Goal: Task Accomplishment & Management: Manage account settings

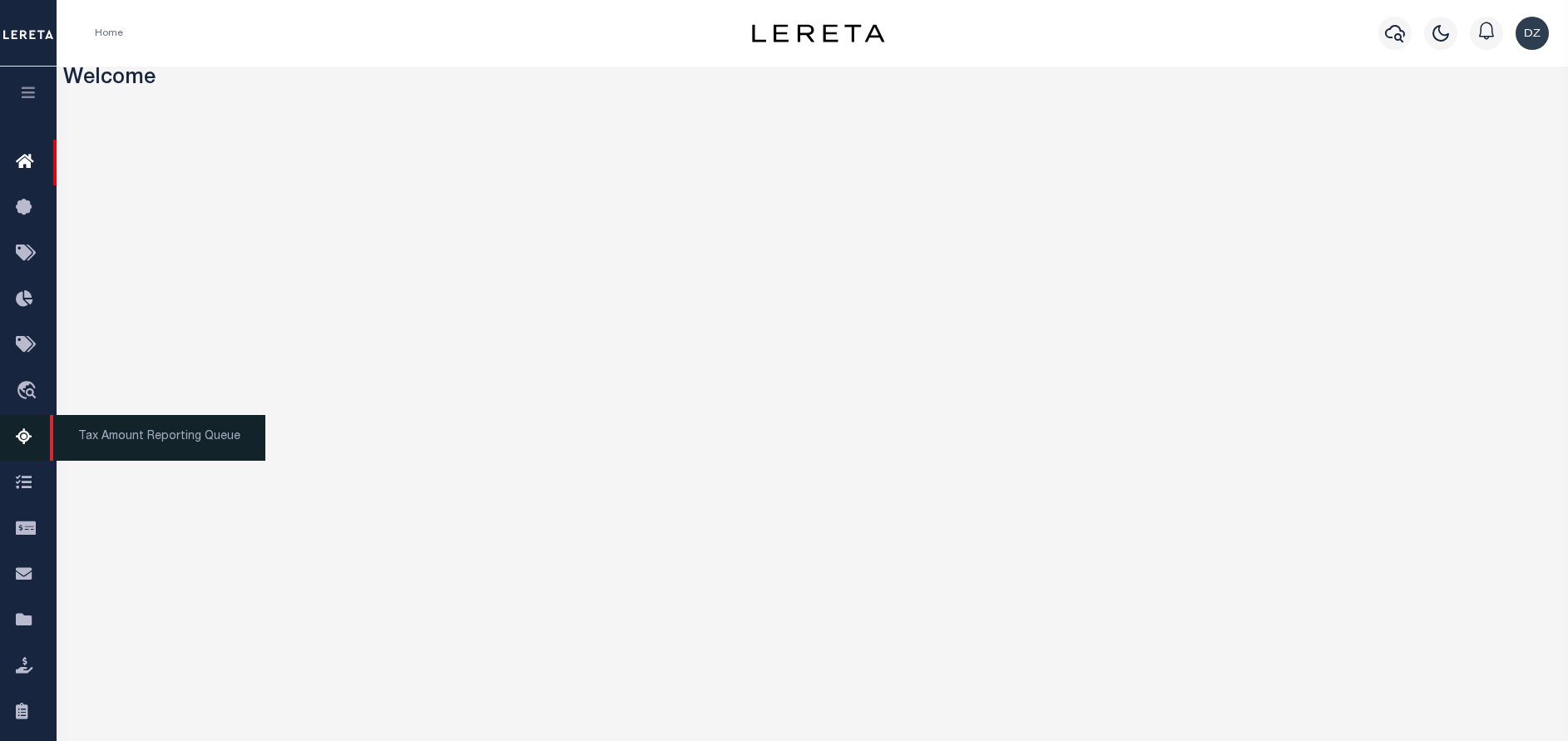
click at [22, 439] on icon at bounding box center [28, 438] width 27 height 21
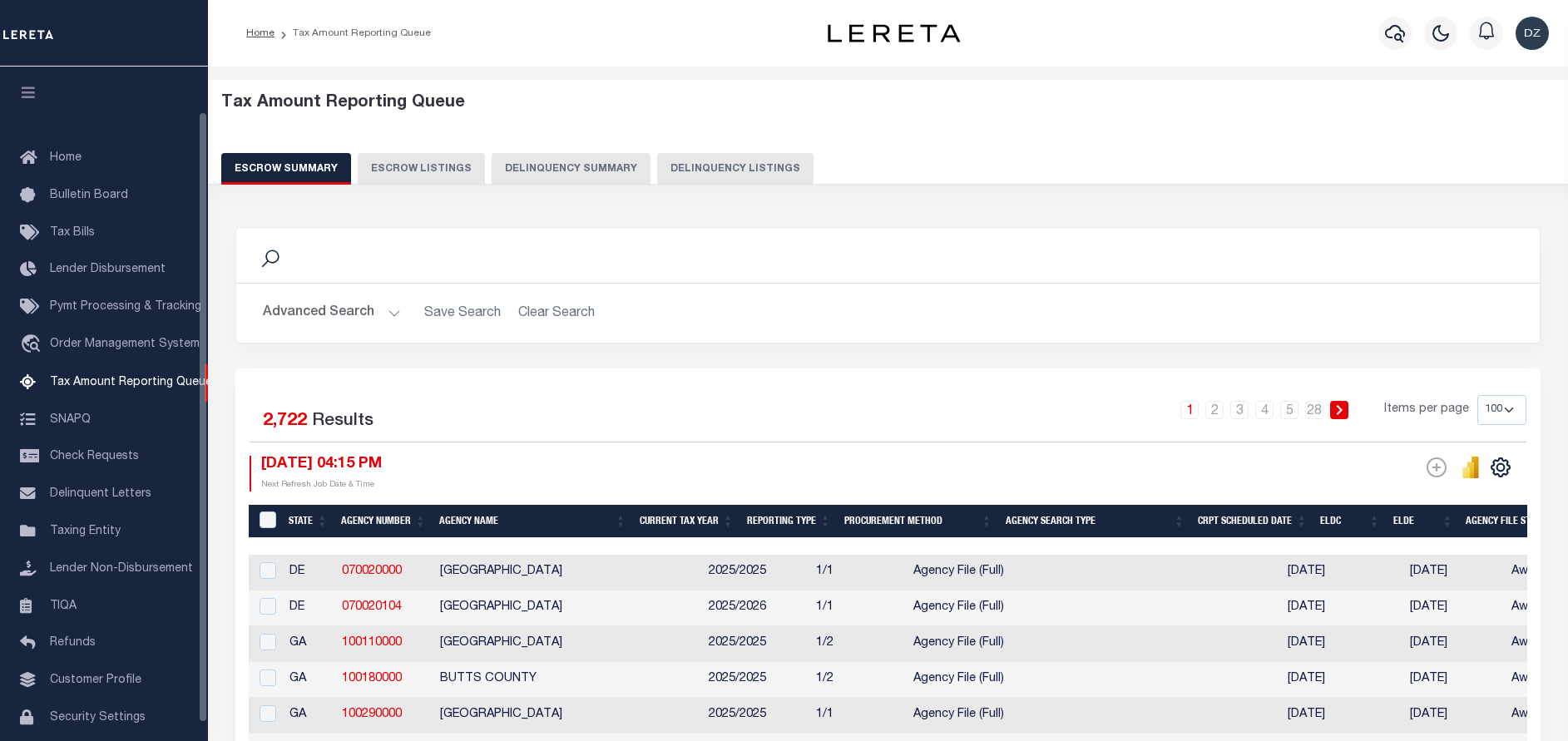
select select "100"
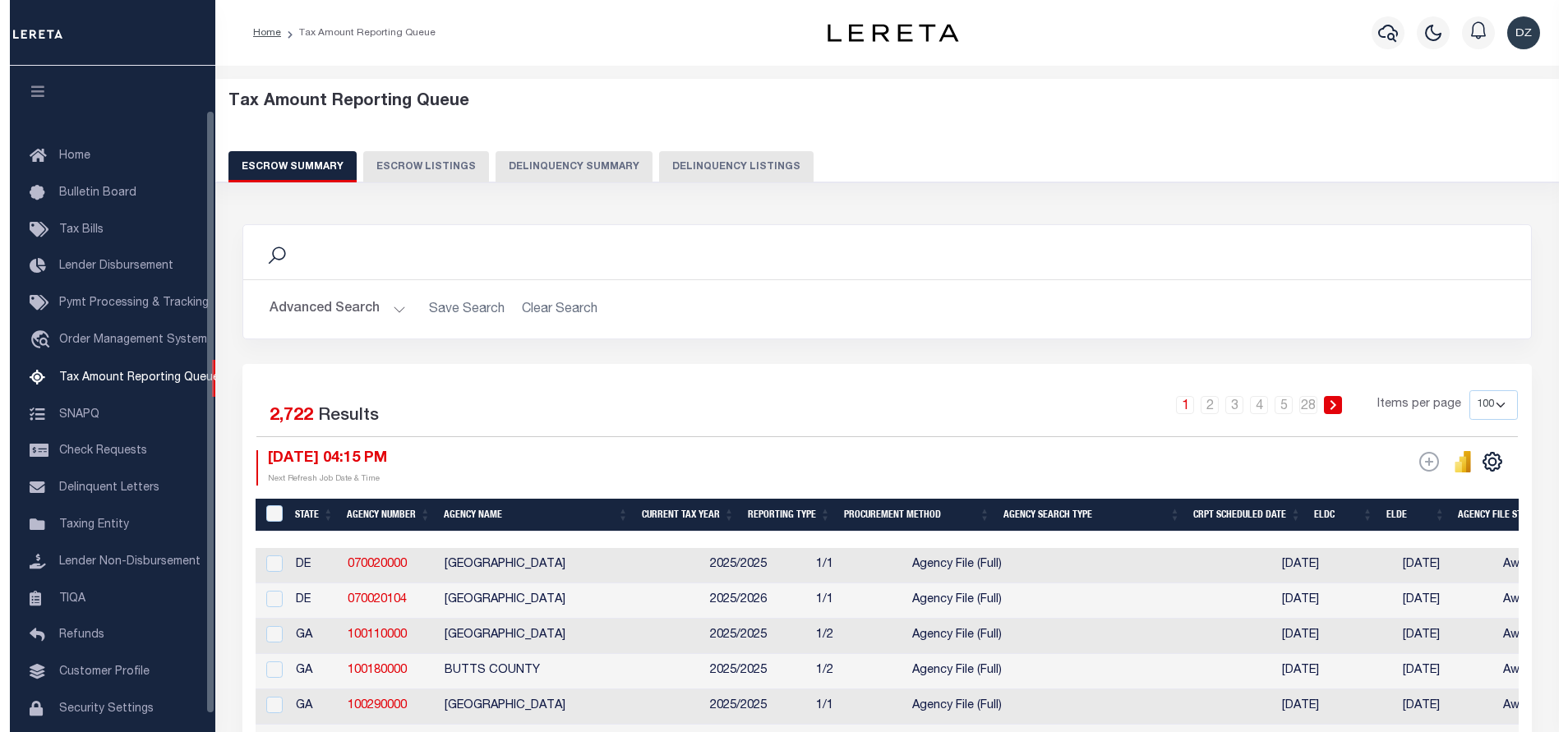
scroll to position [49, 0]
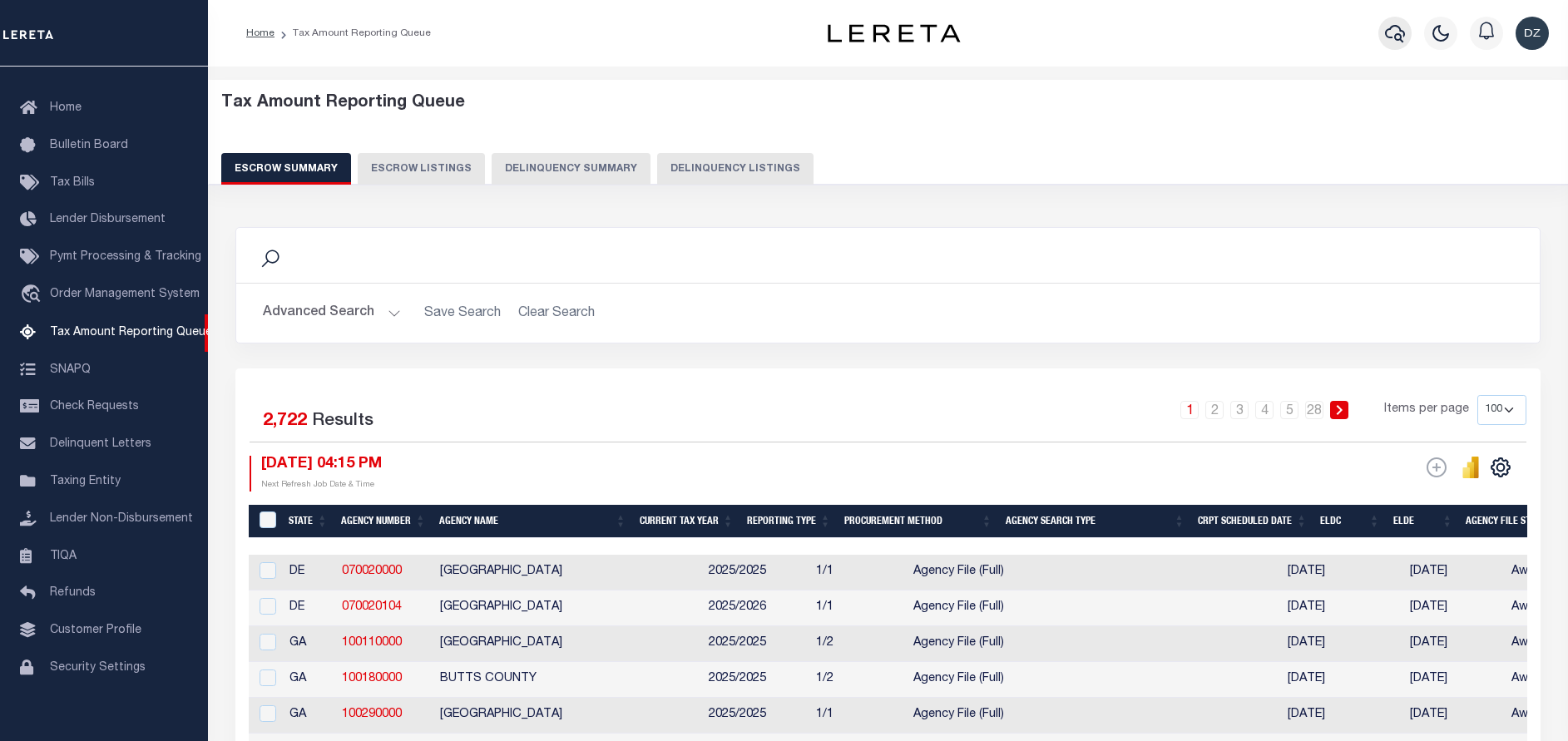
click at [1389, 43] on icon "button" at bounding box center [1394, 33] width 20 height 20
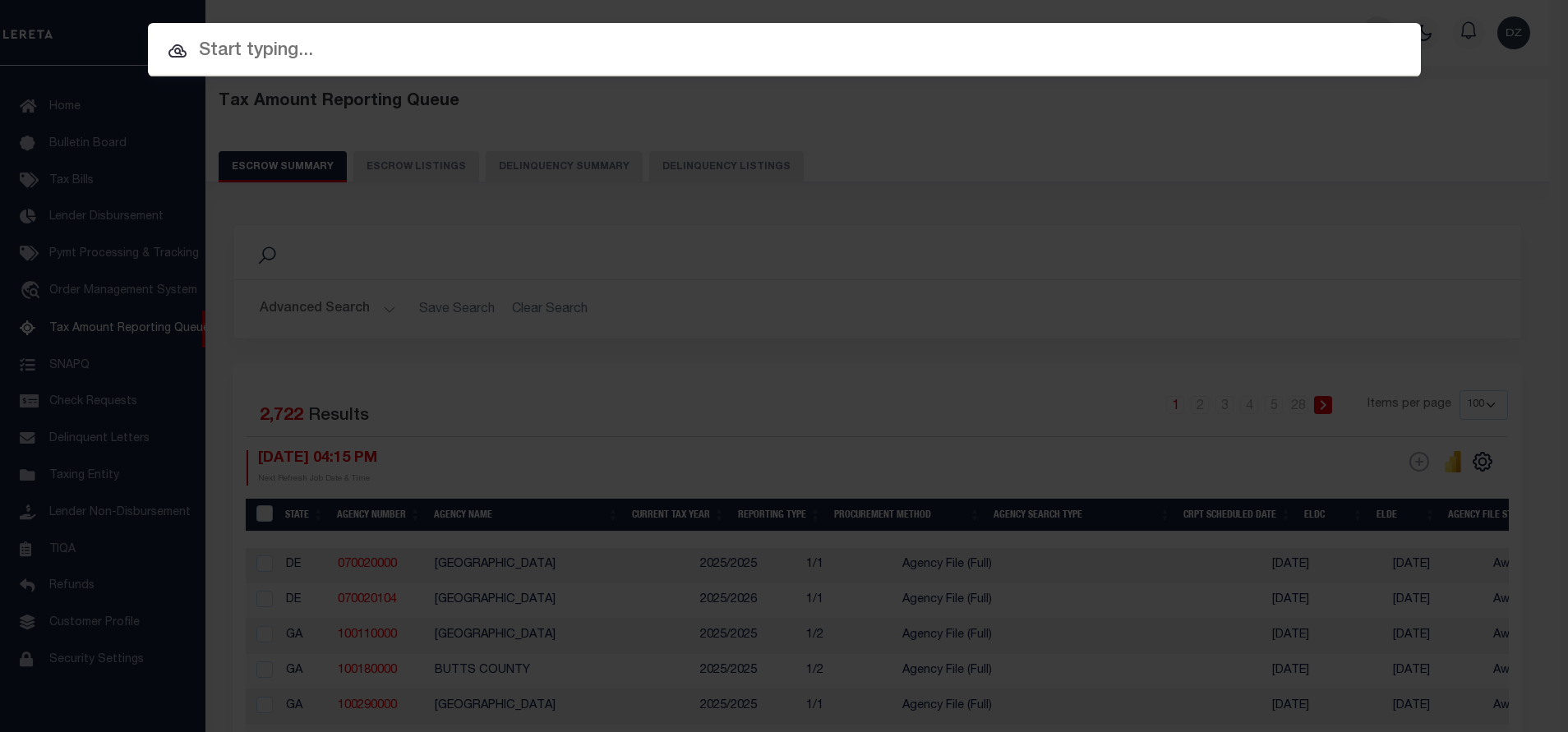
paste input "0026-000002"
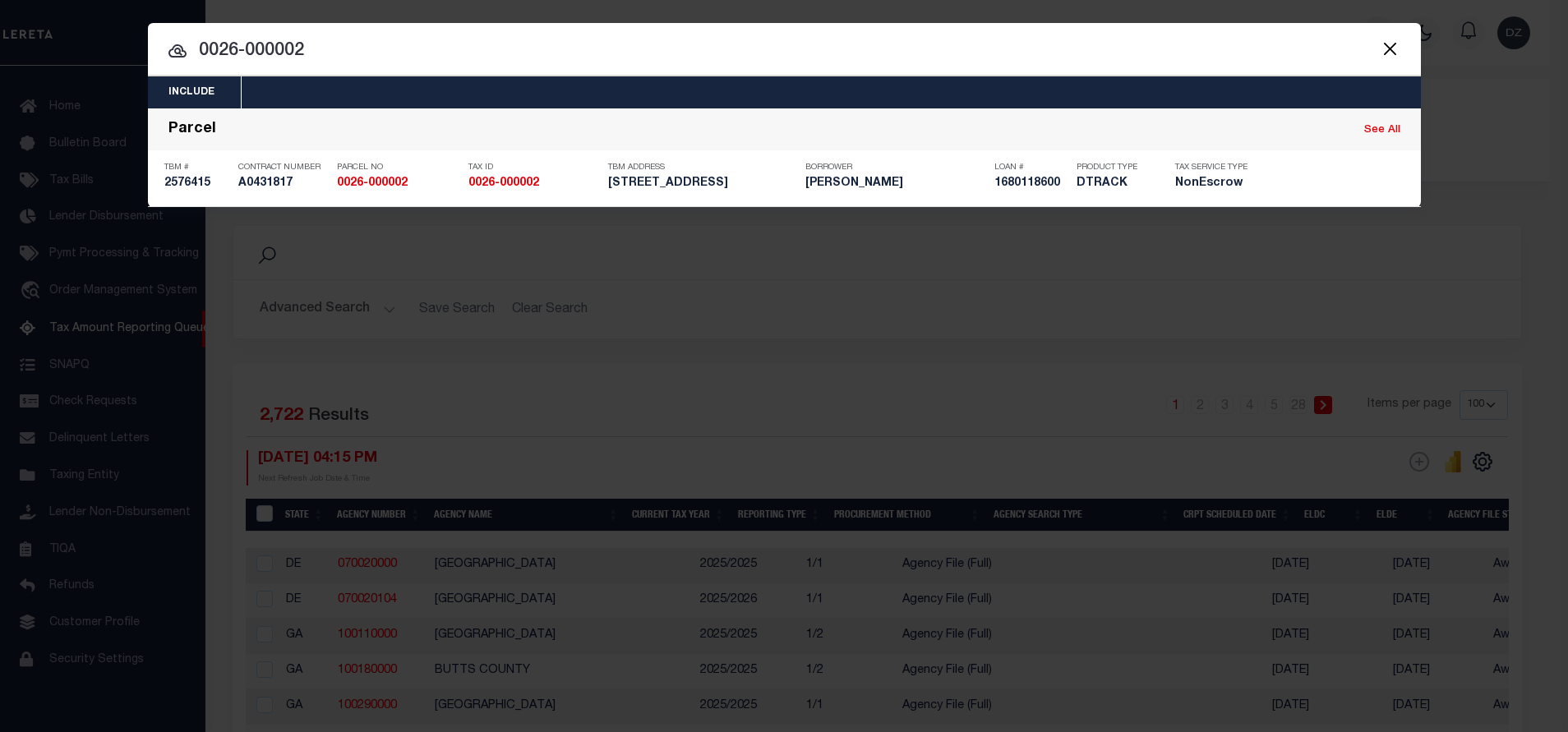
type input "0026-000002"
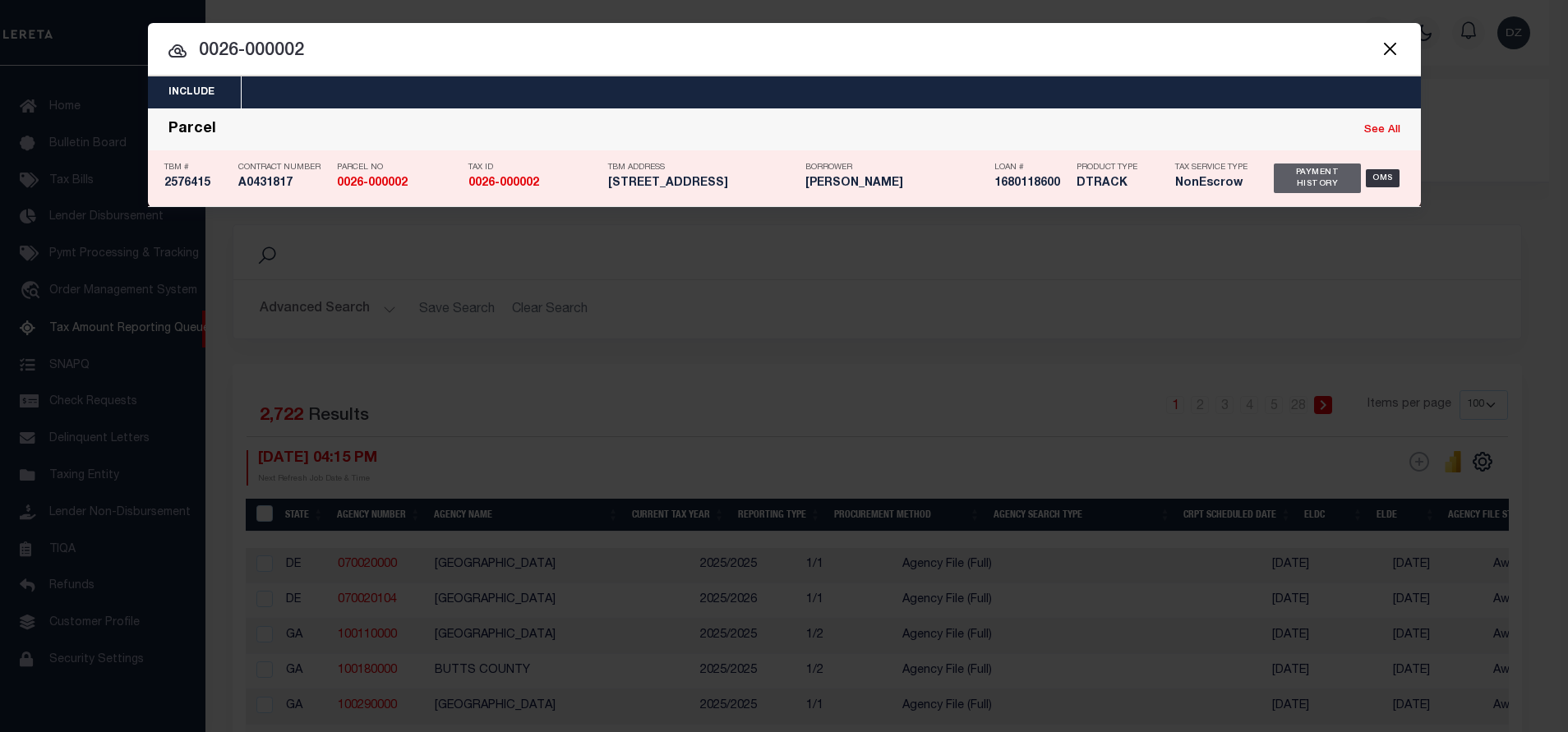
click at [1321, 182] on div "Payment History" at bounding box center [1317, 178] width 88 height 30
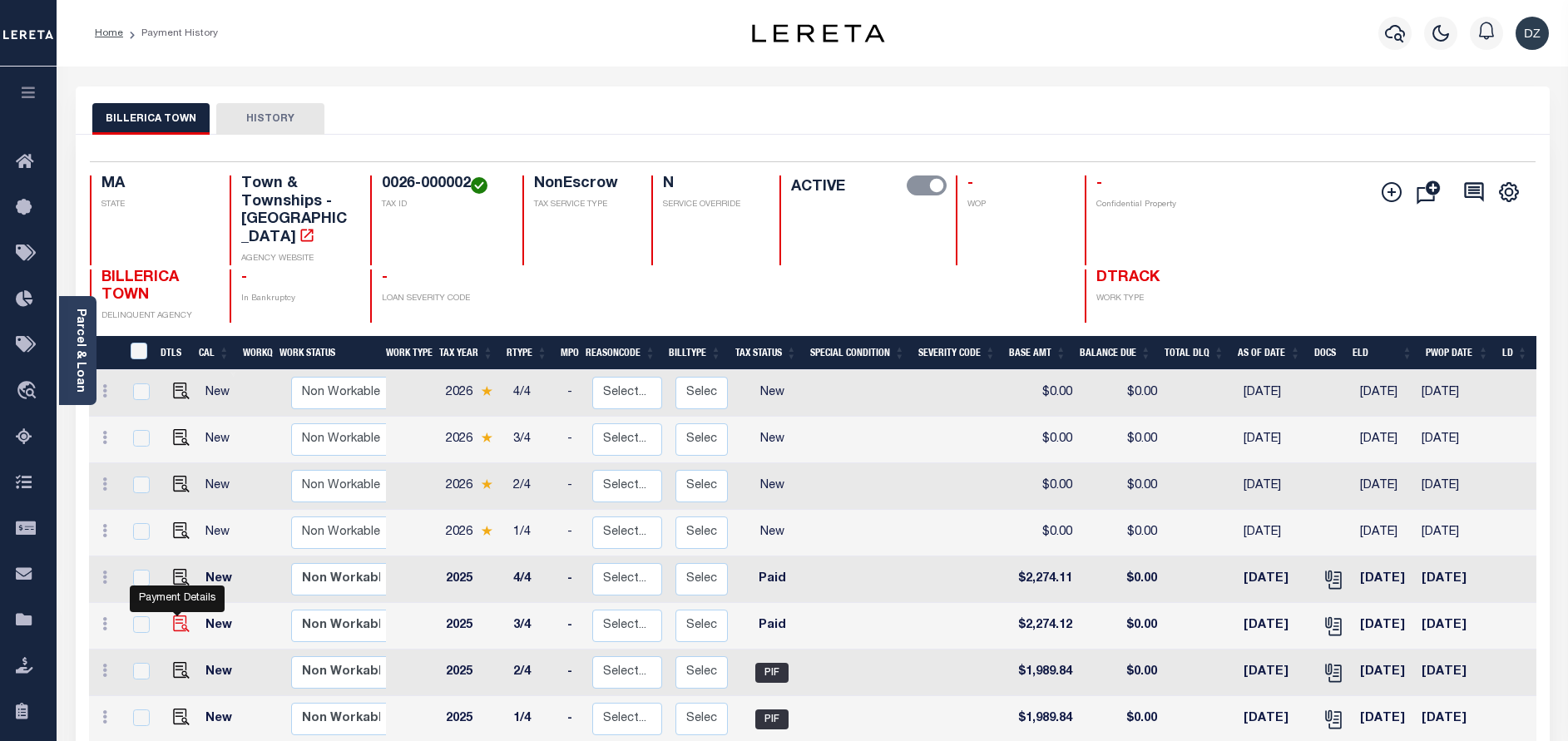
click at [177, 616] on img "" at bounding box center [180, 624] width 16 height 16
checkbox input "true"
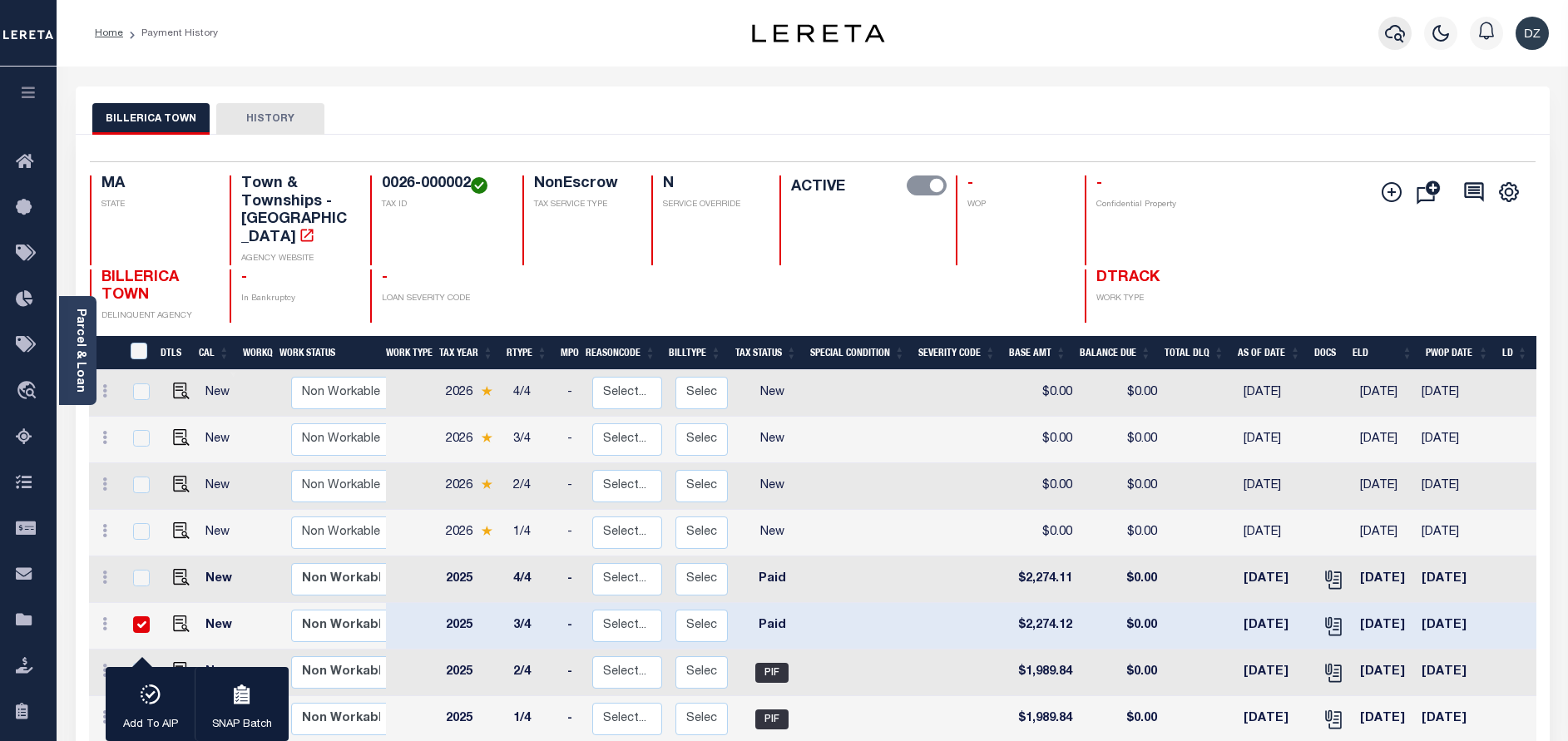
click at [1398, 46] on button "button" at bounding box center [1394, 33] width 34 height 34
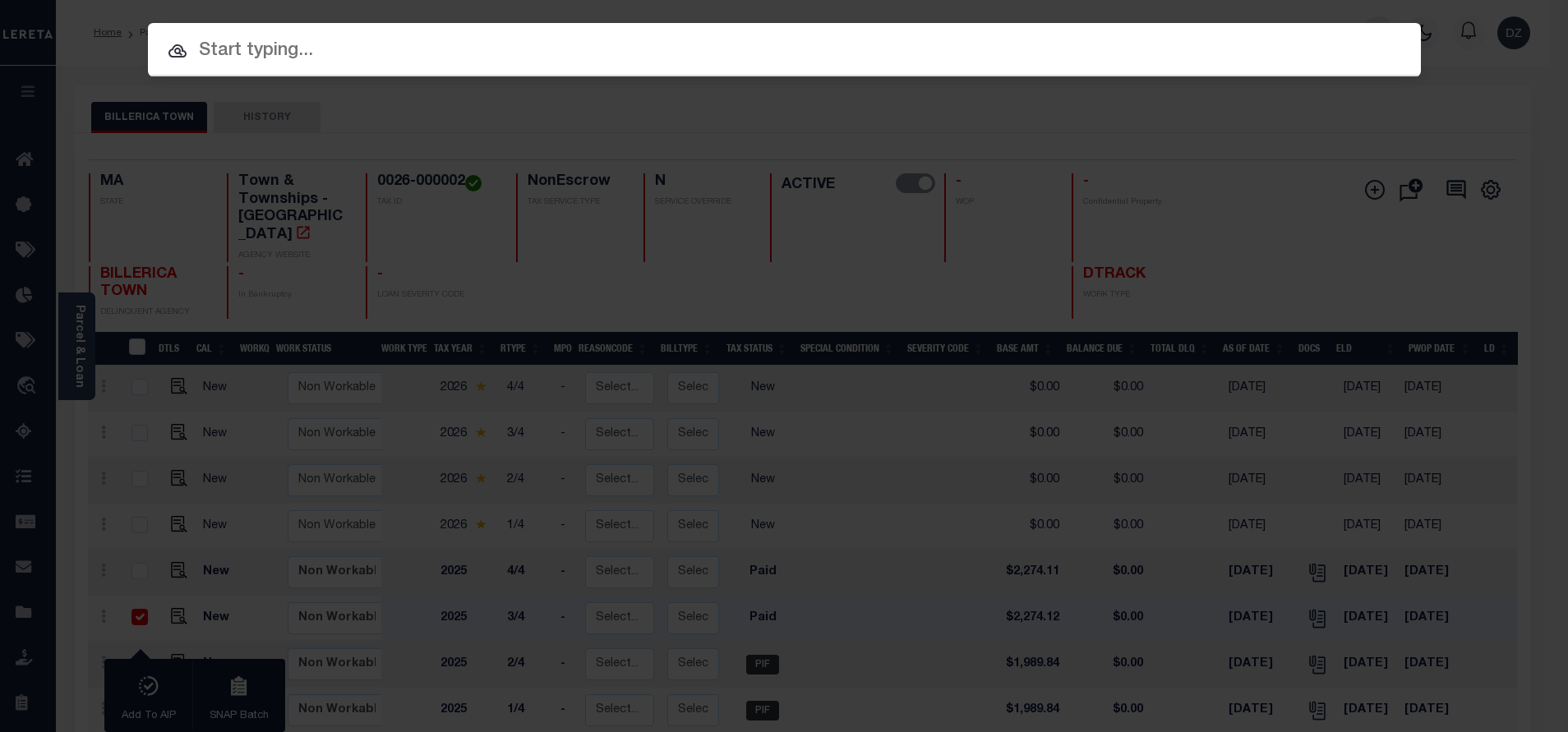
paste input "0040-0000471"
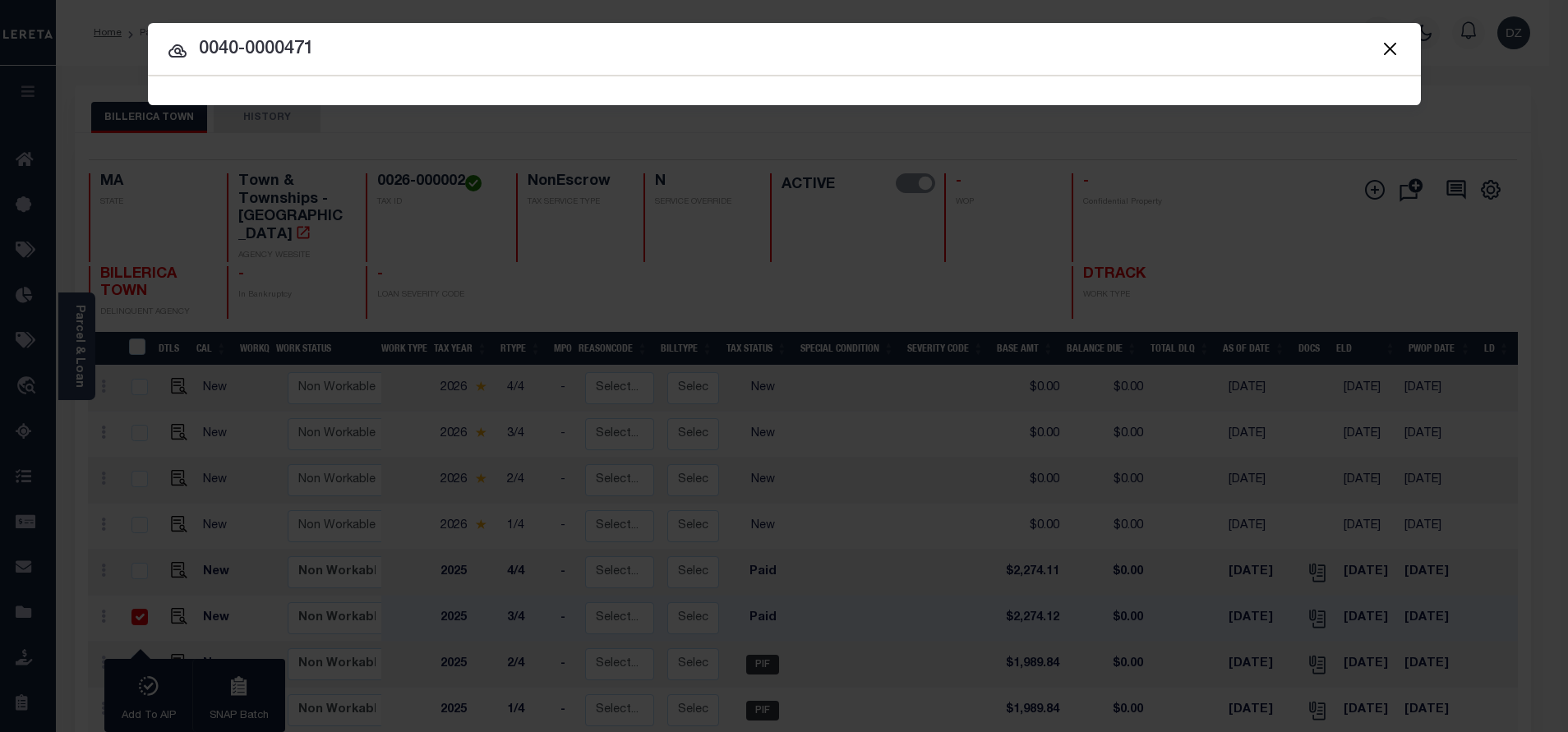
type input "0040-0000471"
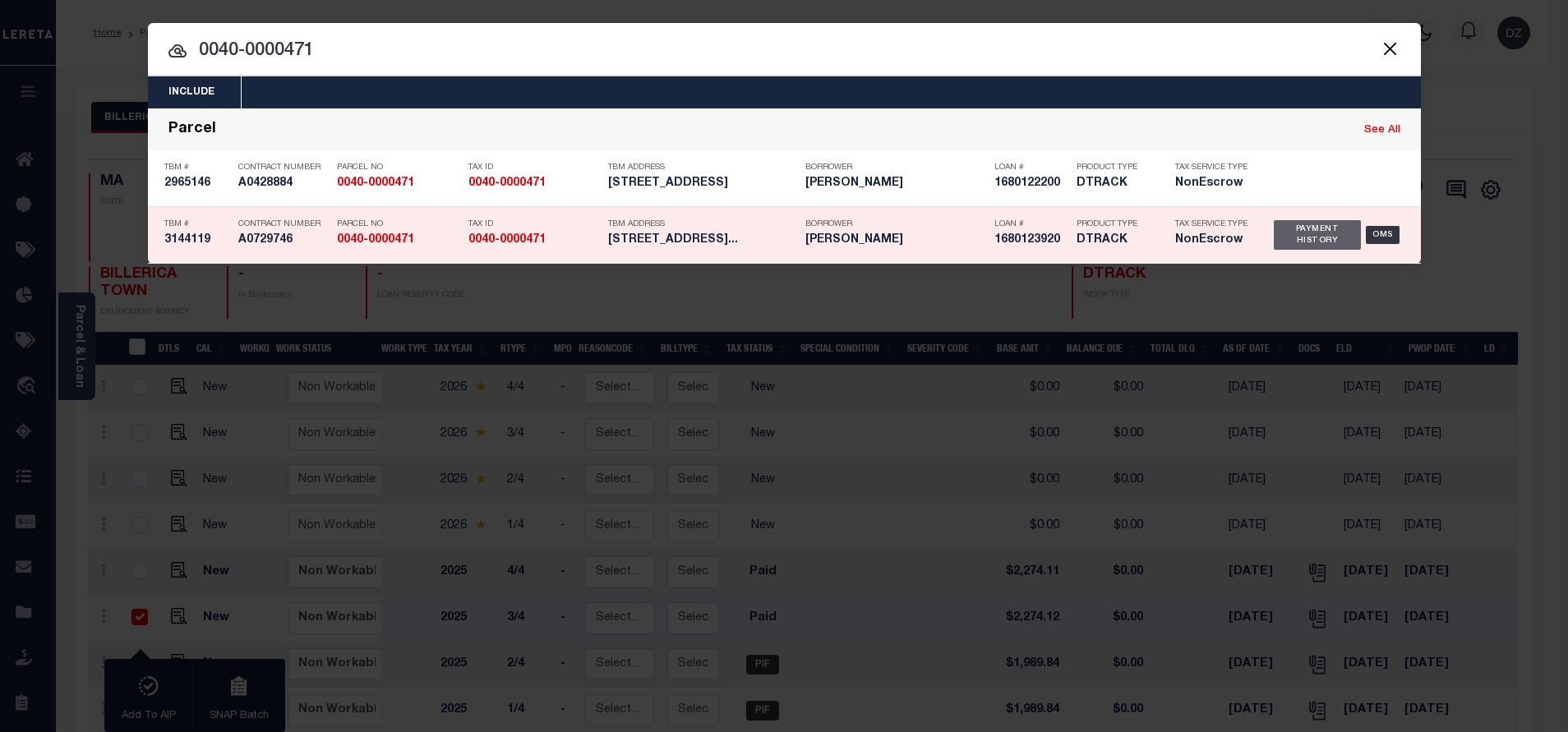
click at [1301, 241] on div "Payment History" at bounding box center [1317, 235] width 88 height 30
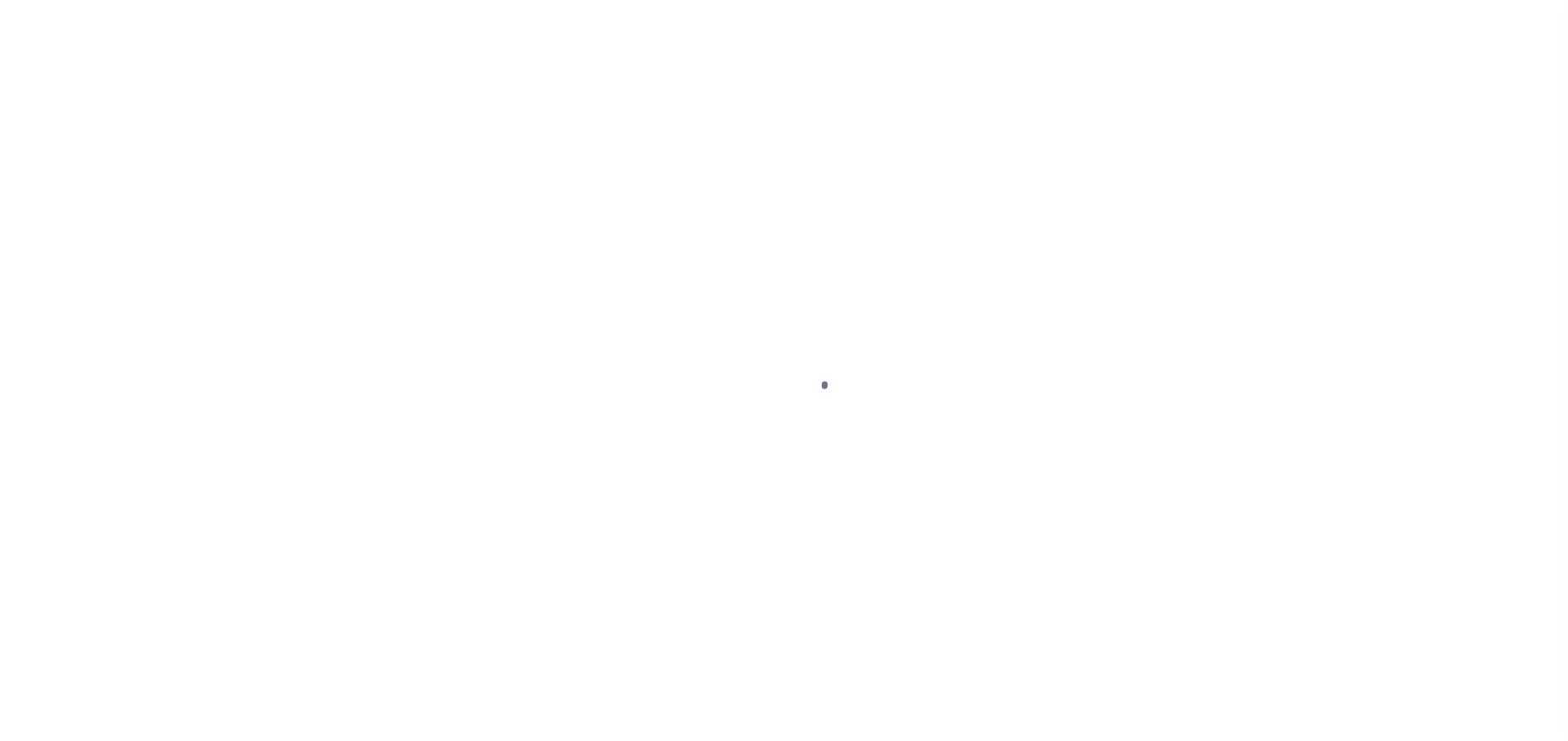
select select "PYD"
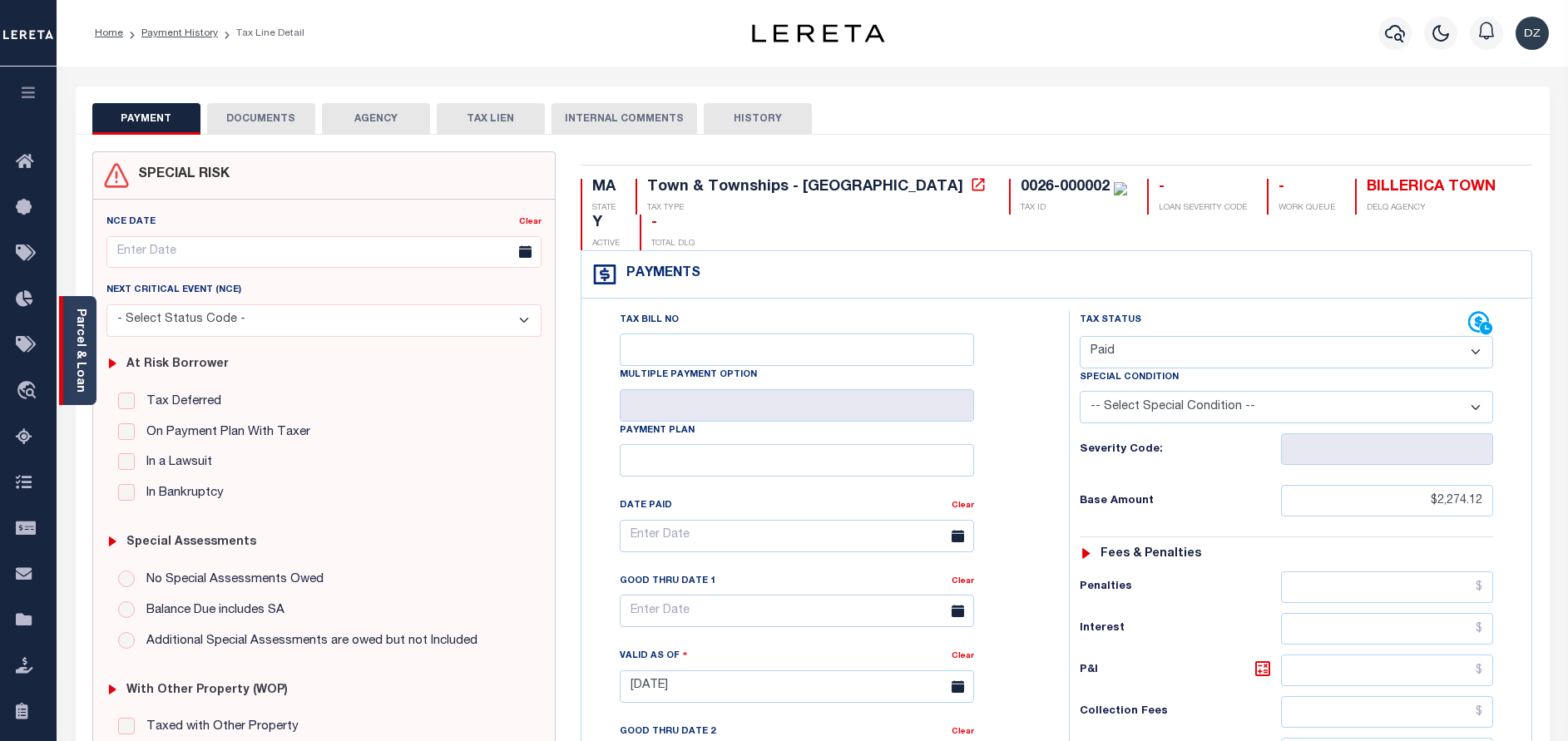
click at [93, 338] on div "Parcel & Loan" at bounding box center [77, 351] width 37 height 109
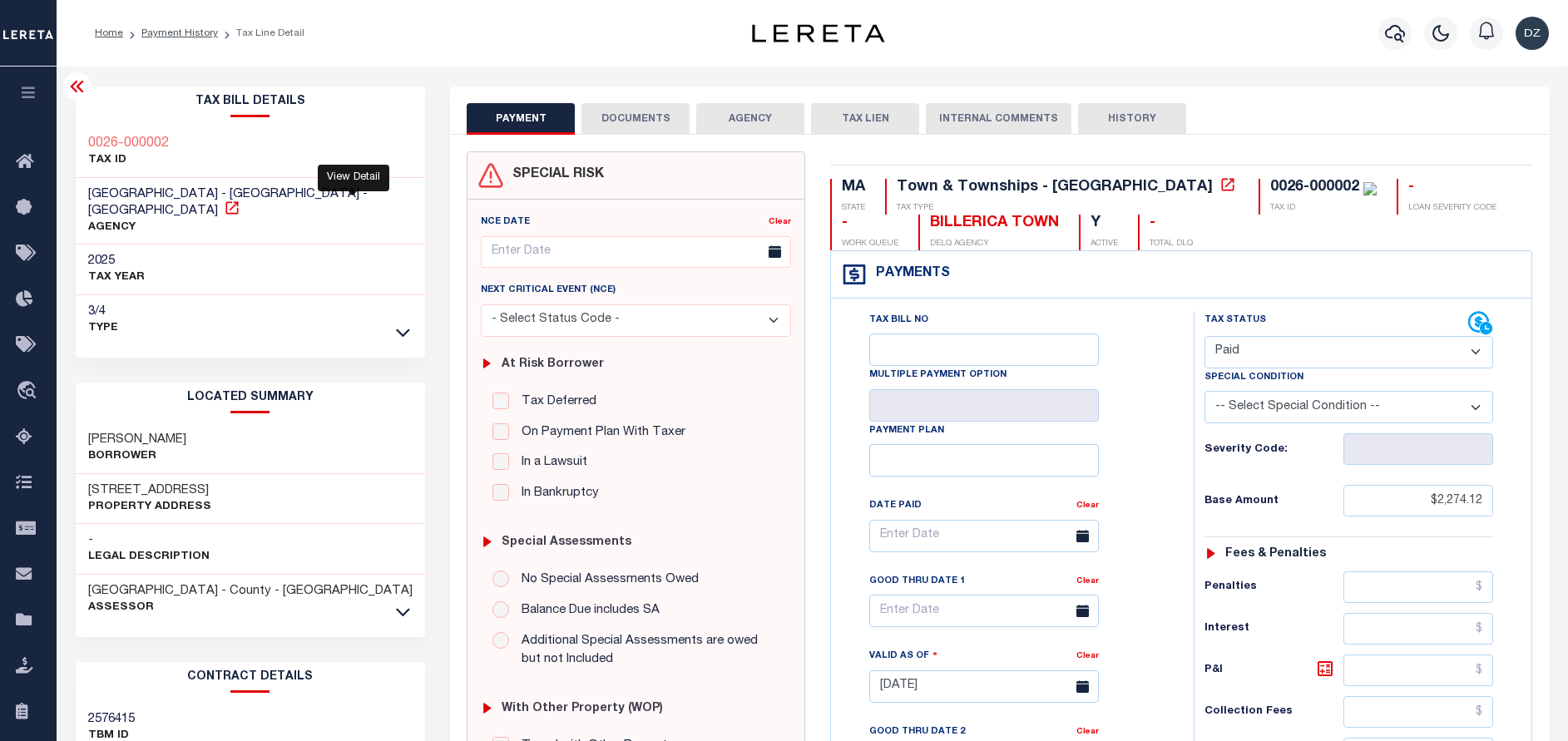
click at [240, 200] on icon at bounding box center [231, 207] width 16 height 16
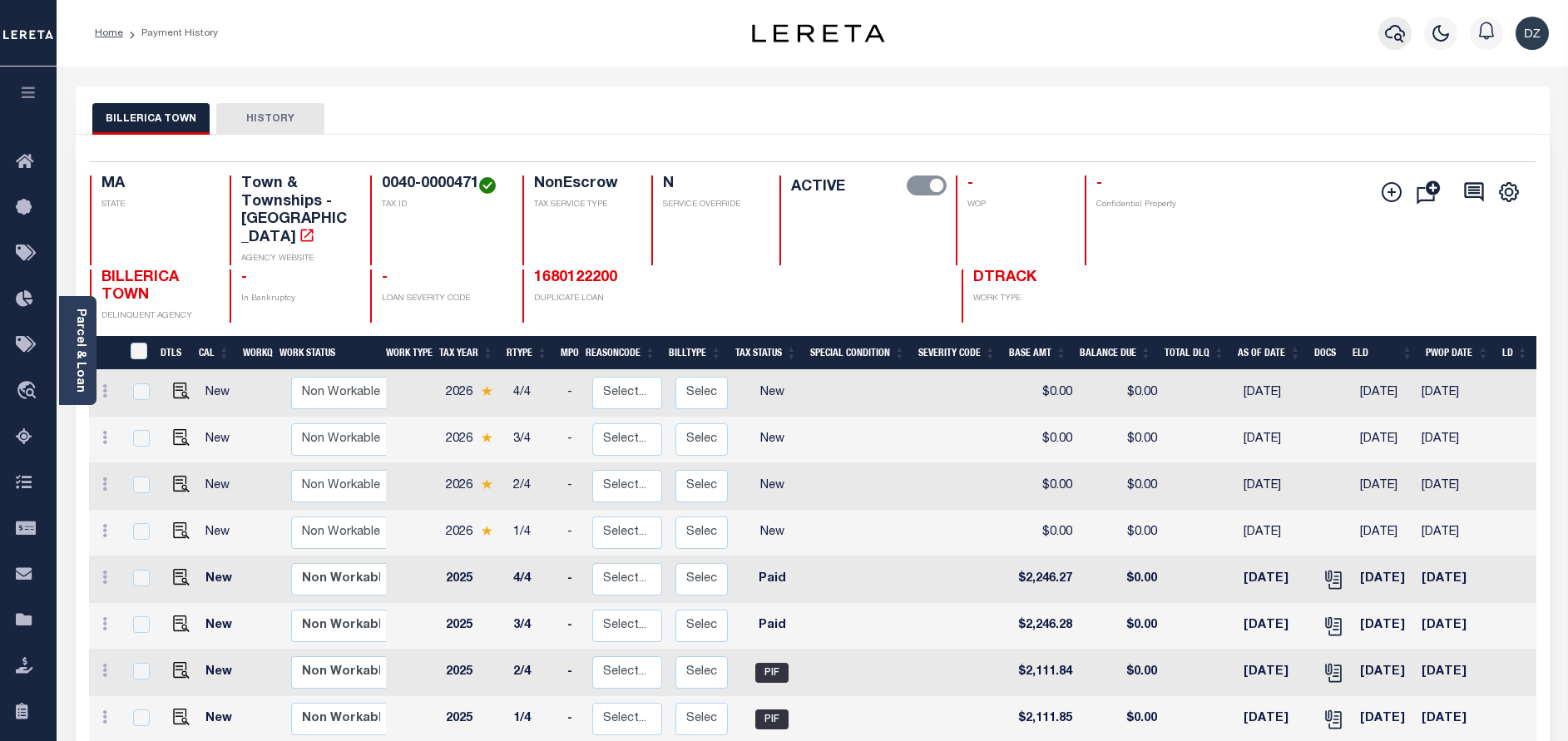
click at [1398, 33] on icon "button" at bounding box center [1394, 33] width 20 height 20
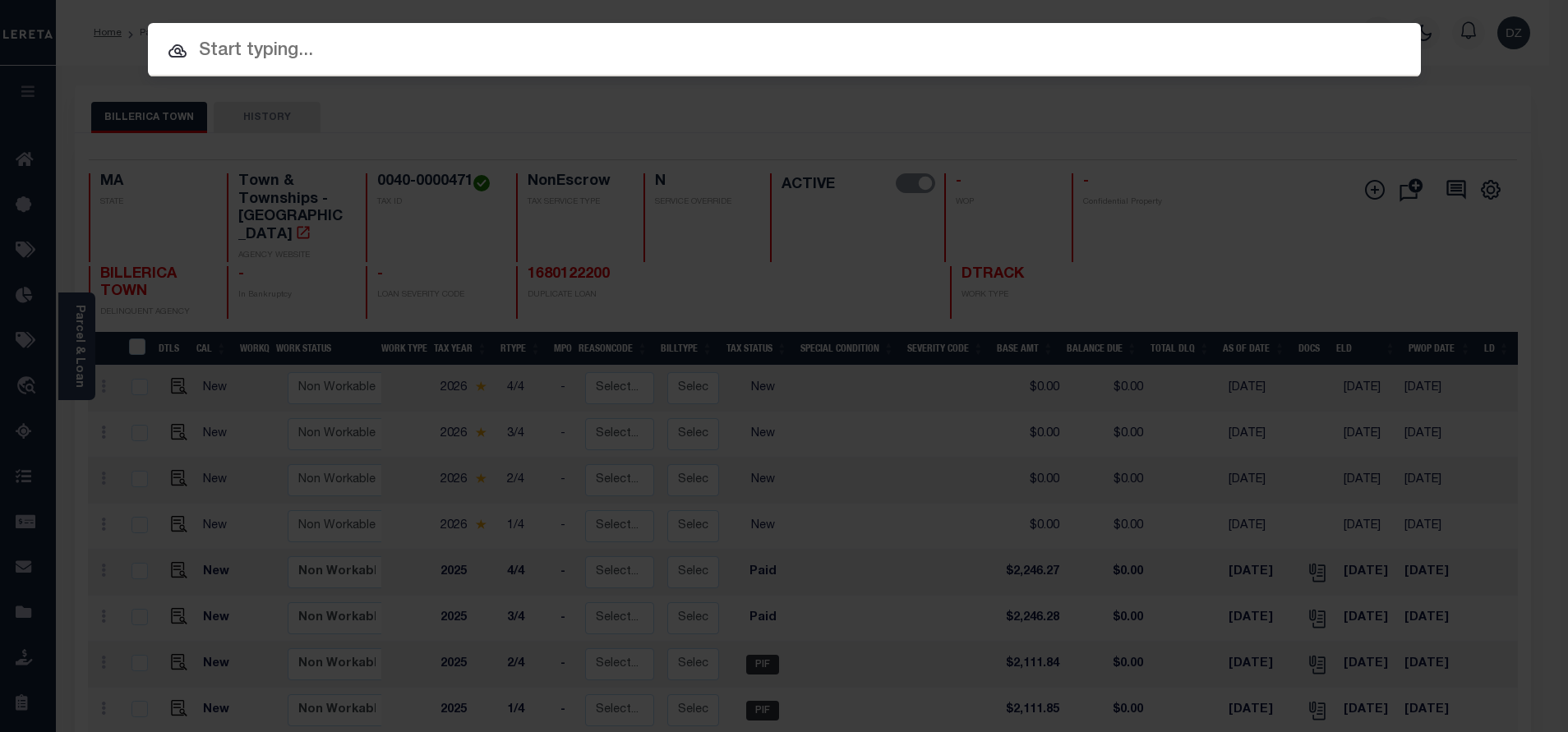
paste input "0077-0001631"
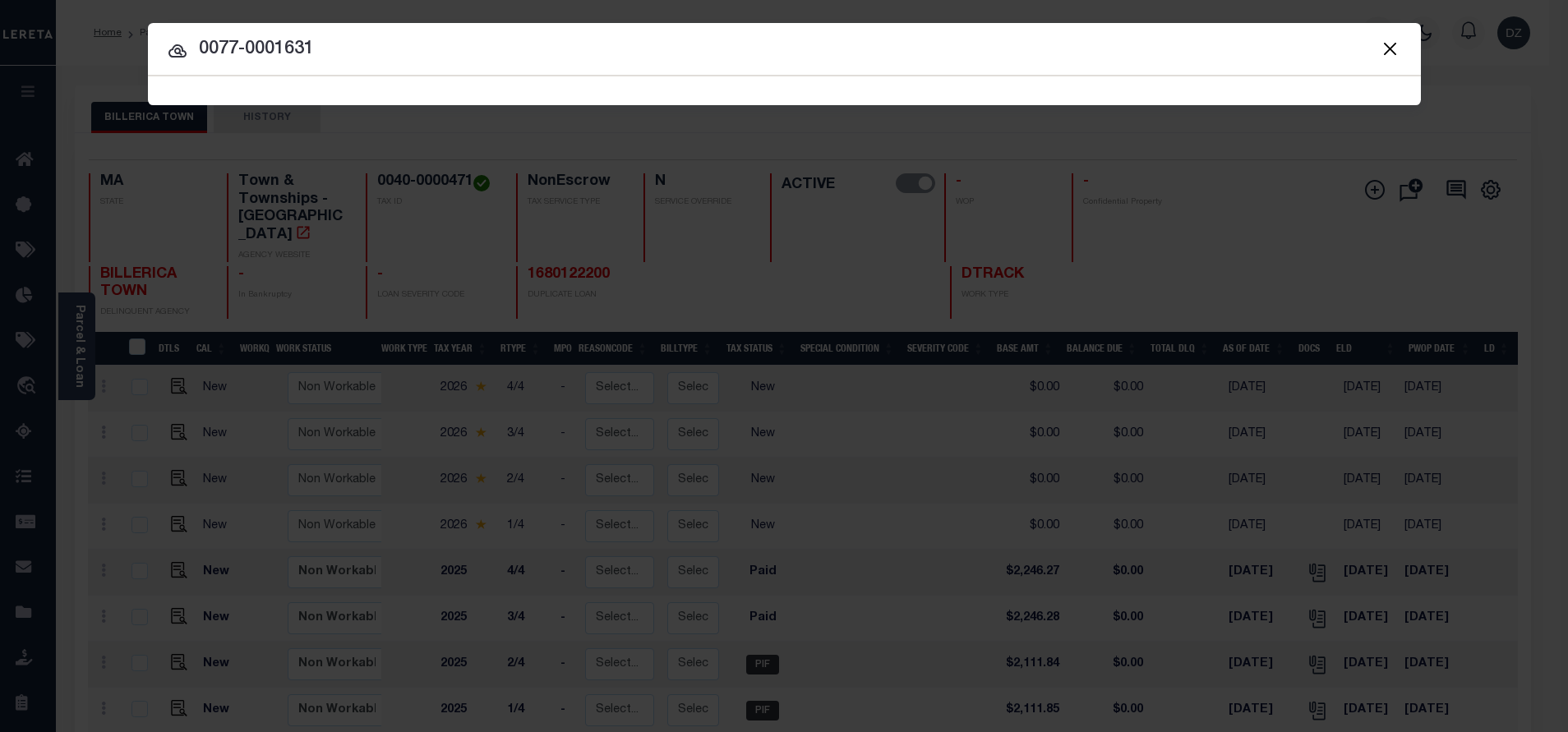
type input "0077-0001631"
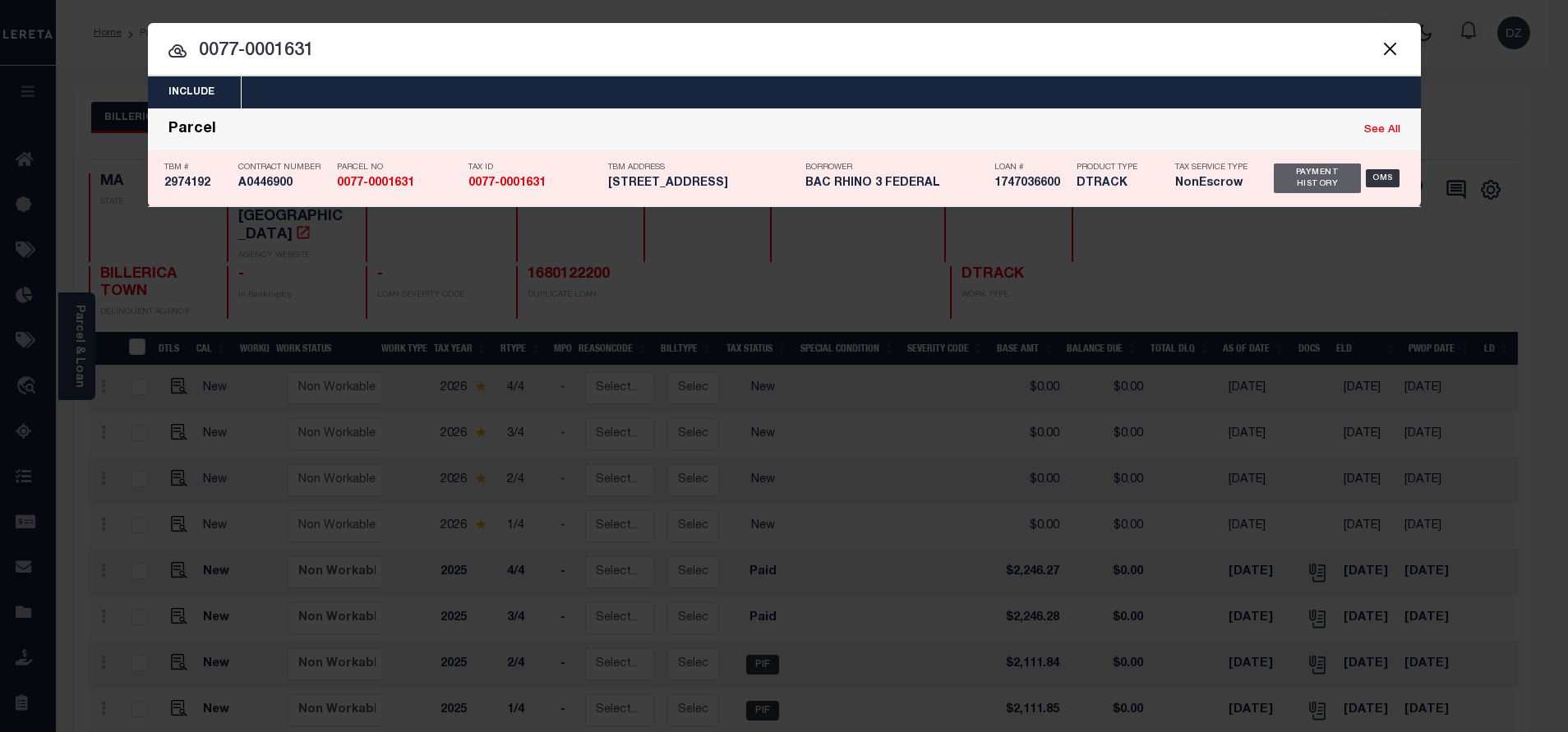
click at [1316, 185] on div "Payment History" at bounding box center [1317, 178] width 88 height 30
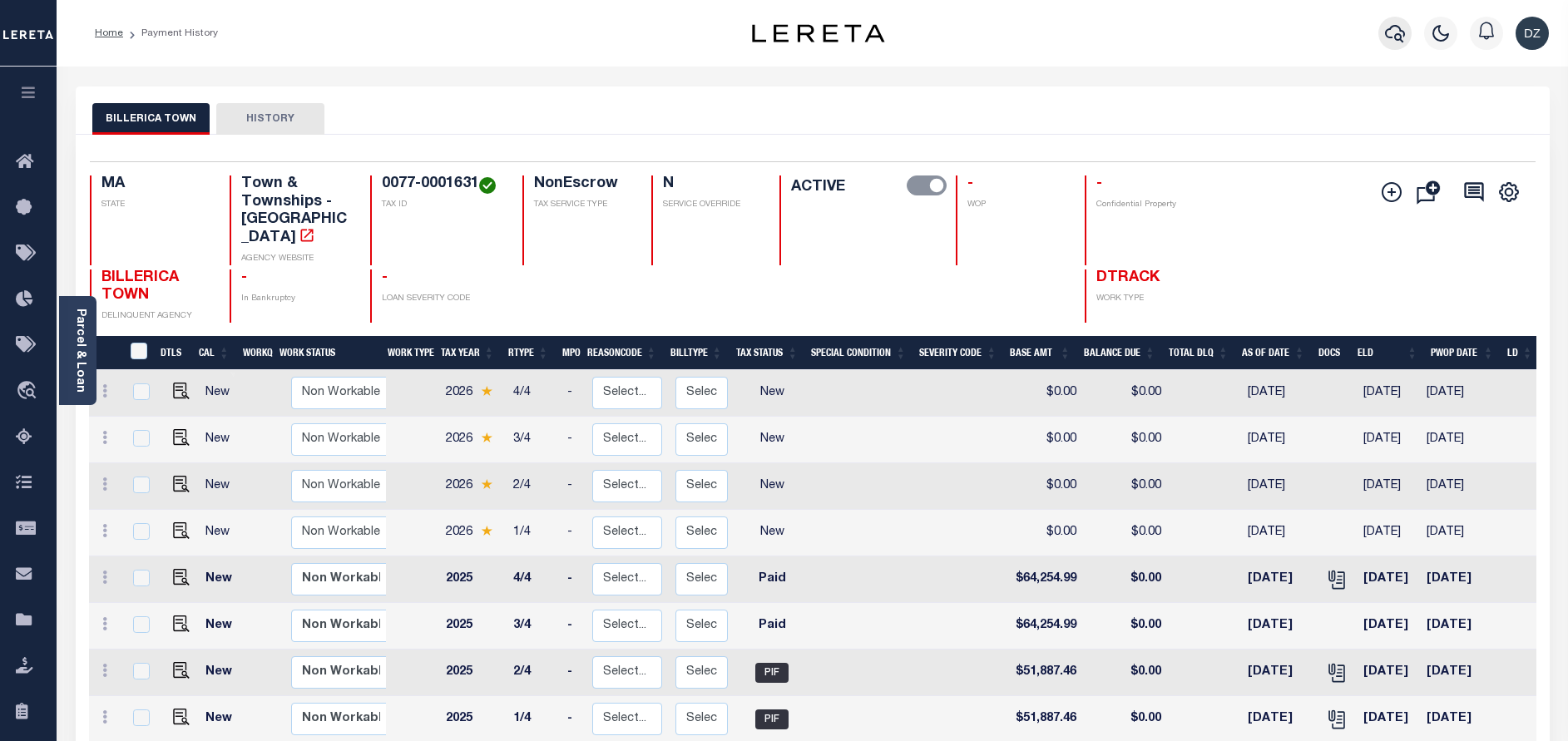
click at [1400, 34] on icon "button" at bounding box center [1394, 33] width 20 height 20
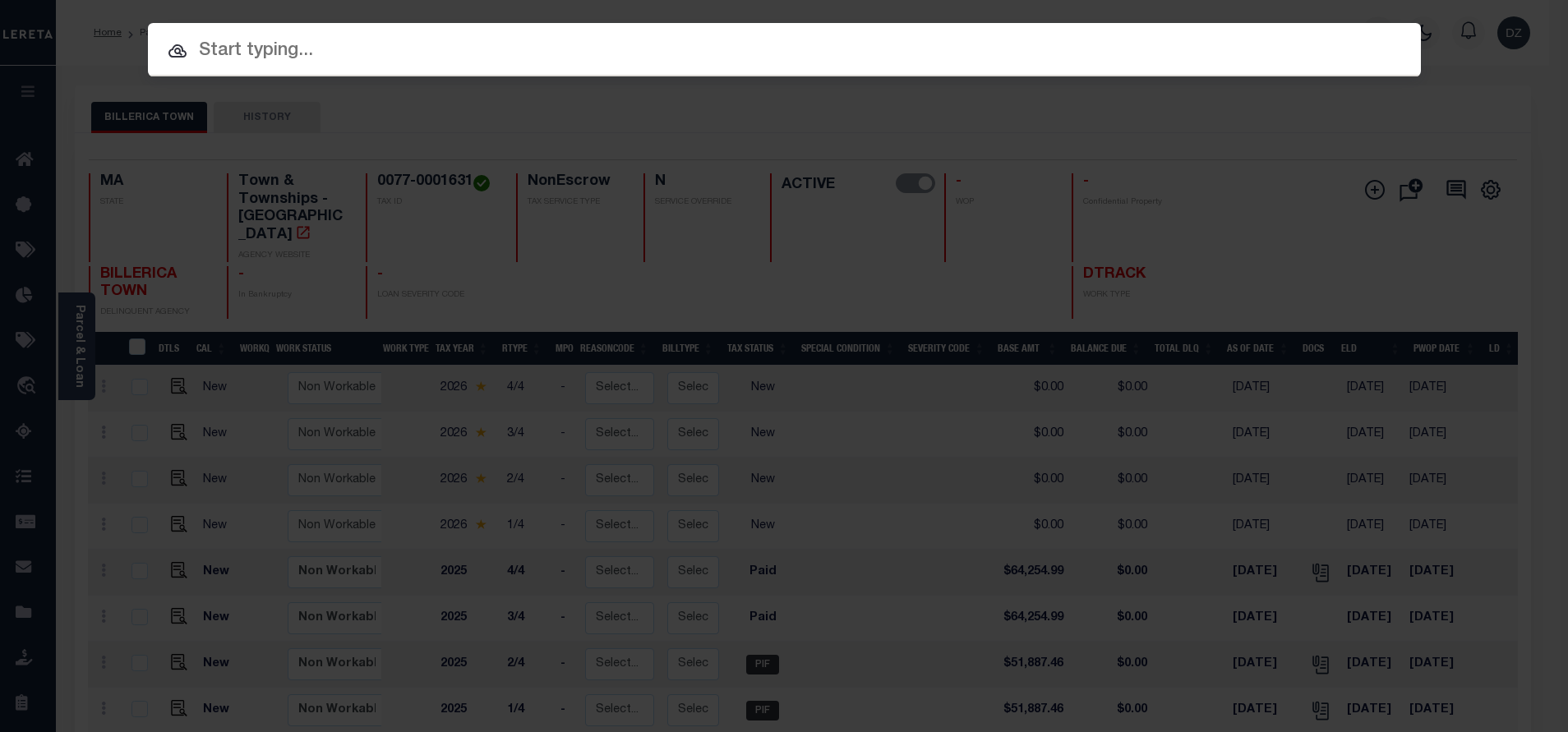
paste input "0082-000068"
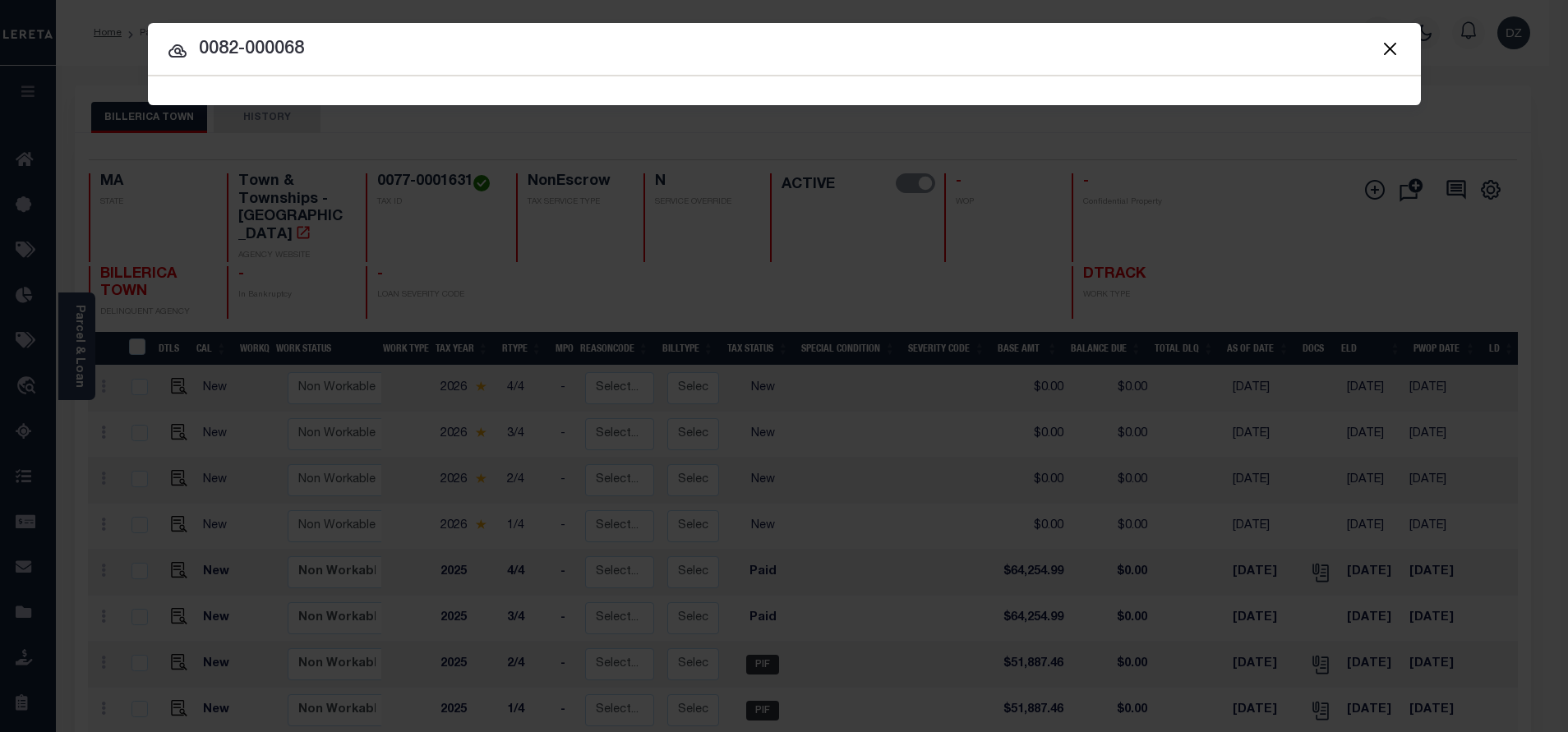
type input "0082-000068"
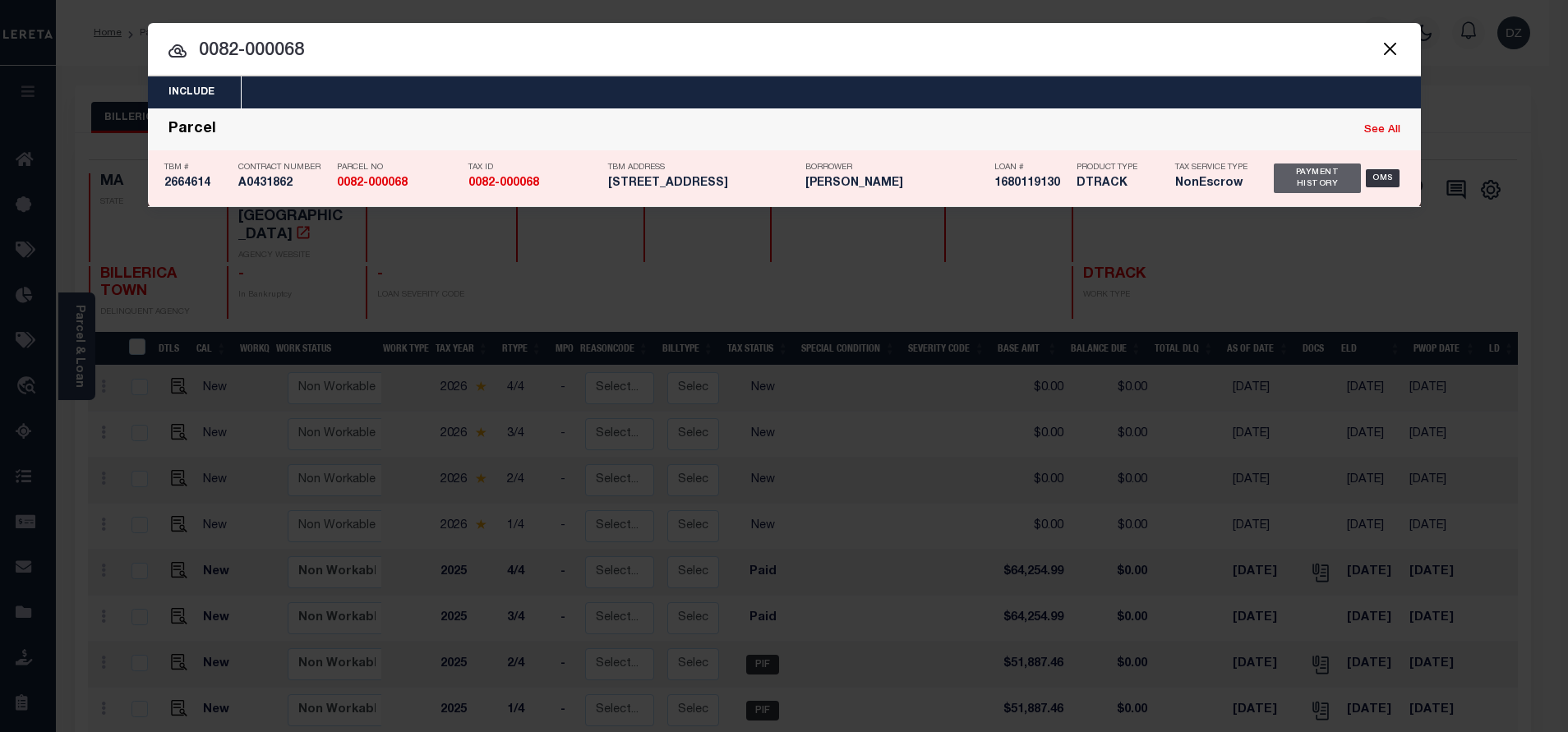
click at [1285, 182] on div "Payment History" at bounding box center [1317, 178] width 88 height 30
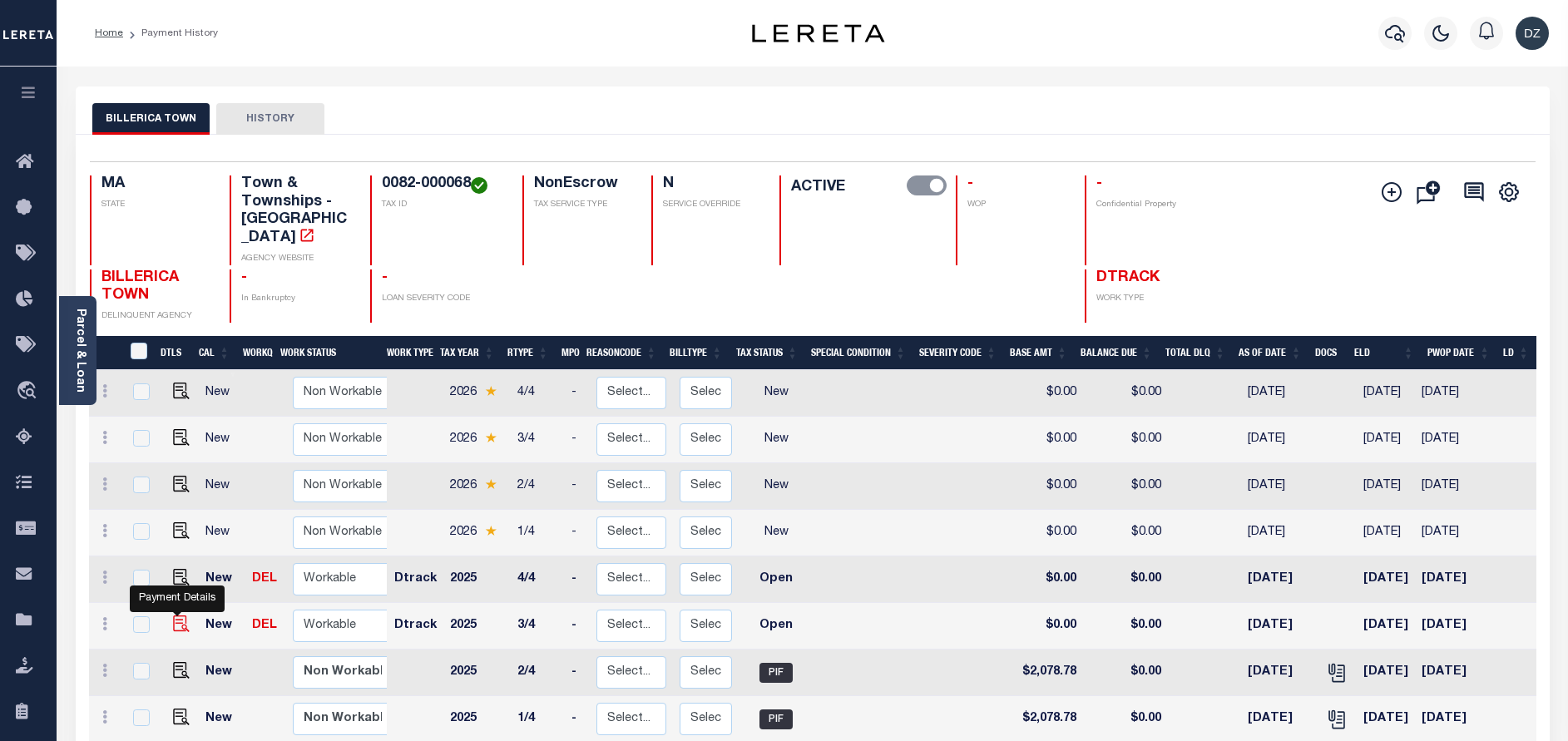
click at [173, 616] on img "" at bounding box center [180, 624] width 16 height 16
checkbox input "true"
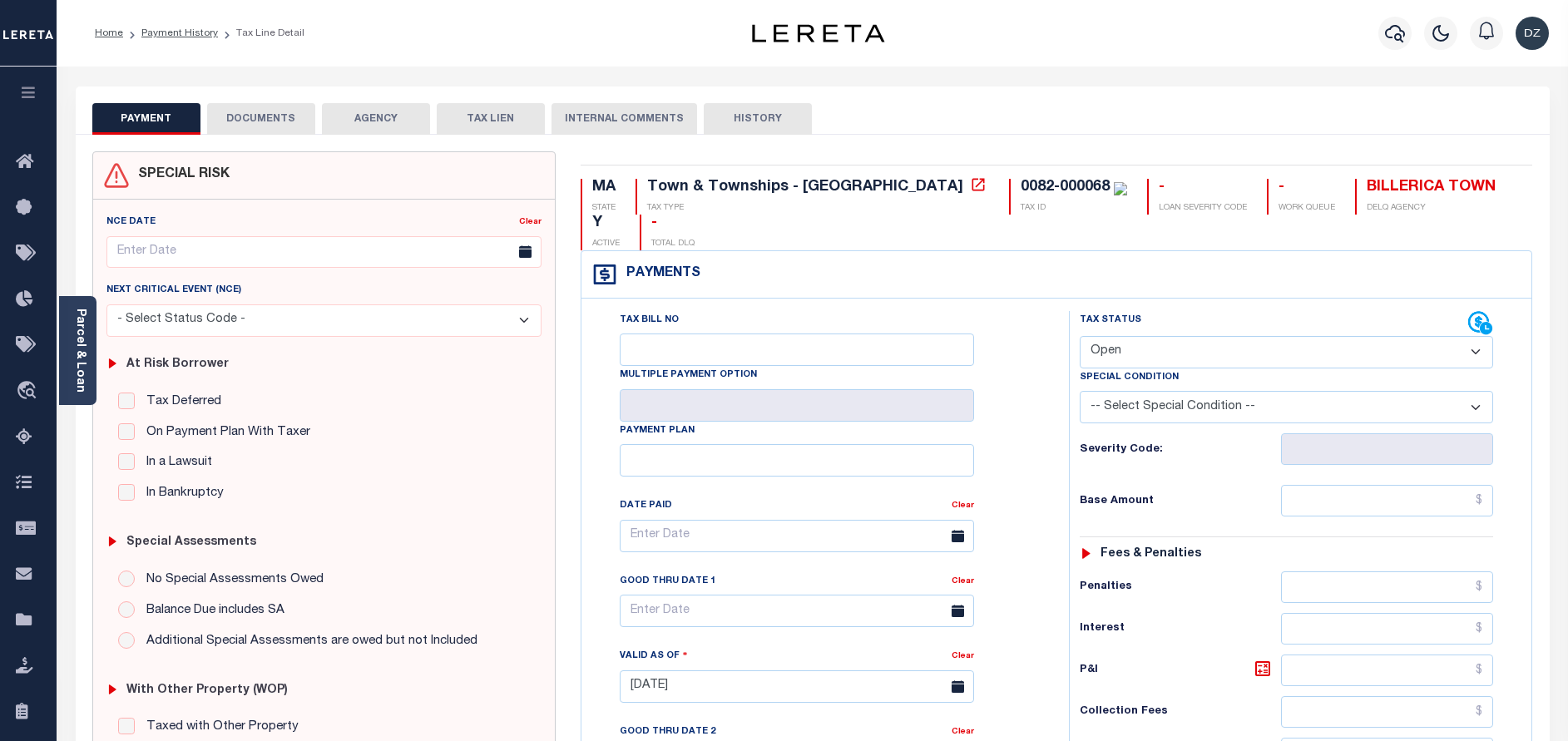
click at [1204, 336] on select "- Select Status Code - Open Due/Unpaid Paid Incomplete No Tax Due Internal Refu…" at bounding box center [1286, 352] width 414 height 33
select select "PYD"
click at [1079, 336] on select "- Select Status Code - Open Due/Unpaid Paid Incomplete No Tax Due Internal Refu…" at bounding box center [1286, 352] width 414 height 33
type input "[DATE]"
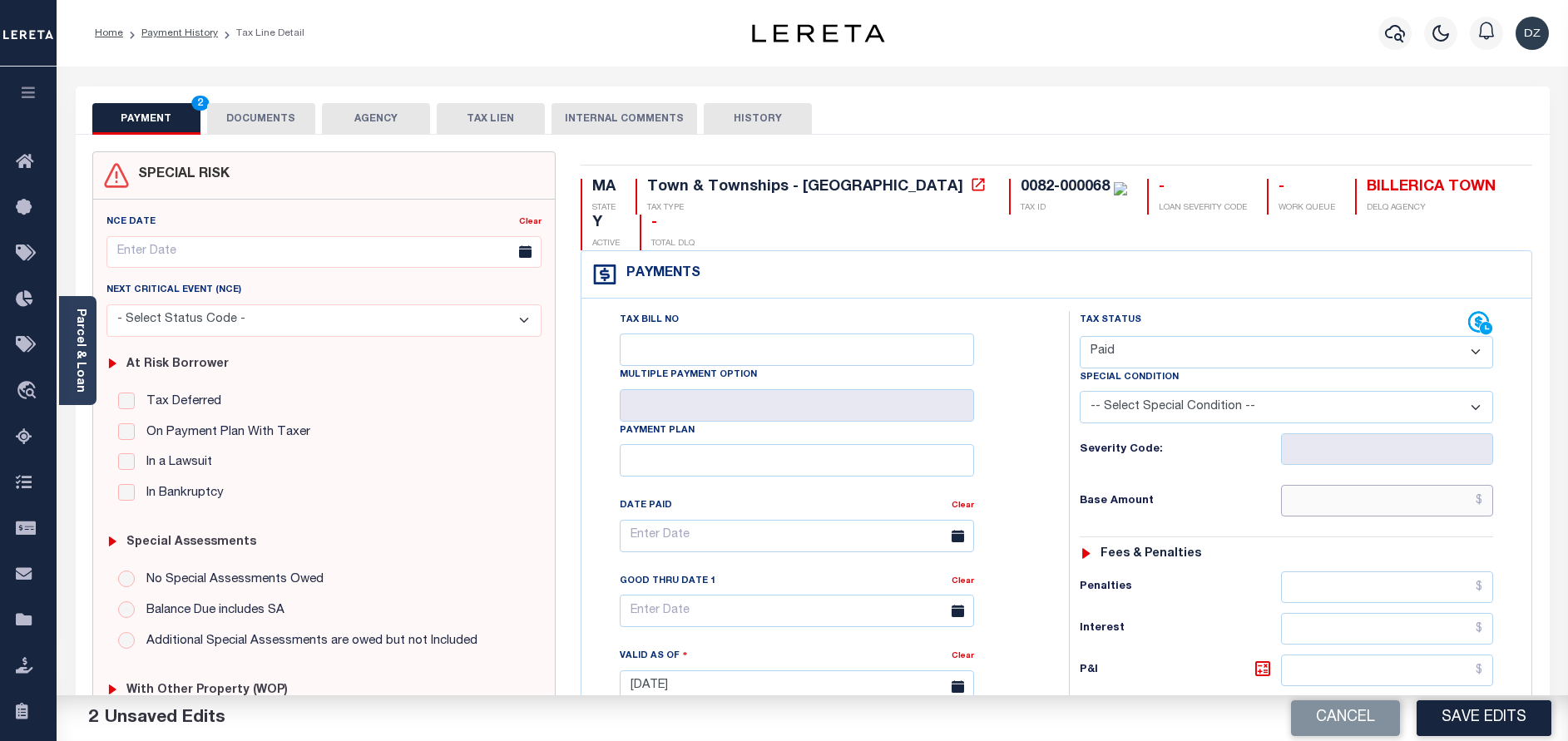
click at [1352, 485] on input "text" at bounding box center [1387, 501] width 212 height 32
paste input "2,473.42"
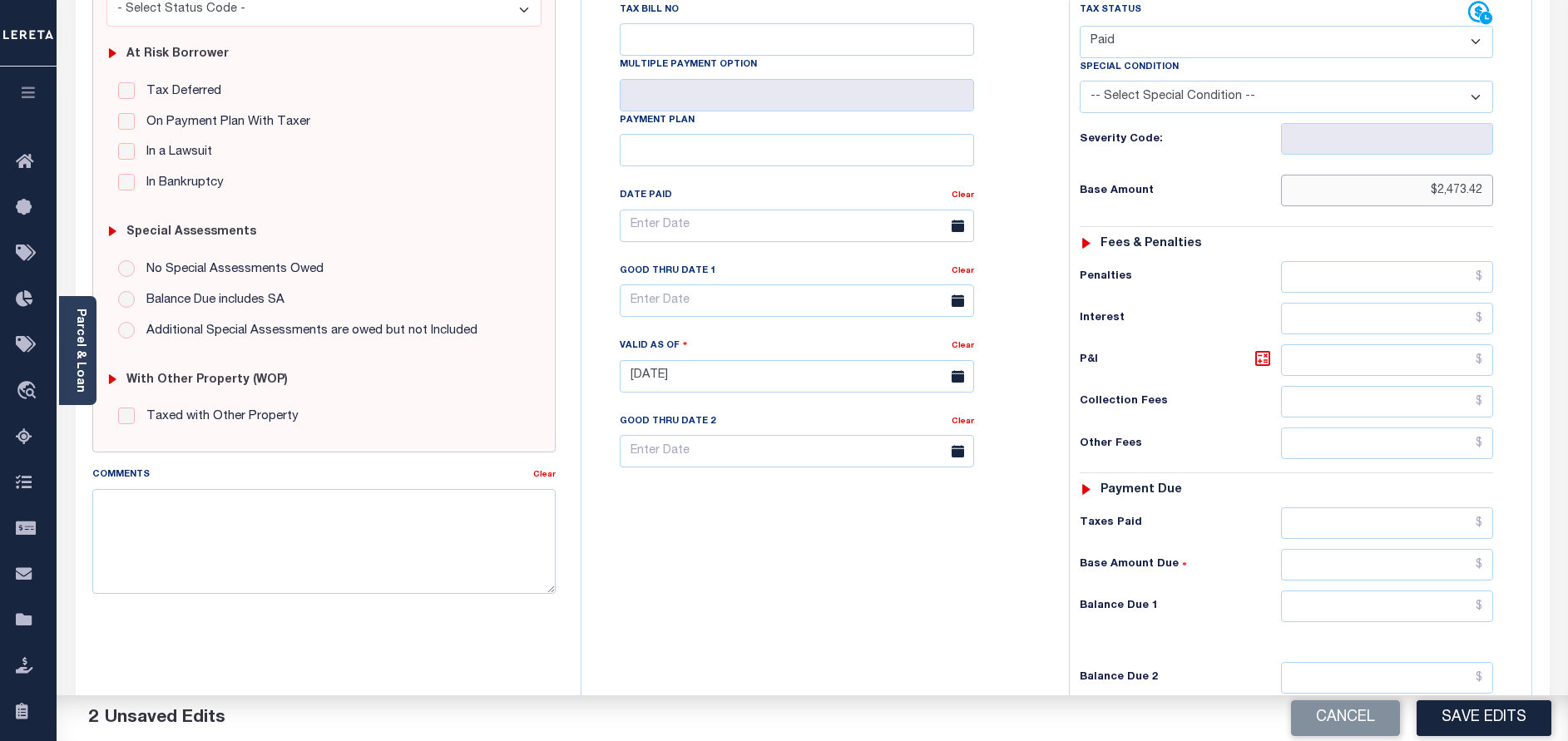
scroll to position [374, 0]
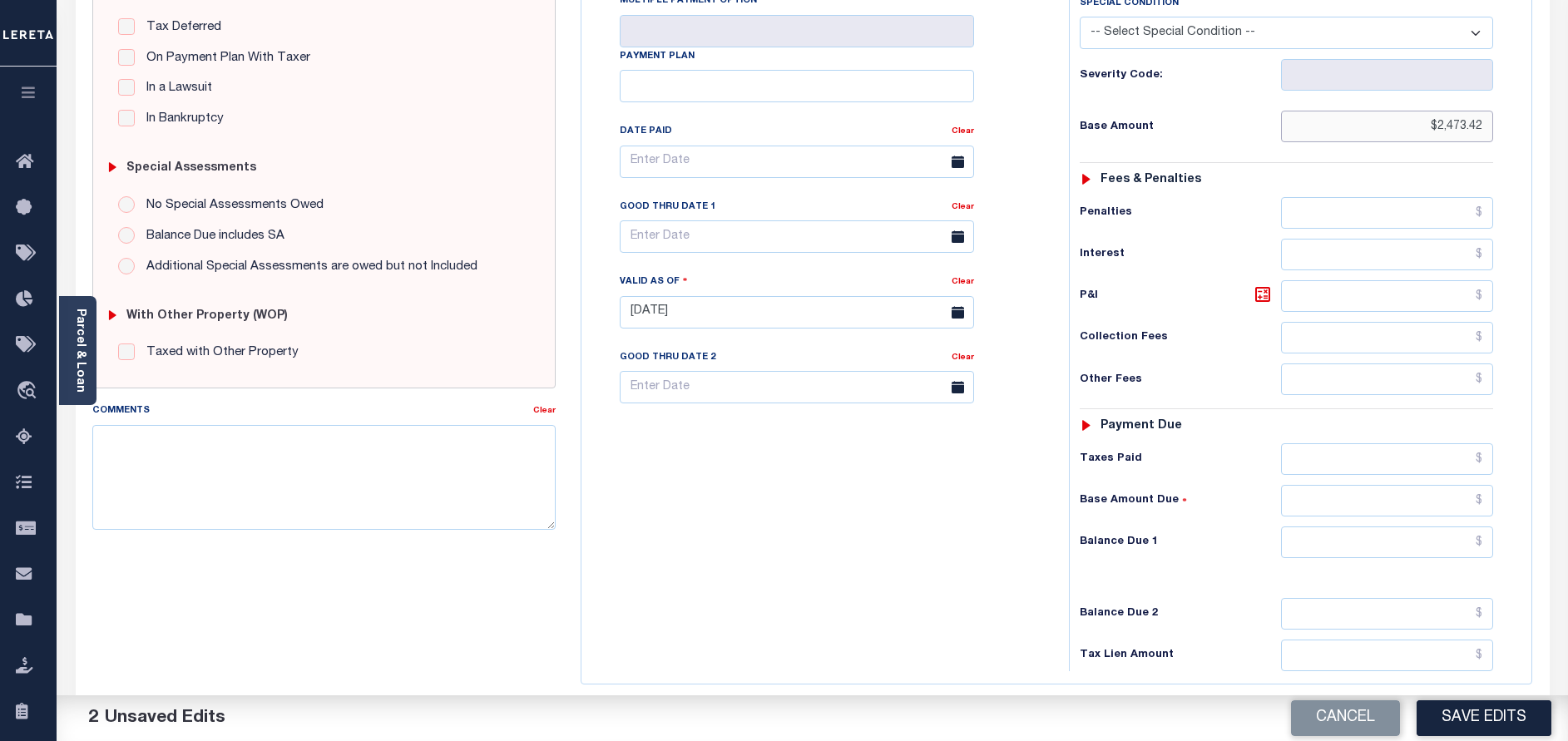
type input "$2,473.42"
drag, startPoint x: 1394, startPoint y: 513, endPoint x: 1378, endPoint y: 502, distance: 19.4
click at [1394, 527] on input "text" at bounding box center [1387, 542] width 212 height 32
type input "$0.00"
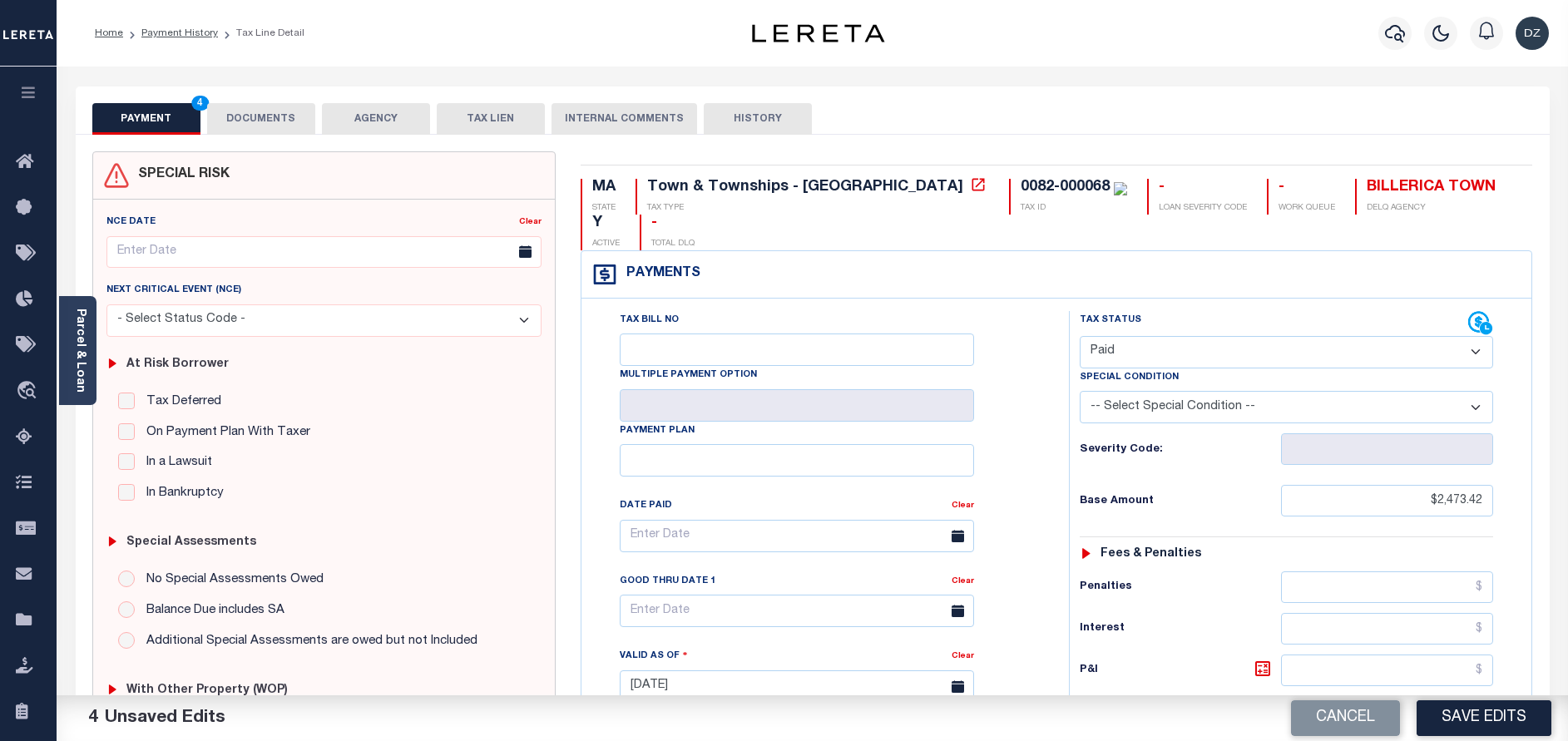
click at [282, 124] on button "DOCUMENTS" at bounding box center [261, 118] width 108 height 32
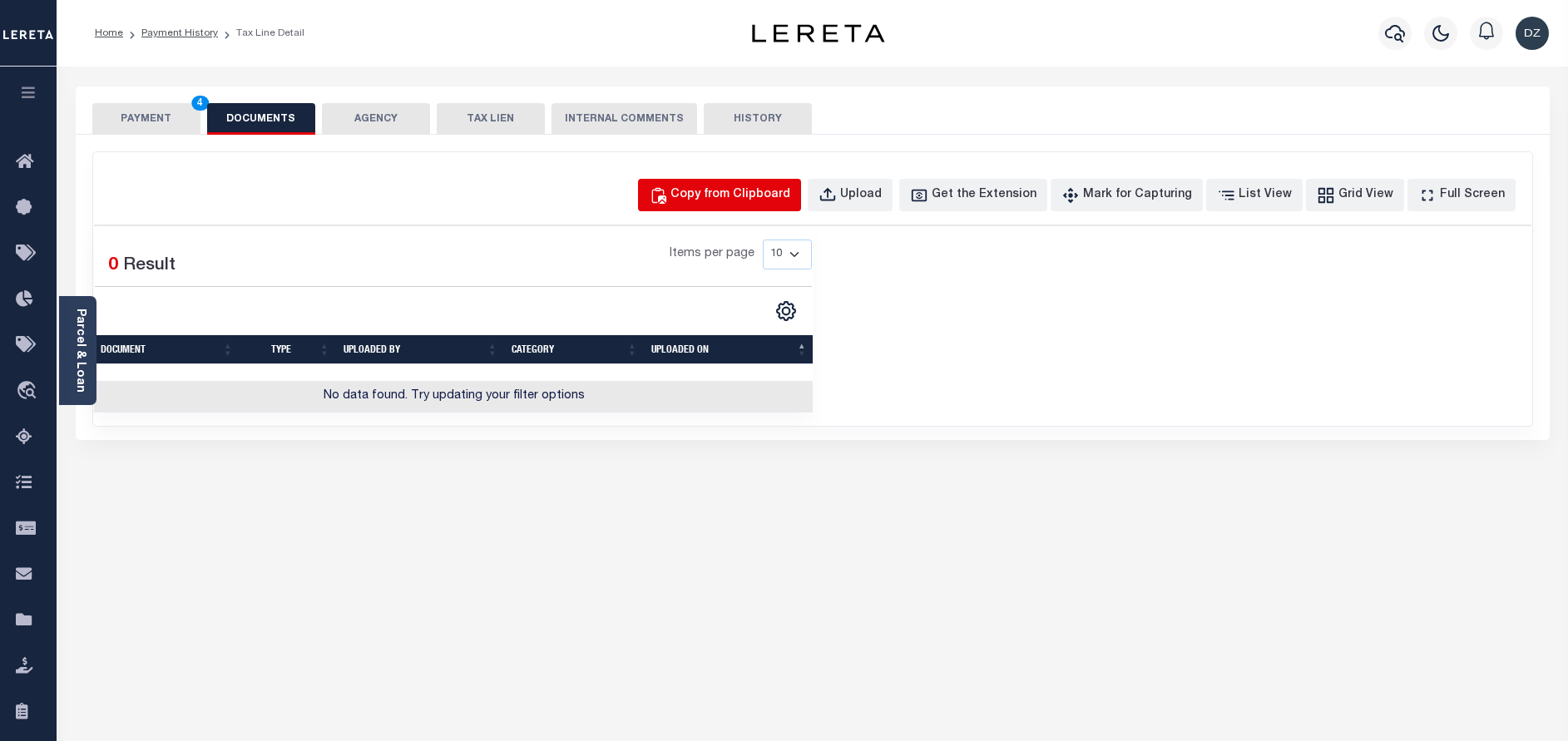
click at [765, 196] on div "Copy from Clipboard" at bounding box center [730, 195] width 120 height 18
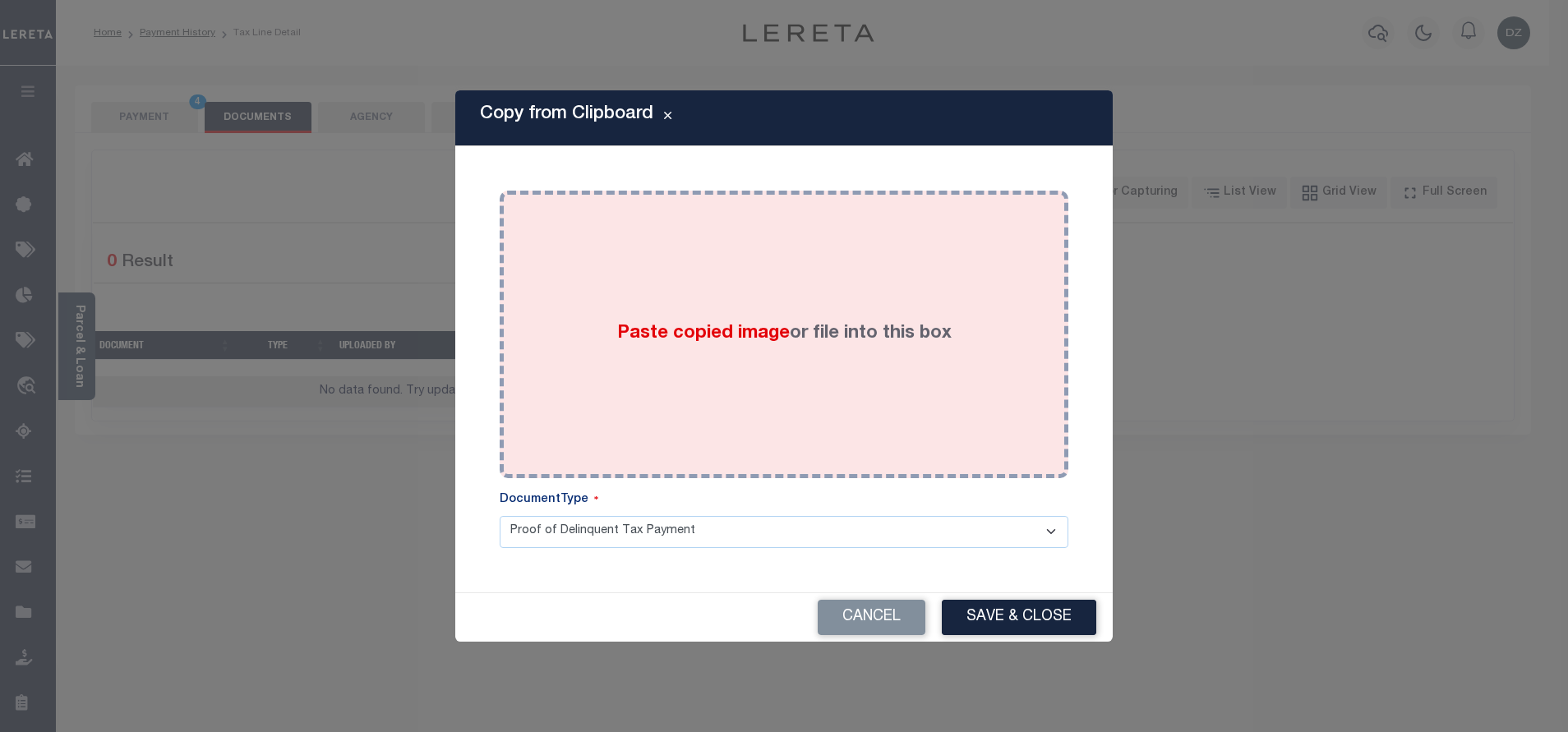
click at [762, 279] on div "Paste copied image or file into this box" at bounding box center [784, 334] width 544 height 263
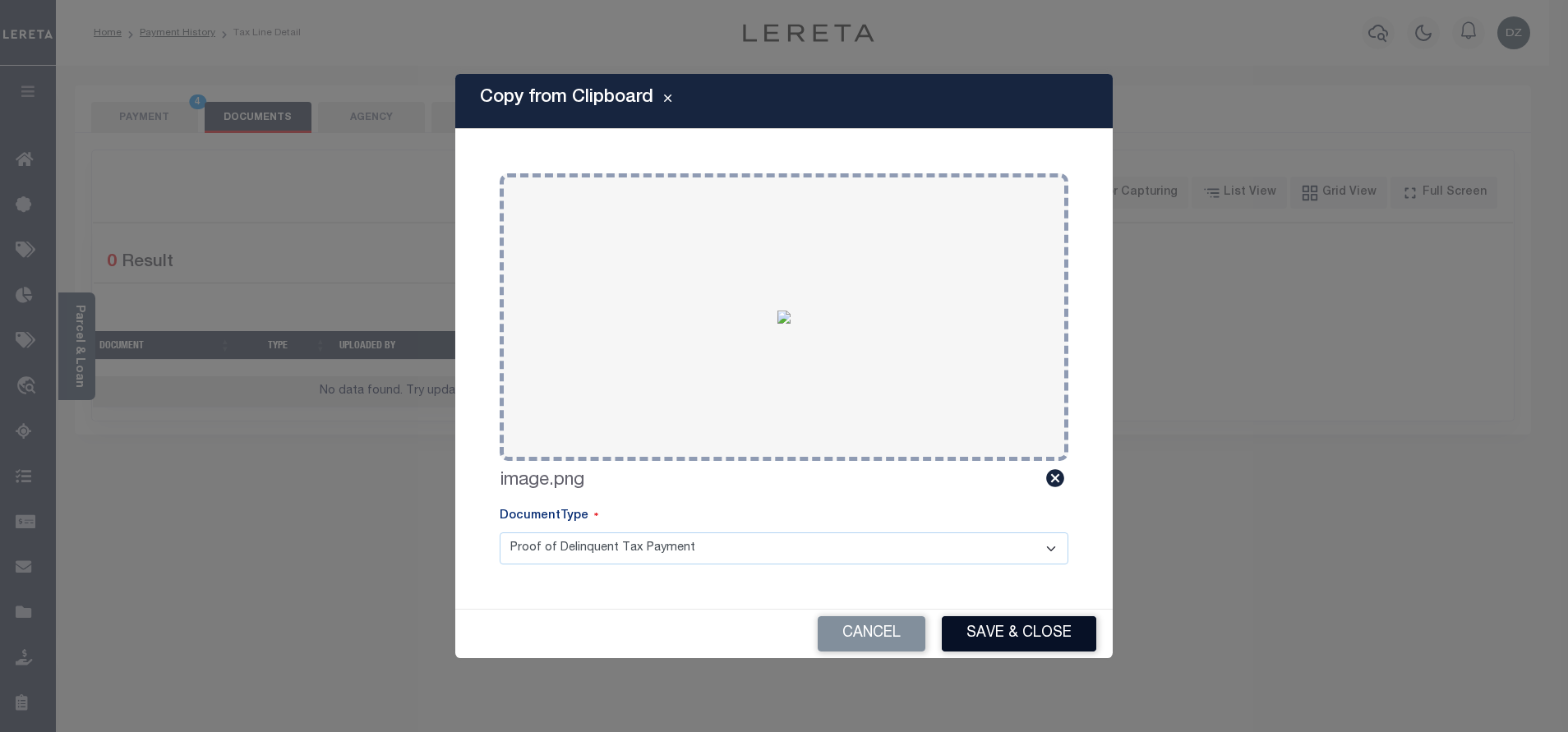
click at [1014, 625] on button "Save & Close" at bounding box center [1019, 633] width 154 height 35
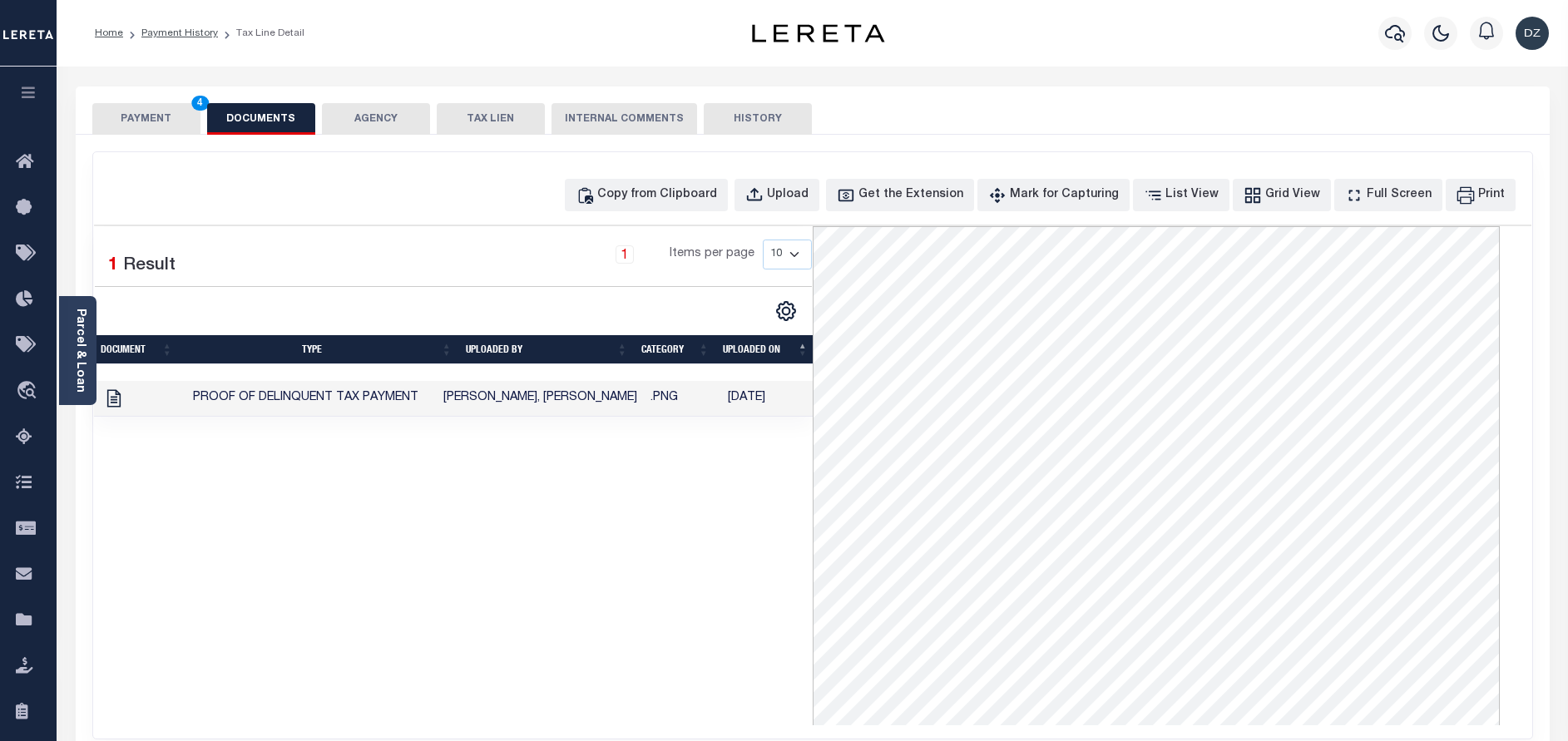
click at [180, 100] on div "PAYMENT 4 DOCUMENTS AGENCY DELINQUENT PAYEE TAX LIEN" at bounding box center [812, 111] width 1474 height 48
click at [158, 118] on button "PAYMENT 4" at bounding box center [146, 118] width 108 height 32
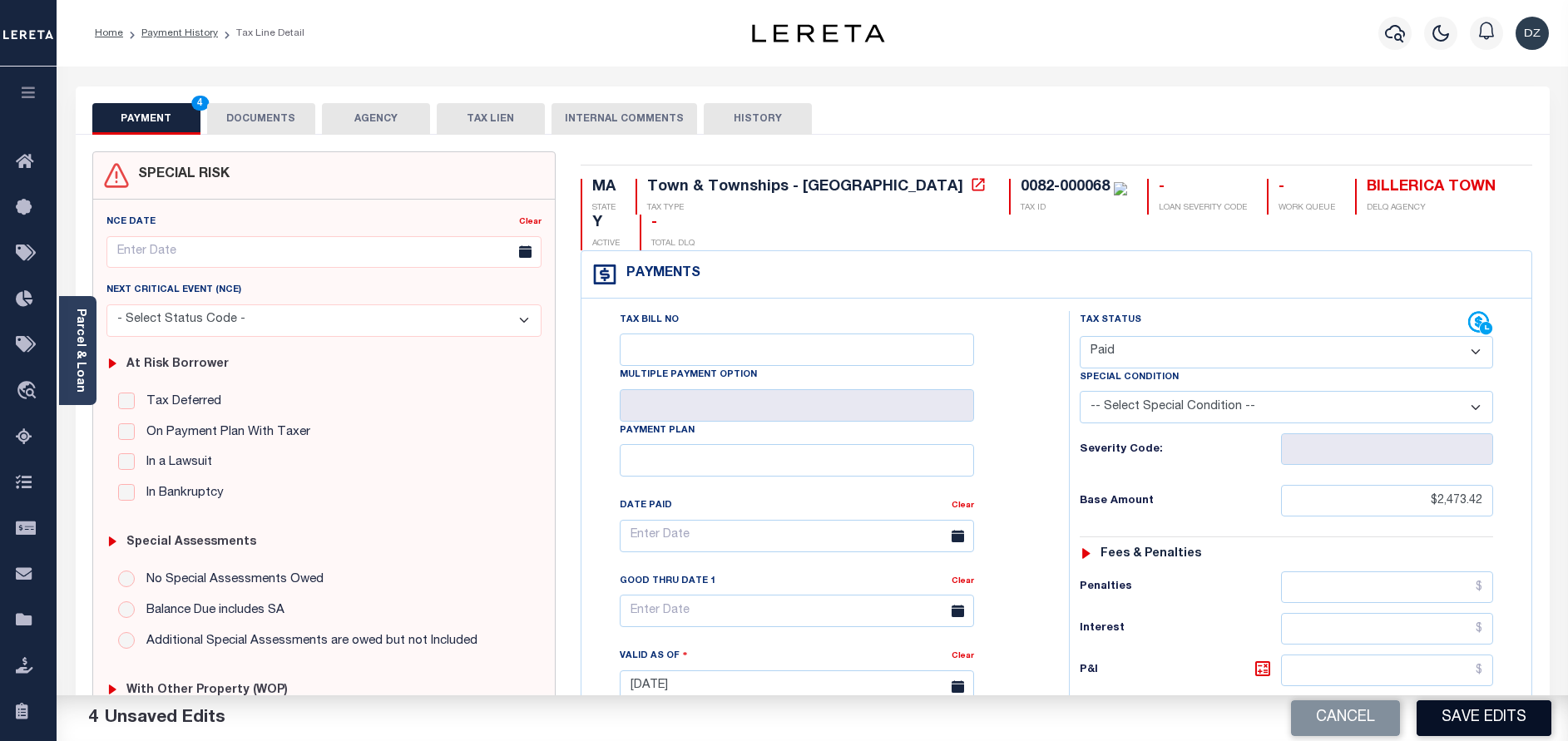
click at [1450, 707] on button "Save Edits" at bounding box center [1483, 718] width 135 height 35
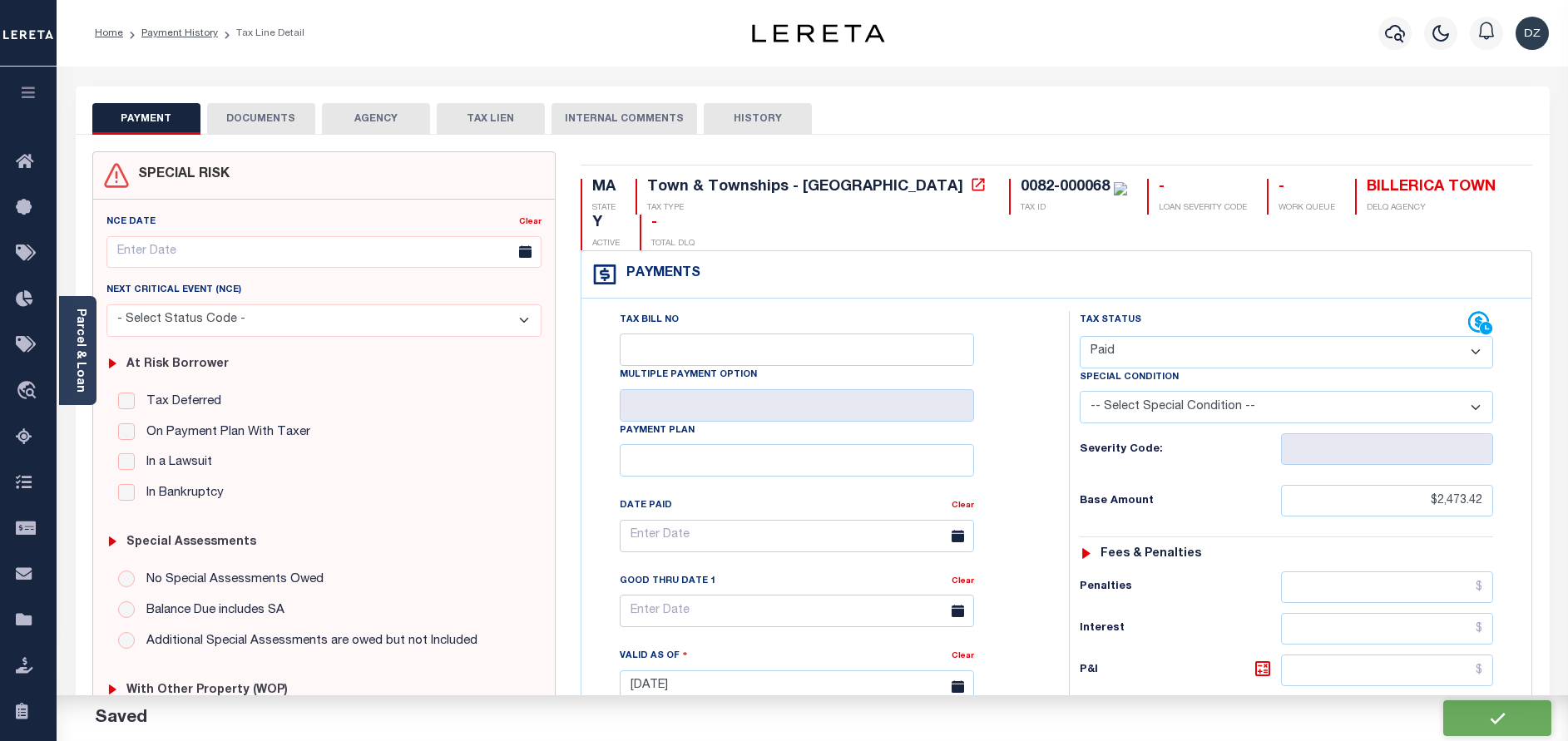
checkbox input "false"
type input "$2,473.42"
type input "$0"
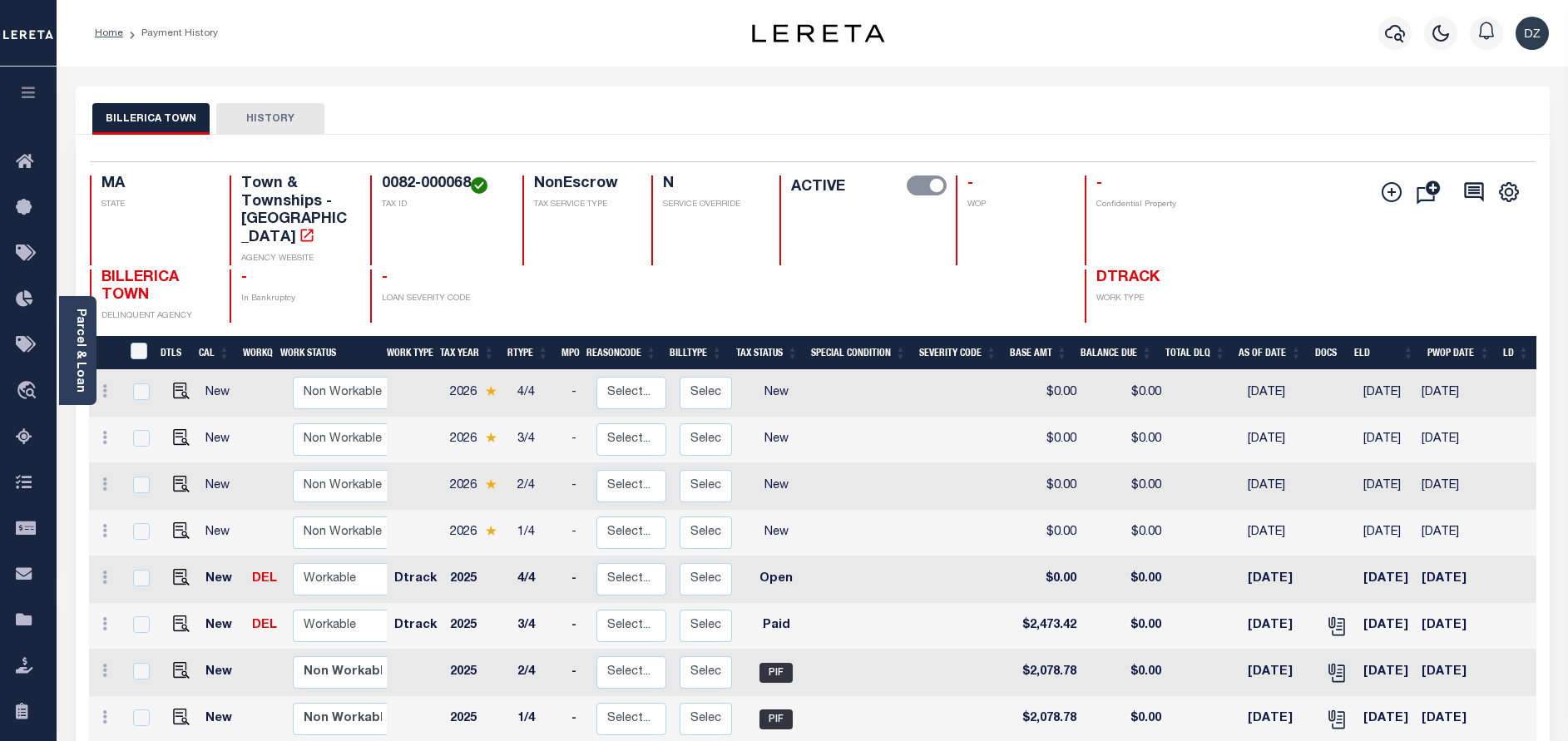
click at [179, 556] on td at bounding box center [178, 580] width 41 height 47
checkbox input "true"
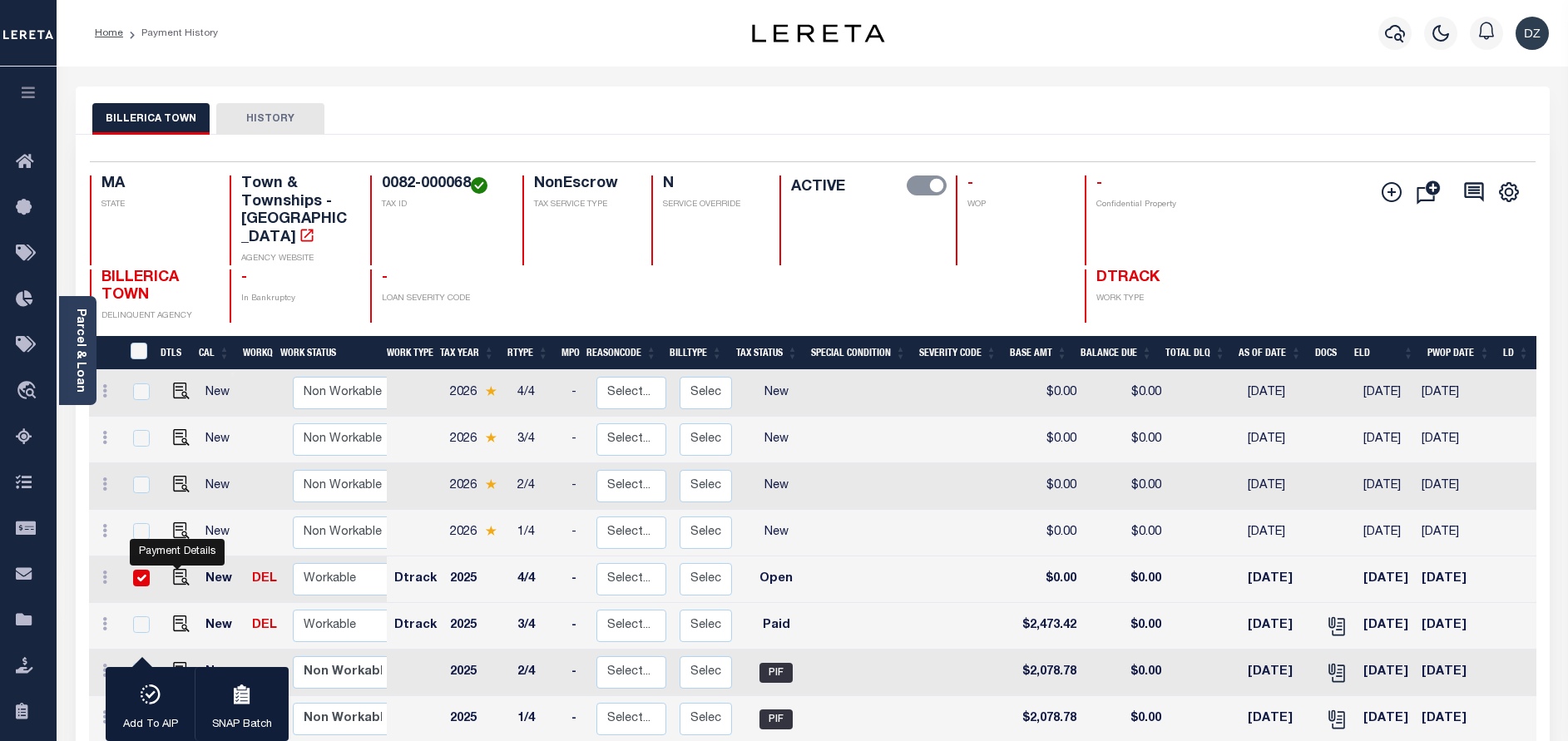
click at [168, 556] on td at bounding box center [178, 580] width 41 height 47
checkbox input "false"
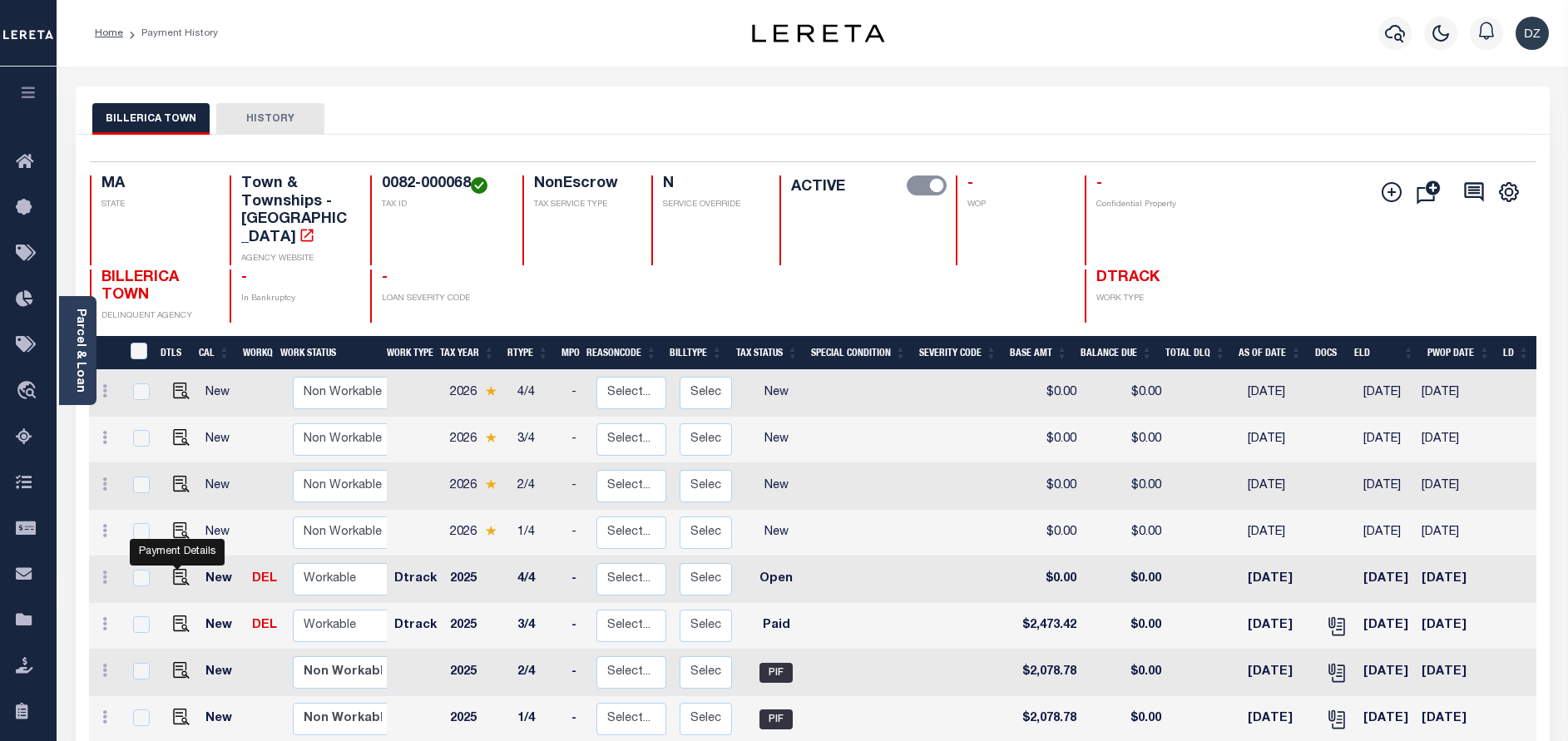
click at [167, 573] on link at bounding box center [177, 579] width 25 height 11
checkbox input "true"
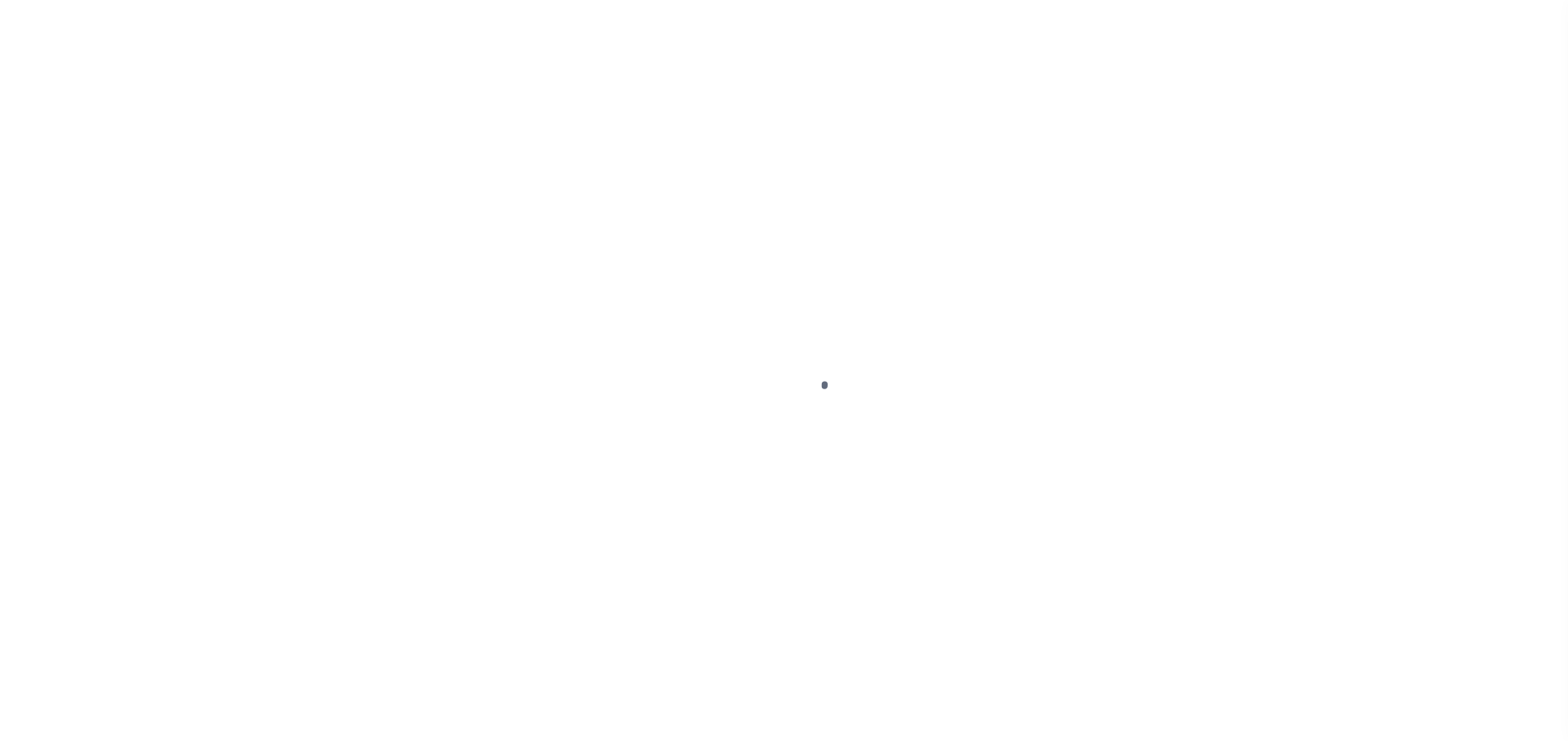
select select "OP2"
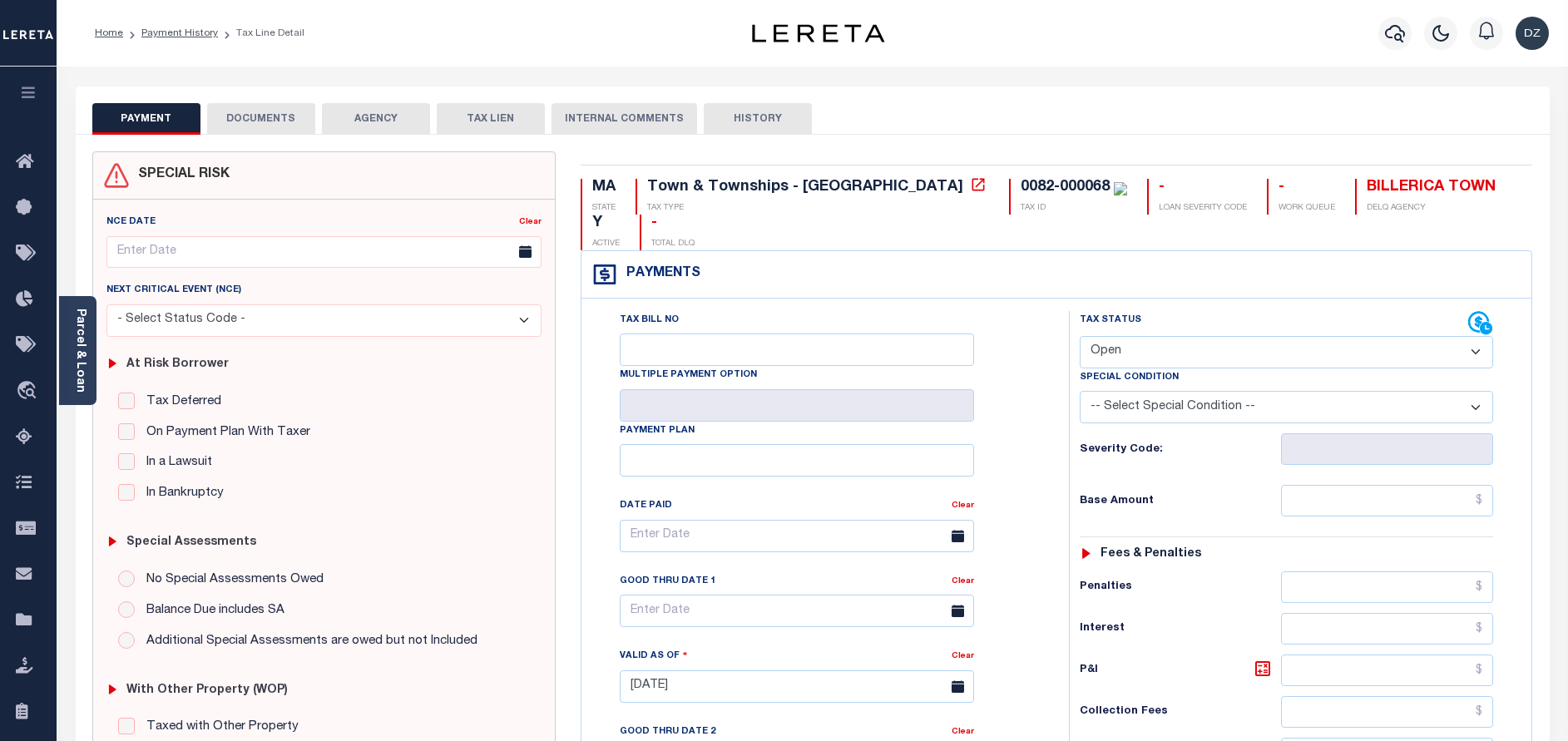
click at [288, 111] on button "DOCUMENTS" at bounding box center [261, 118] width 108 height 32
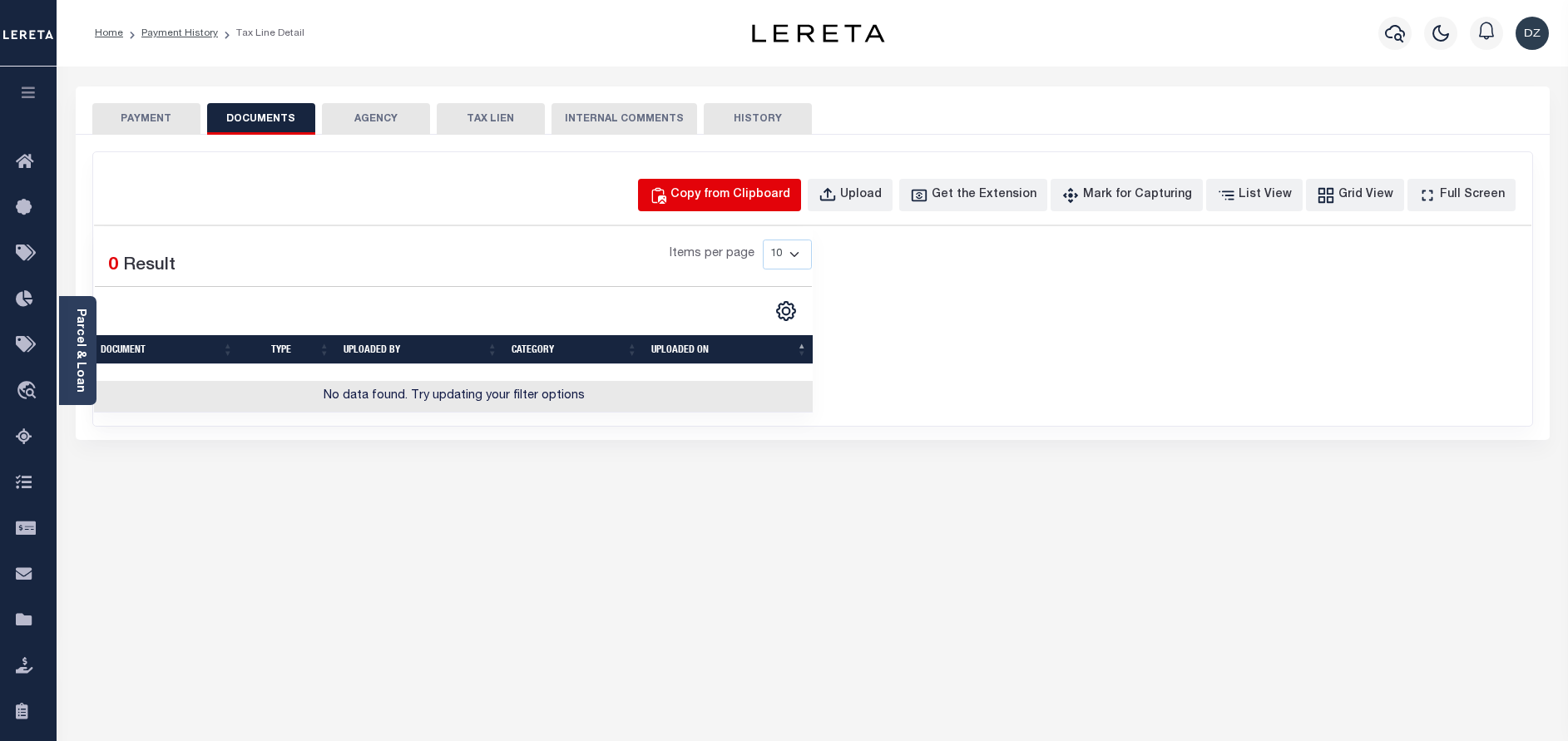
click at [759, 200] on div "Copy from Clipboard" at bounding box center [730, 195] width 120 height 18
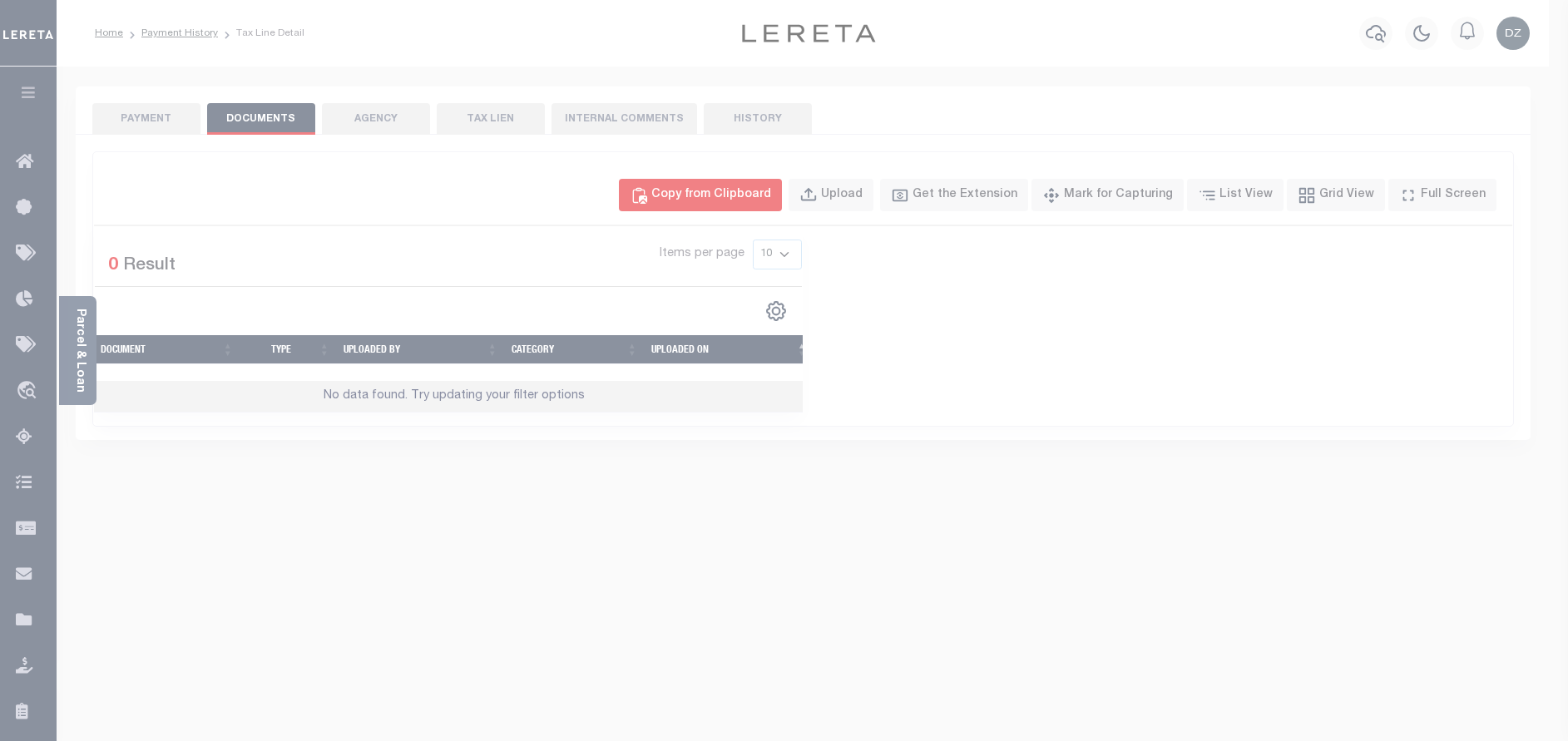
select select "POP"
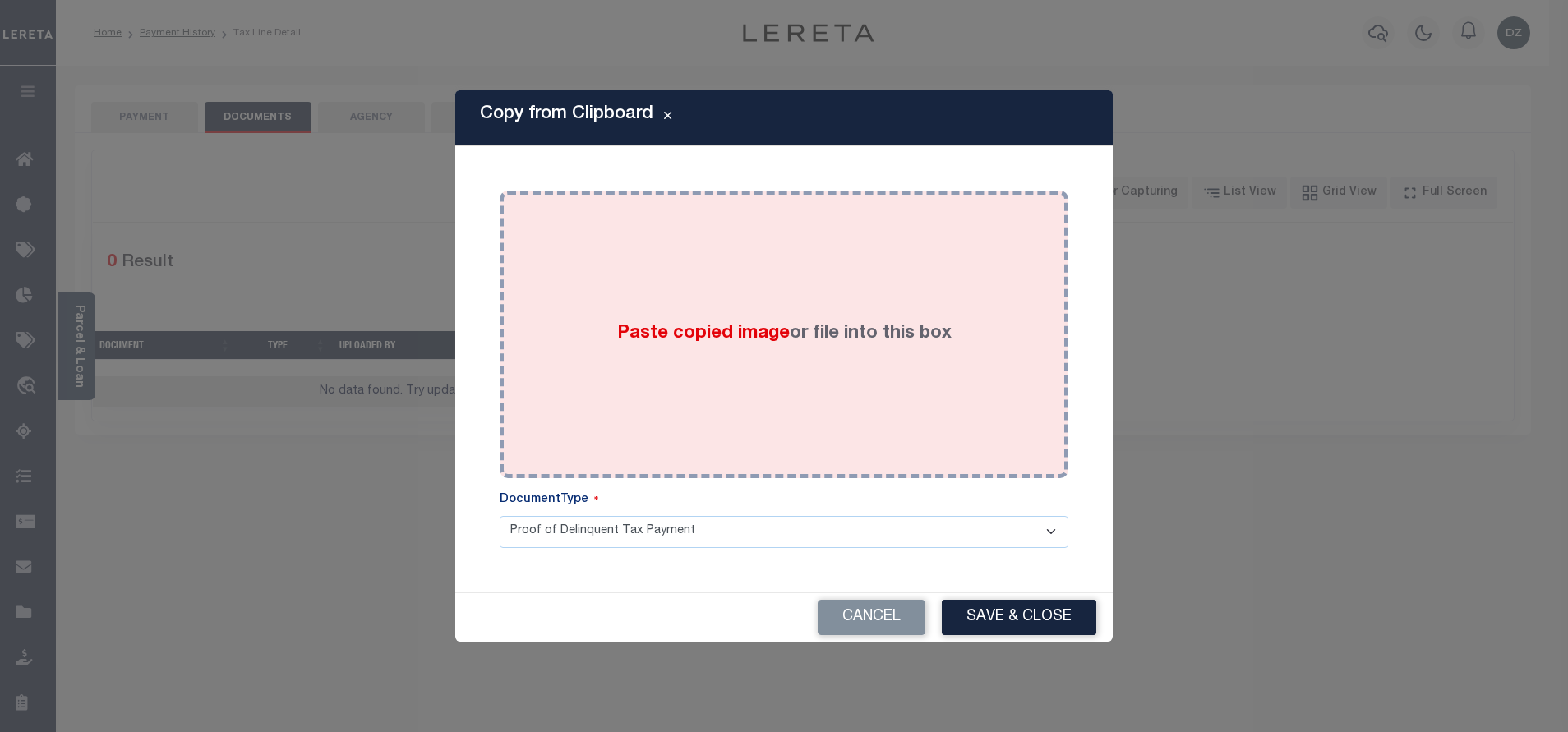
click at [807, 276] on div "Paste copied image or file into this box" at bounding box center [784, 334] width 544 height 263
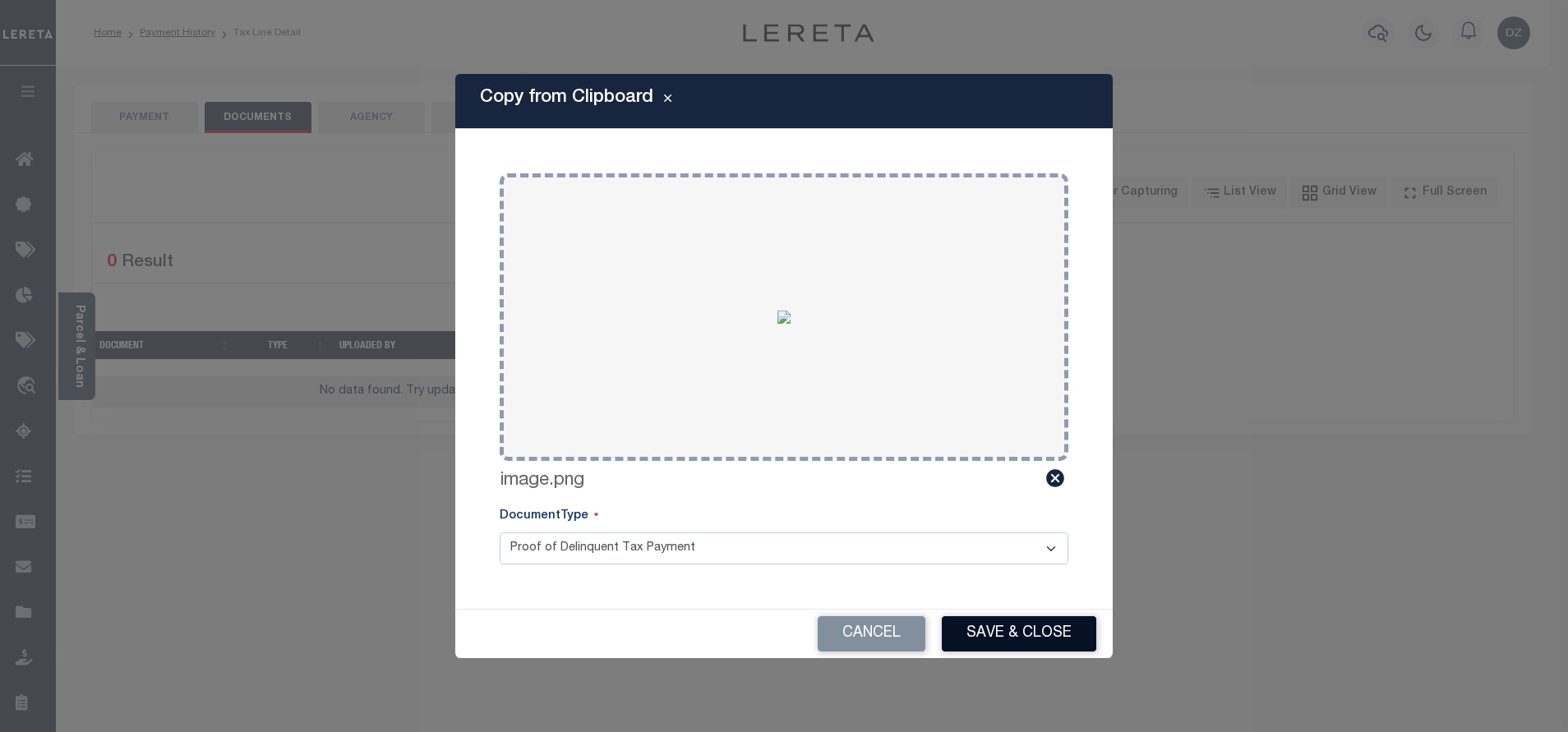
click at [1013, 627] on button "Save & Close" at bounding box center [1019, 633] width 154 height 35
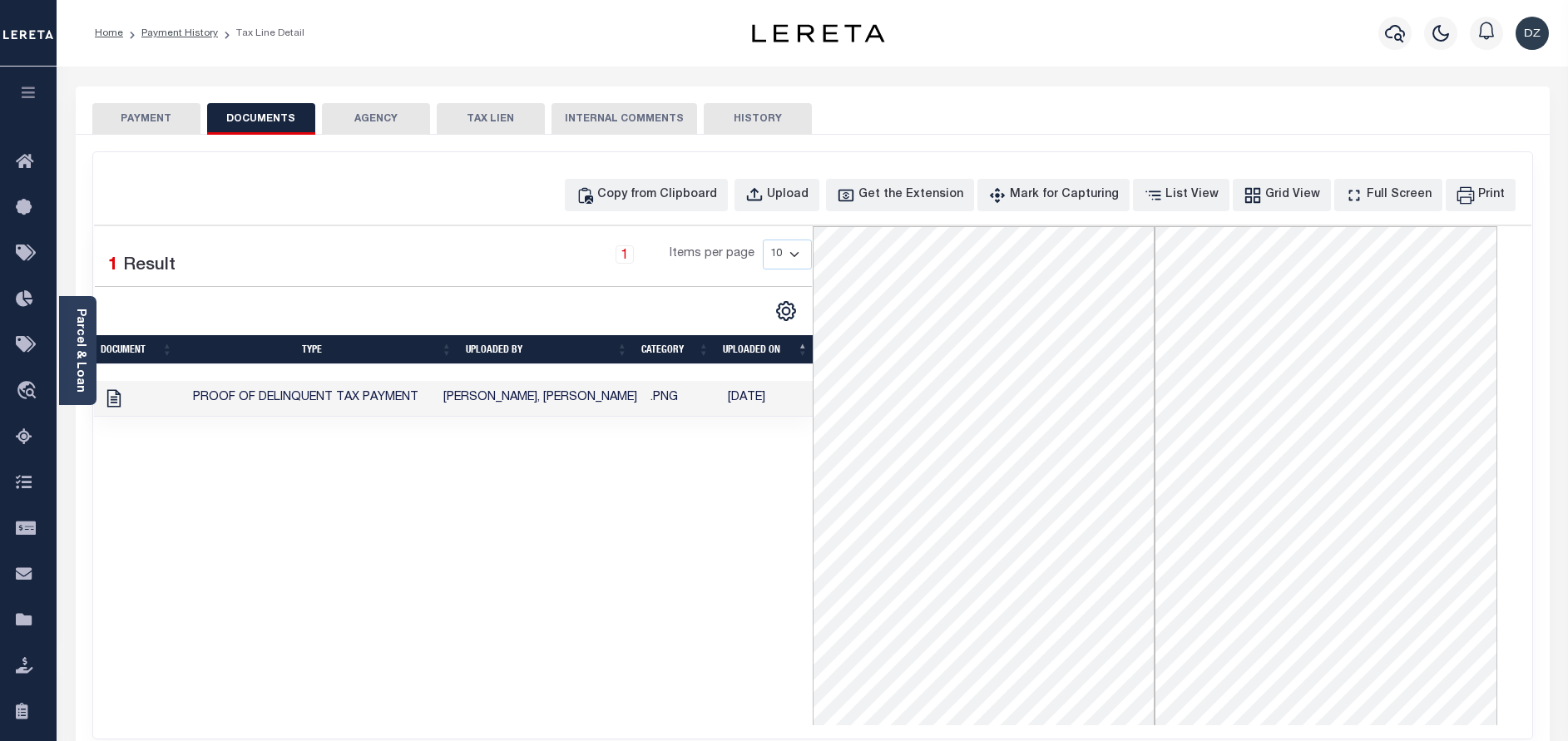
click at [162, 125] on button "PAYMENT" at bounding box center [146, 118] width 108 height 32
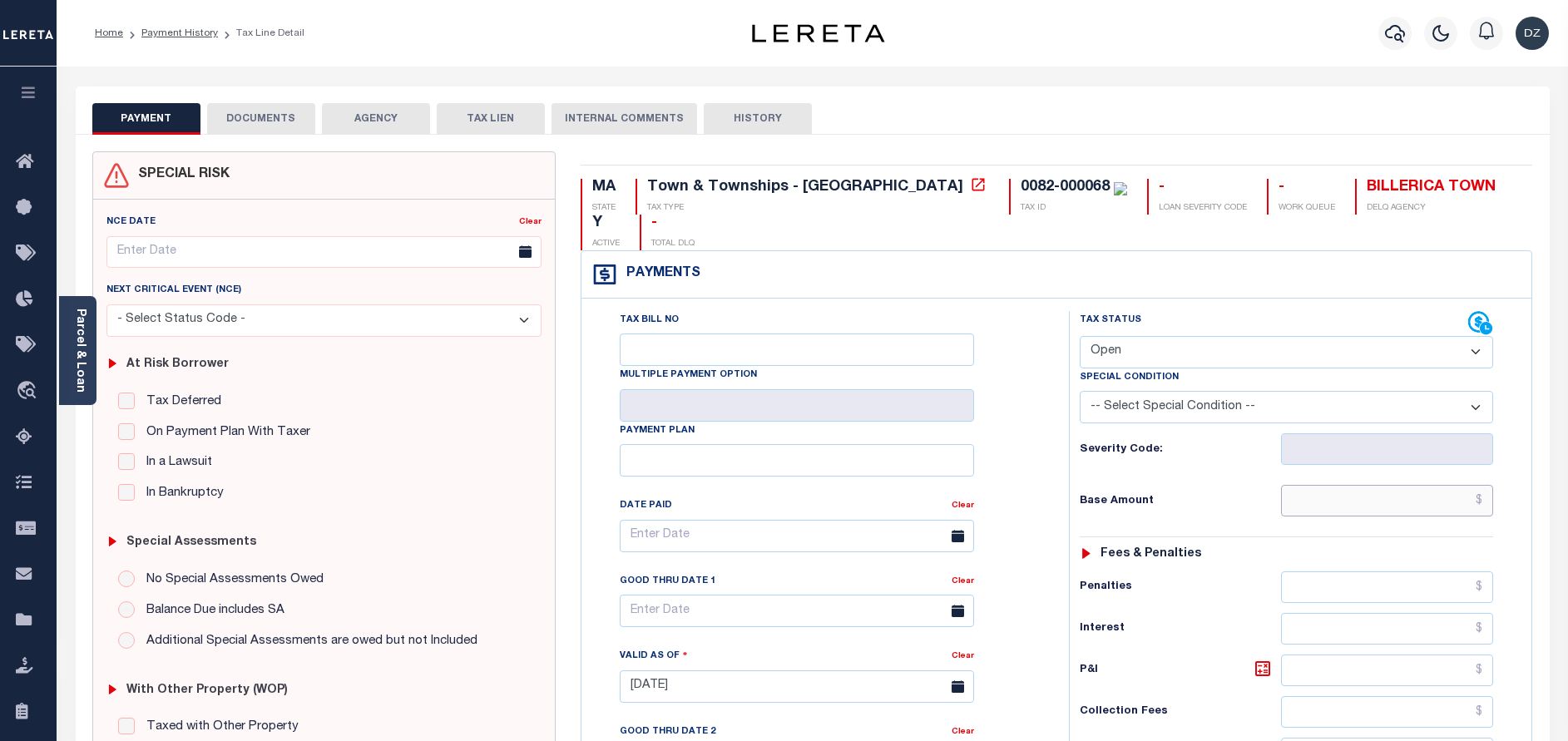
click at [1397, 485] on input "text" at bounding box center [1387, 501] width 212 height 32
paste input "2,473.42"
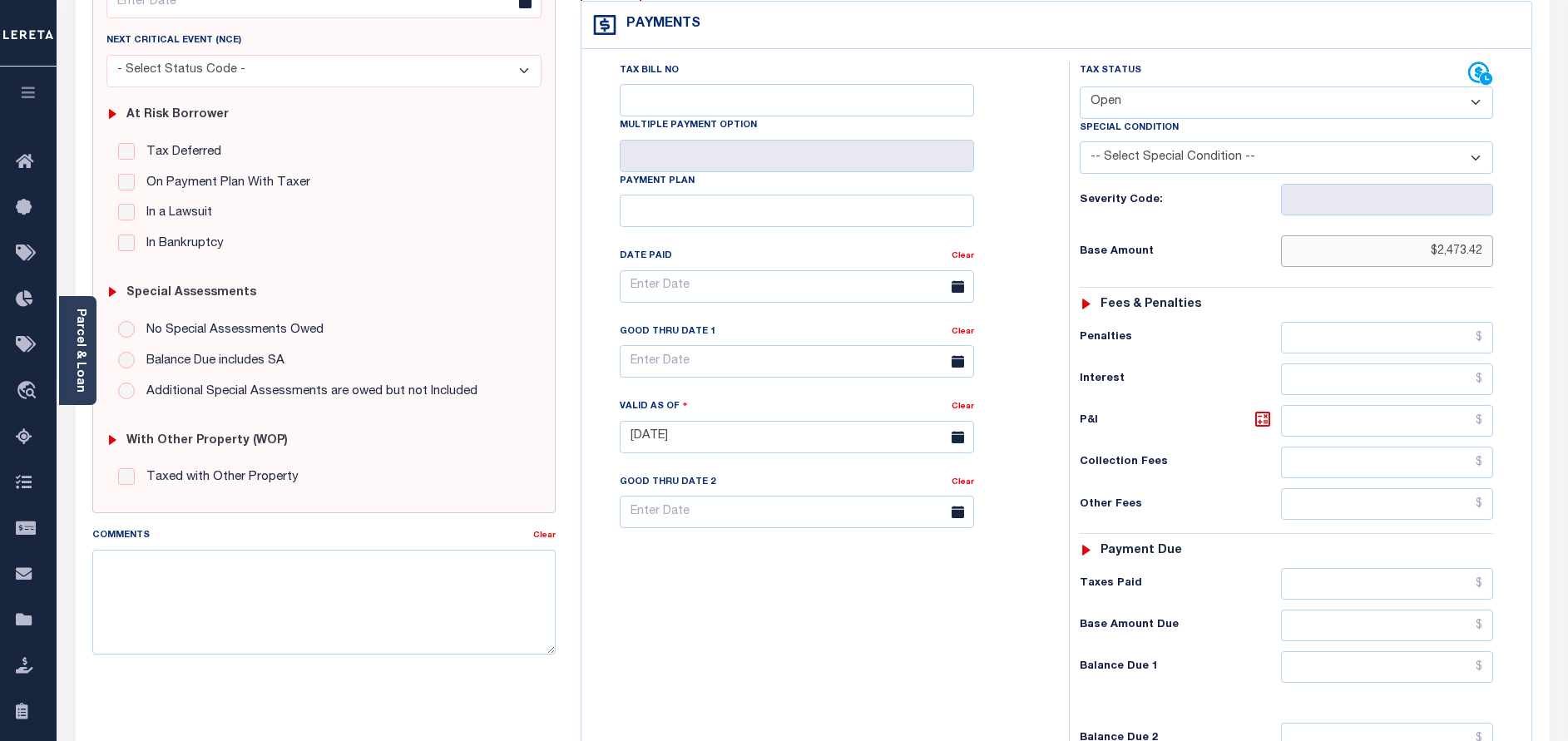
type input "$2,473.42"
type input "[DATE]"
click at [1108, 86] on select "- Select Status Code - Open Due/Unpaid Paid Incomplete No Tax Due Internal Refu…" at bounding box center [1286, 103] width 414 height 33
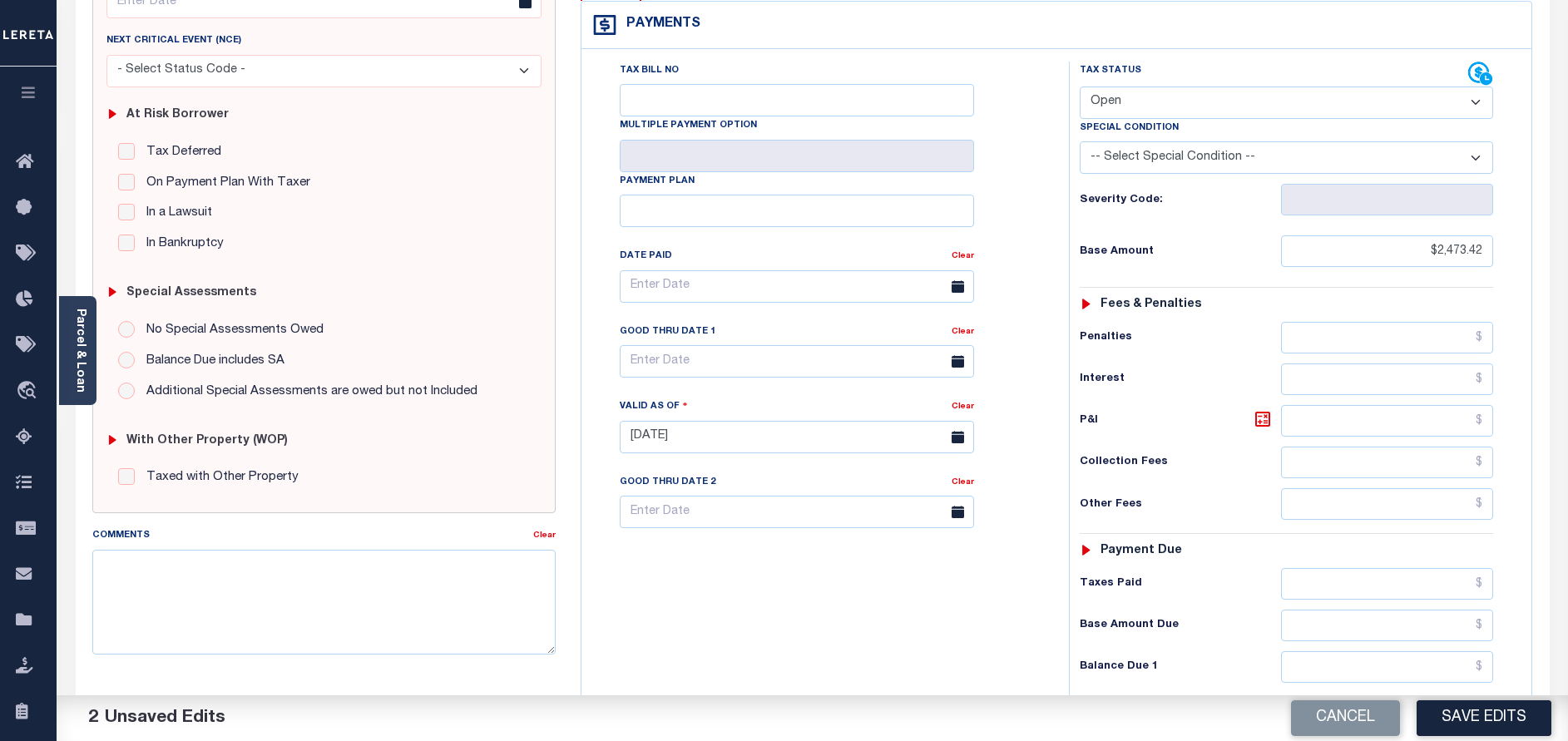
select select "PYD"
click at [1079, 86] on select "- Select Status Code - Open Due/Unpaid Paid Incomplete No Tax Due Internal Refu…" at bounding box center [1286, 103] width 414 height 33
click at [1382, 651] on input "text" at bounding box center [1387, 667] width 212 height 32
type input "$0.00"
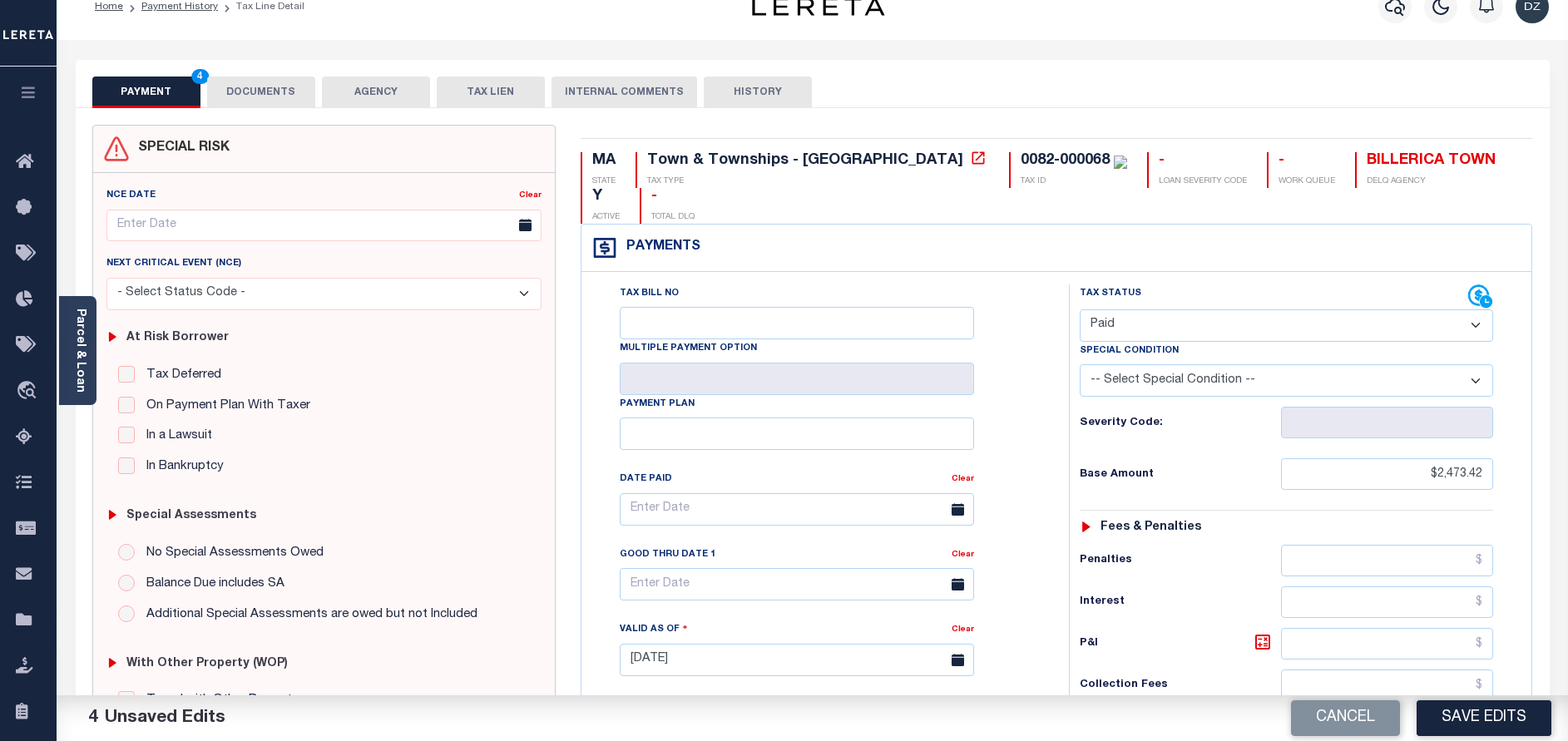
scroll to position [0, 0]
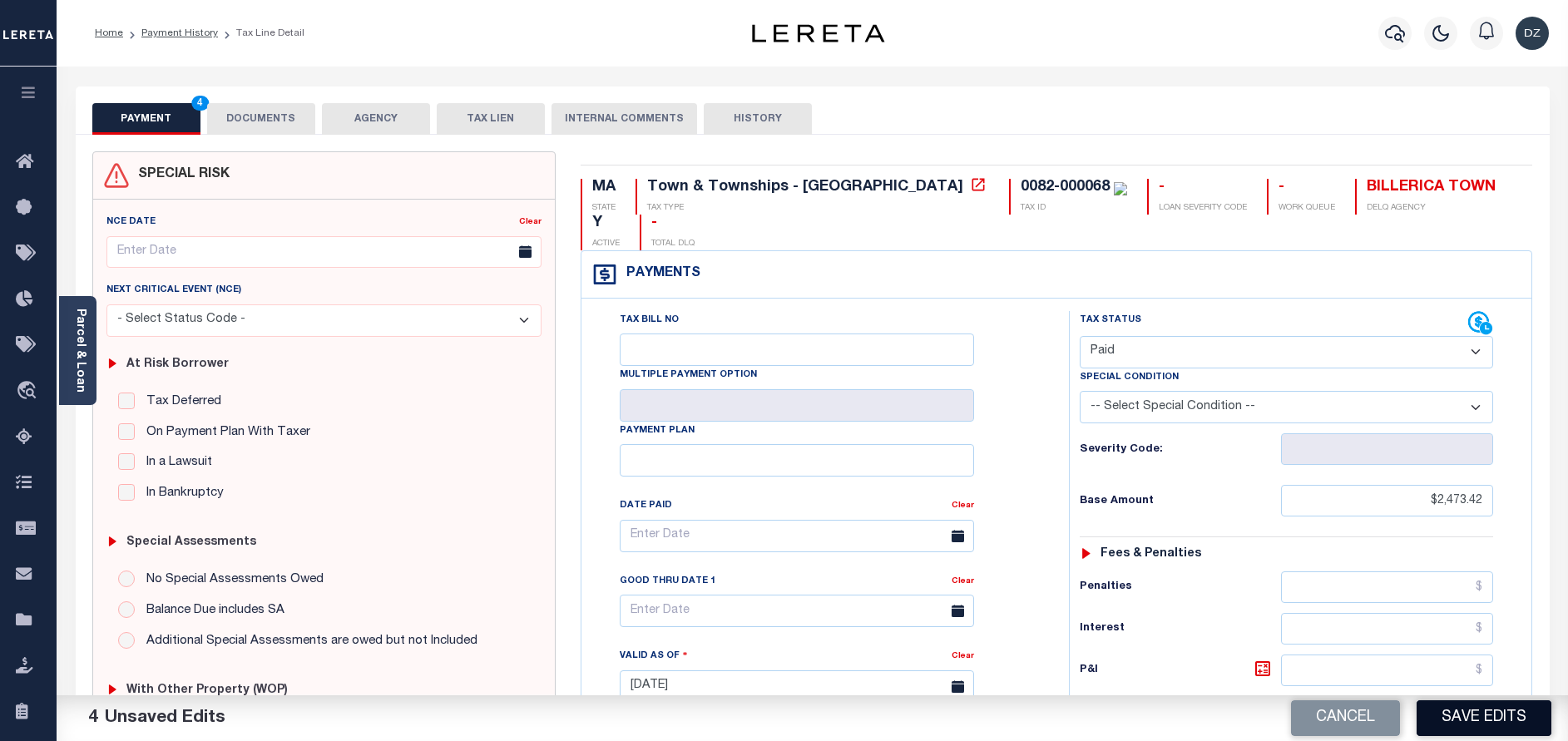
click at [1434, 712] on button "Save Edits" at bounding box center [1483, 718] width 135 height 35
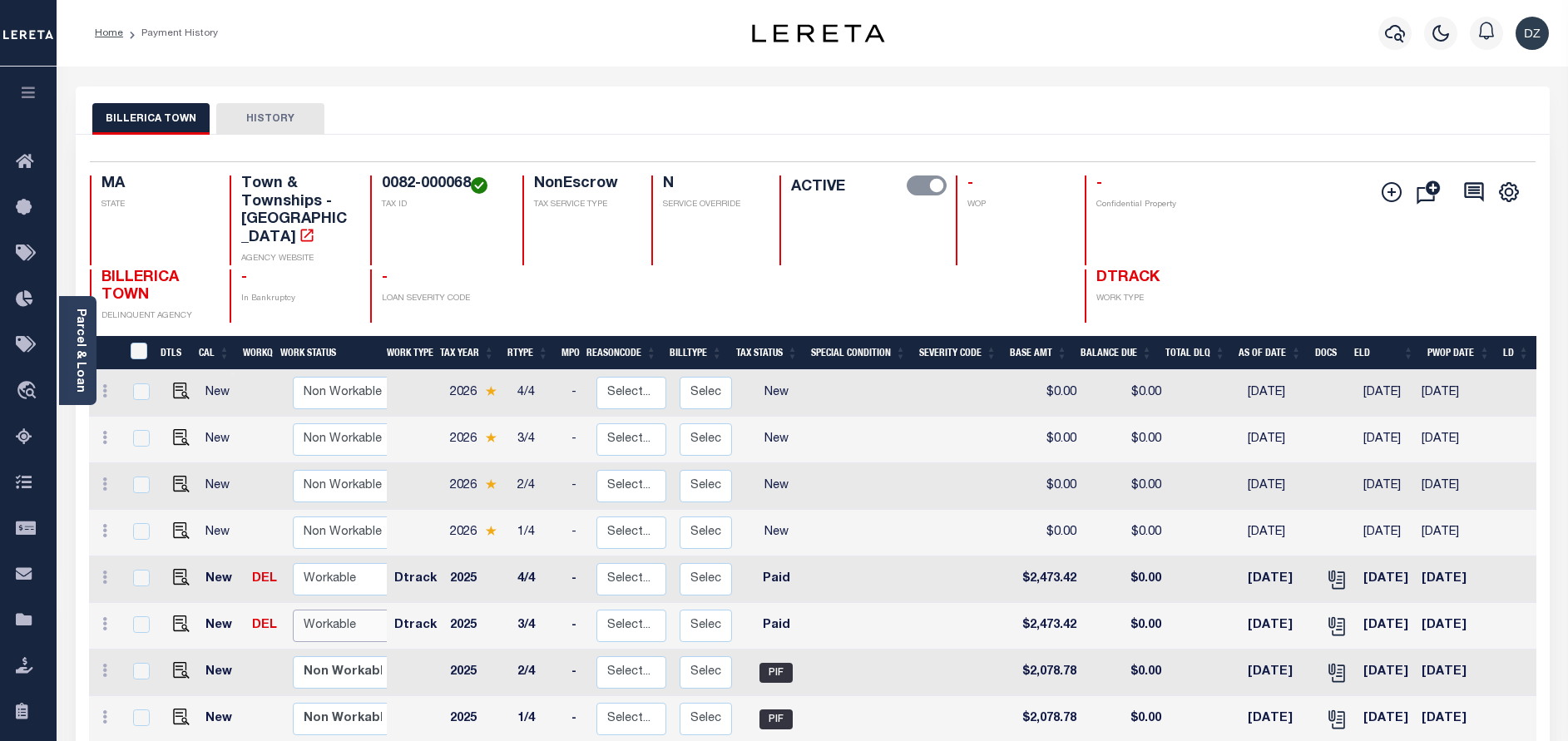
click at [318, 610] on select "Non Workable Workable" at bounding box center [343, 626] width 100 height 33
checkbox input "true"
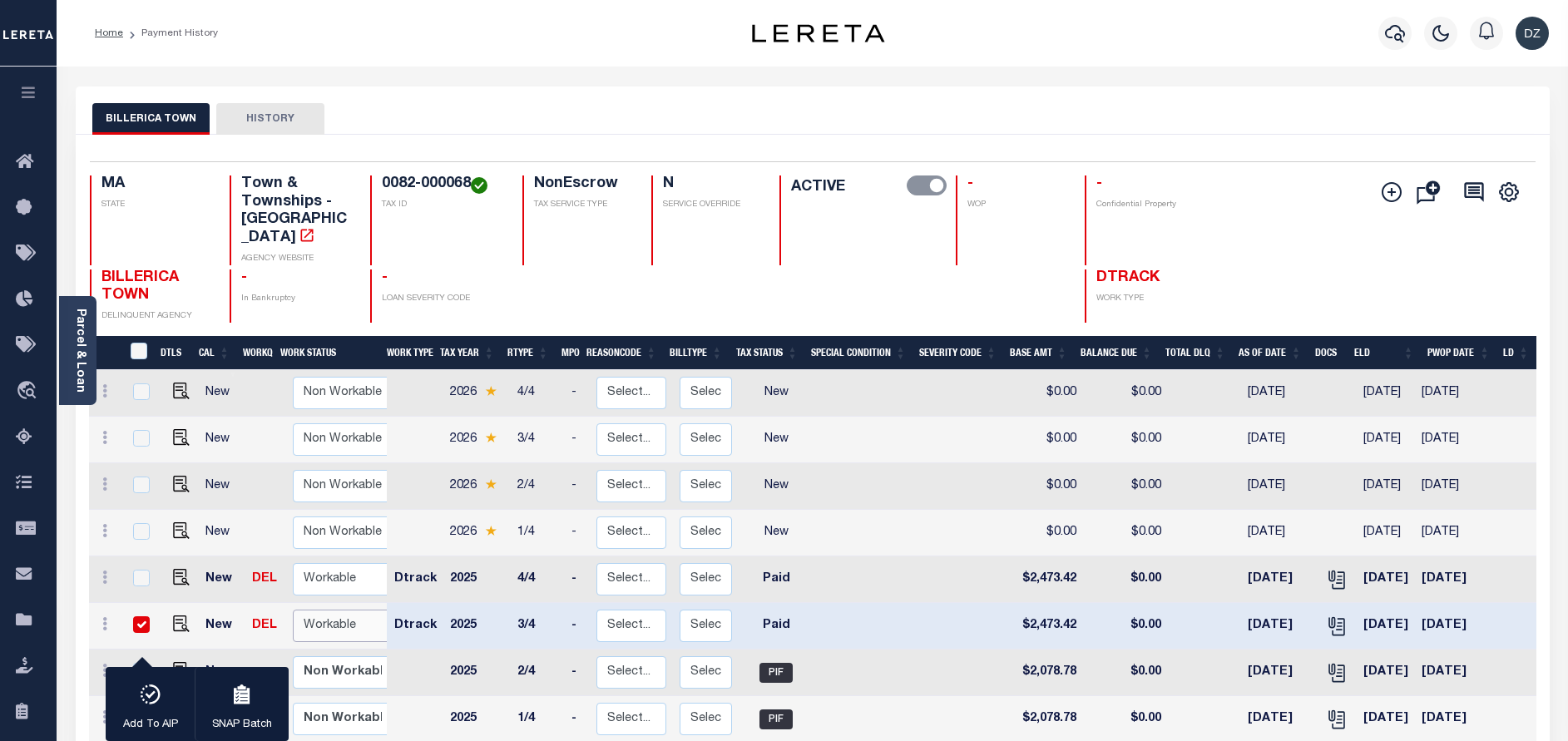
select select "true"
click at [293, 610] on select "Non Workable Workable" at bounding box center [343, 626] width 100 height 33
checkbox input "false"
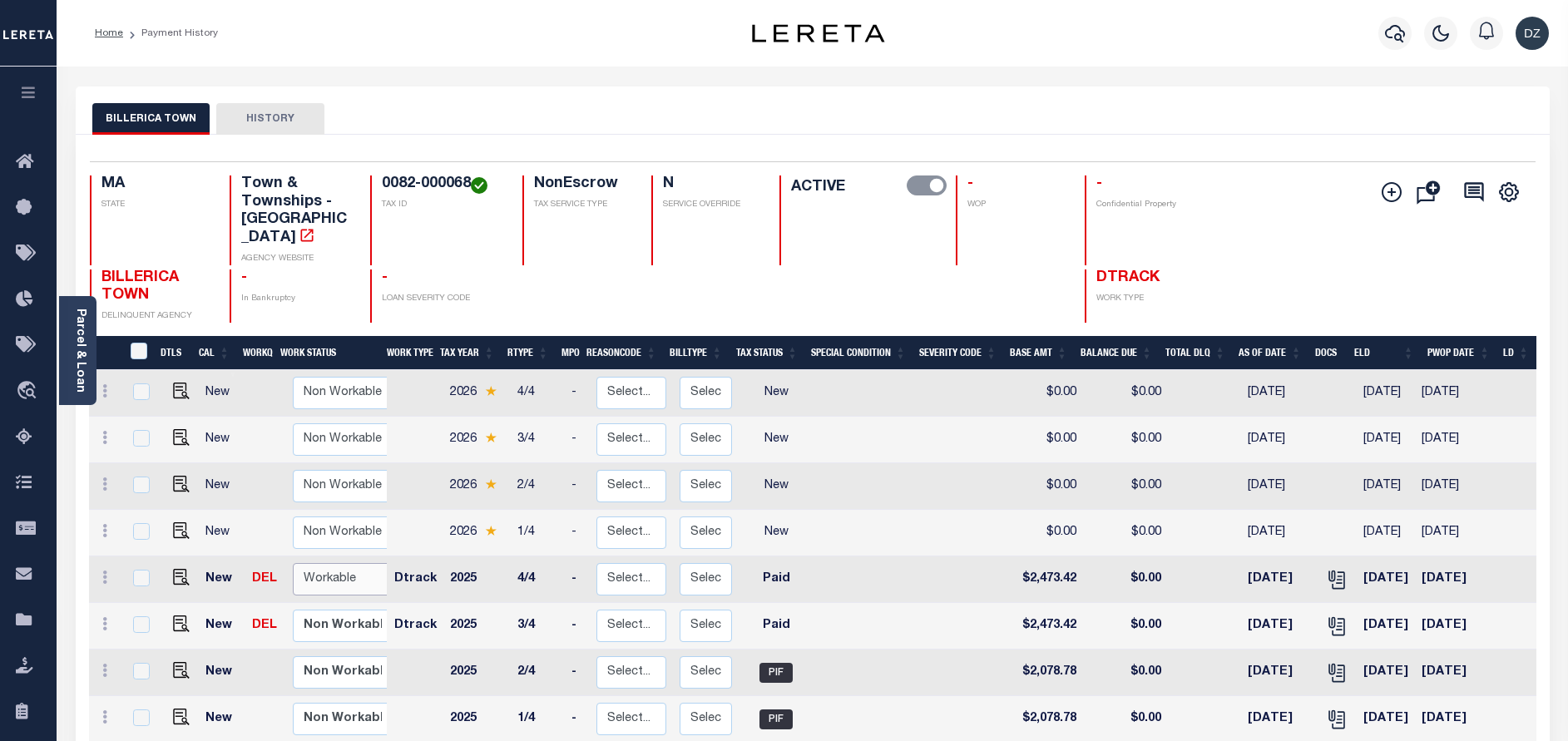
click at [328, 566] on select "Non Workable Workable" at bounding box center [343, 580] width 100 height 33
checkbox input "true"
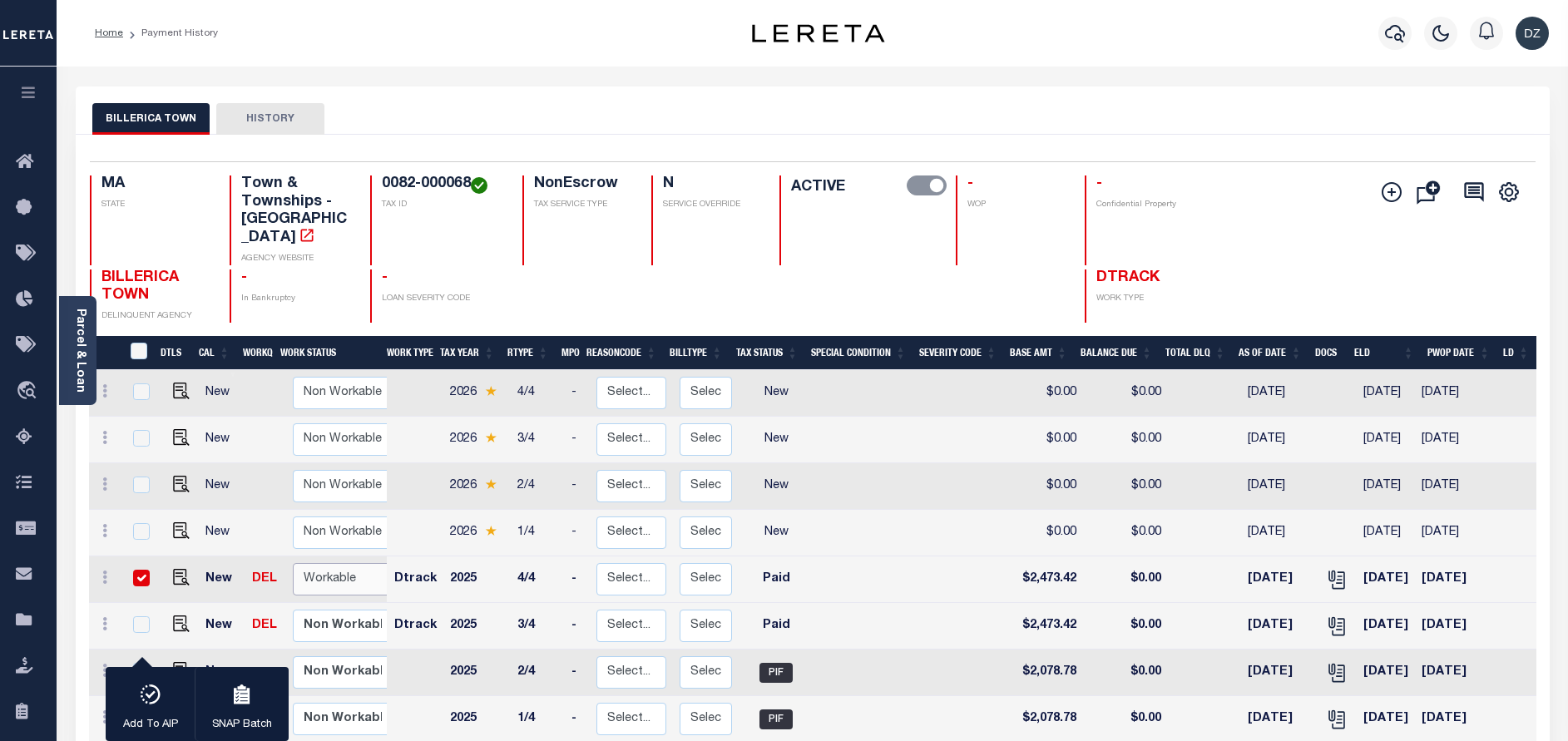
select select "true"
click at [293, 563] on select "Non Workable Workable" at bounding box center [343, 580] width 100 height 33
checkbox input "false"
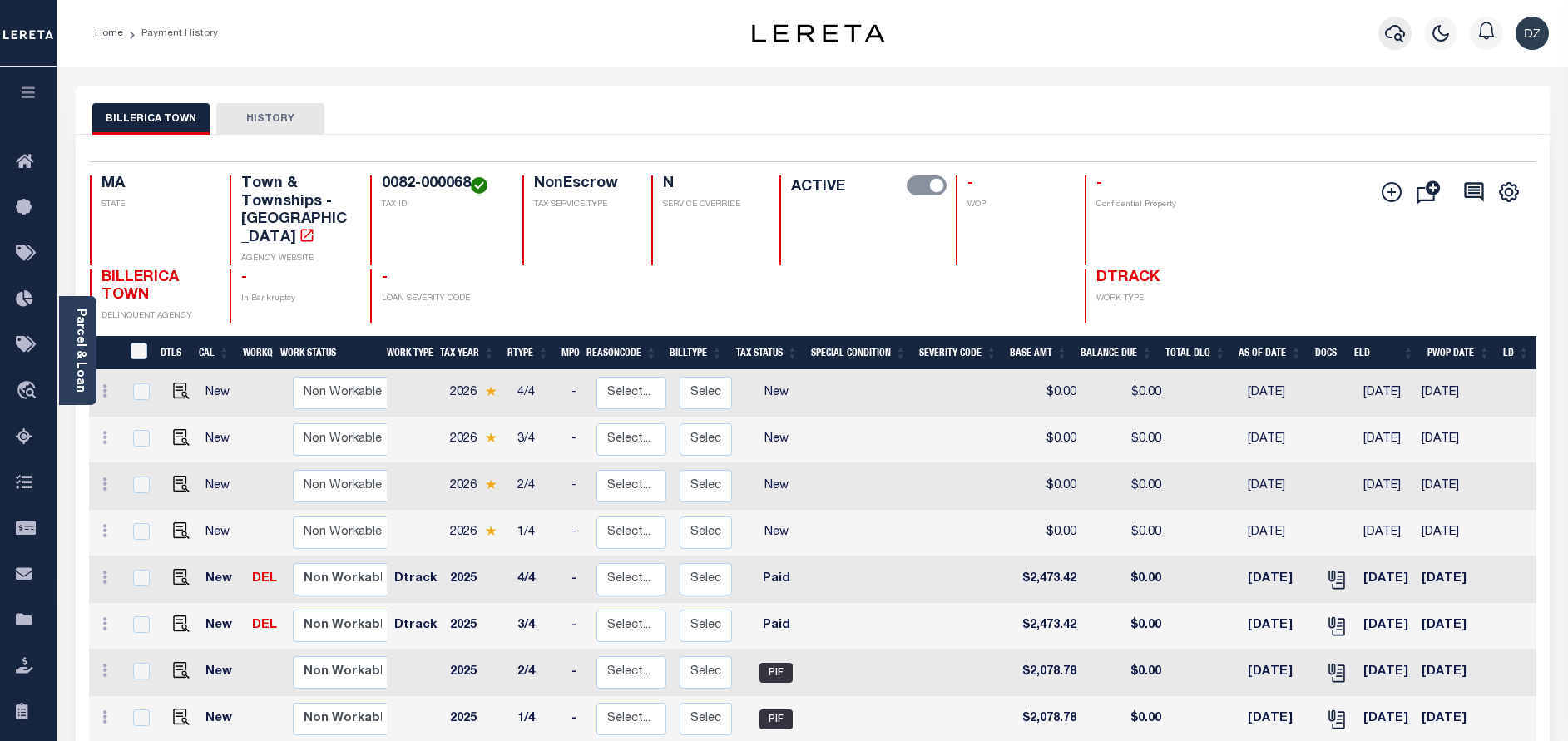
click at [1399, 27] on icon "button" at bounding box center [1394, 33] width 20 height 20
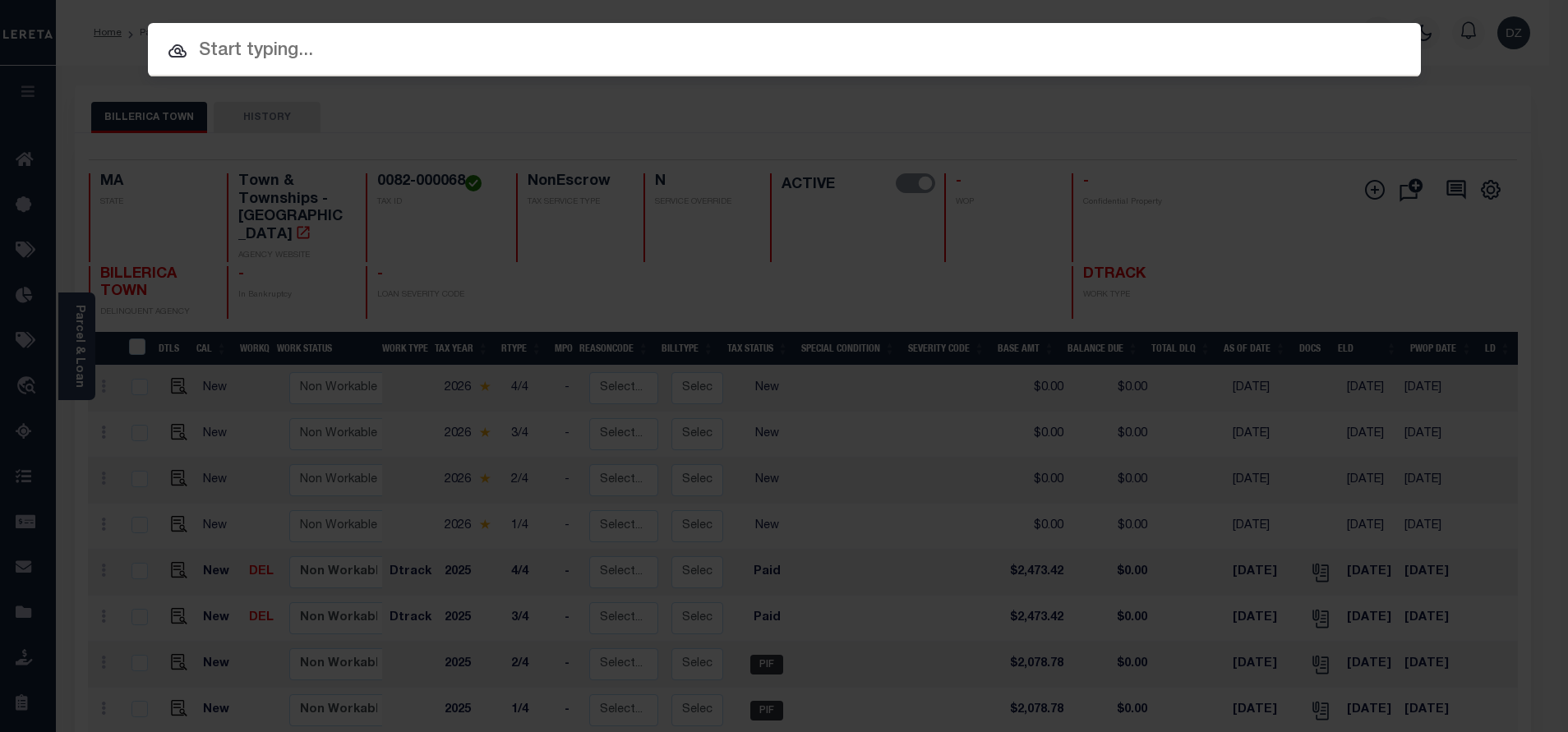
paste input "0089-000076"
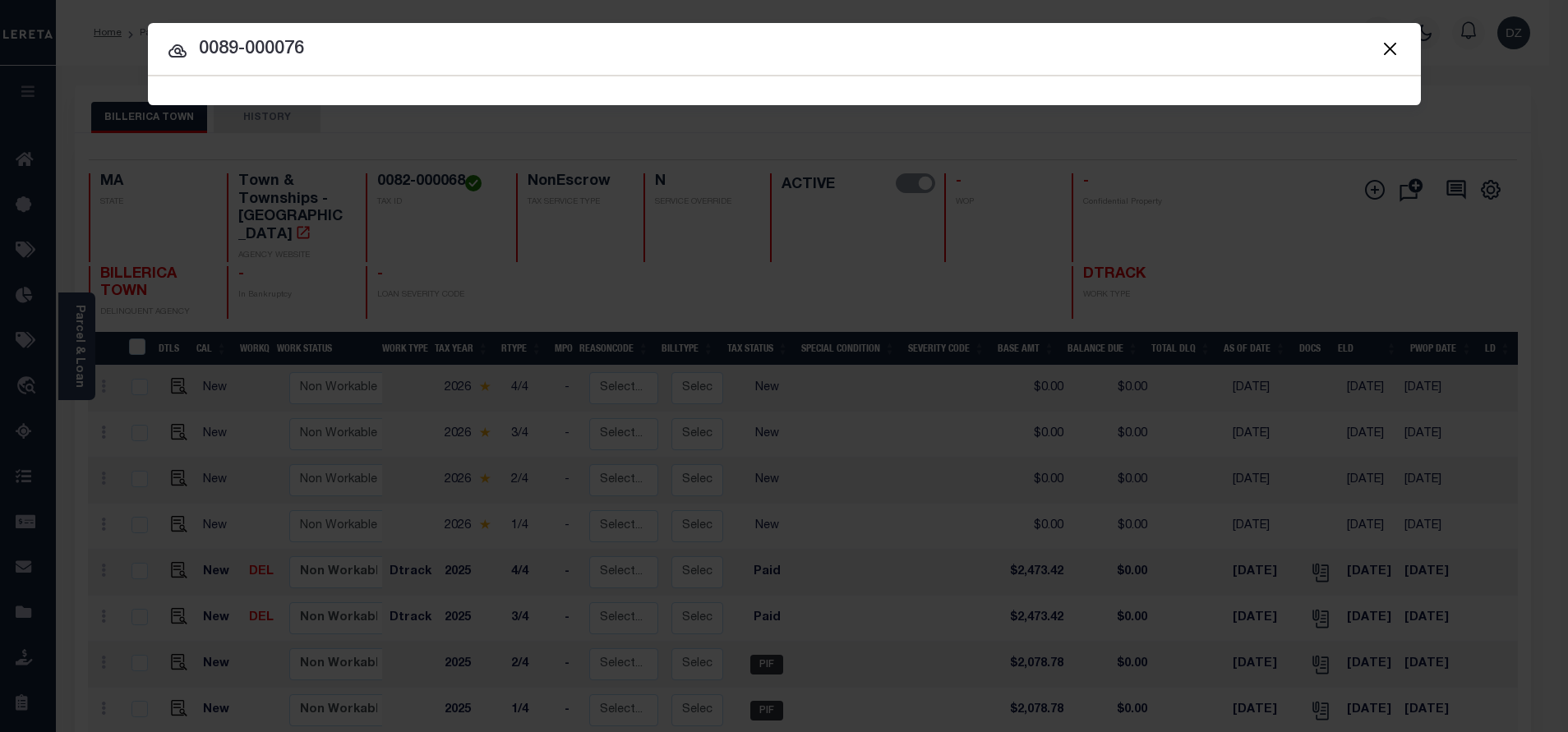
type input "0089-000076"
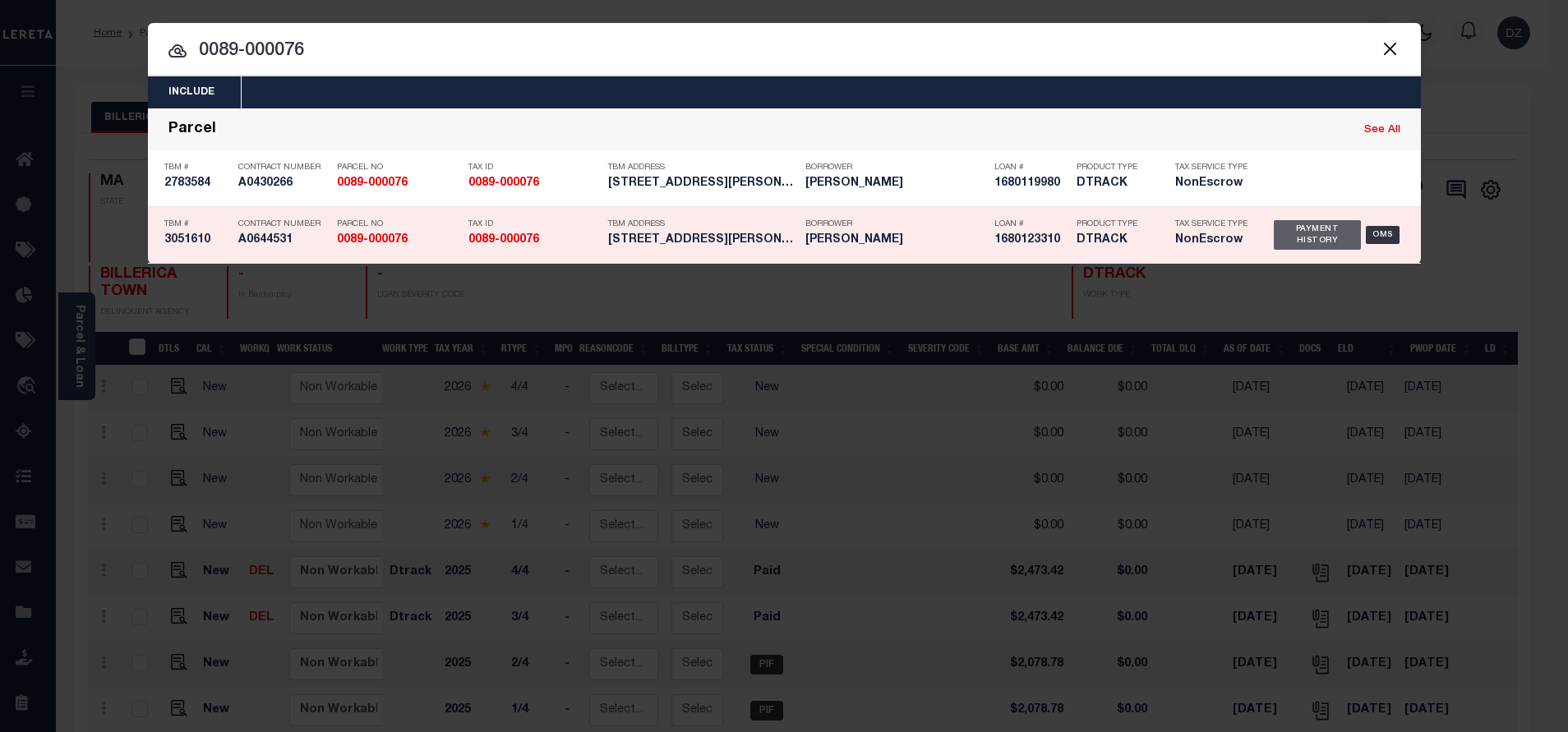
click at [1312, 232] on div "Payment History" at bounding box center [1317, 235] width 88 height 30
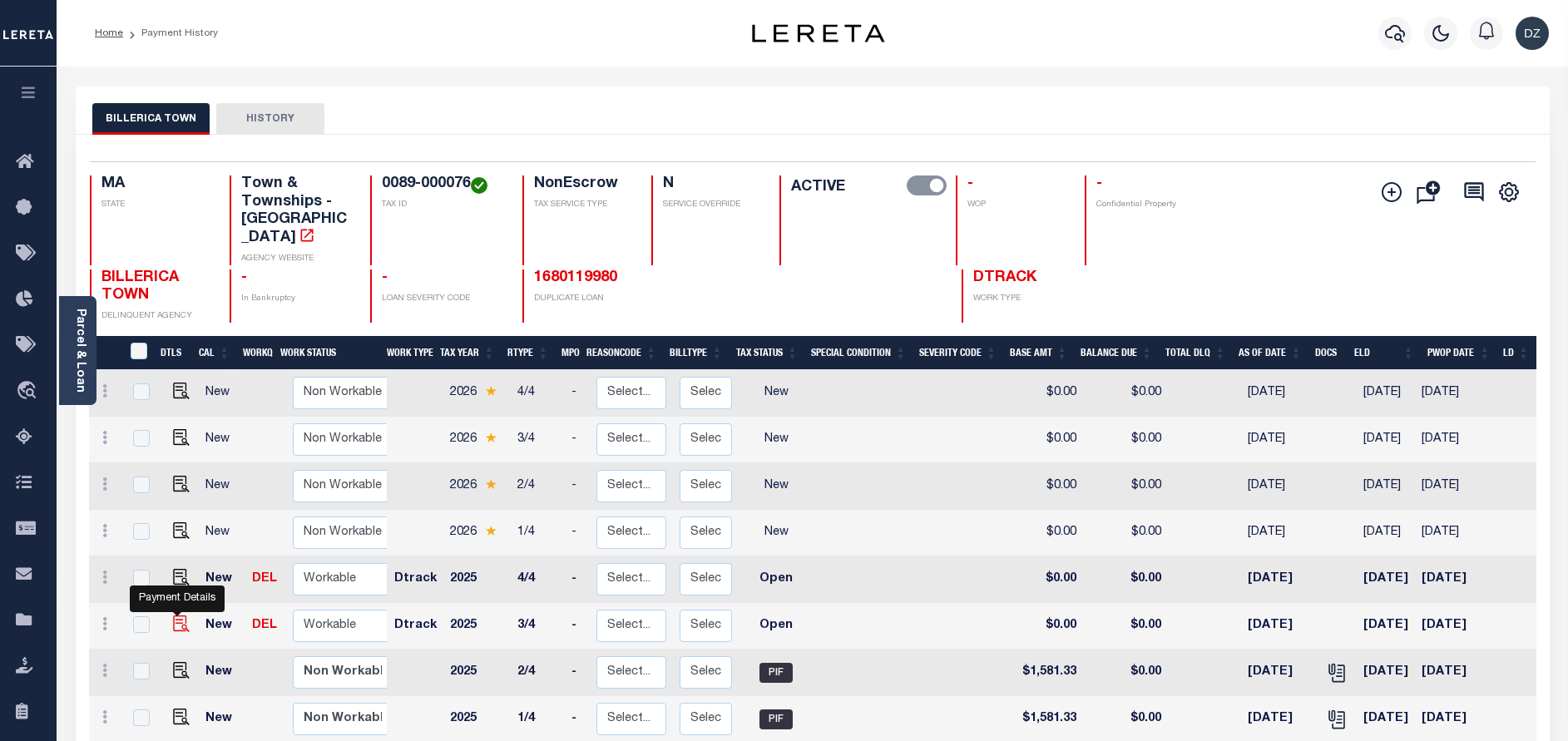
click at [178, 616] on img "" at bounding box center [180, 624] width 16 height 16
checkbox input "true"
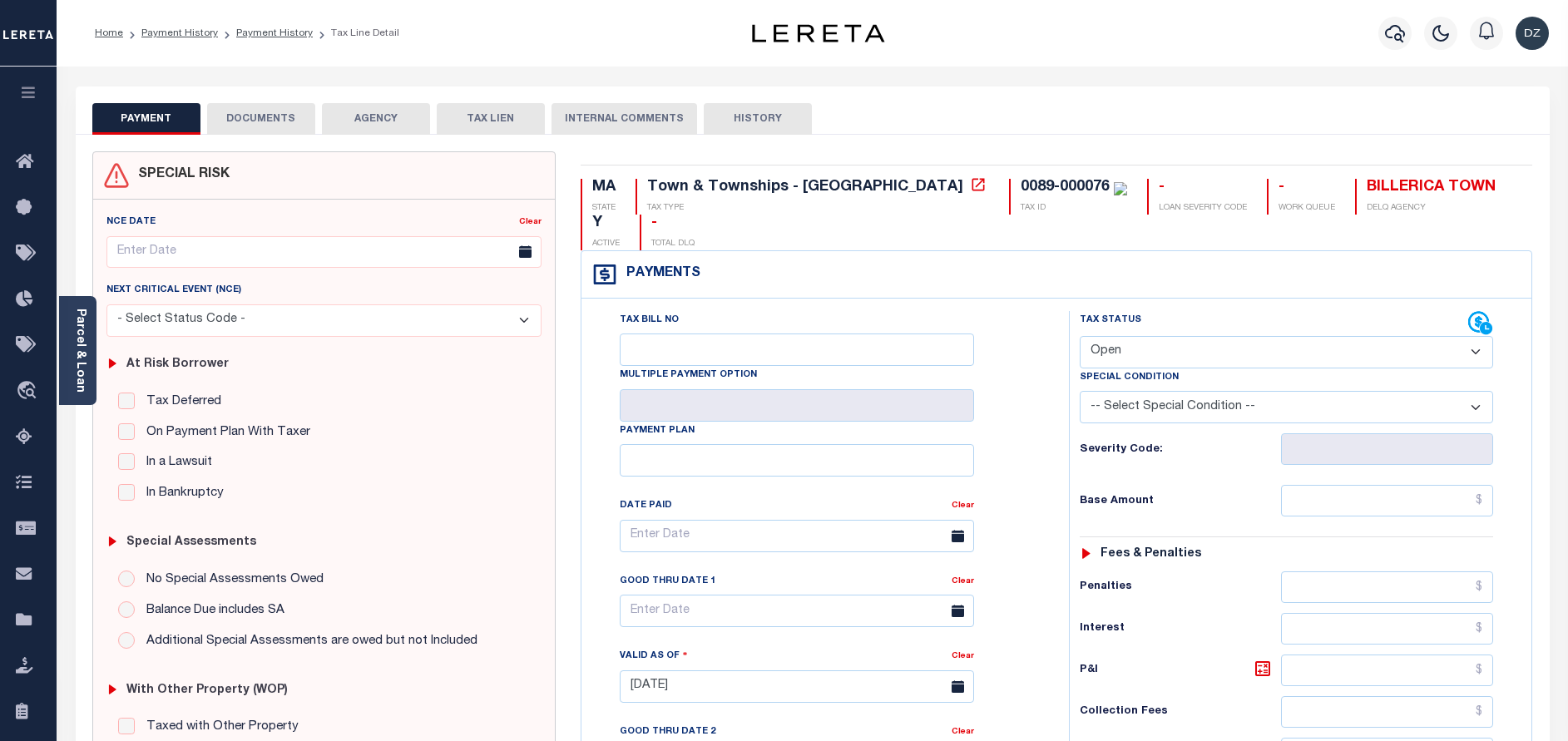
click at [1124, 336] on select "- Select Status Code - Open Due/Unpaid Paid Incomplete No Tax Due Internal Refu…" at bounding box center [1286, 352] width 414 height 33
select select "PYD"
click at [1079, 336] on select "- Select Status Code - Open Due/Unpaid Paid Incomplete No Tax Due Internal Refu…" at bounding box center [1286, 352] width 414 height 33
type input "[DATE]"
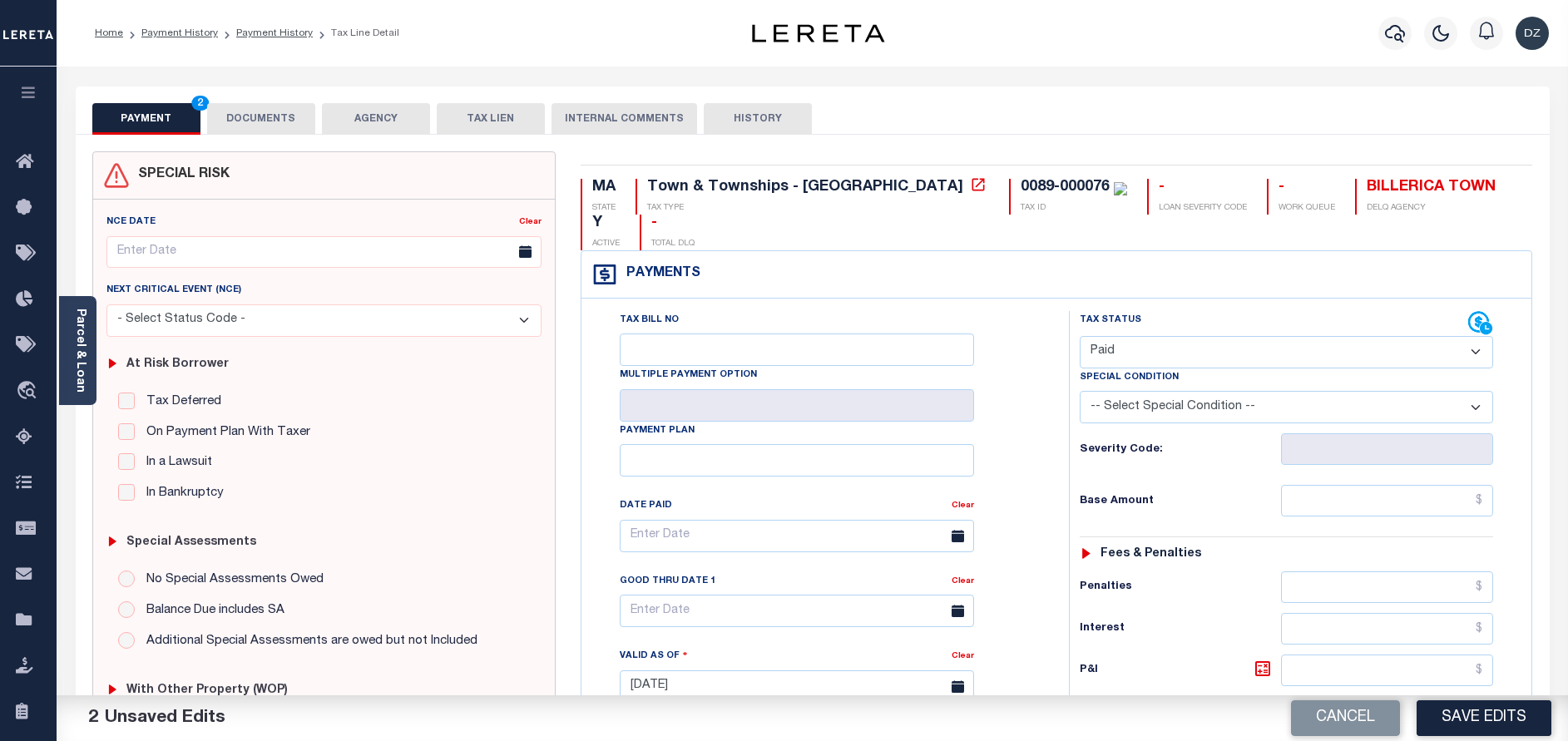
click at [1400, 448] on div "Tax Status Status - Select Status Code -" at bounding box center [1292, 678] width 446 height 734
click at [1406, 485] on input "text" at bounding box center [1387, 501] width 212 height 32
paste input "1,818.48"
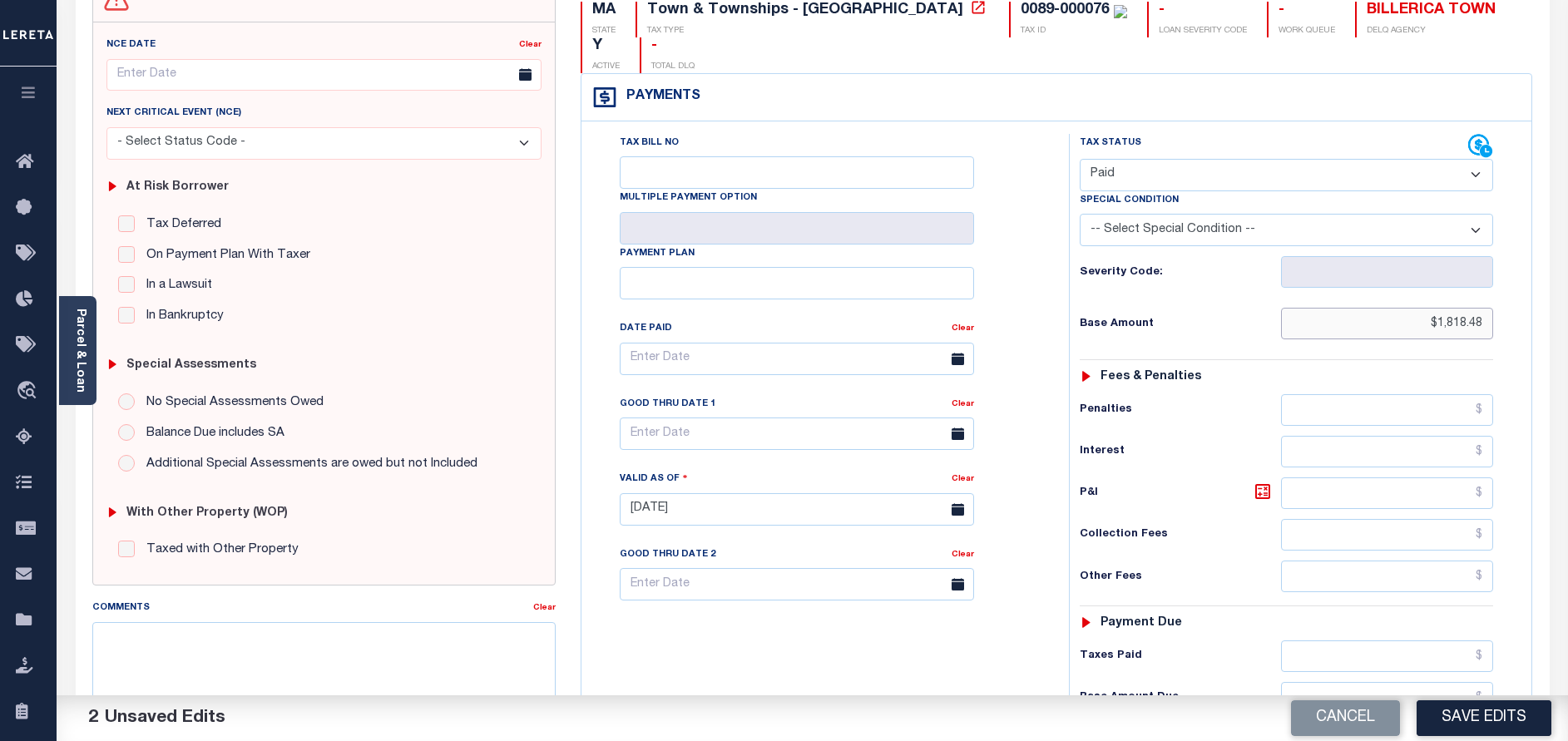
scroll to position [250, 0]
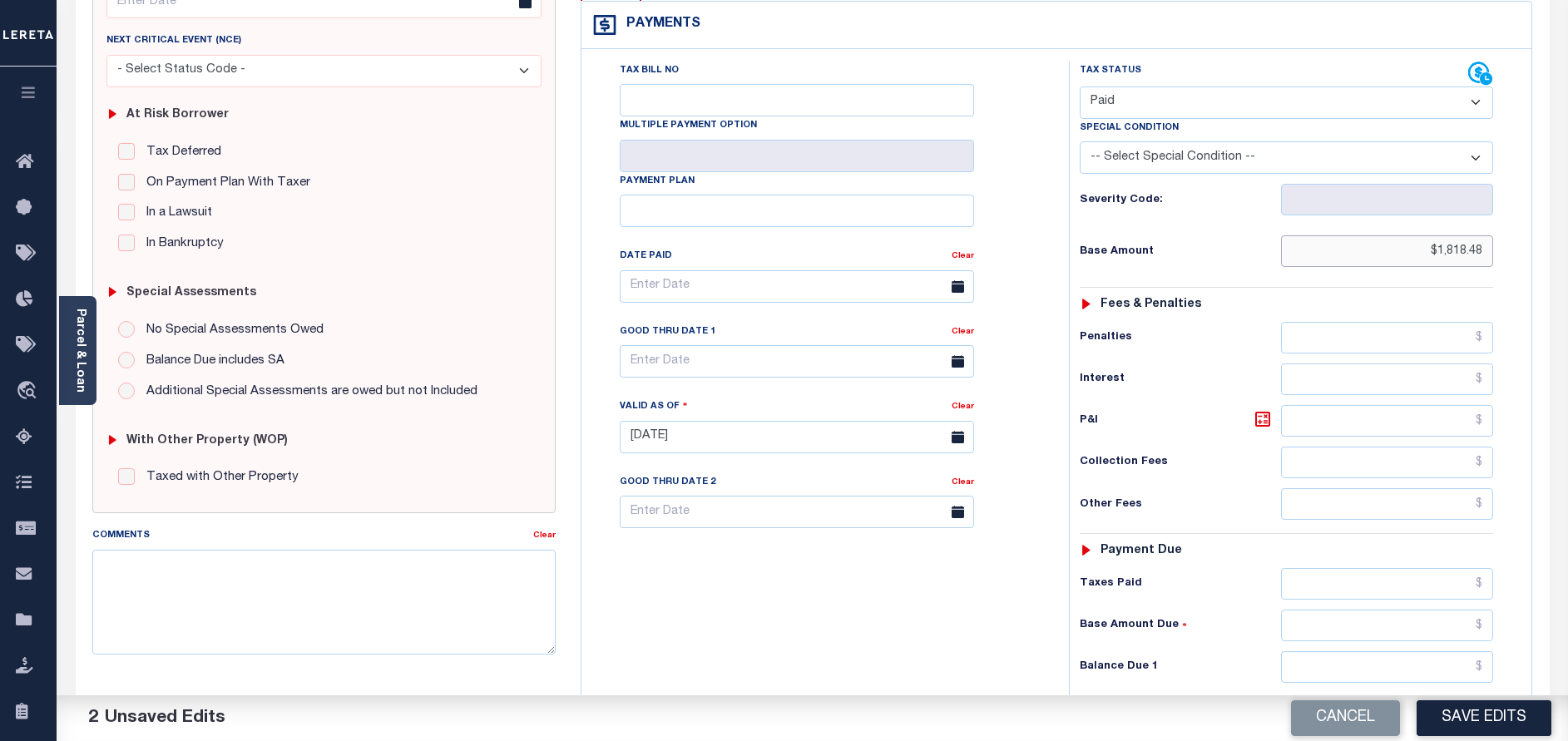
type input "$1,818.48"
click at [1400, 651] on input "text" at bounding box center [1387, 667] width 212 height 32
type input "$0.00"
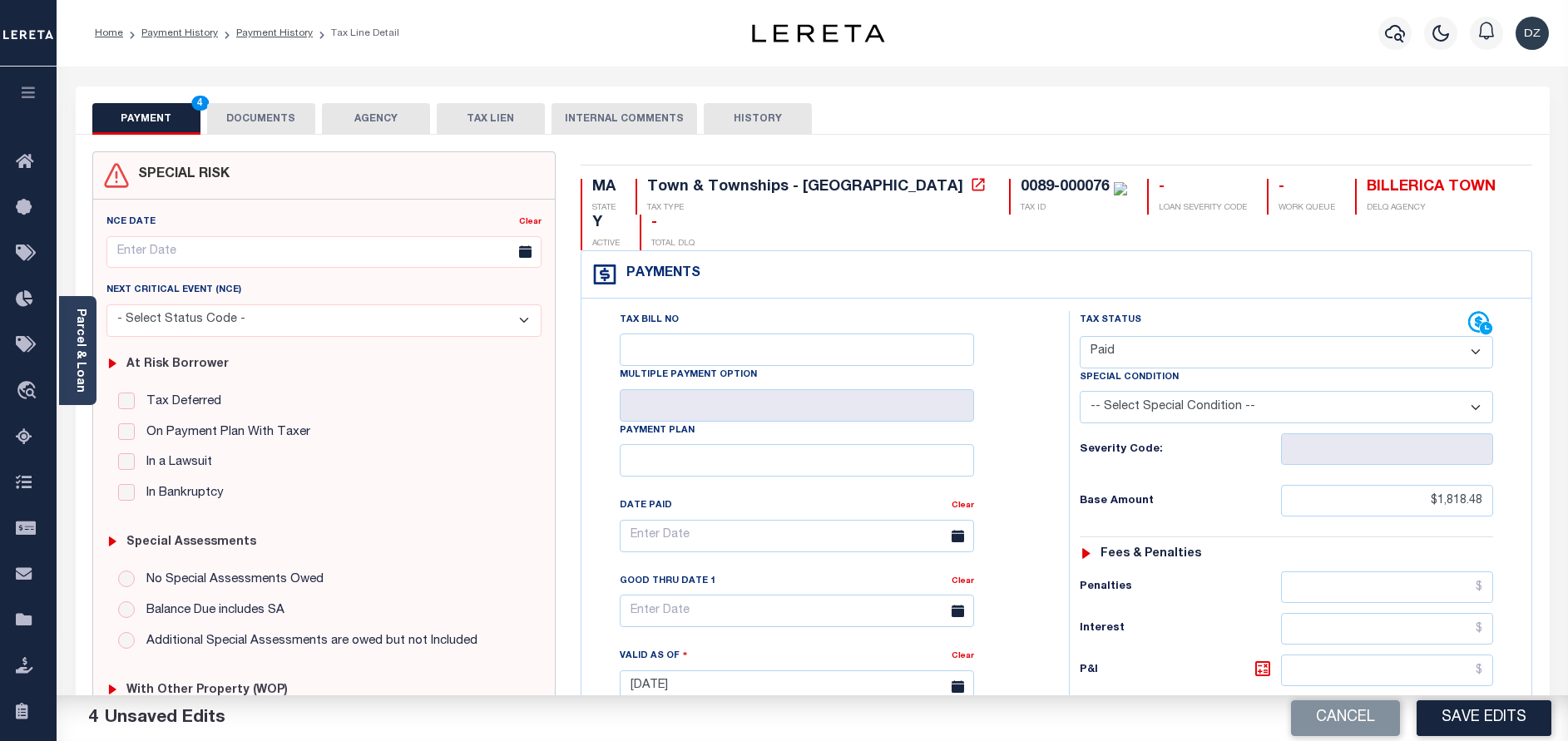
click at [279, 130] on button "DOCUMENTS" at bounding box center [261, 118] width 108 height 32
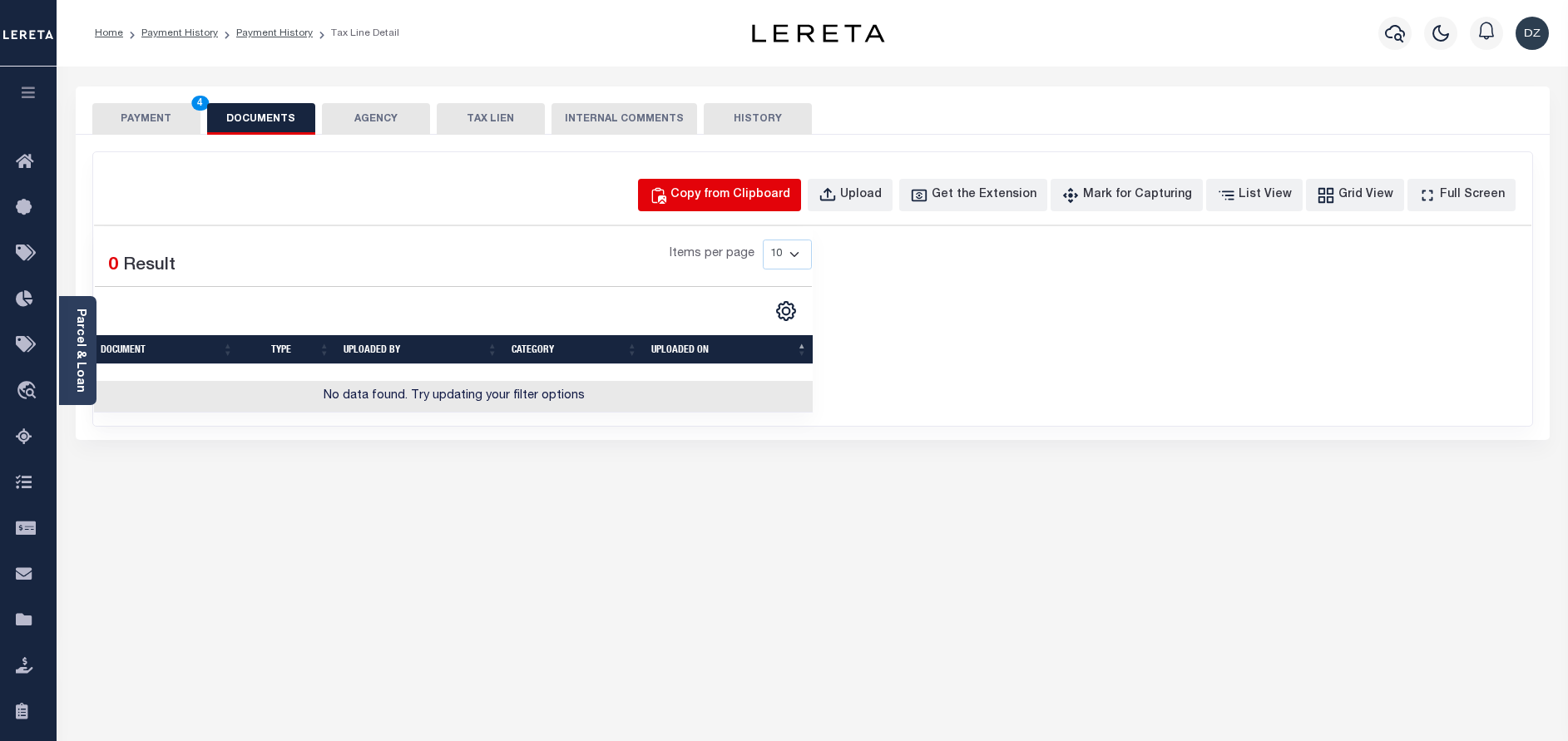
click at [756, 194] on div "Copy from Clipboard" at bounding box center [730, 195] width 120 height 18
select select "POP"
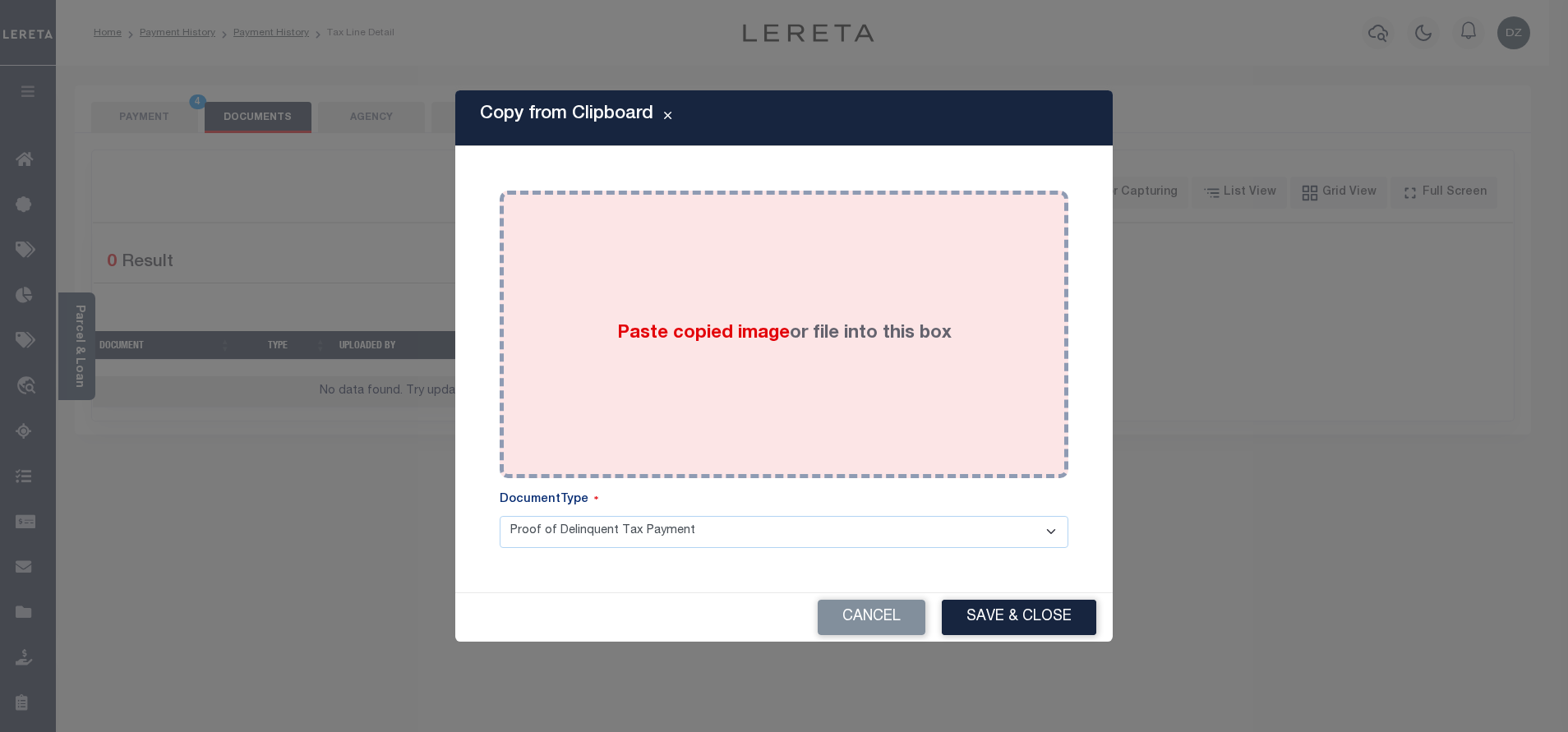
click at [795, 272] on div "Paste copied image or file into this box" at bounding box center [784, 334] width 544 height 263
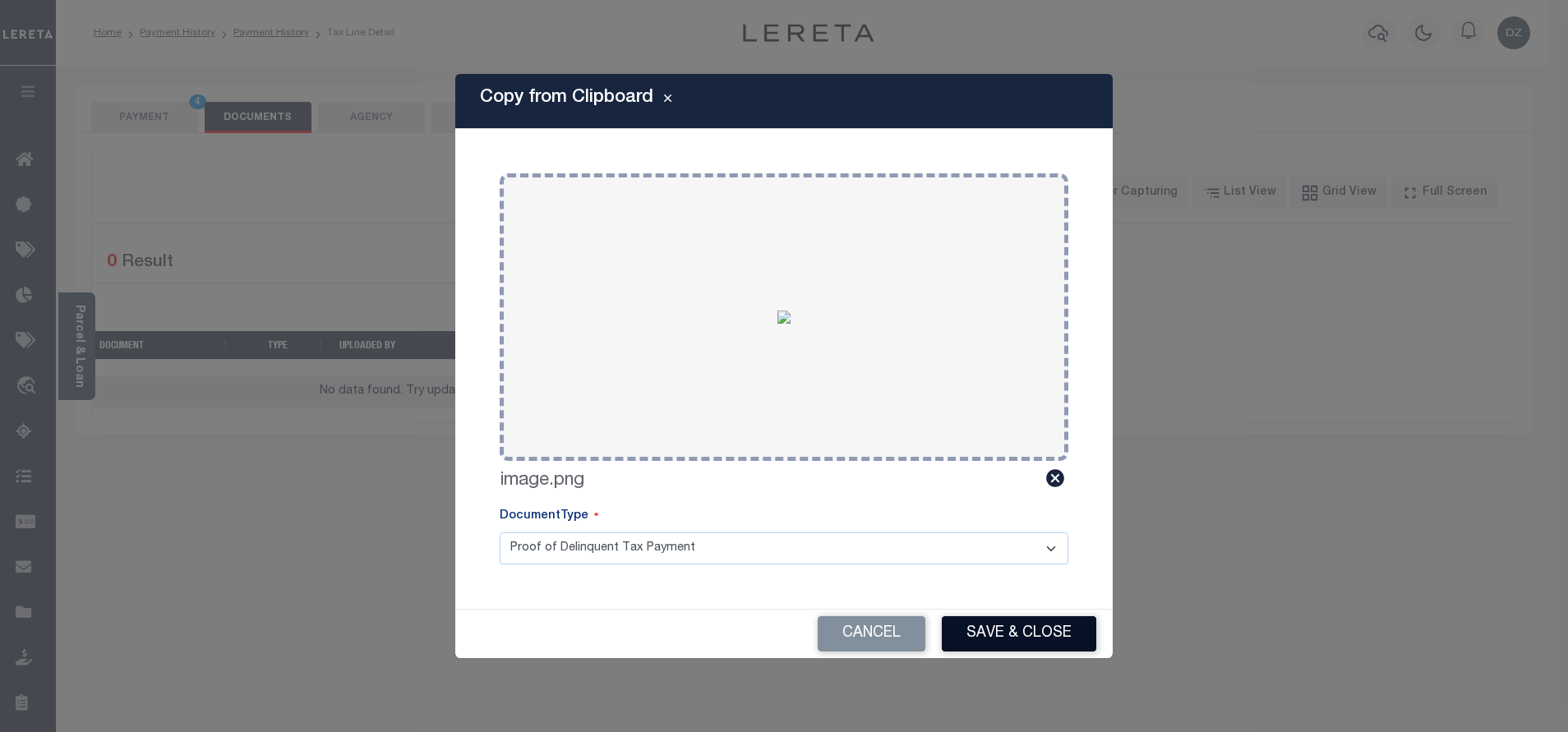
click at [1008, 651] on button "Save & Close" at bounding box center [1019, 633] width 154 height 35
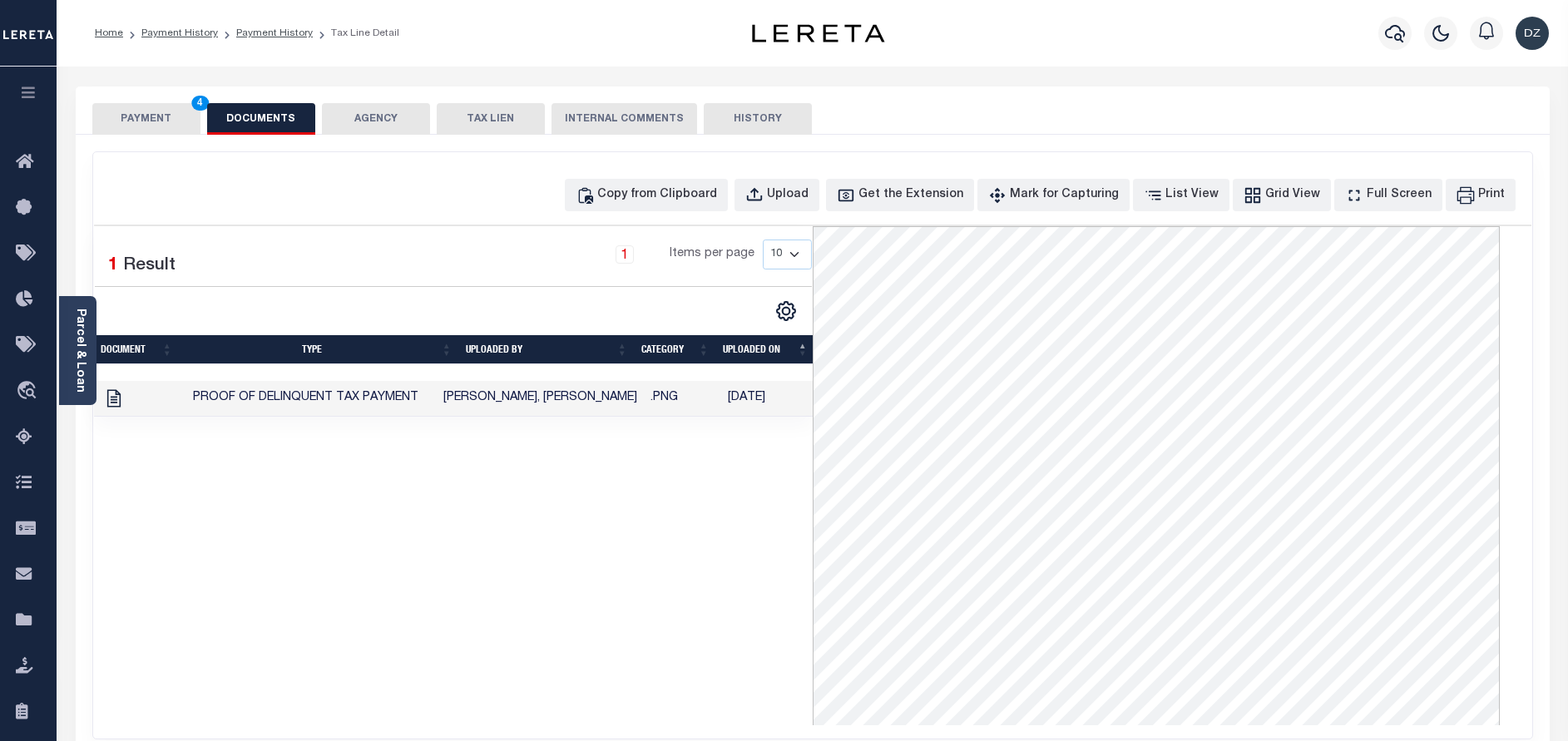
click at [147, 115] on button "PAYMENT 4" at bounding box center [146, 118] width 108 height 32
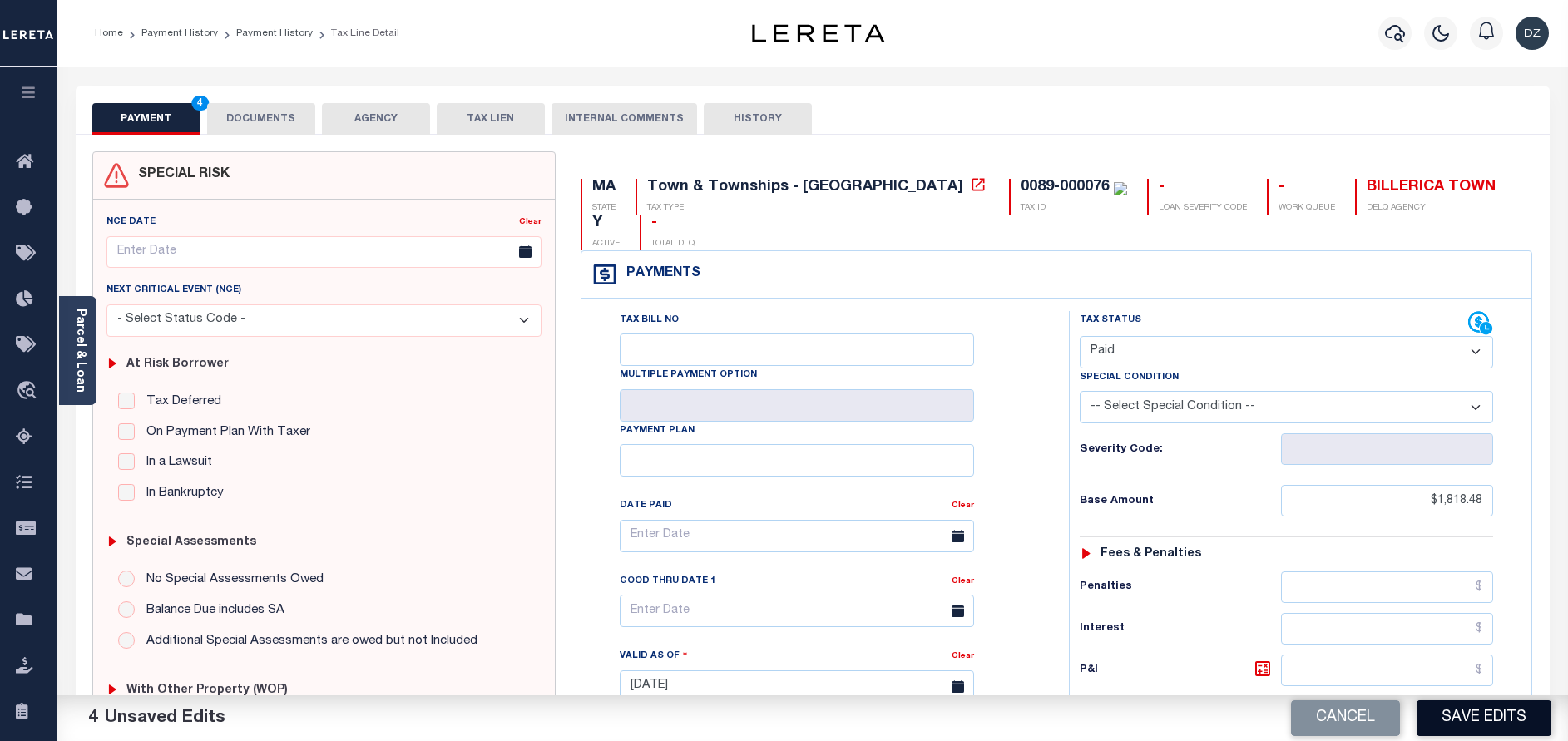
click at [1497, 717] on button "Save Edits" at bounding box center [1483, 718] width 135 height 35
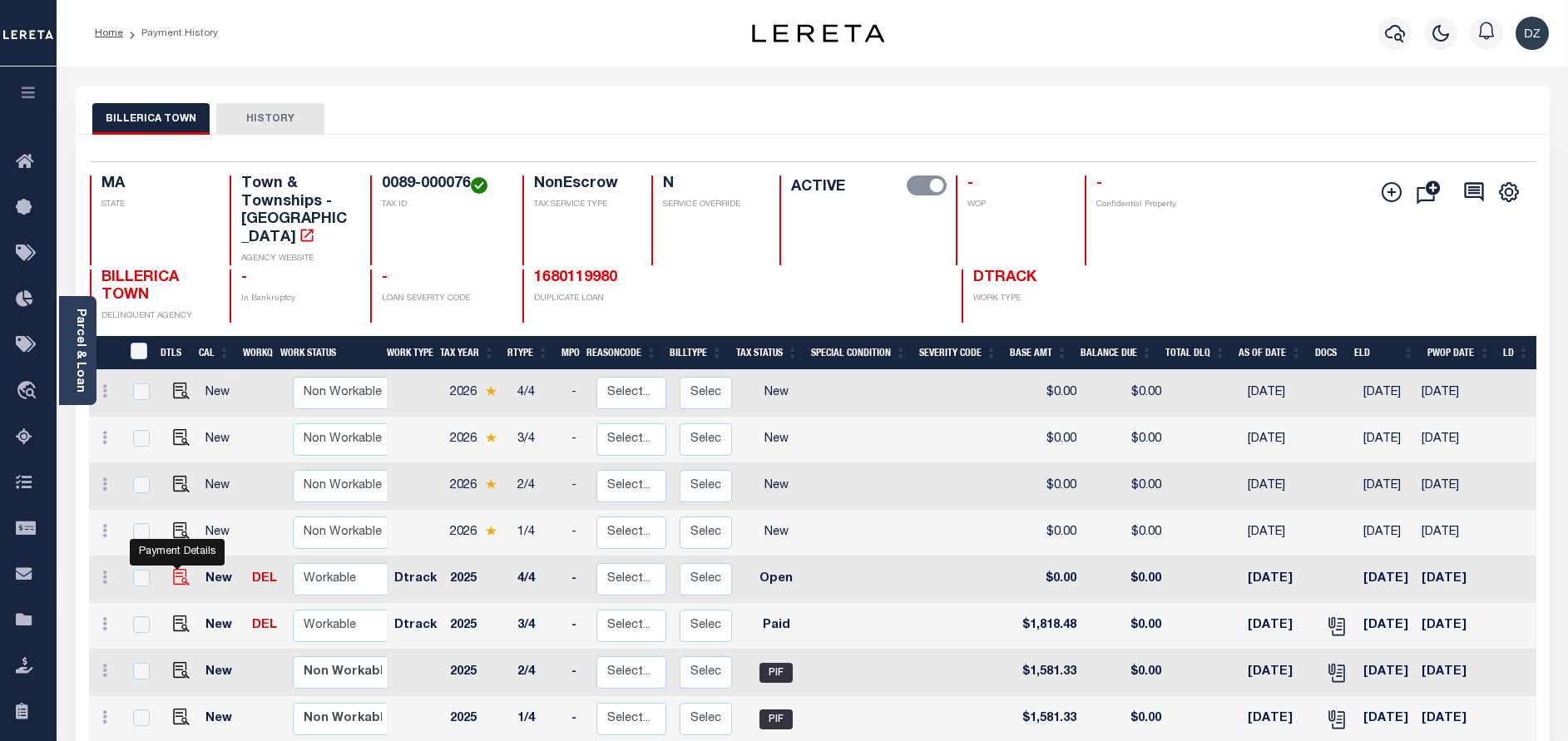
click at [184, 569] on img "" at bounding box center [180, 577] width 16 height 16
checkbox input "true"
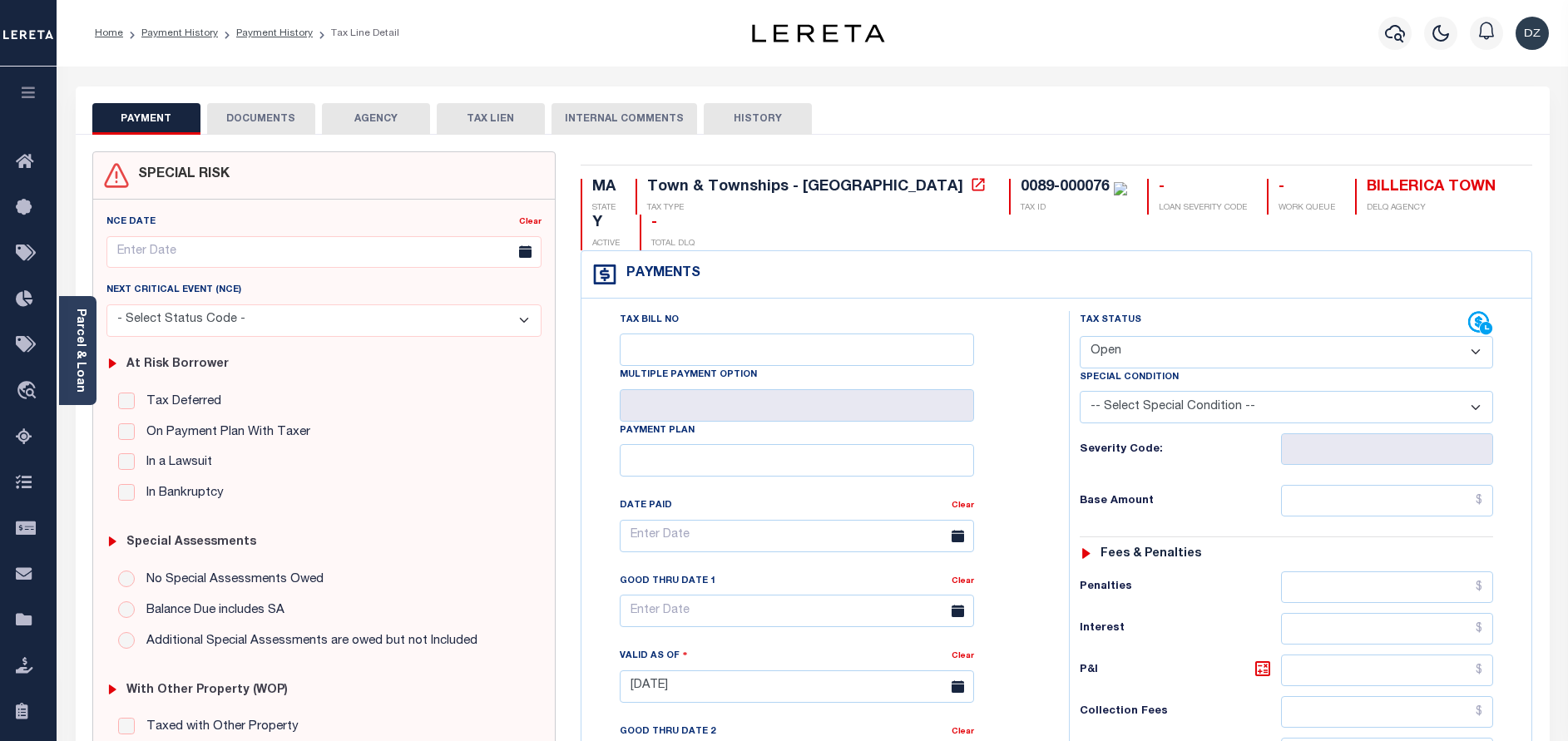
click at [1096, 336] on select "- Select Status Code - Open Due/Unpaid Paid Incomplete No Tax Due Internal Refu…" at bounding box center [1286, 352] width 414 height 33
select select "PYD"
click at [1079, 336] on select "- Select Status Code - Open Due/Unpaid Paid Incomplete No Tax Due Internal Refu…" at bounding box center [1286, 352] width 414 height 33
type input "[DATE]"
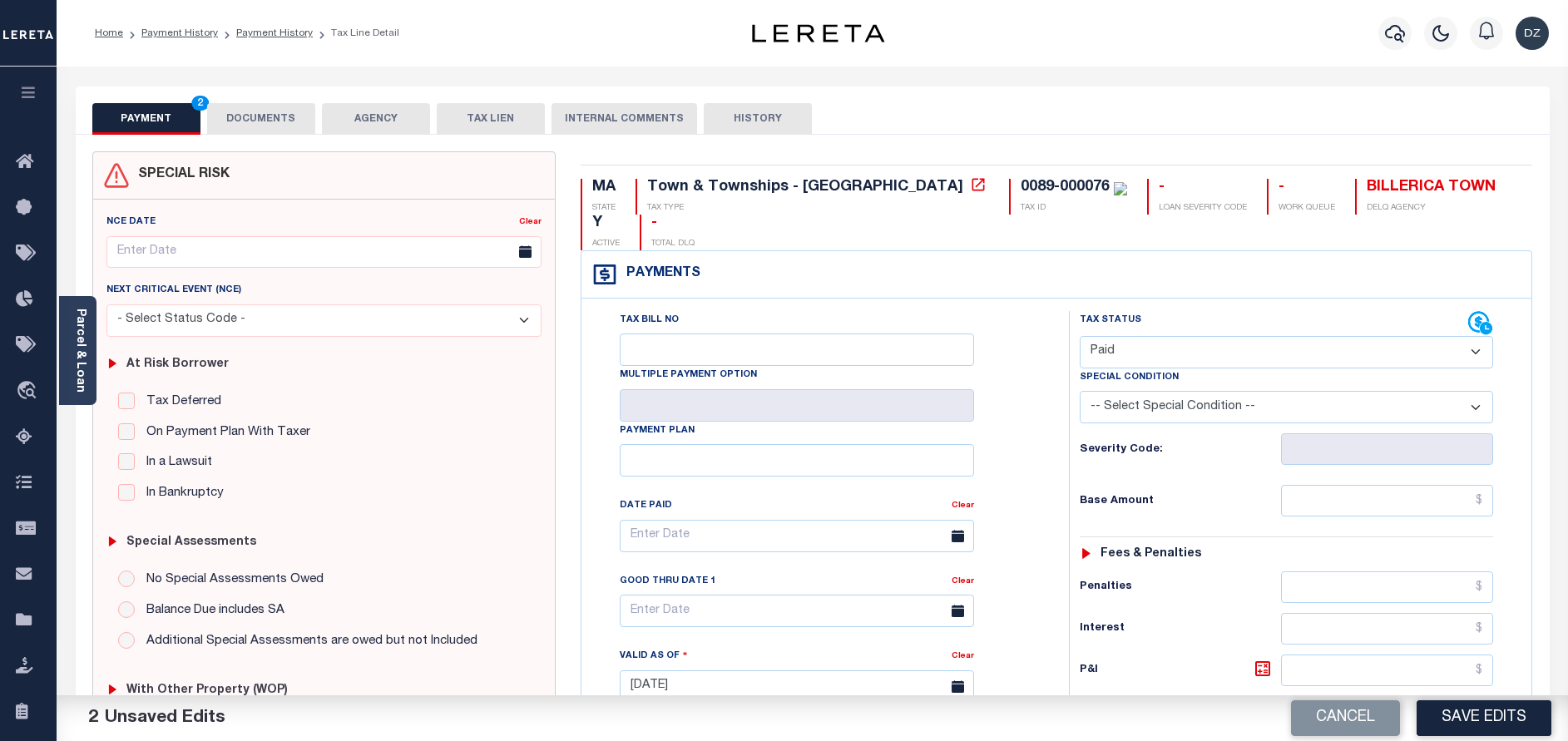
click at [247, 111] on button "DOCUMENTS" at bounding box center [261, 118] width 108 height 32
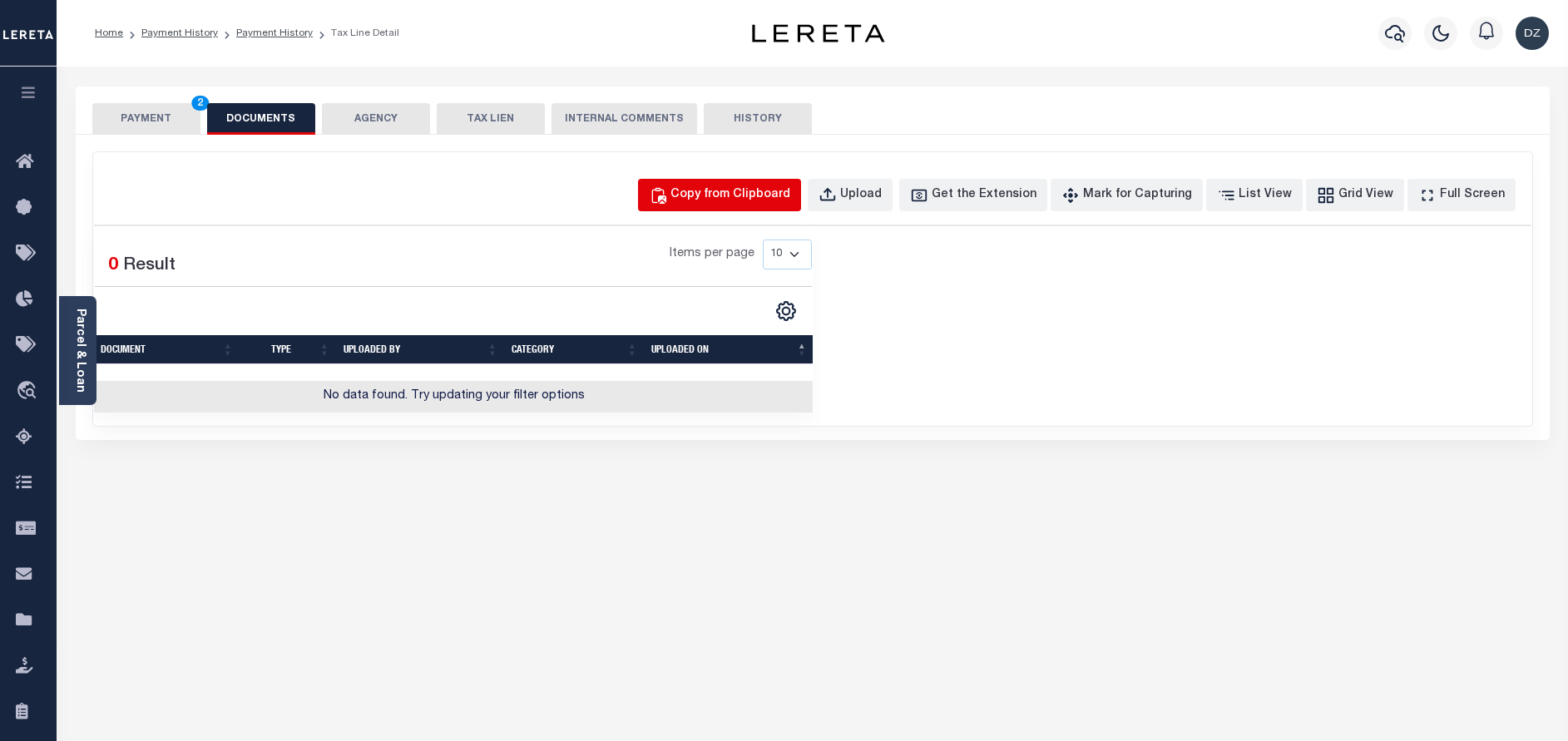
click at [746, 198] on div "Copy from Clipboard" at bounding box center [730, 195] width 120 height 18
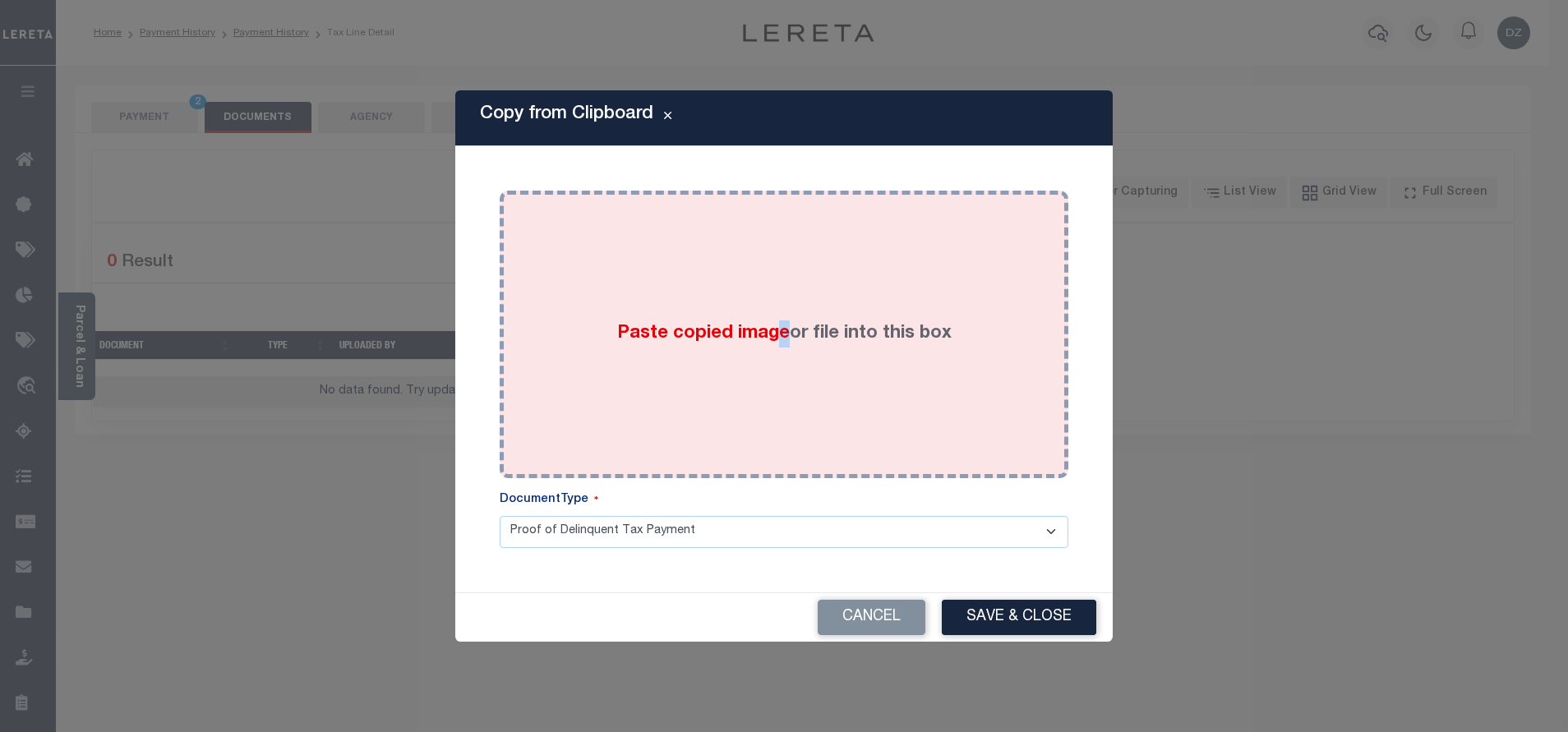
click at [782, 331] on span "Paste copied image" at bounding box center [703, 333] width 172 height 18
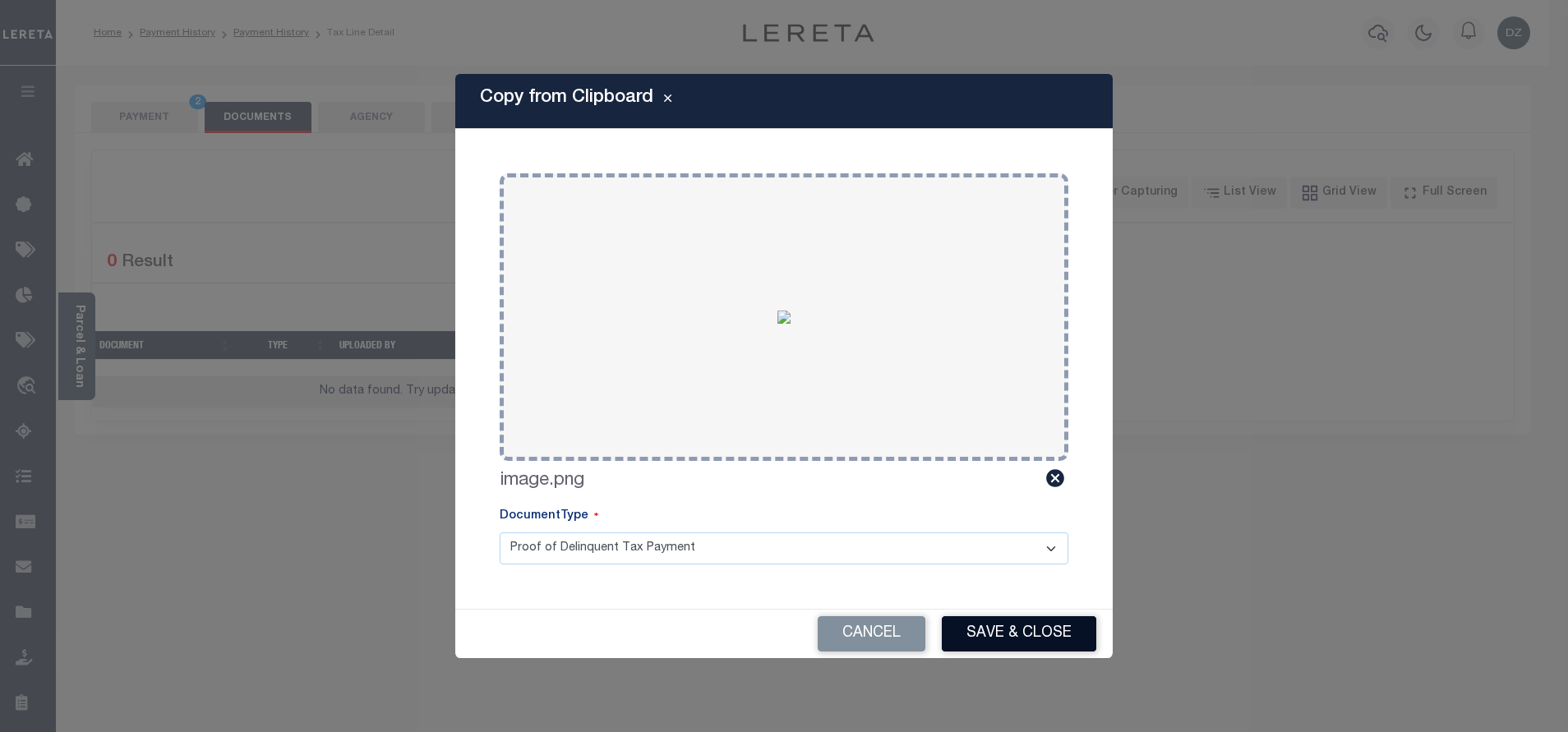
drag, startPoint x: 1002, startPoint y: 640, endPoint x: 881, endPoint y: 578, distance: 136.0
click at [1000, 640] on button "Save & Close" at bounding box center [1019, 633] width 154 height 35
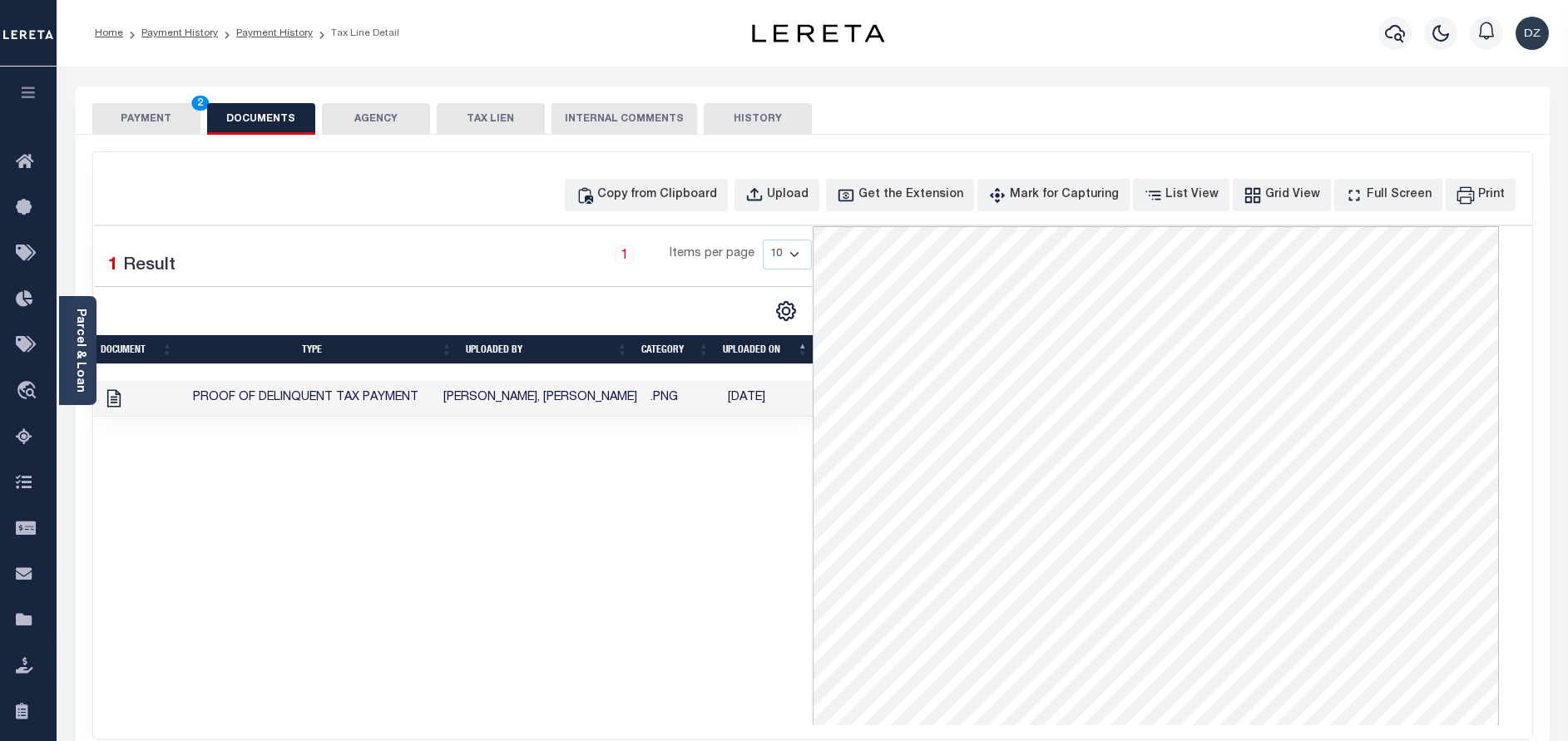
click at [142, 128] on button "PAYMENT 2" at bounding box center [146, 118] width 108 height 32
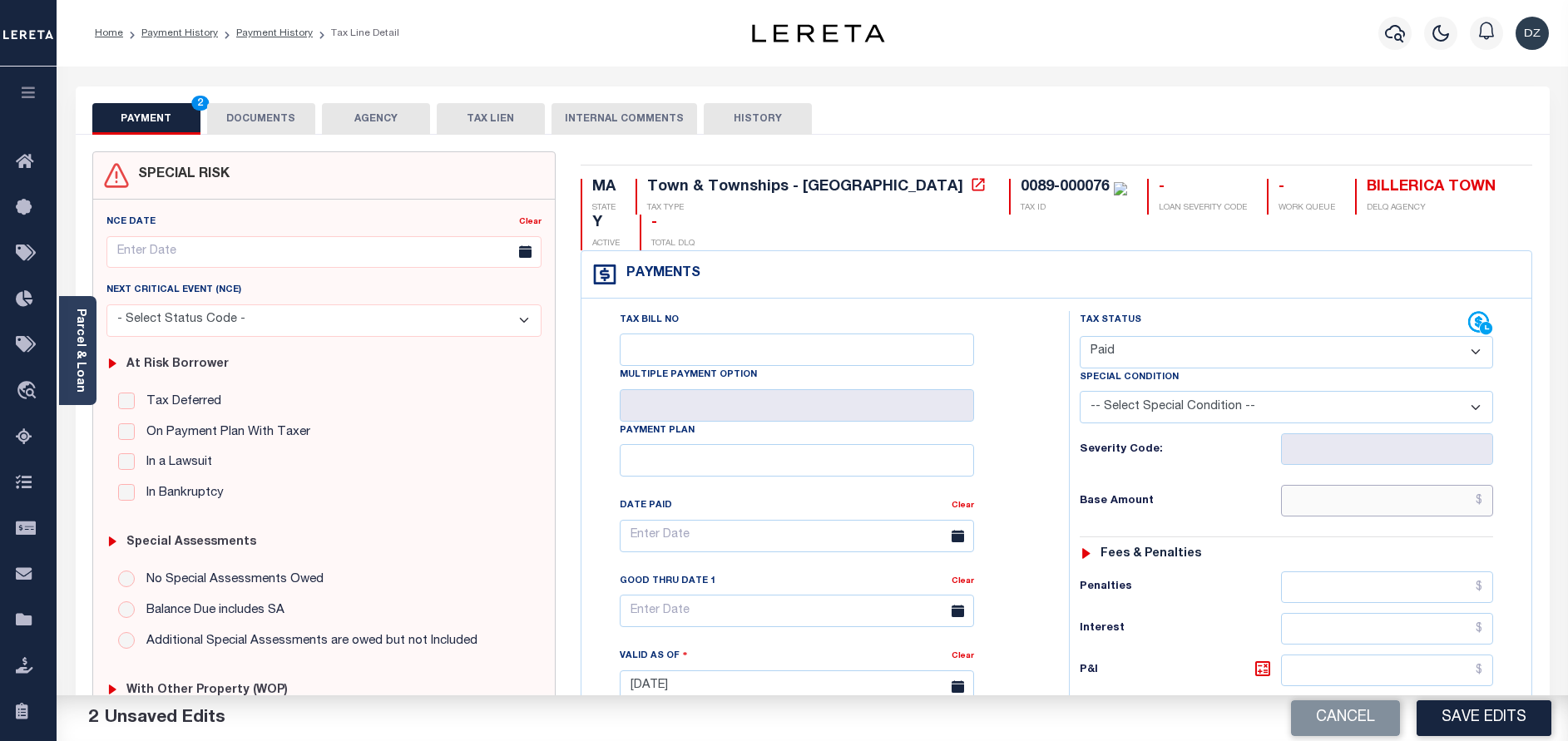
click at [1406, 485] on input "text" at bounding box center [1387, 501] width 212 height 32
paste input "1,818.48"
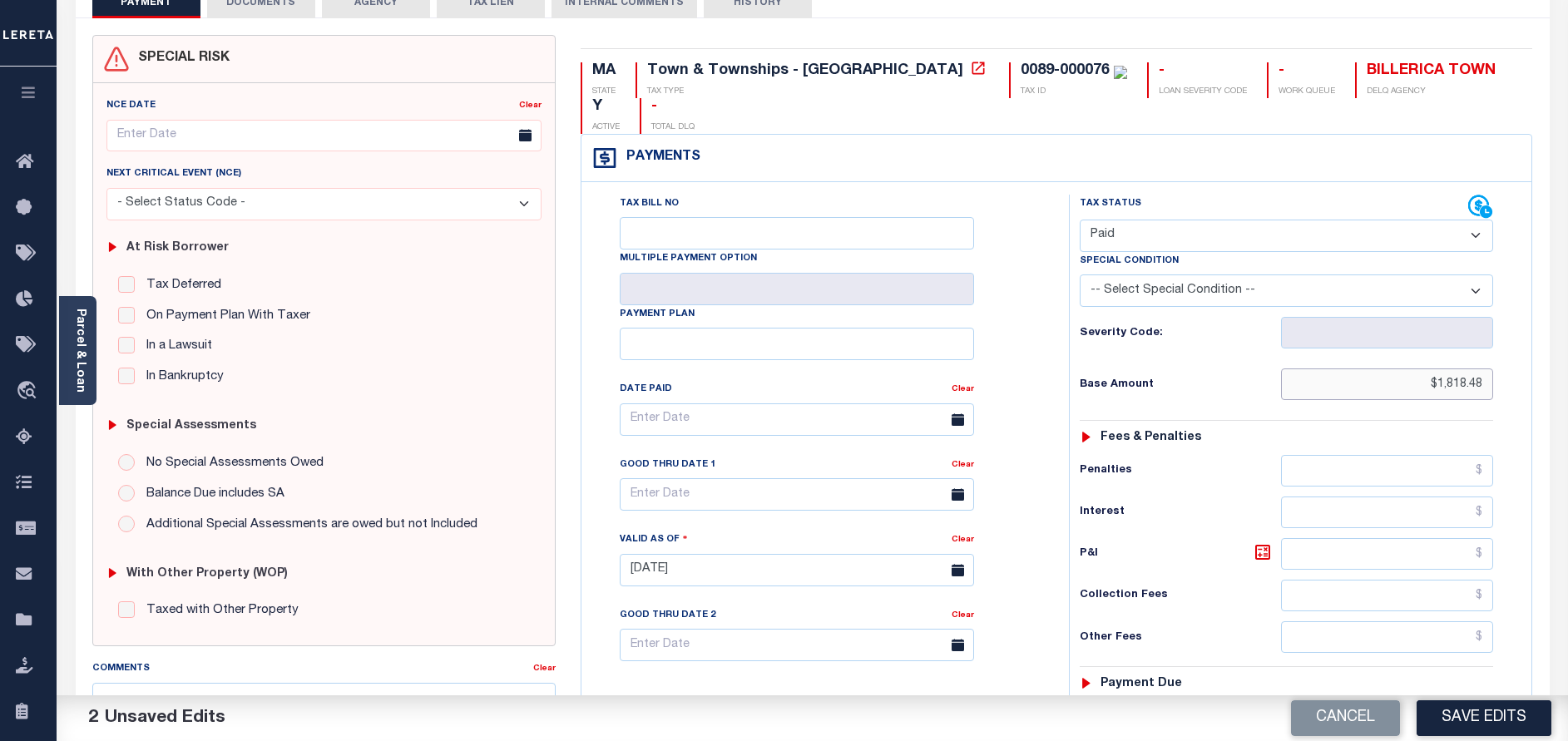
scroll to position [250, 0]
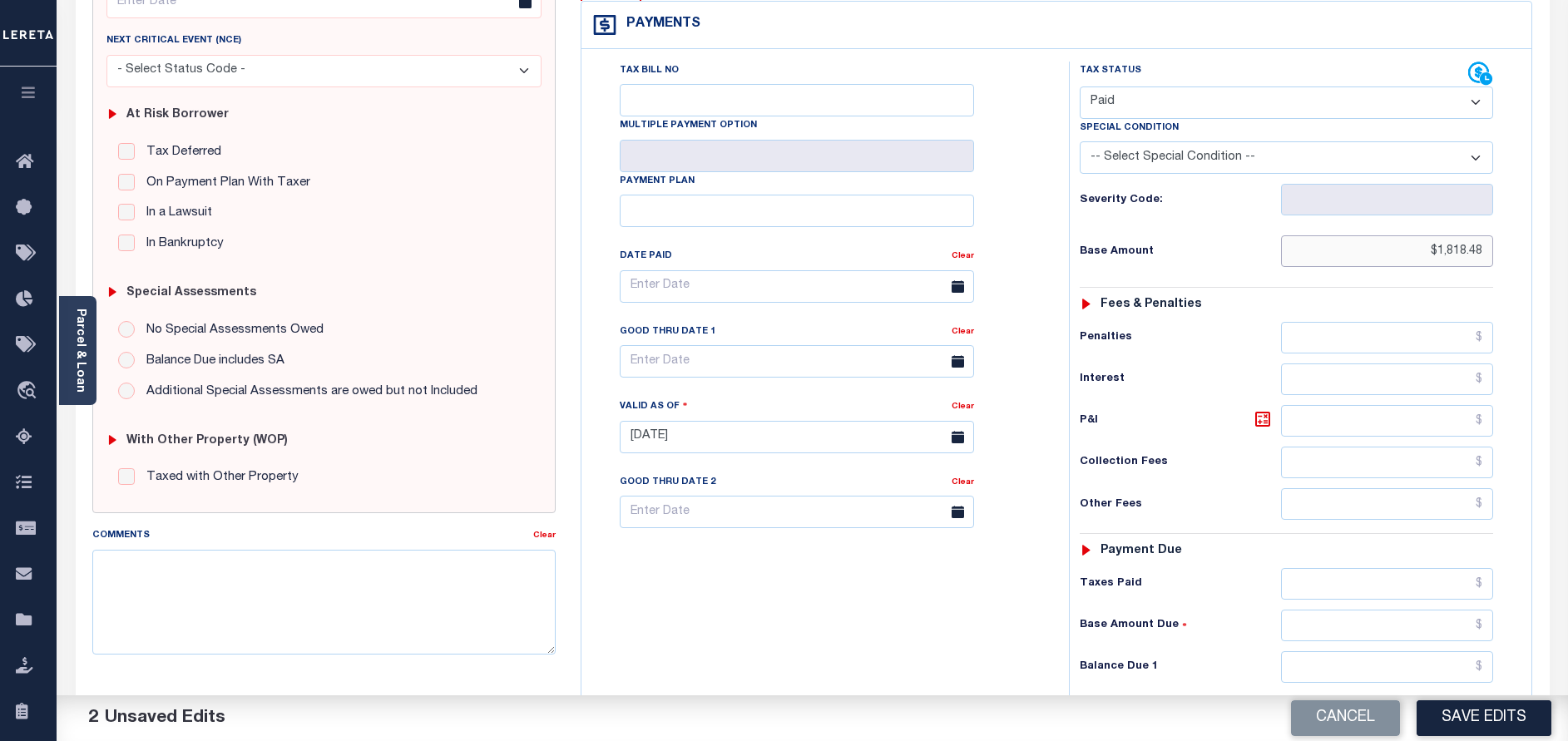
type input "$1,818.48"
click at [1430, 651] on input "text" at bounding box center [1387, 667] width 212 height 32
type input "$0.00"
click at [1505, 709] on button "Save Edits" at bounding box center [1483, 718] width 135 height 35
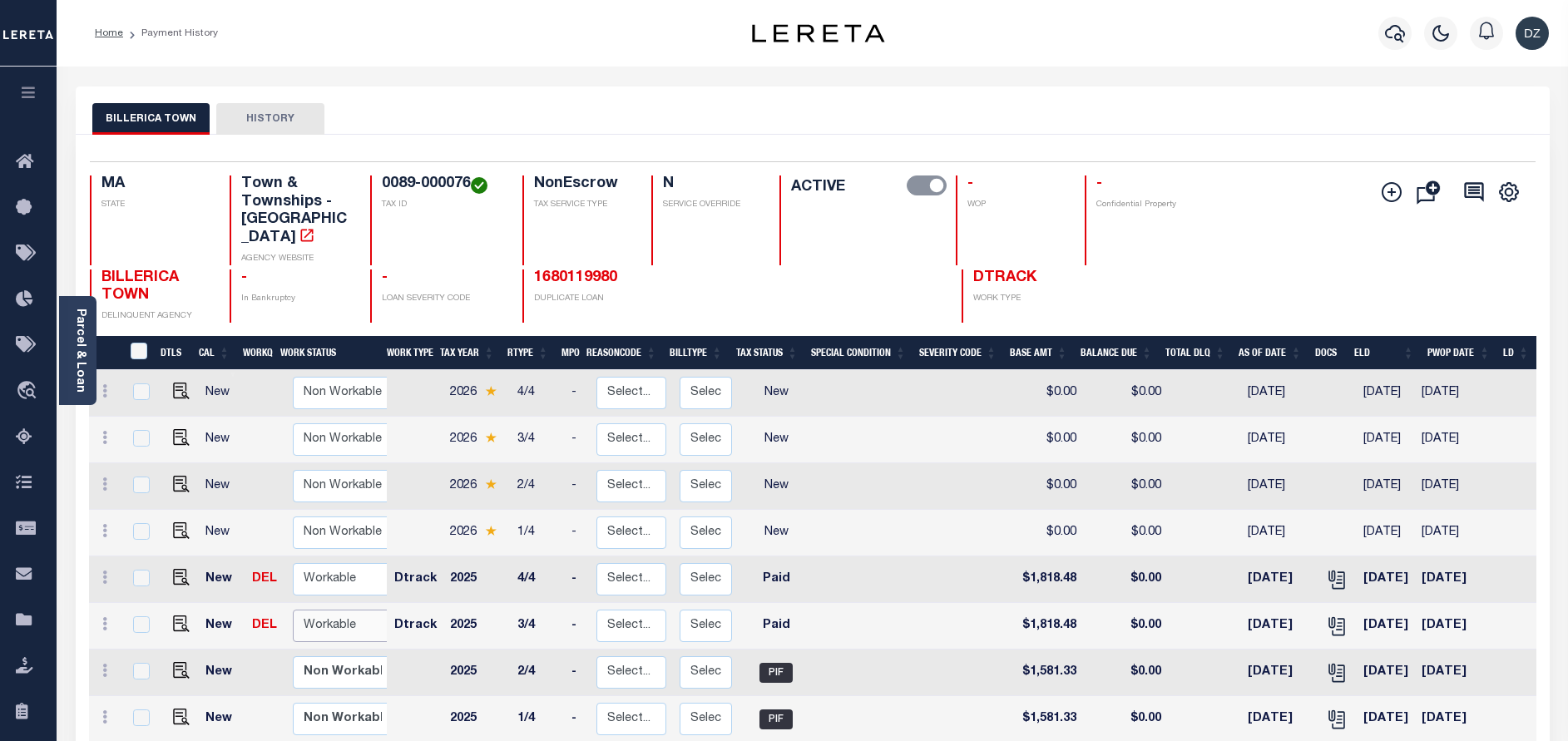
click at [341, 610] on select "Non Workable Workable" at bounding box center [343, 626] width 100 height 33
checkbox input "true"
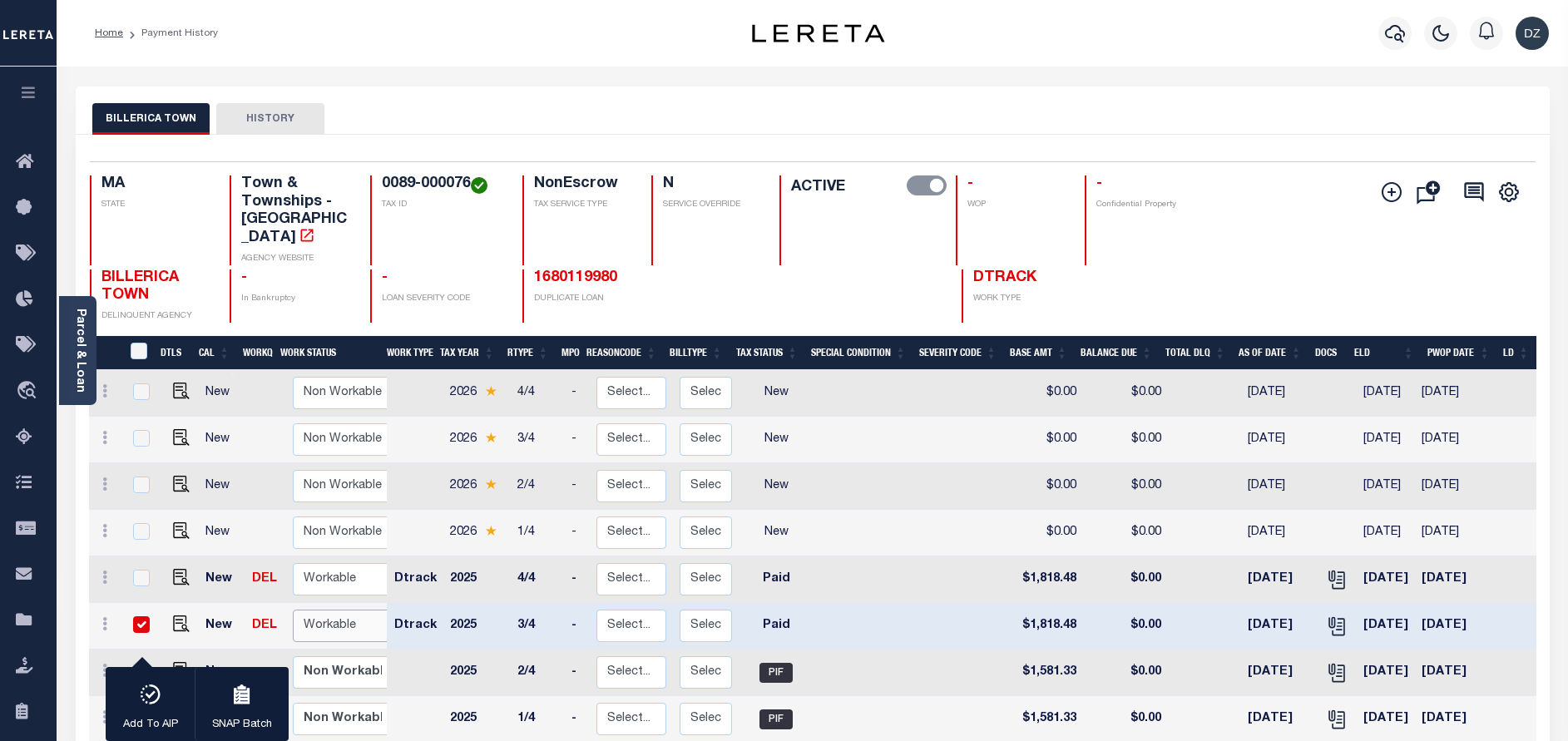
select select "true"
click at [293, 610] on select "Non Workable Workable" at bounding box center [343, 626] width 100 height 33
checkbox input "false"
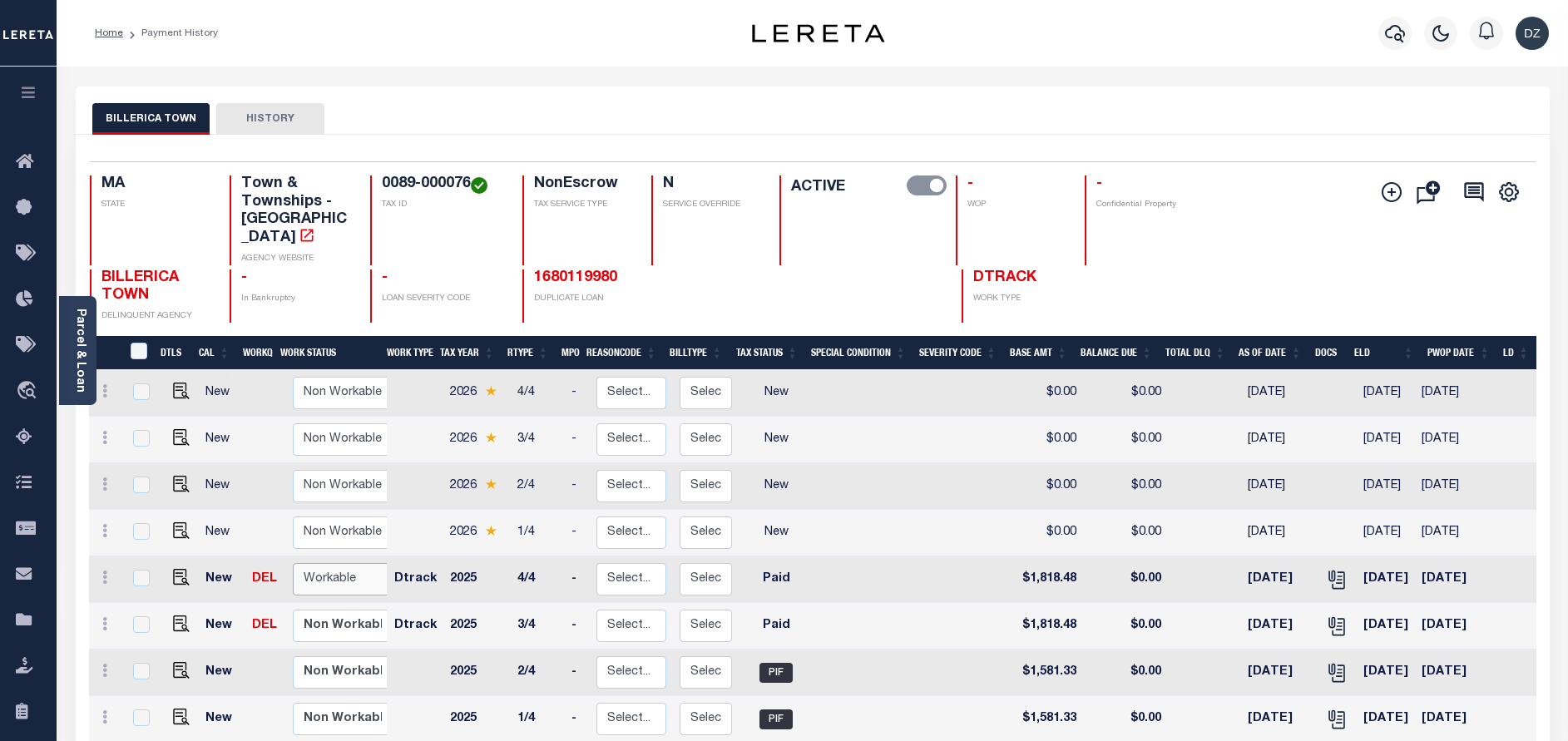
click at [325, 564] on select "Non Workable Workable" at bounding box center [343, 580] width 100 height 33
checkbox input "true"
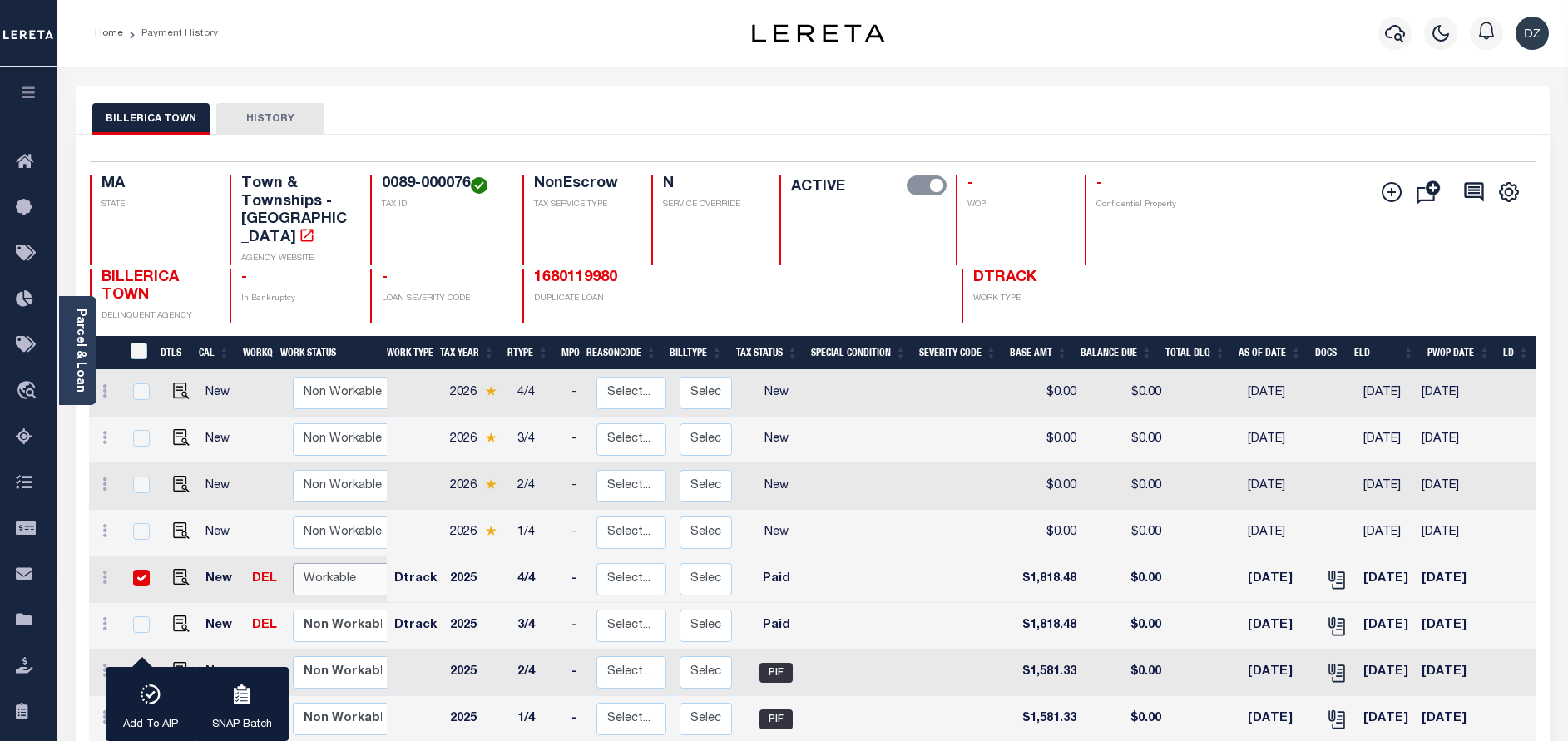
click at [316, 563] on select "Non Workable Workable" at bounding box center [343, 580] width 100 height 33
checkbox input "false"
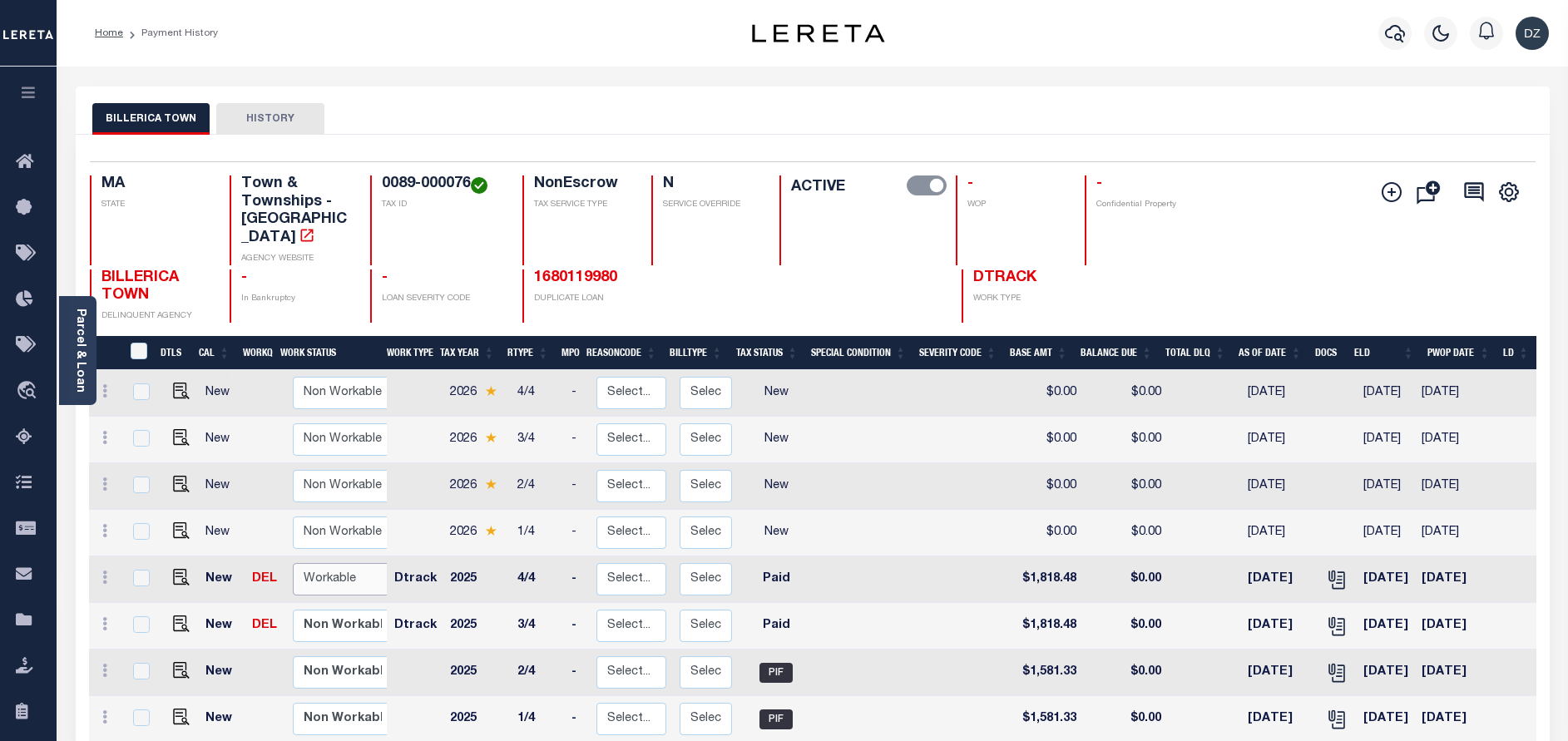
select select "true"
click at [293, 563] on select "Non Workable Workable" at bounding box center [343, 580] width 100 height 33
checkbox input "true"
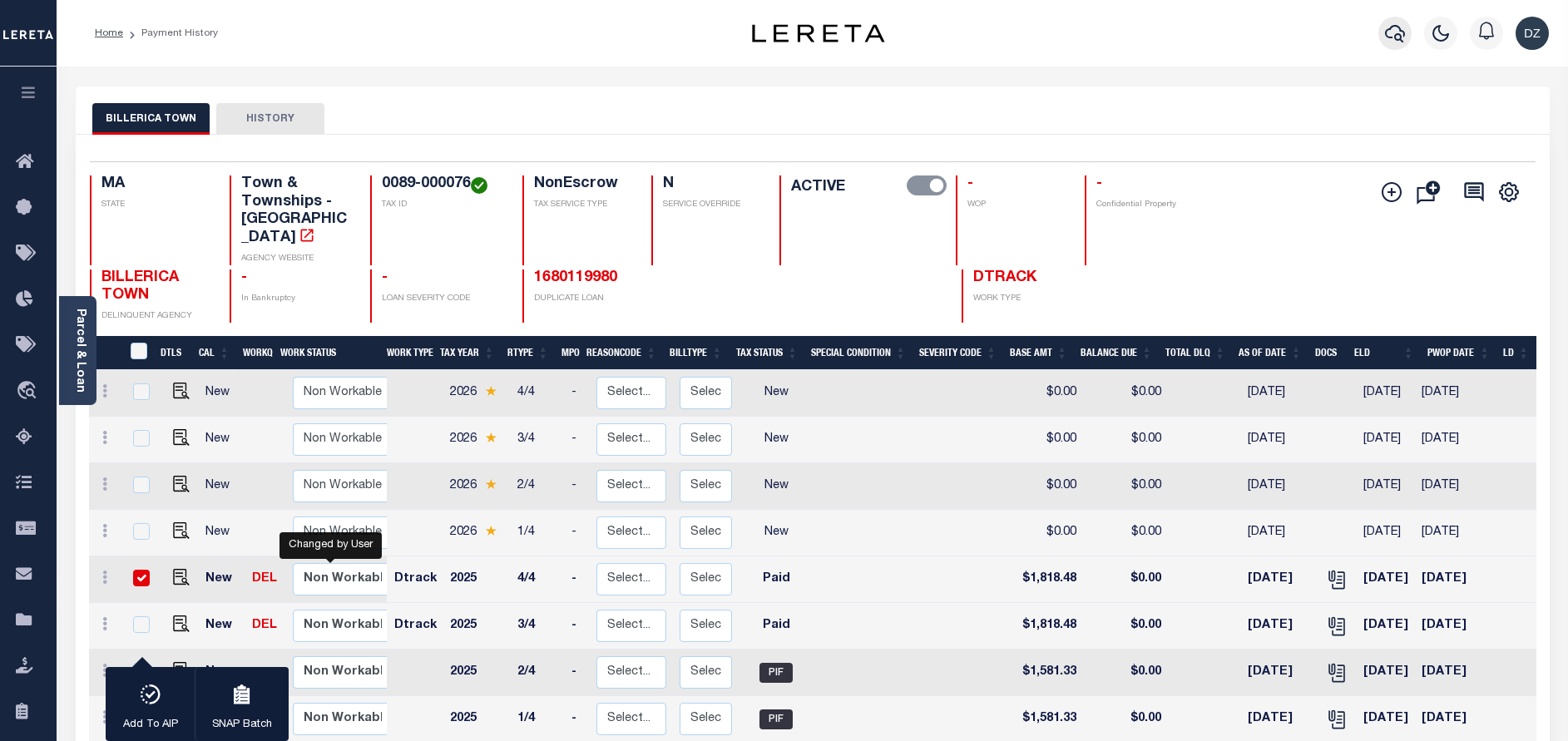
click at [1400, 28] on icon "button" at bounding box center [1394, 33] width 20 height 20
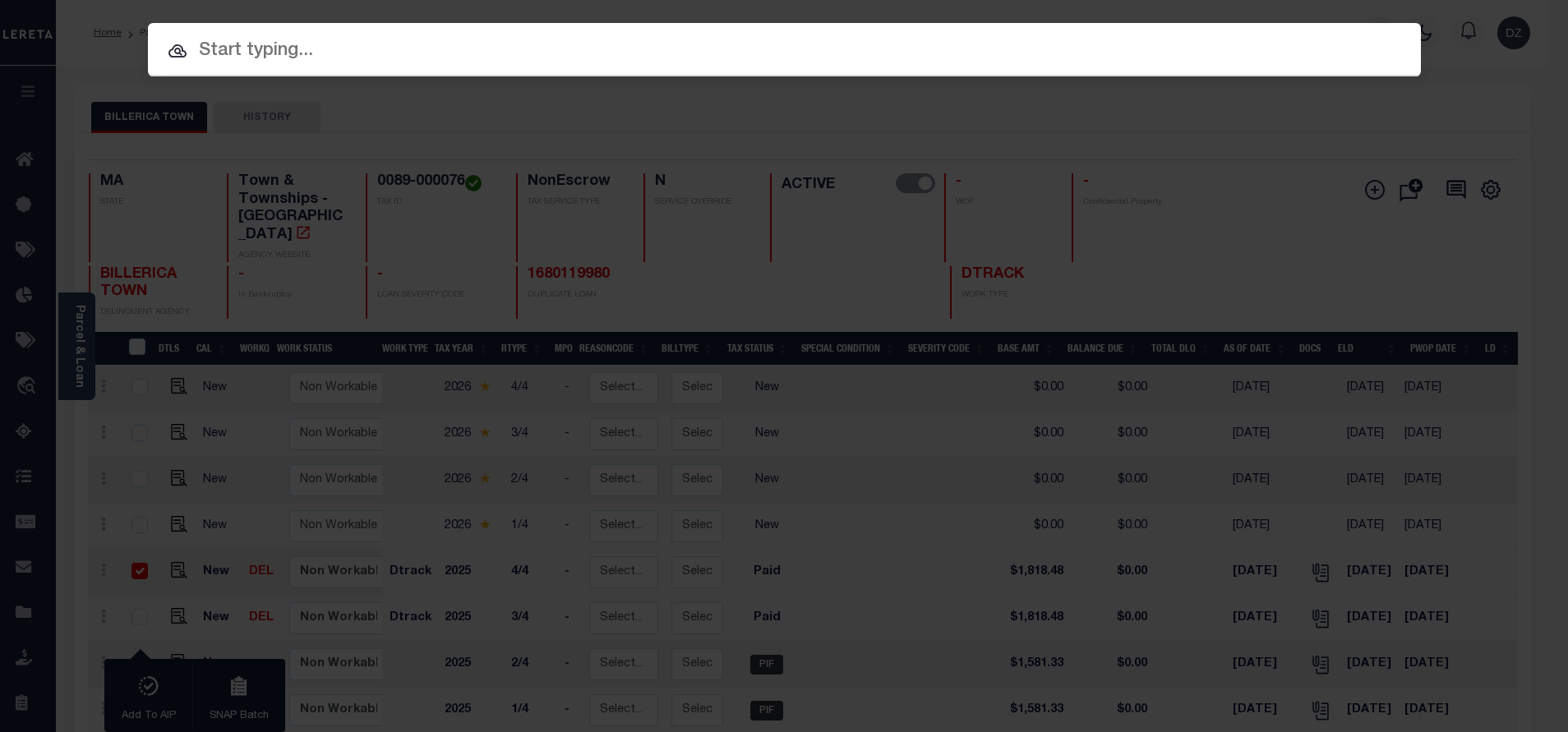
paste input "0096-000016"
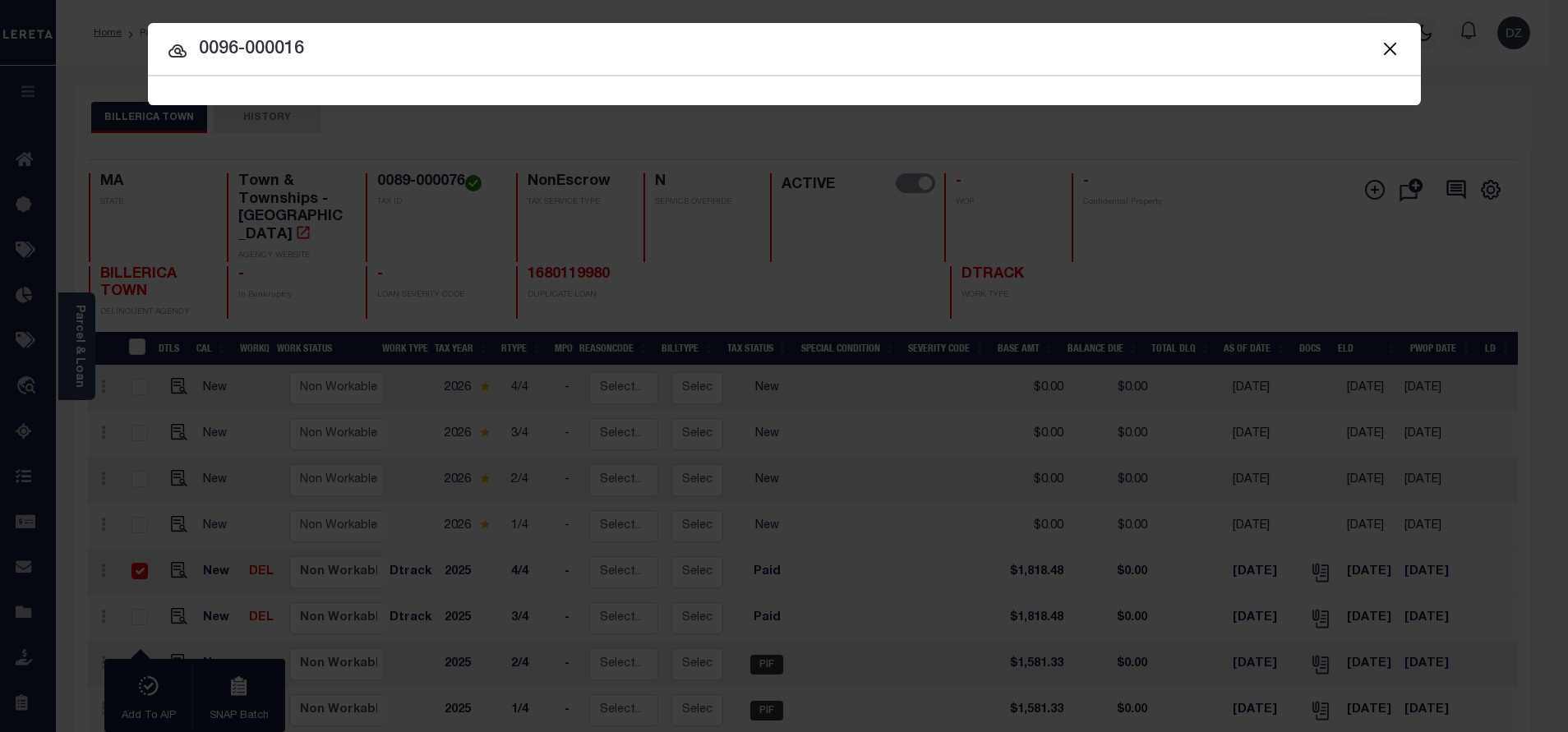
type input "0096-000016"
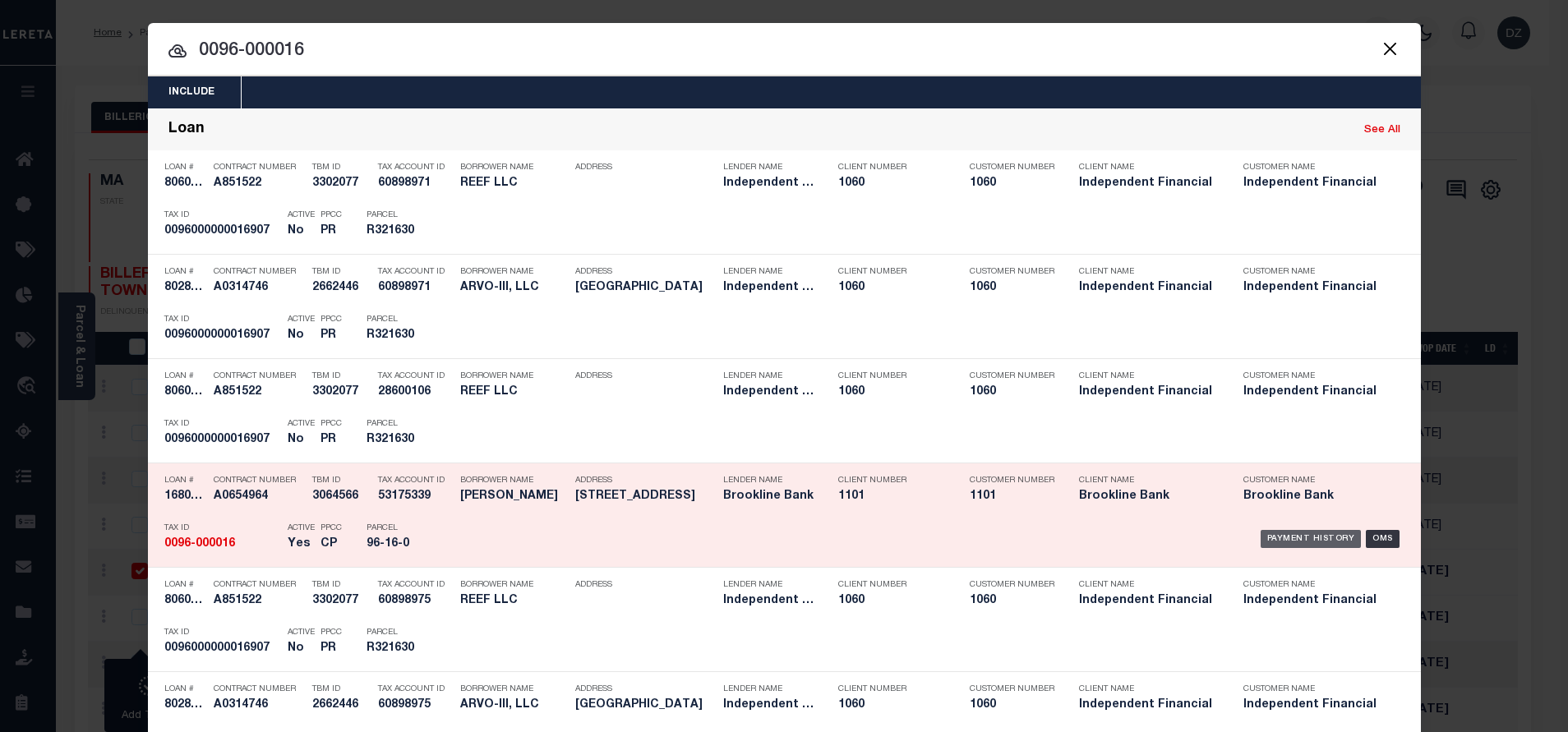
click at [1292, 545] on div "Payment History" at bounding box center [1310, 538] width 101 height 18
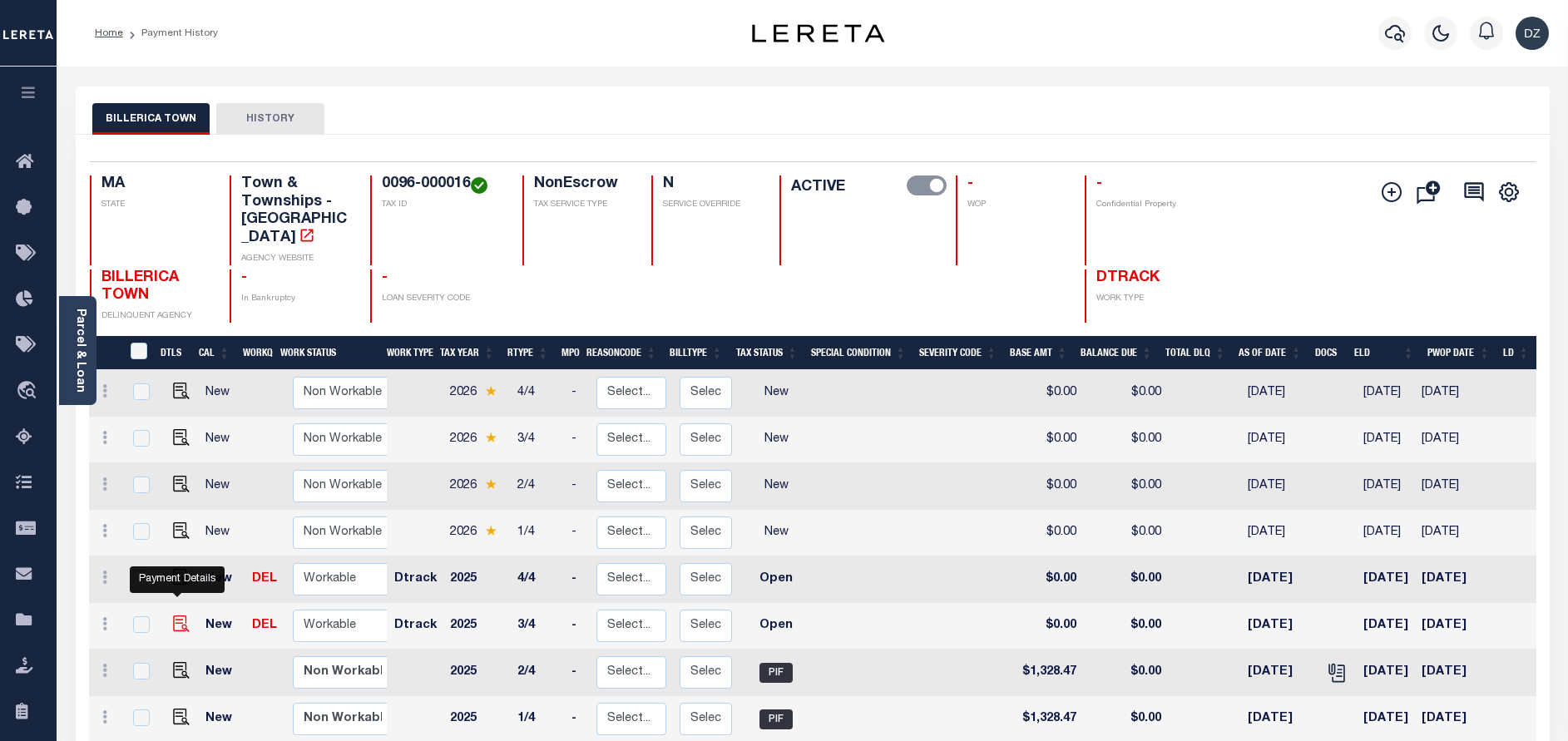
click at [173, 616] on img "" at bounding box center [180, 624] width 16 height 16
checkbox input "true"
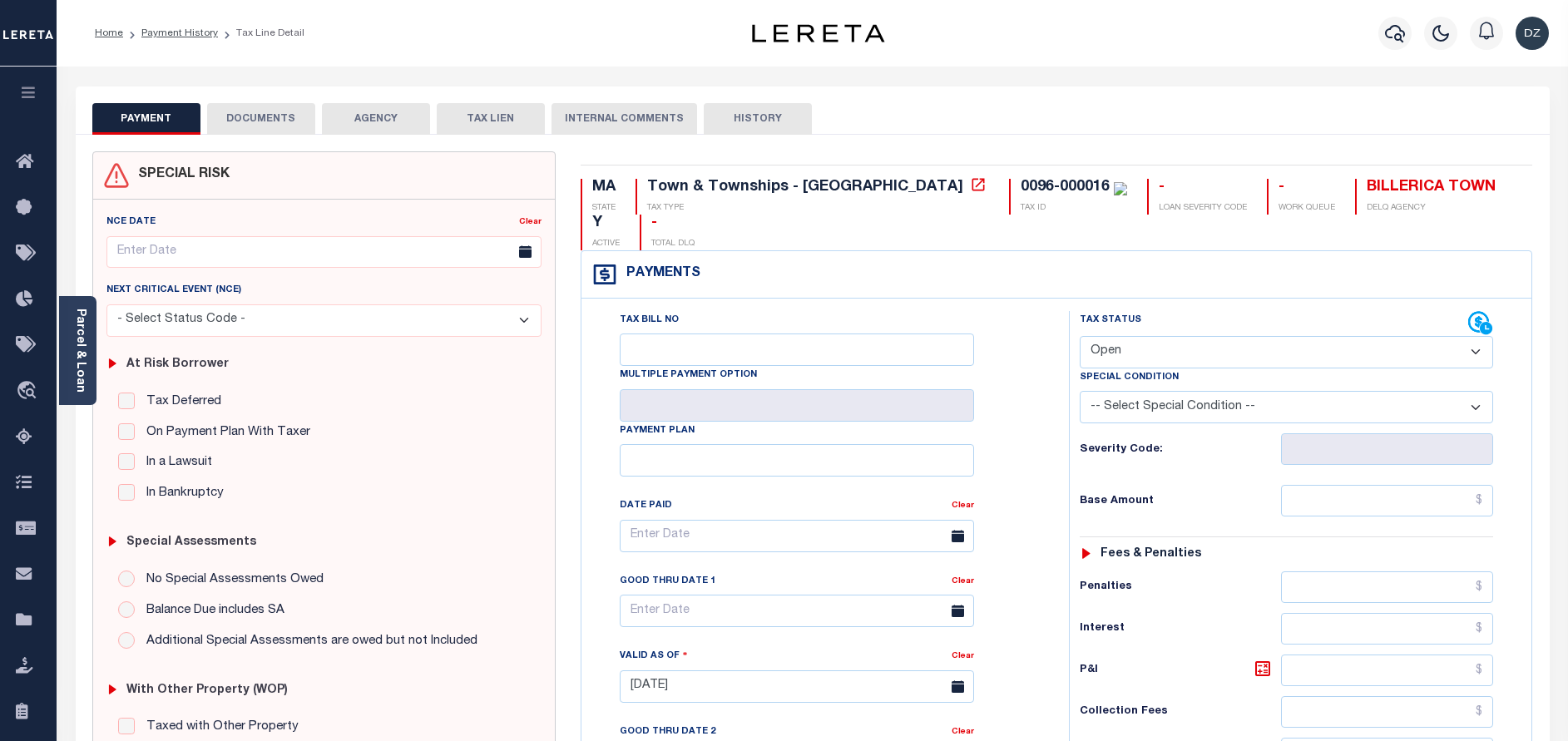
click at [1236, 311] on div "Tax Status Status" at bounding box center [1274, 323] width 389 height 25
drag, startPoint x: 1160, startPoint y: 313, endPoint x: 1149, endPoint y: 323, distance: 14.9
click at [1160, 336] on select "- Select Status Code - Open Due/Unpaid Paid Incomplete No Tax Due Internal Refu…" at bounding box center [1286, 352] width 414 height 33
select select "PYD"
click at [1079, 336] on select "- Select Status Code - Open Due/Unpaid Paid Incomplete No Tax Due Internal Refu…" at bounding box center [1286, 352] width 414 height 33
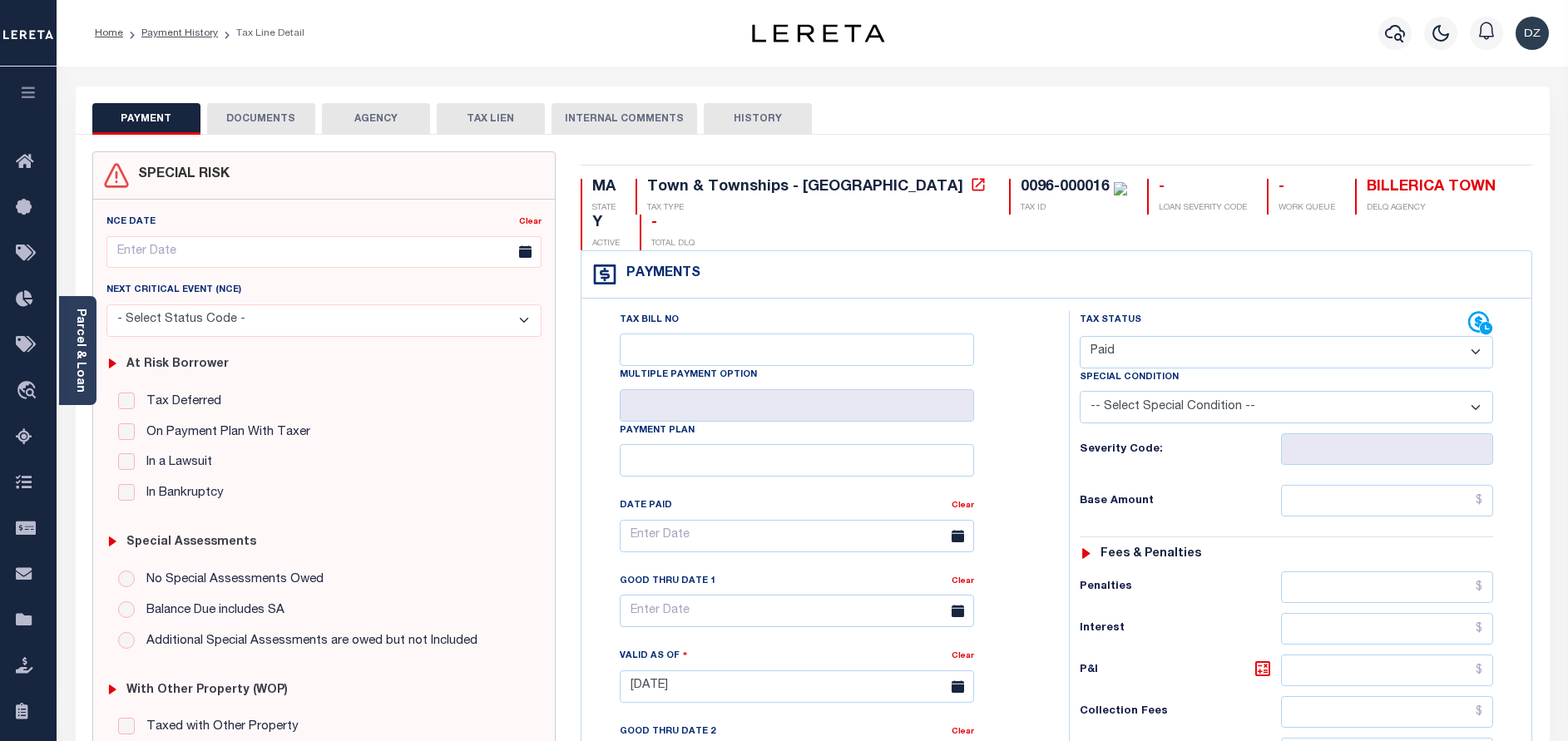
type input "[DATE]"
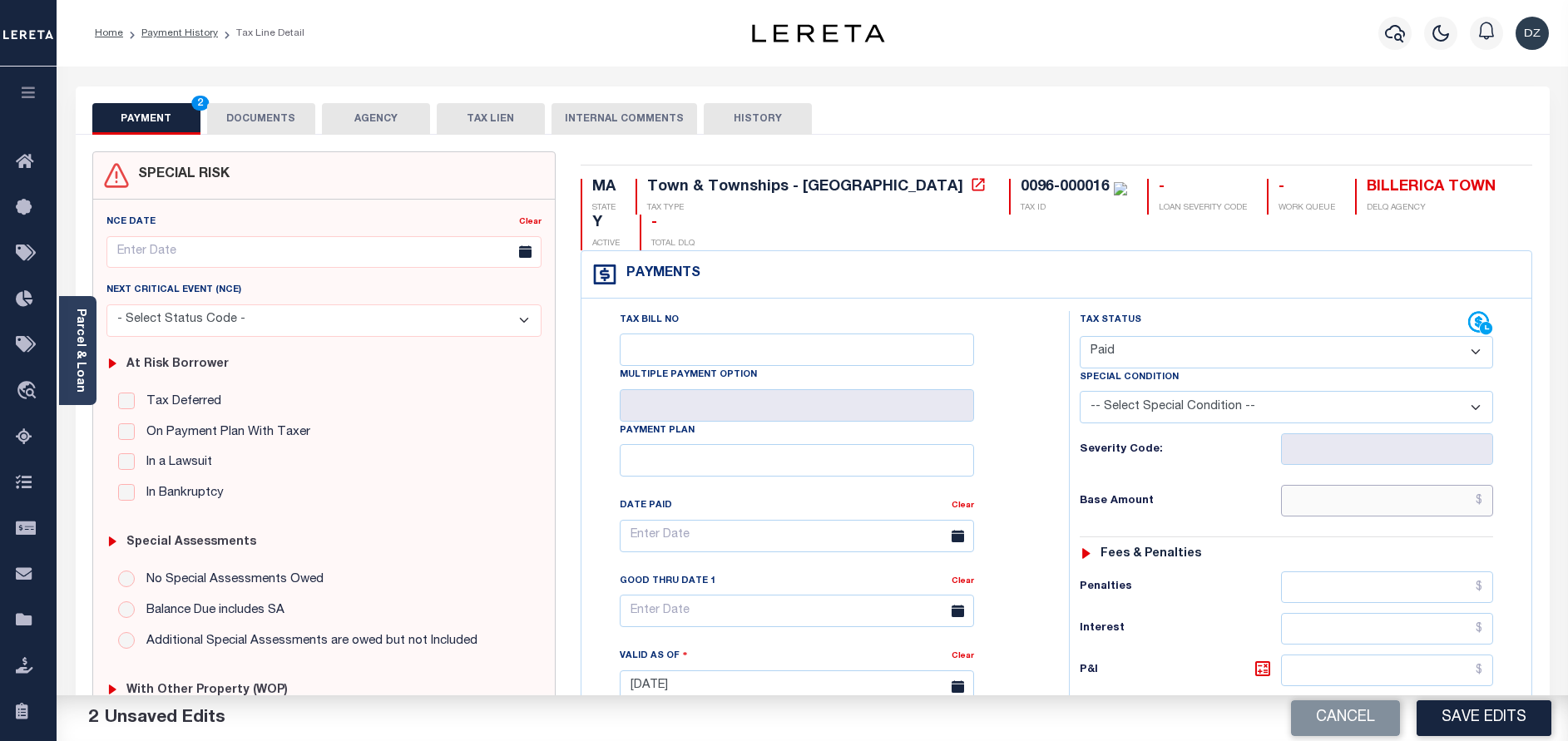
click at [1387, 485] on input "text" at bounding box center [1387, 501] width 212 height 32
paste input "1,706.34"
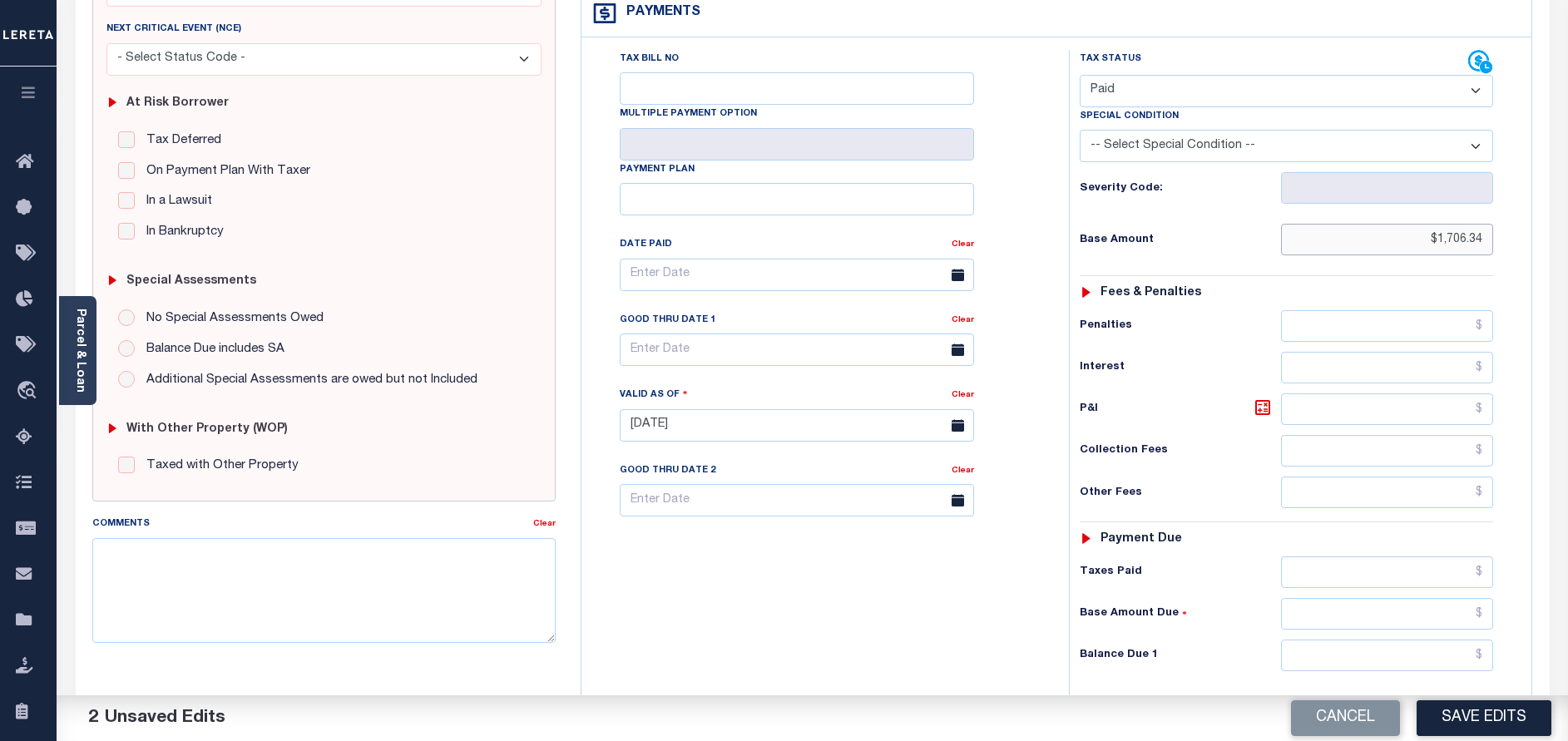
scroll to position [374, 0]
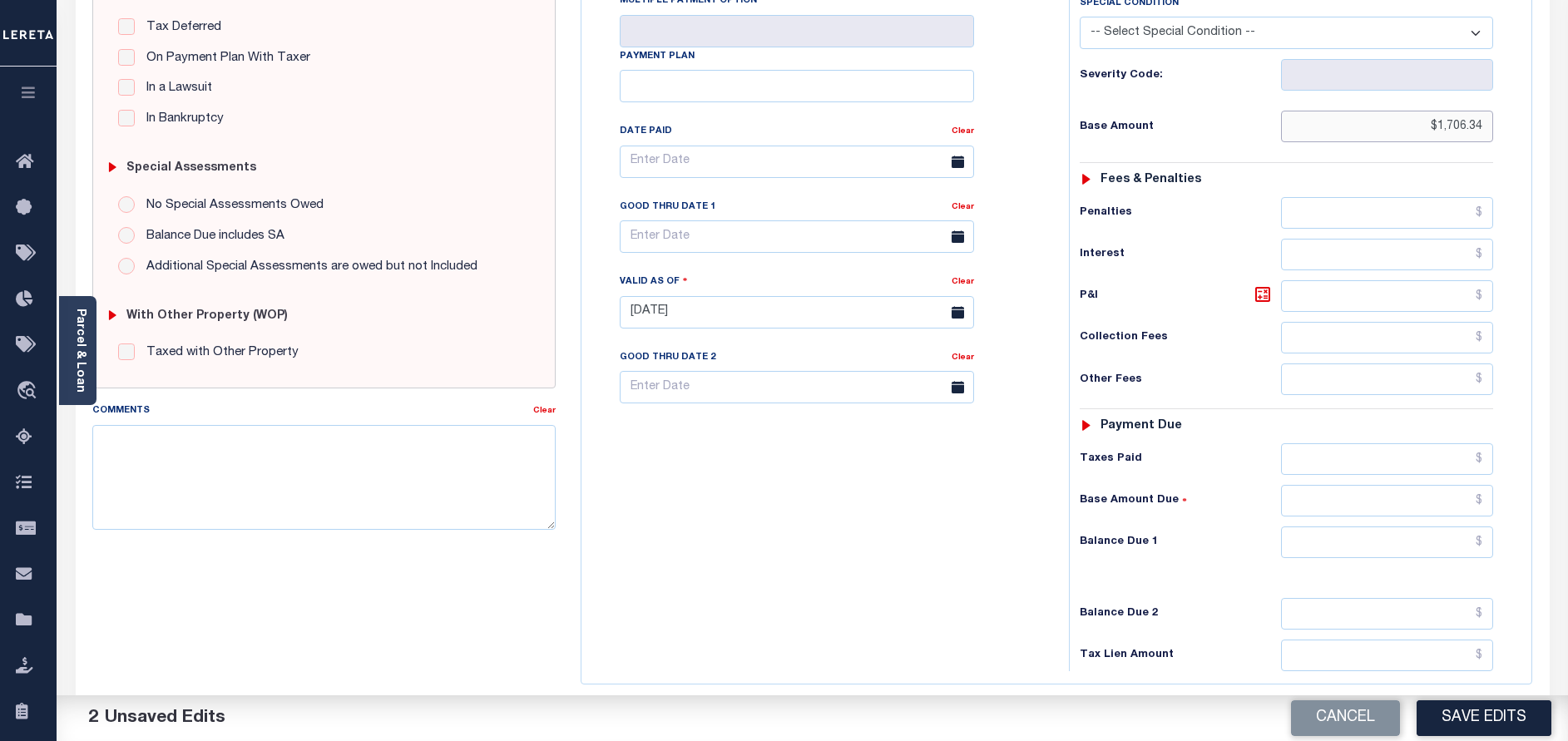
type input "$1,706.34"
click at [1388, 527] on input "text" at bounding box center [1387, 542] width 212 height 32
type input "$0.00"
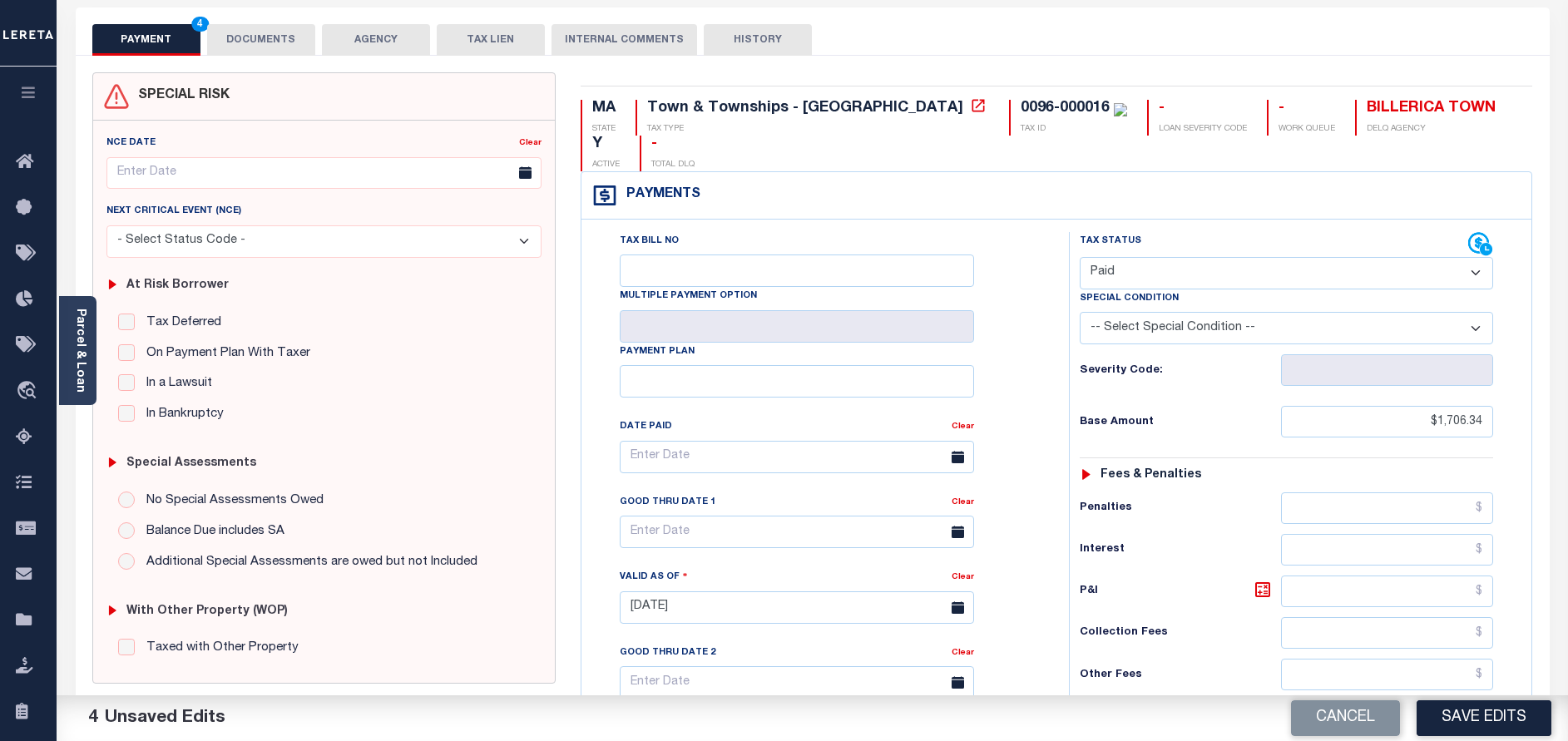
scroll to position [0, 0]
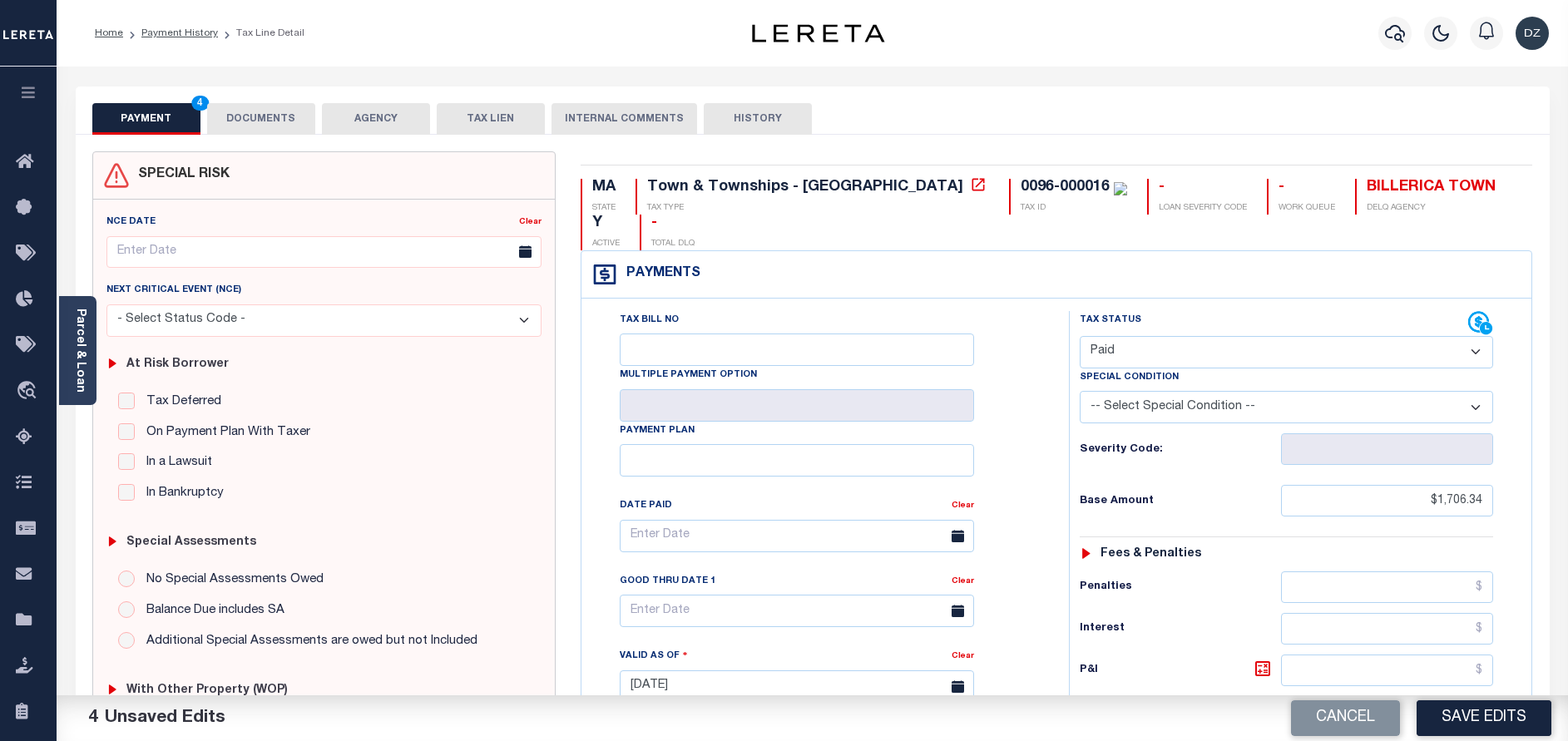
click at [298, 108] on button "DOCUMENTS" at bounding box center [261, 118] width 108 height 32
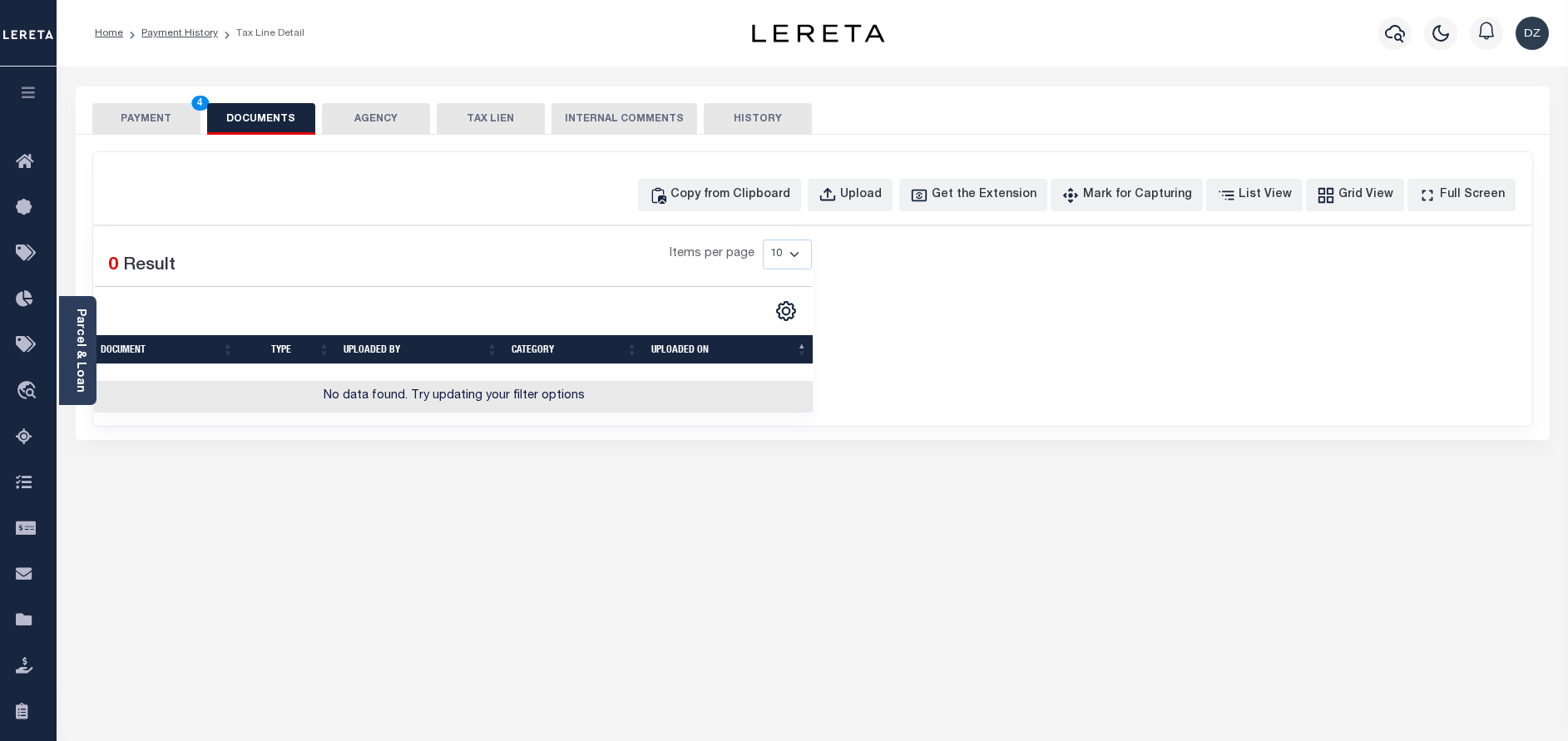
click at [736, 174] on div "Copy from Clipboard Upload Get the Extension Mark for Capturing Got it List Vie…" at bounding box center [812, 288] width 1438 height 274
click at [787, 351] on th "UPLOADED ON" at bounding box center [729, 350] width 169 height 29
click at [751, 191] on div "Copy from Clipboard" at bounding box center [730, 195] width 120 height 18
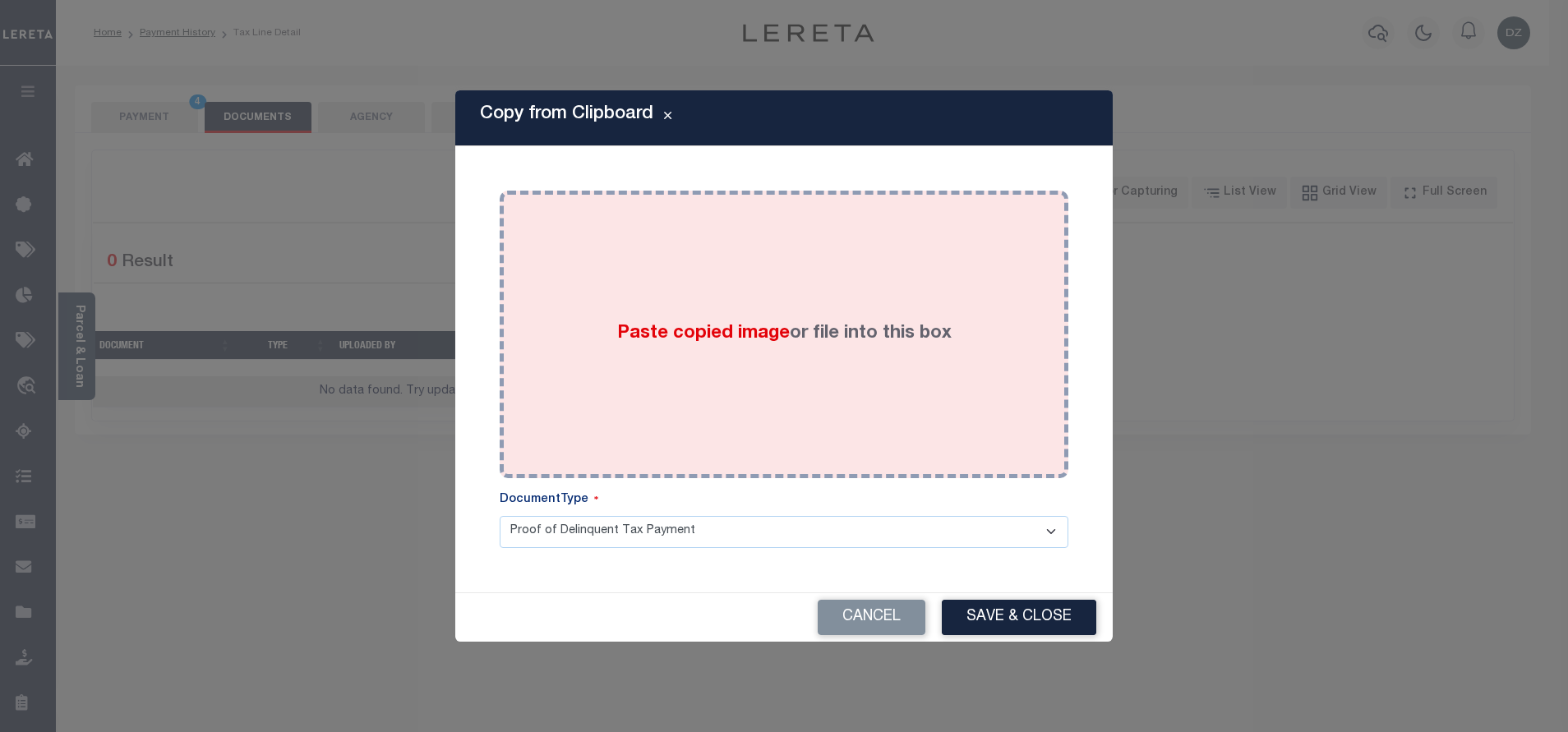
click at [773, 324] on span "Paste copied image" at bounding box center [703, 333] width 172 height 18
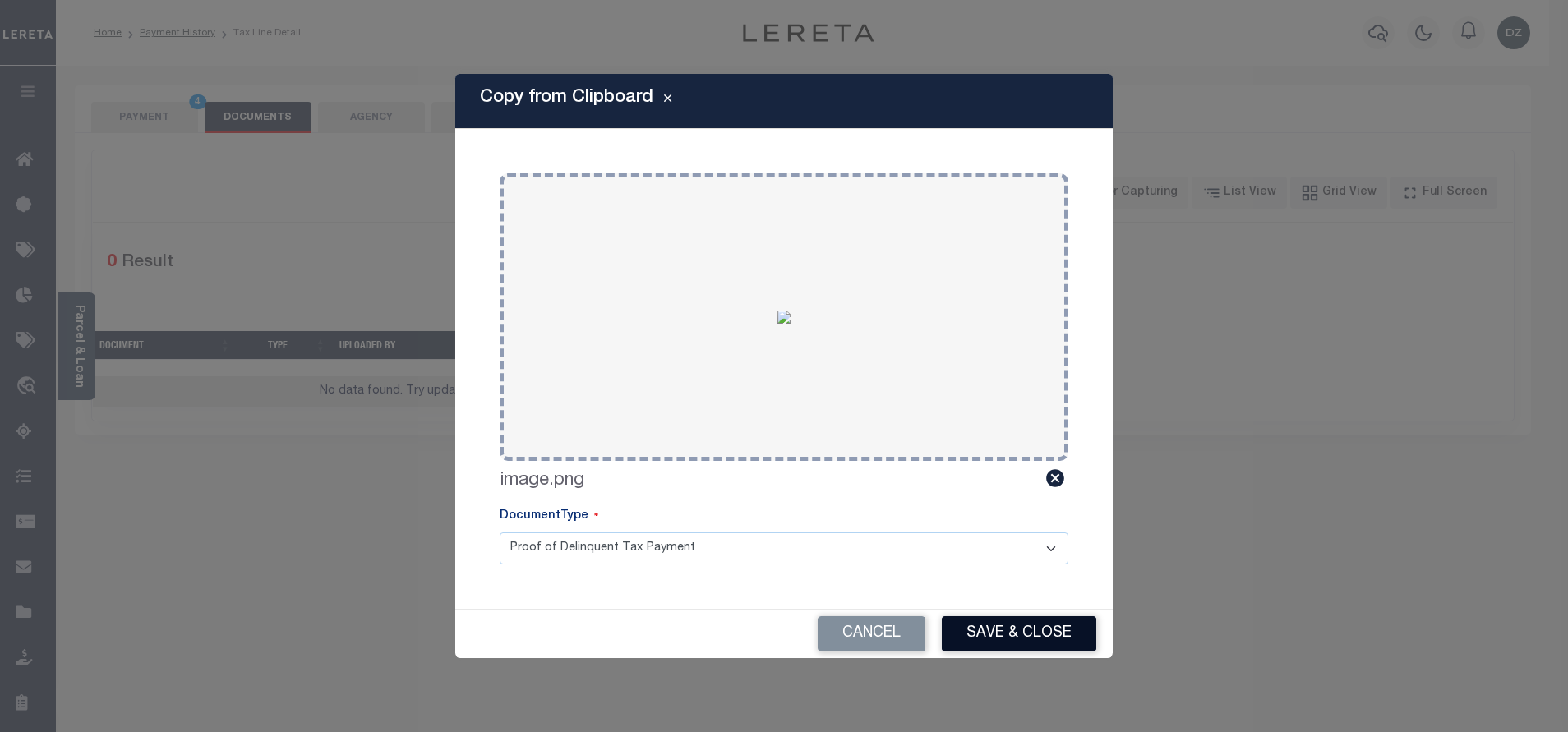
click at [1051, 622] on button "Save & Close" at bounding box center [1019, 633] width 154 height 35
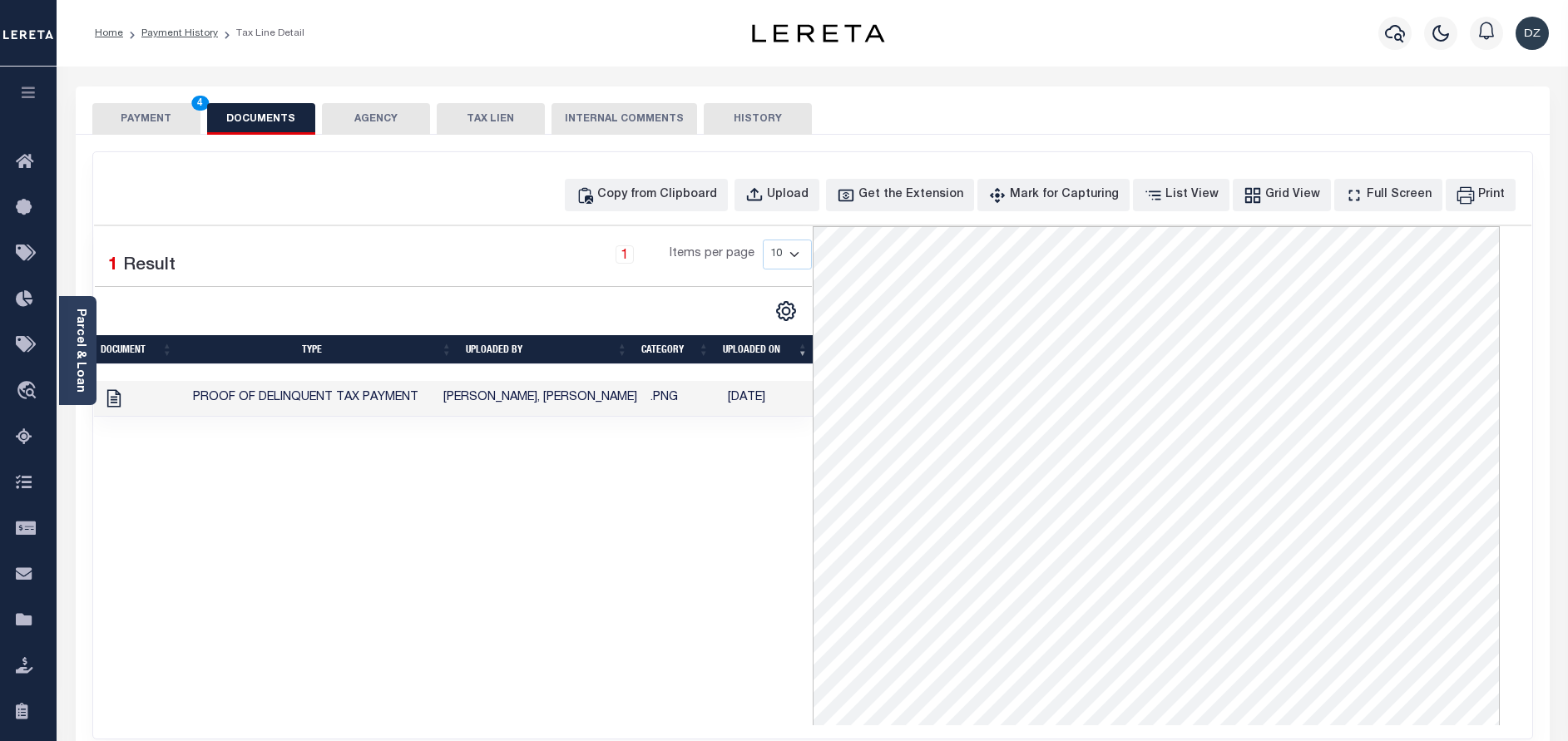
click at [123, 124] on button "PAYMENT 4" at bounding box center [146, 118] width 108 height 32
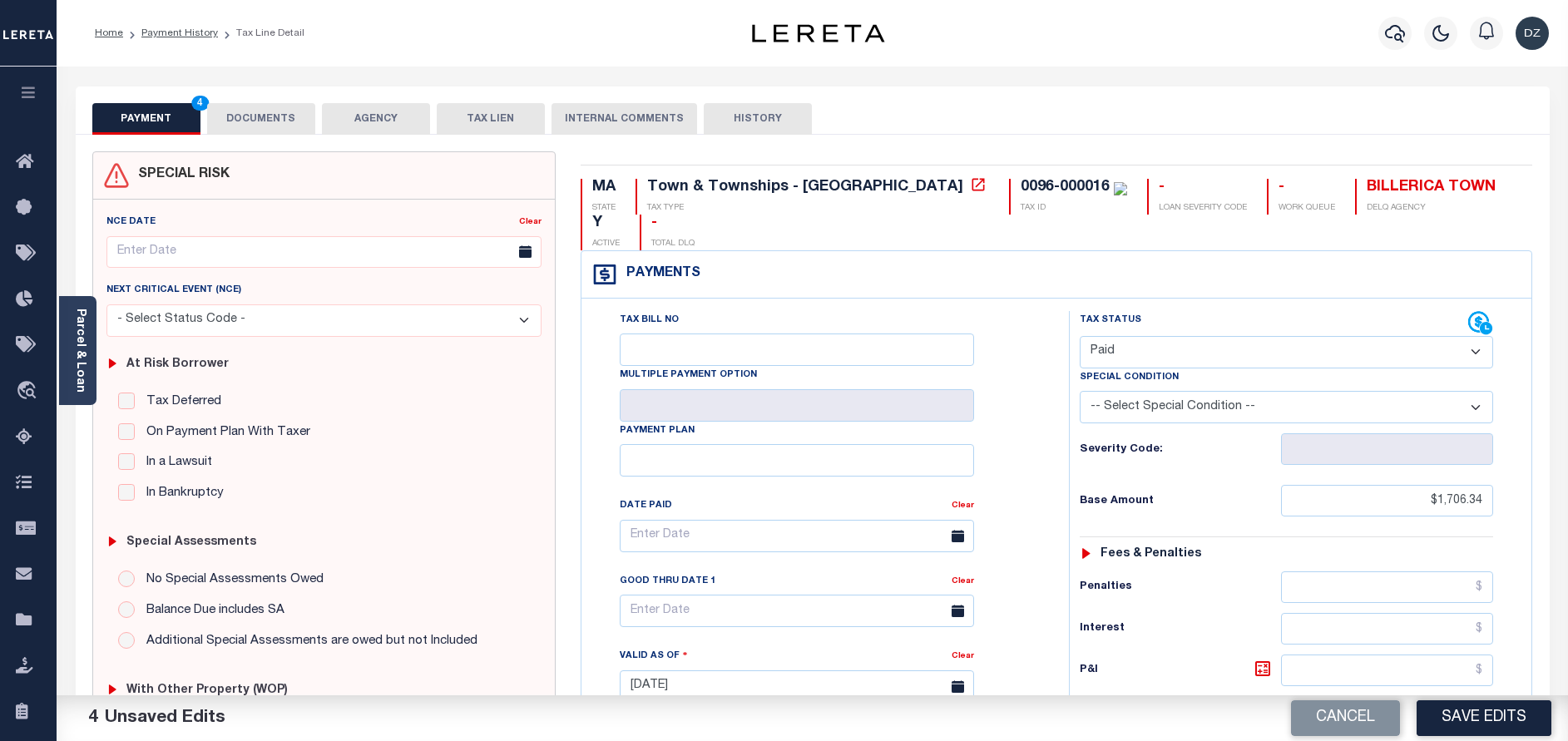
click at [1478, 712] on button "Save Edits" at bounding box center [1483, 718] width 135 height 35
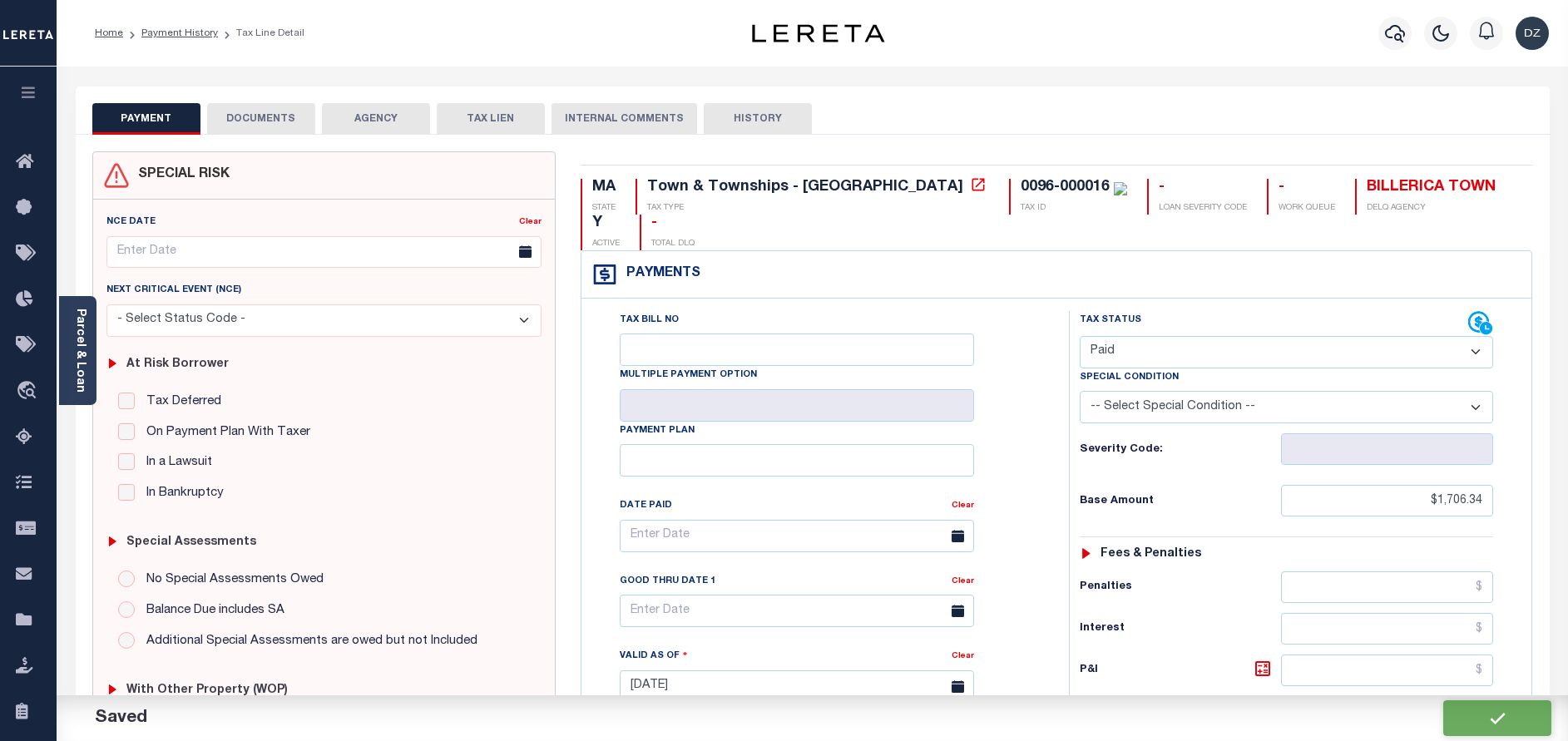
checkbox input "false"
type input "$1,706.34"
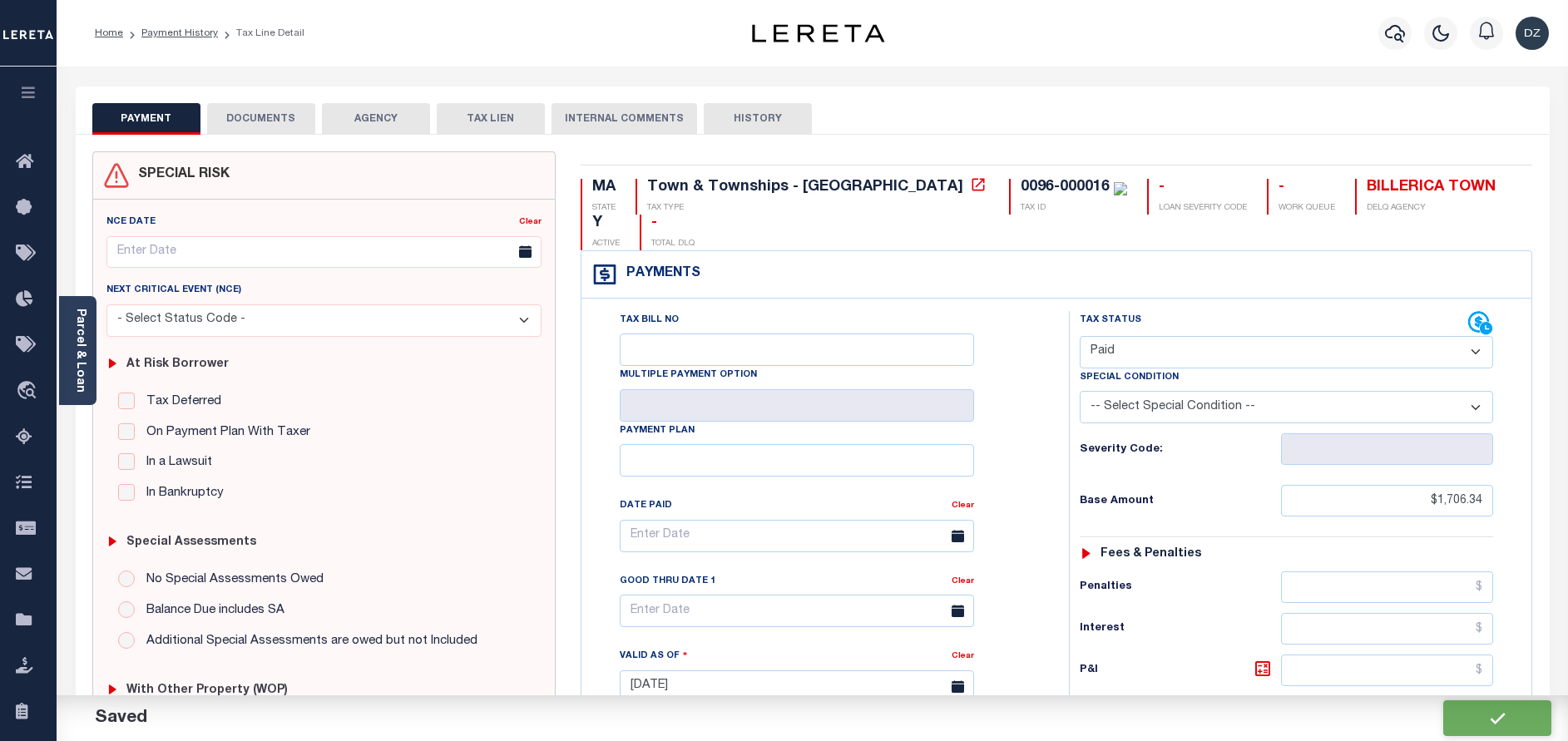
type input "$0"
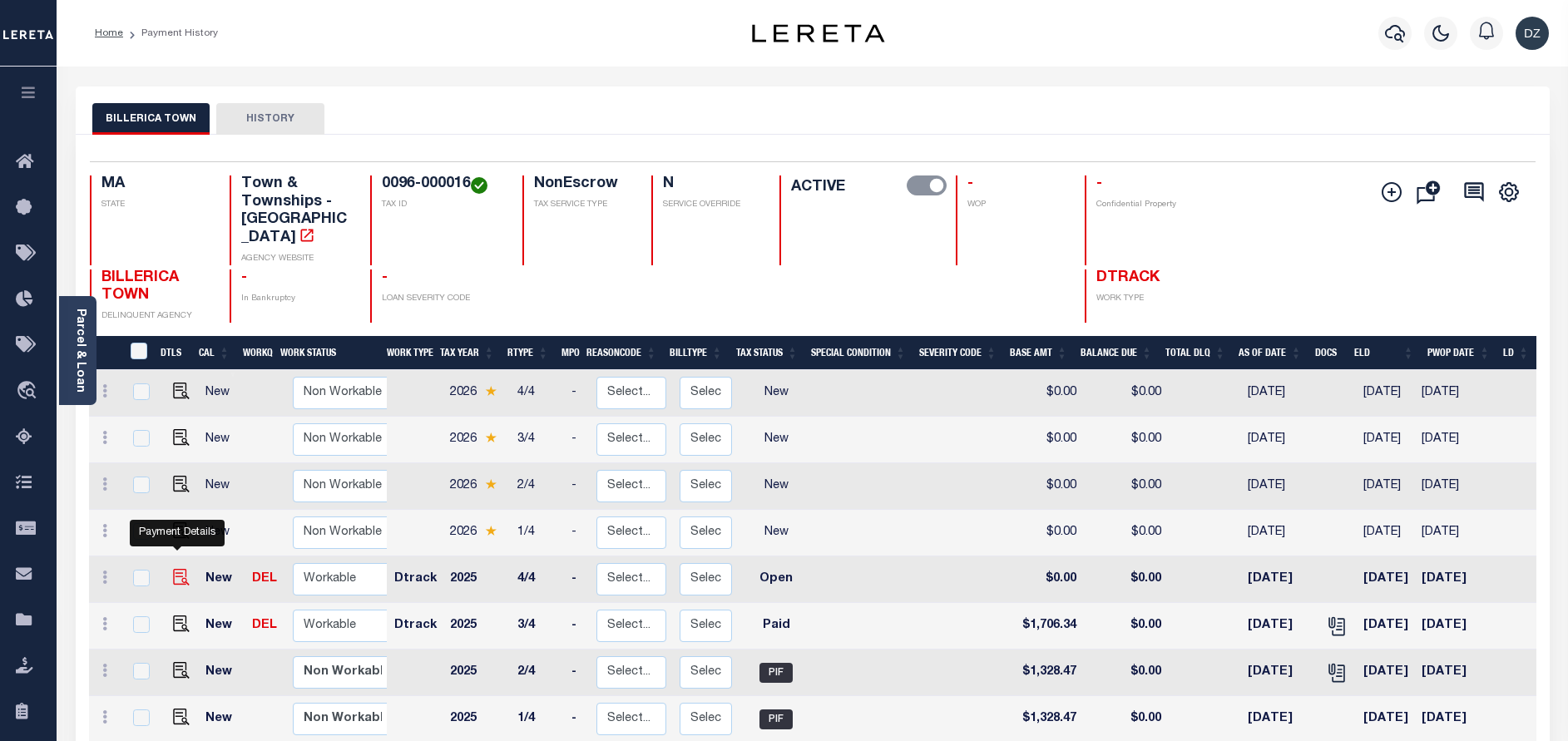
click at [179, 569] on img "" at bounding box center [180, 577] width 16 height 16
checkbox input "true"
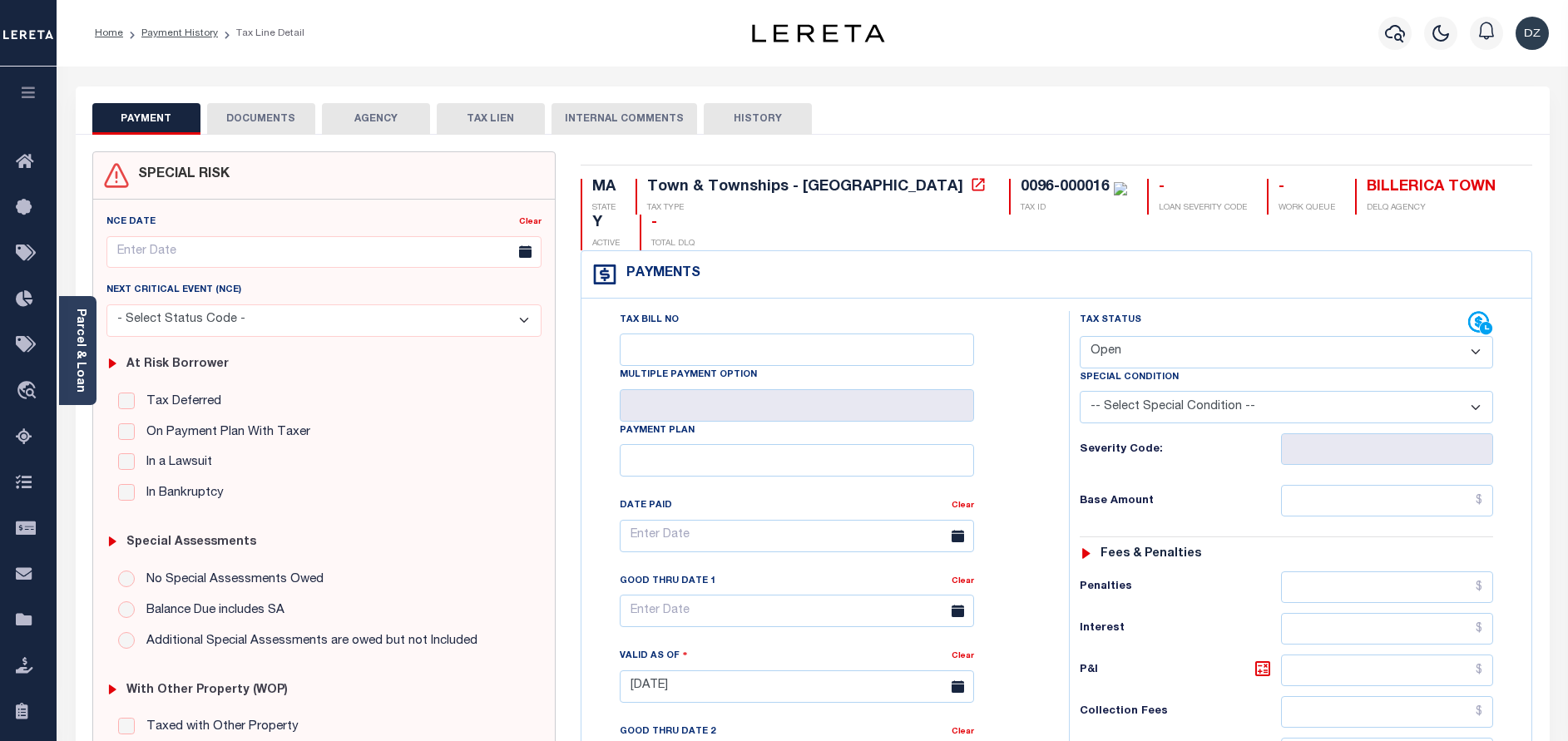
click at [1110, 336] on select "- Select Status Code - Open Due/Unpaid Paid Incomplete No Tax Due Internal Refu…" at bounding box center [1286, 352] width 414 height 33
select select "PYD"
click at [1079, 336] on select "- Select Status Code - Open Due/Unpaid Paid Incomplete No Tax Due Internal Refu…" at bounding box center [1286, 352] width 414 height 33
type input "[DATE]"
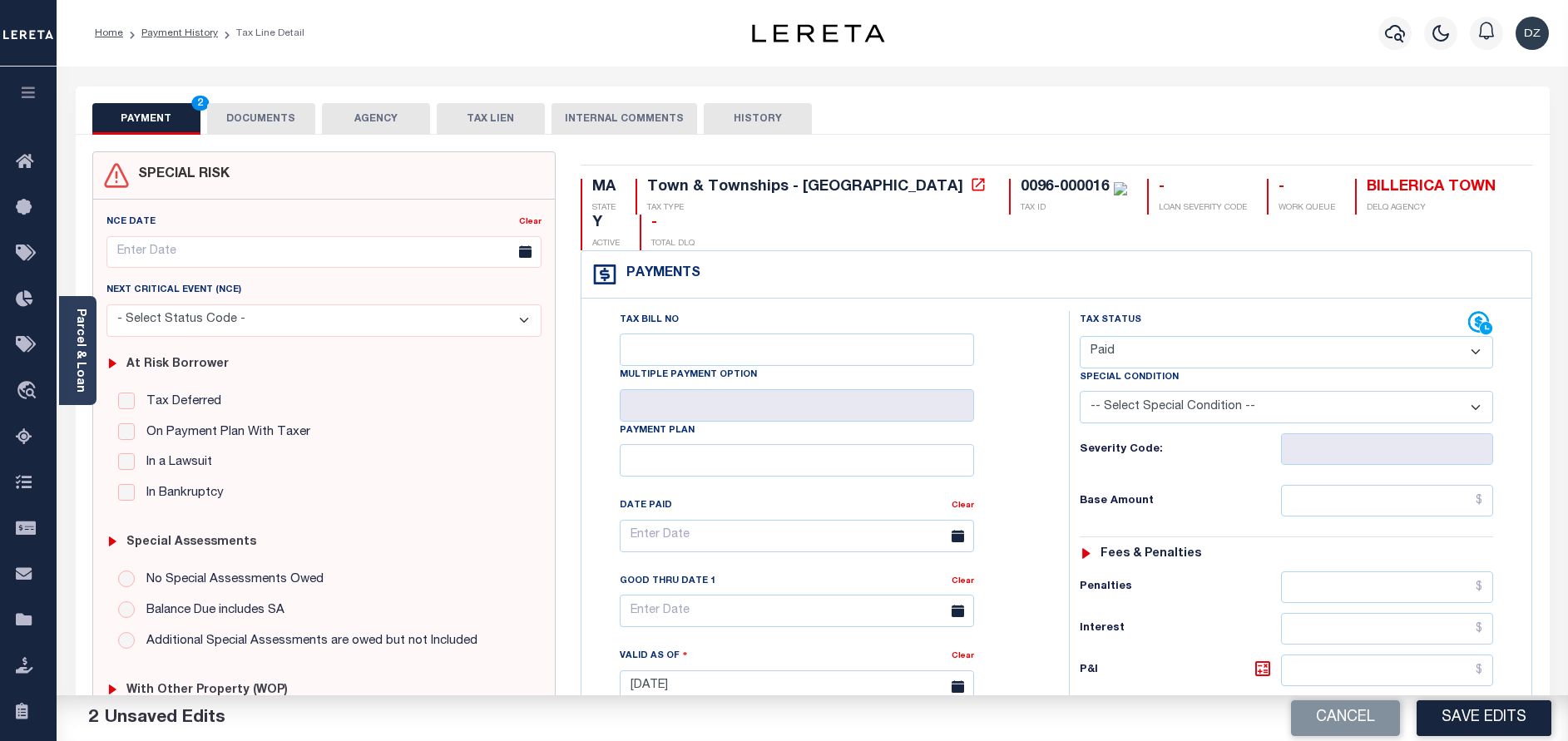
click at [258, 110] on button "DOCUMENTS" at bounding box center [261, 118] width 108 height 32
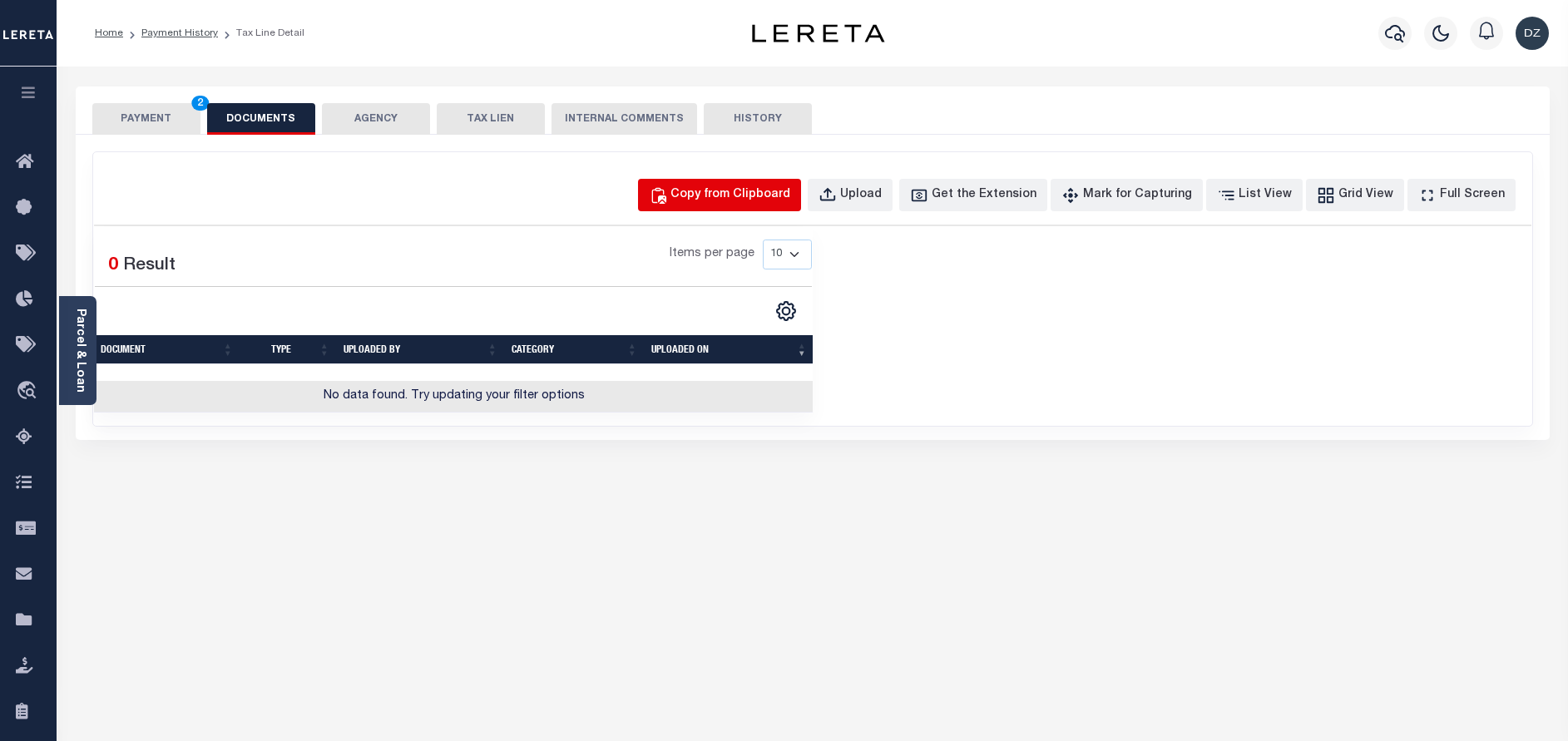
click at [726, 193] on div "Copy from Clipboard" at bounding box center [730, 195] width 120 height 18
select select "POP"
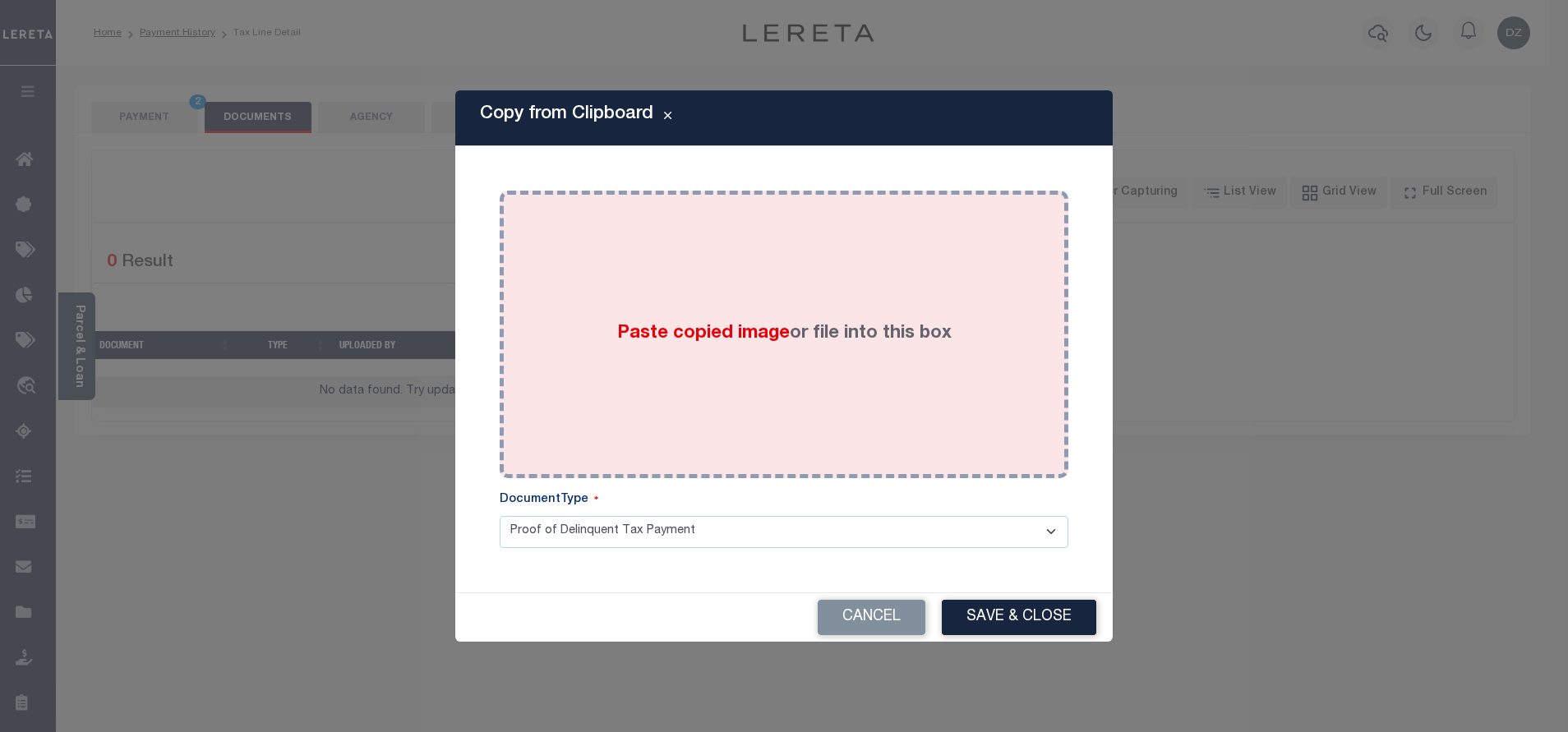
click at [734, 305] on div "Paste copied image or file into this box" at bounding box center [784, 334] width 544 height 263
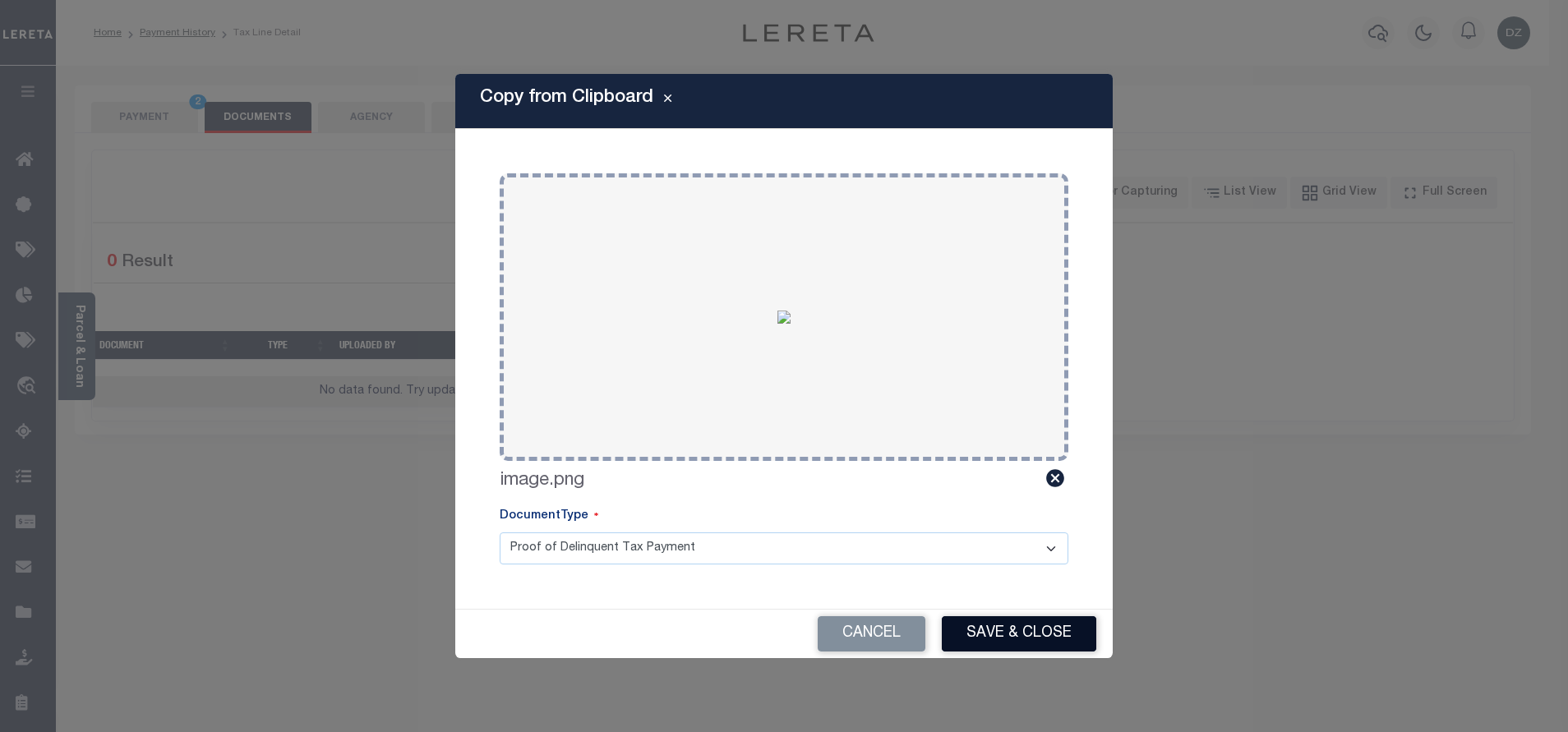
click at [962, 634] on button "Save & Close" at bounding box center [1019, 633] width 154 height 35
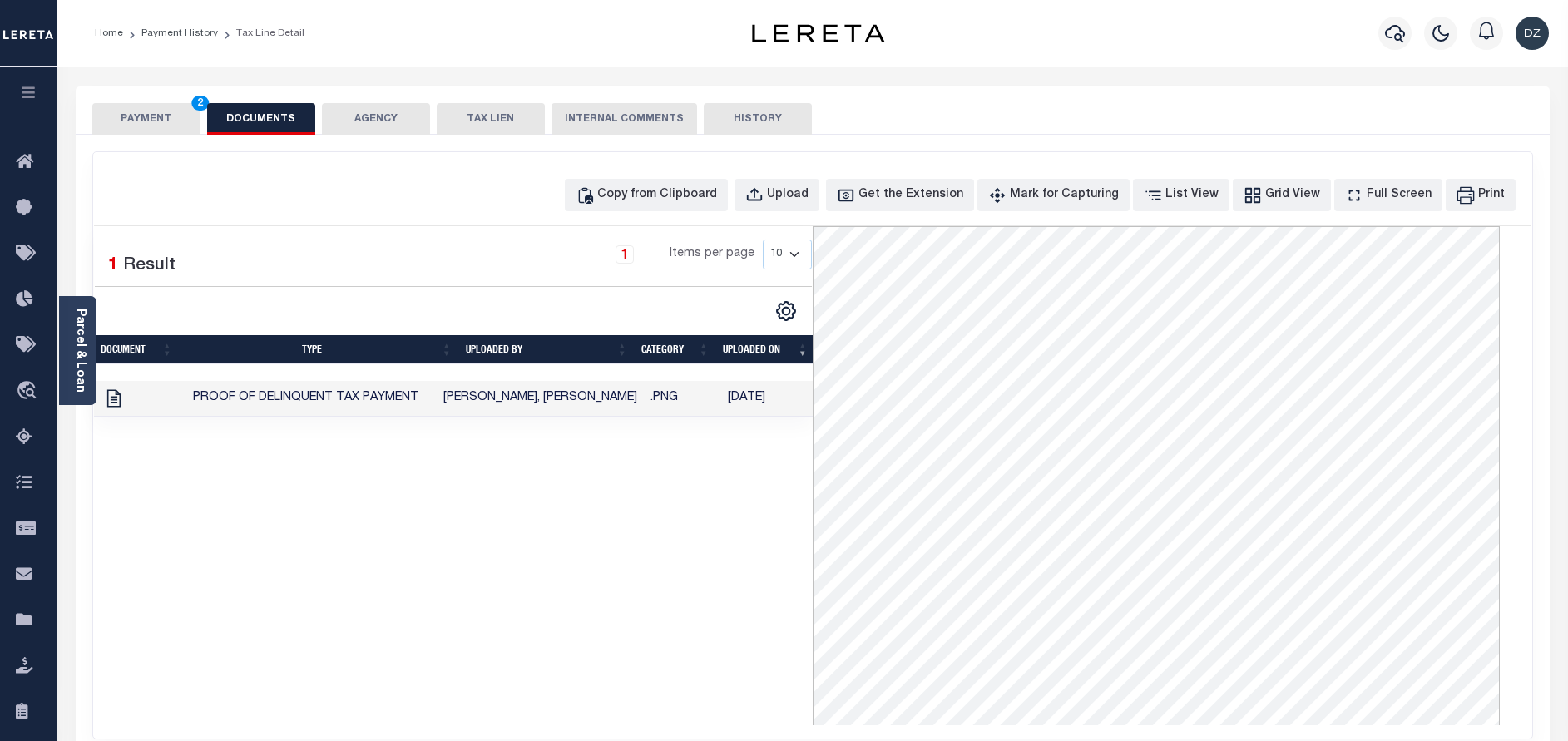
click at [138, 107] on button "PAYMENT 2" at bounding box center [146, 118] width 108 height 32
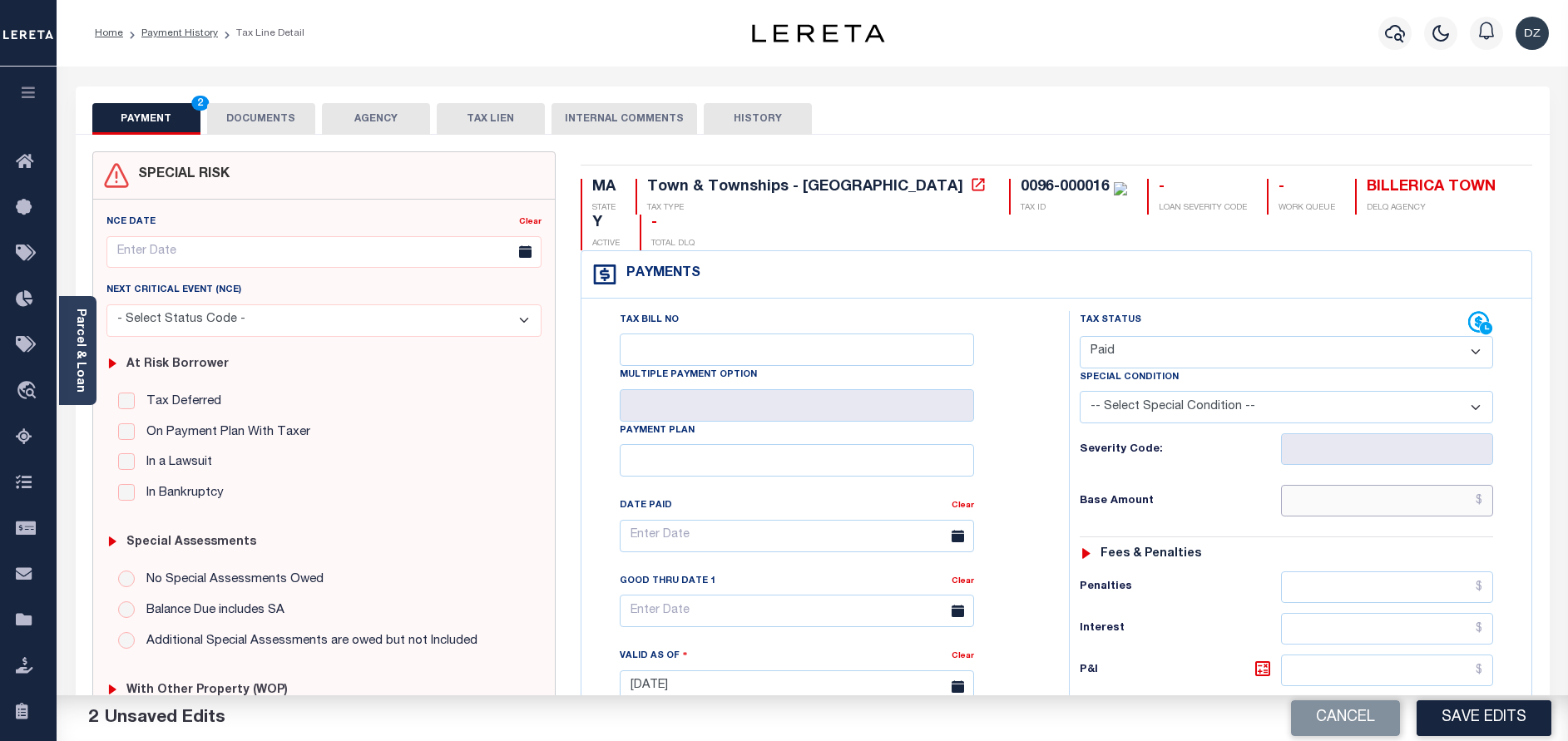
click at [1367, 485] on input "text" at bounding box center [1387, 501] width 212 height 32
paste input "1,706.33"
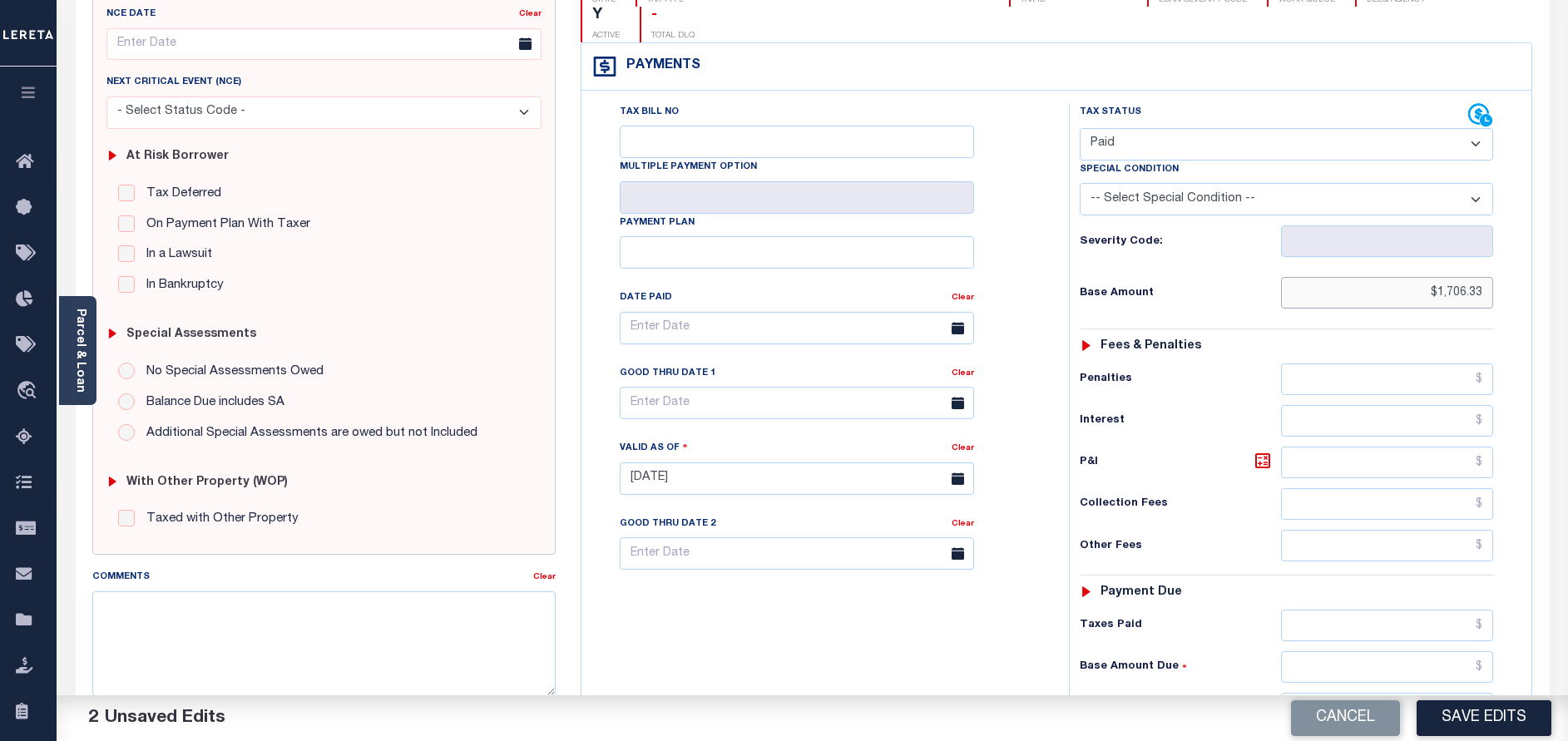
scroll to position [250, 0]
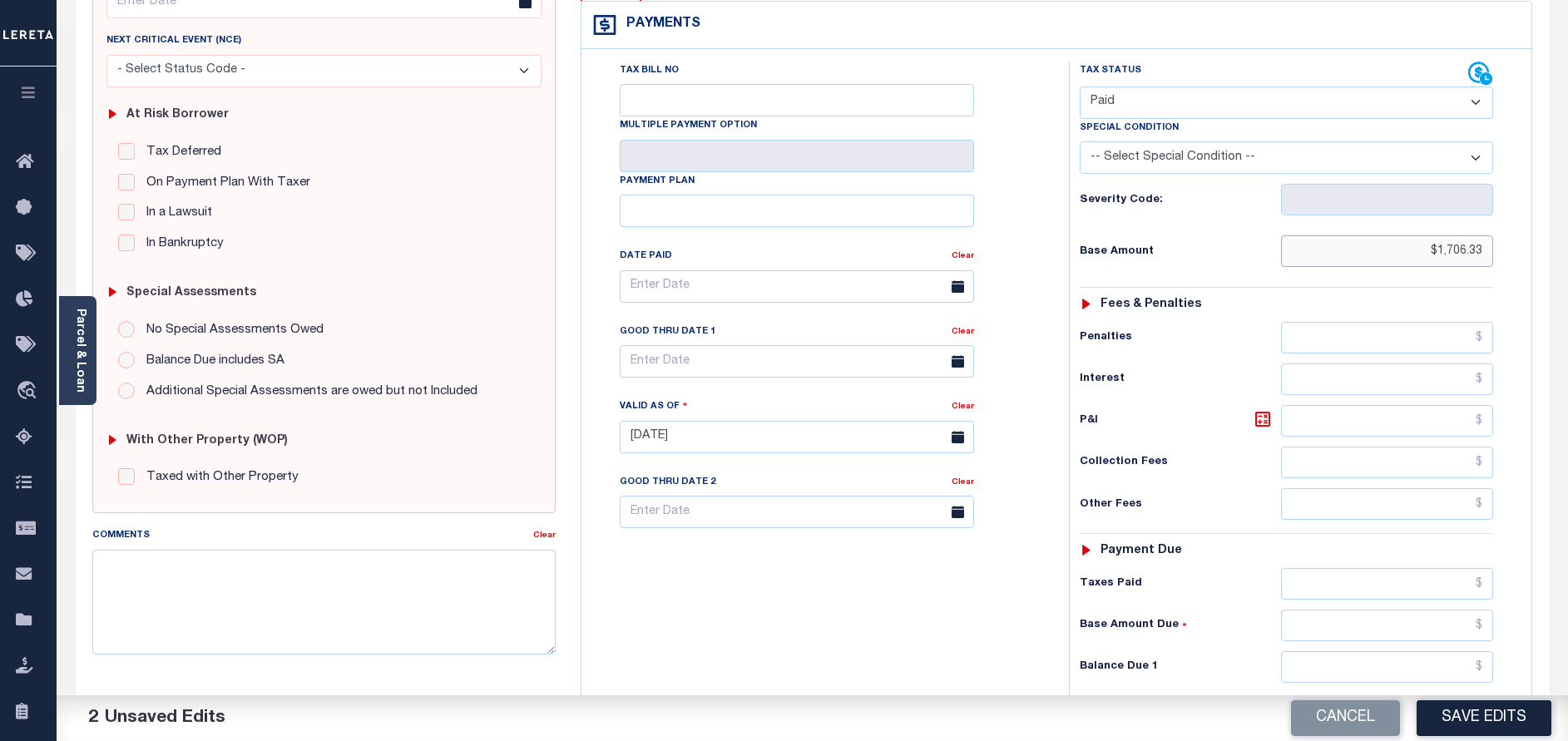
type input "$1,706.33"
click at [1347, 651] on input "text" at bounding box center [1387, 667] width 212 height 32
type input "$0.00"
click at [1492, 717] on button "Save Edits" at bounding box center [1483, 718] width 135 height 35
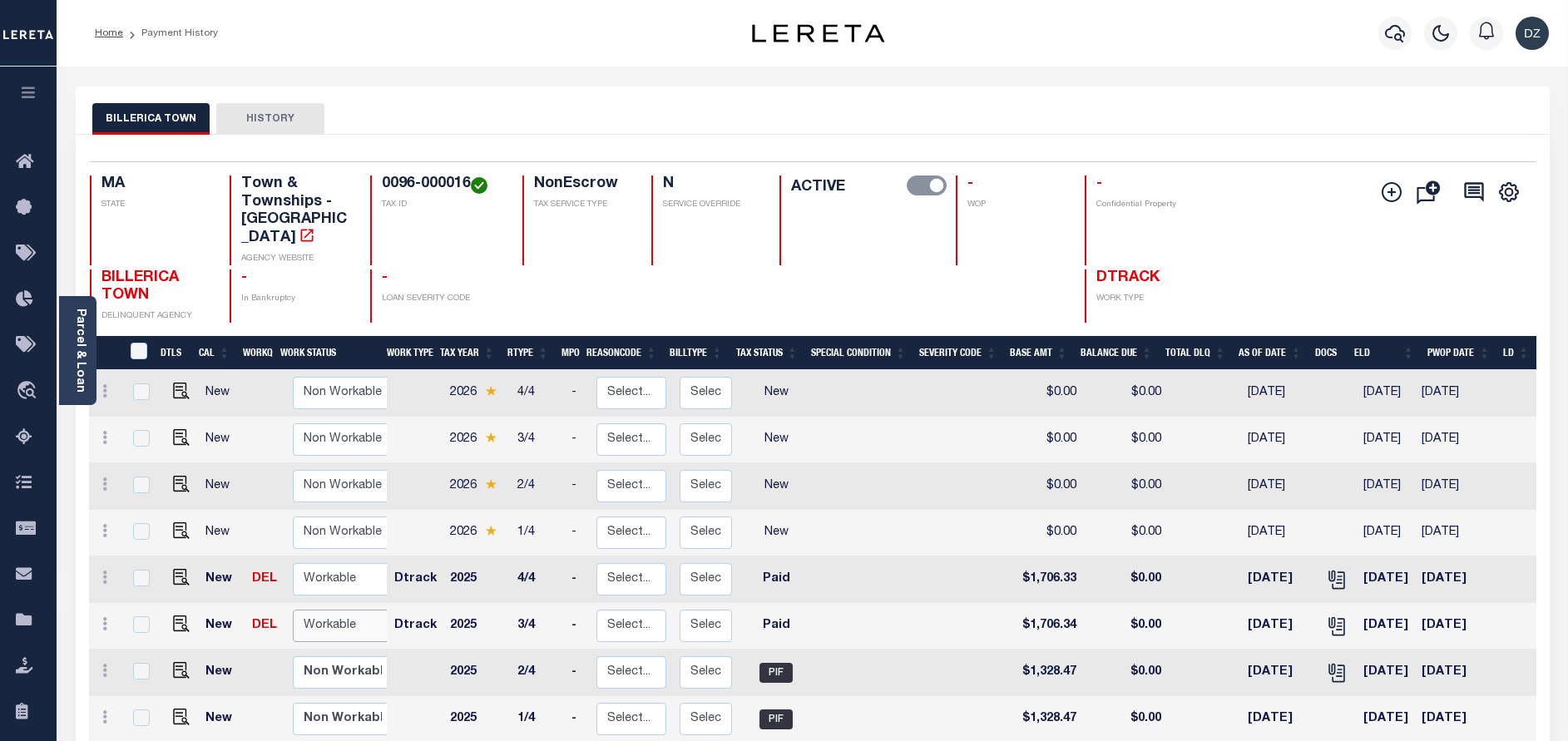
click at [338, 617] on select "Non Workable Workable" at bounding box center [343, 626] width 100 height 33
checkbox input "true"
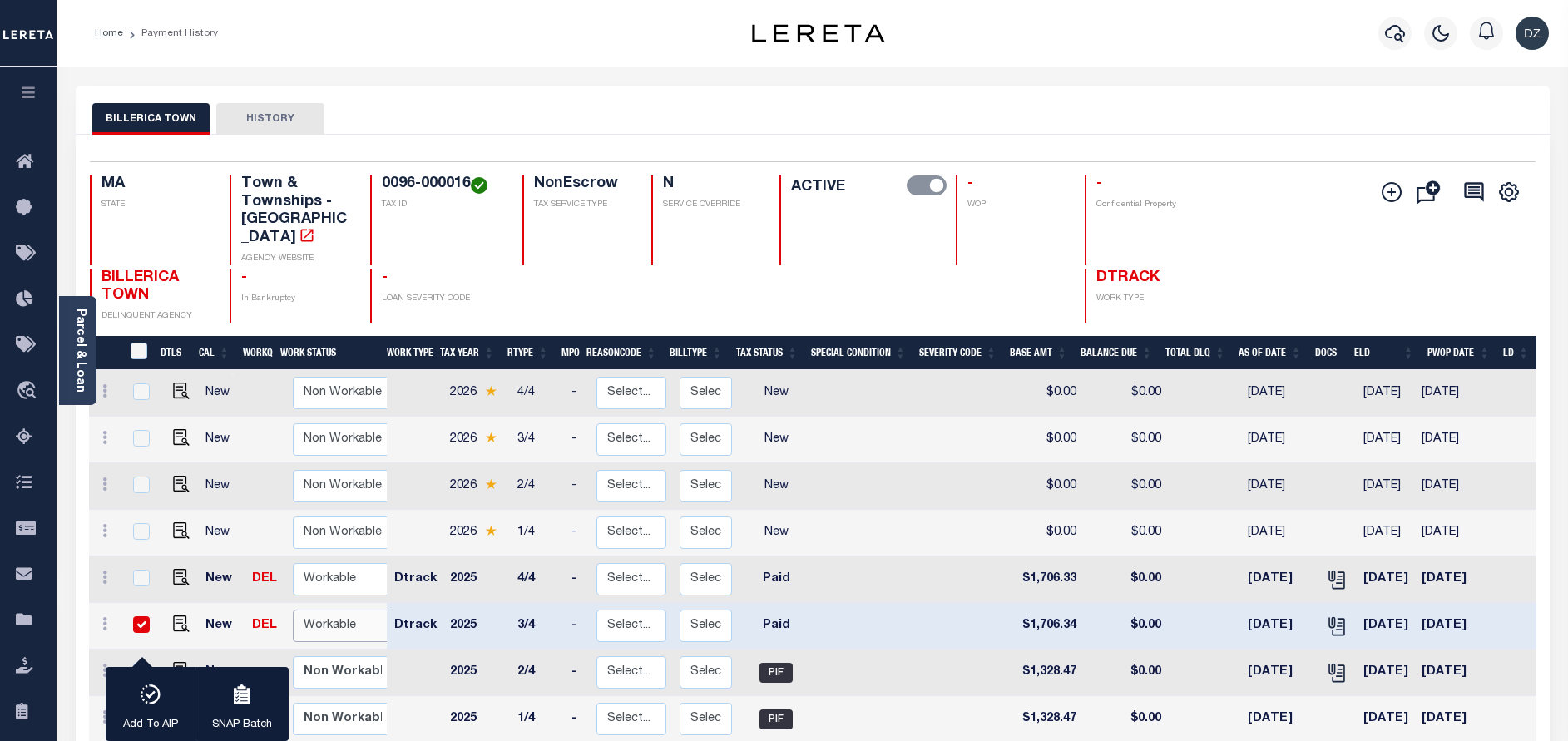
select select "true"
click at [293, 610] on select "Non Workable Workable" at bounding box center [343, 626] width 100 height 33
checkbox input "false"
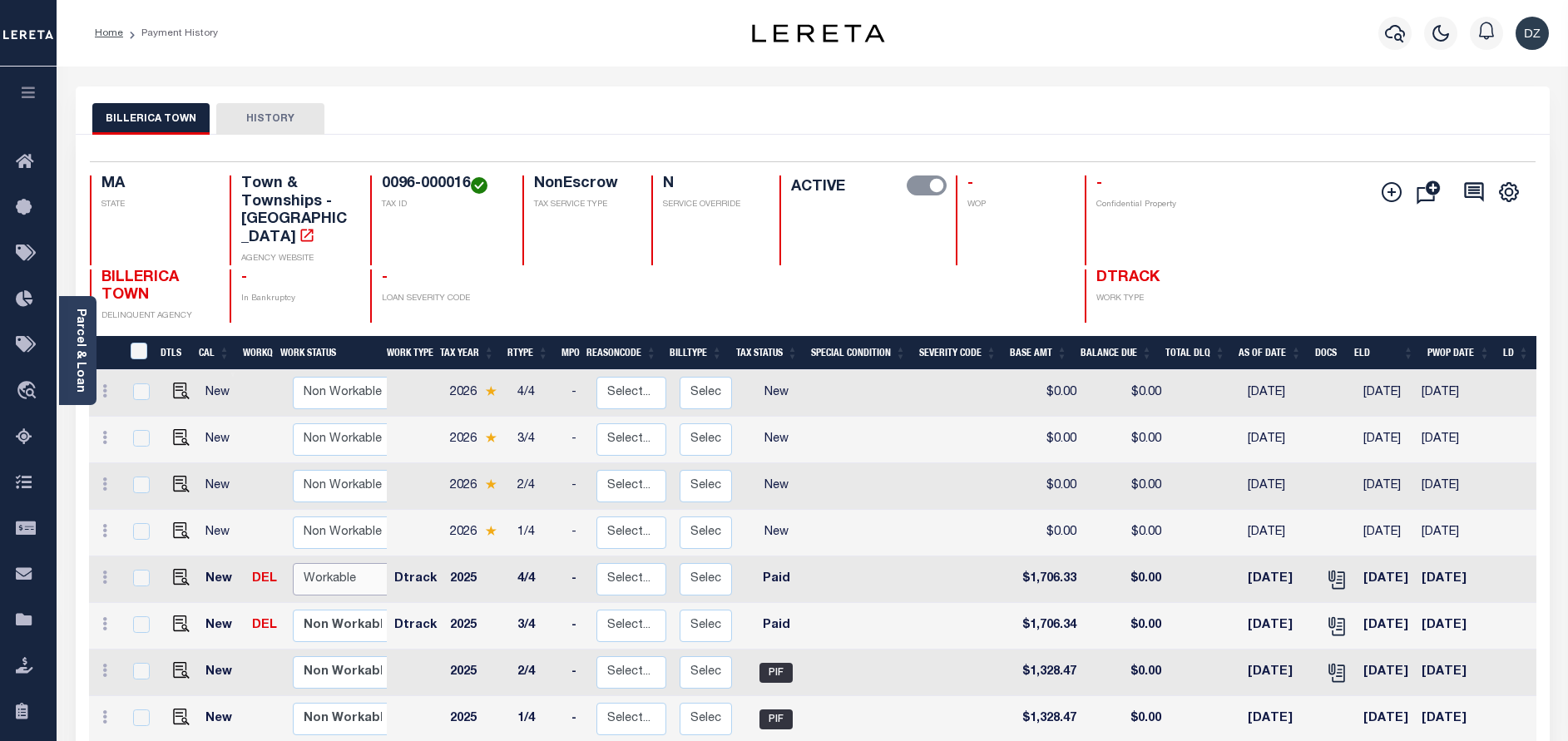
click at [353, 563] on select "Non Workable Workable" at bounding box center [343, 580] width 100 height 33
checkbox input "true"
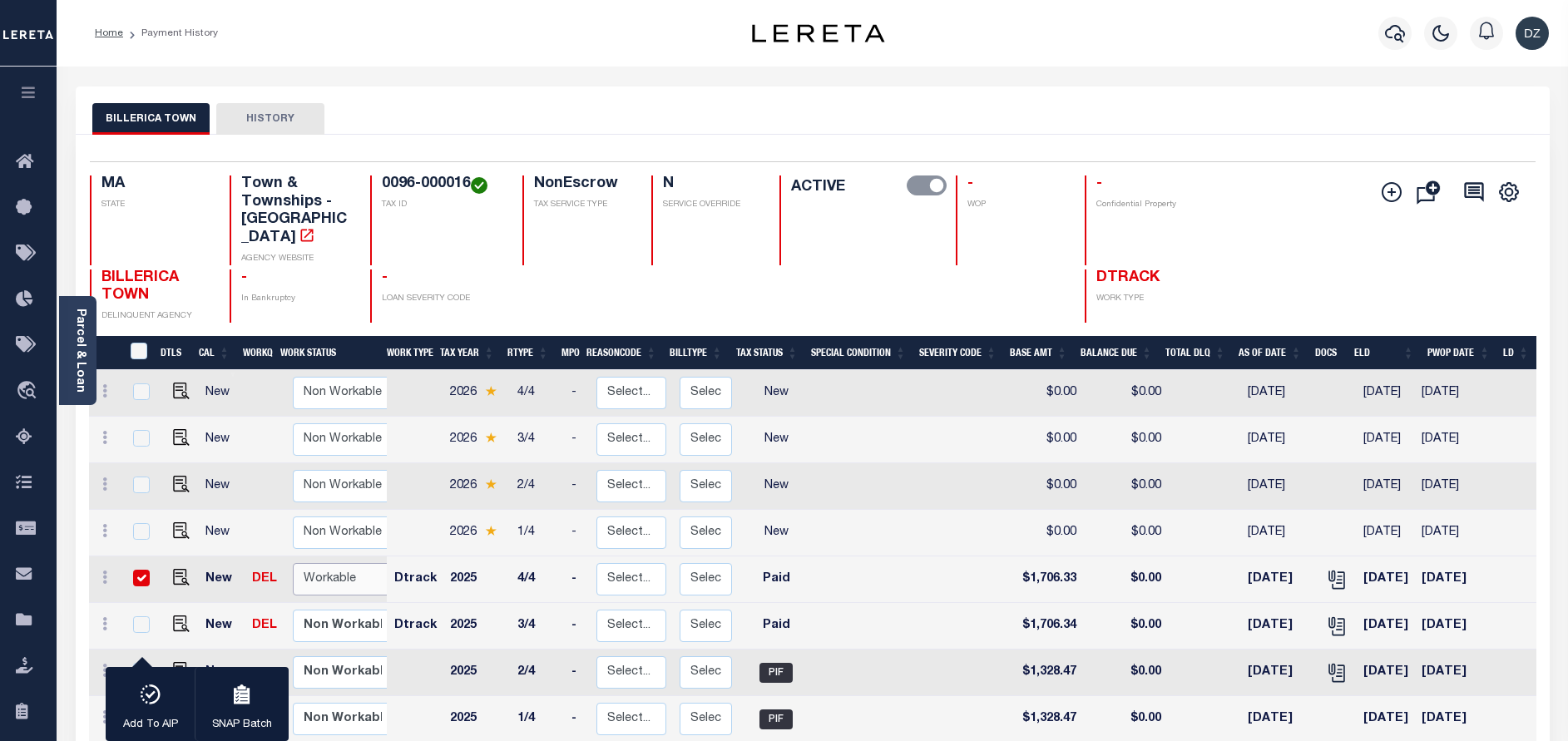
select select "true"
click at [293, 563] on select "Non Workable Workable" at bounding box center [343, 580] width 100 height 33
checkbox input "false"
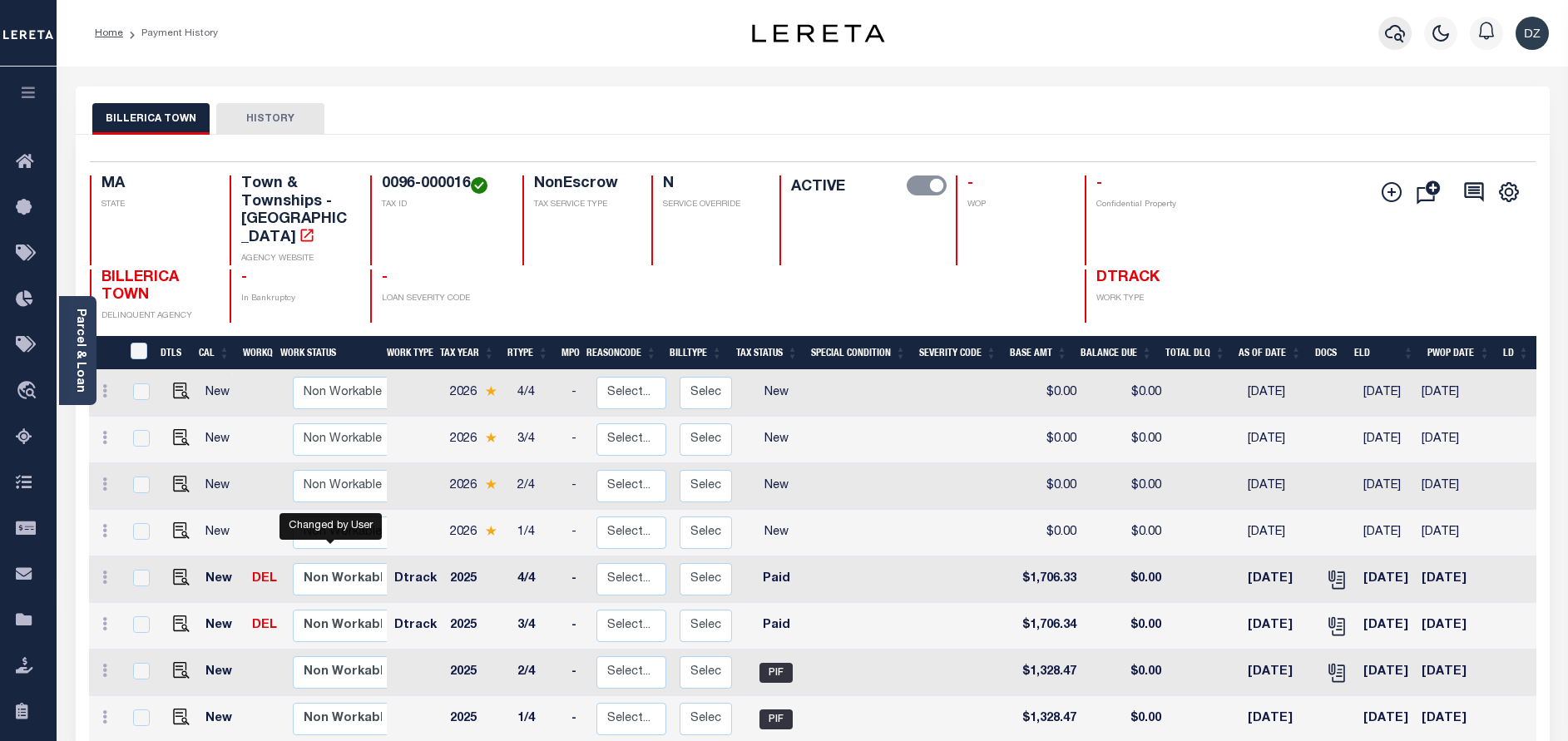
click at [1394, 26] on icon "button" at bounding box center [1394, 33] width 20 height 20
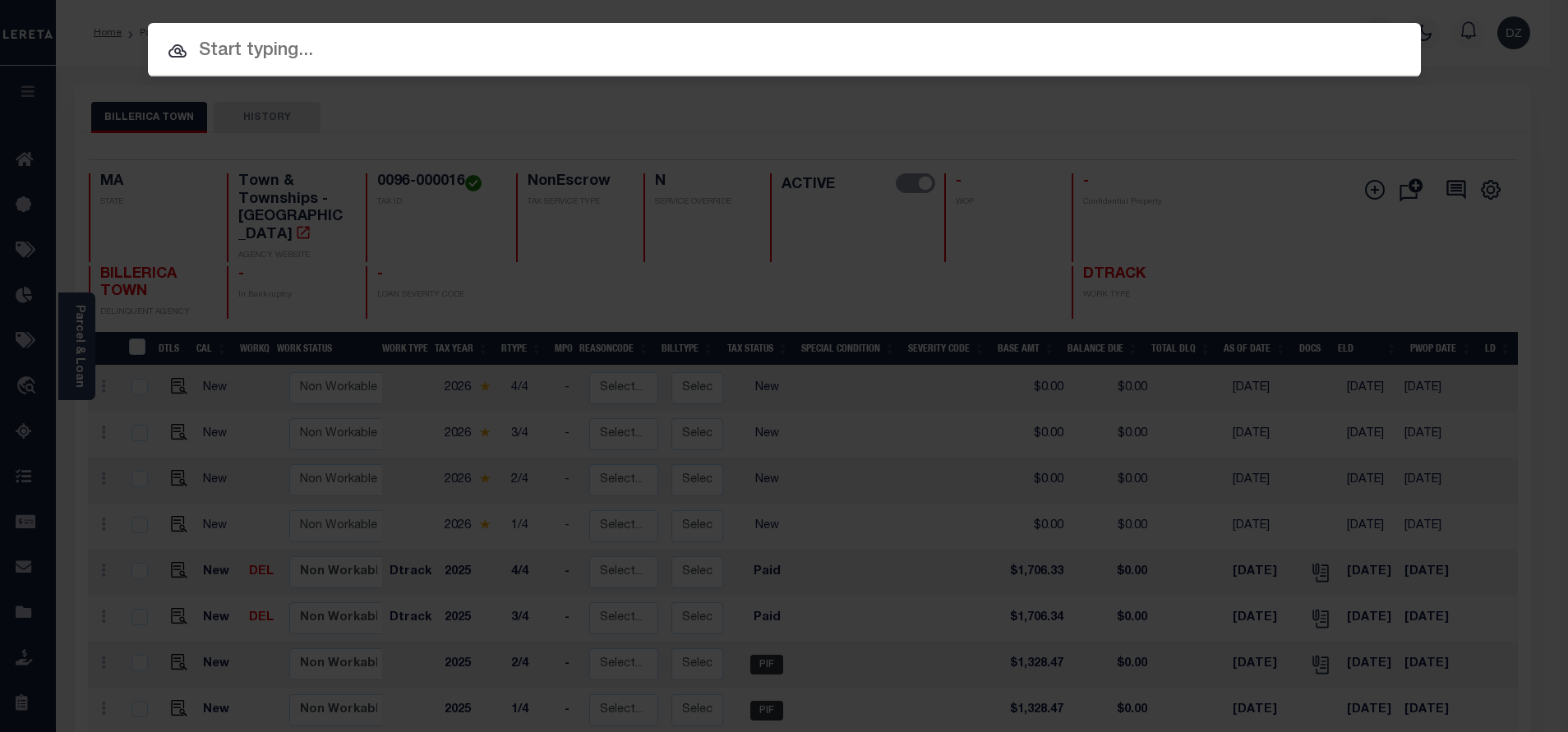
paste input "0105-000129"
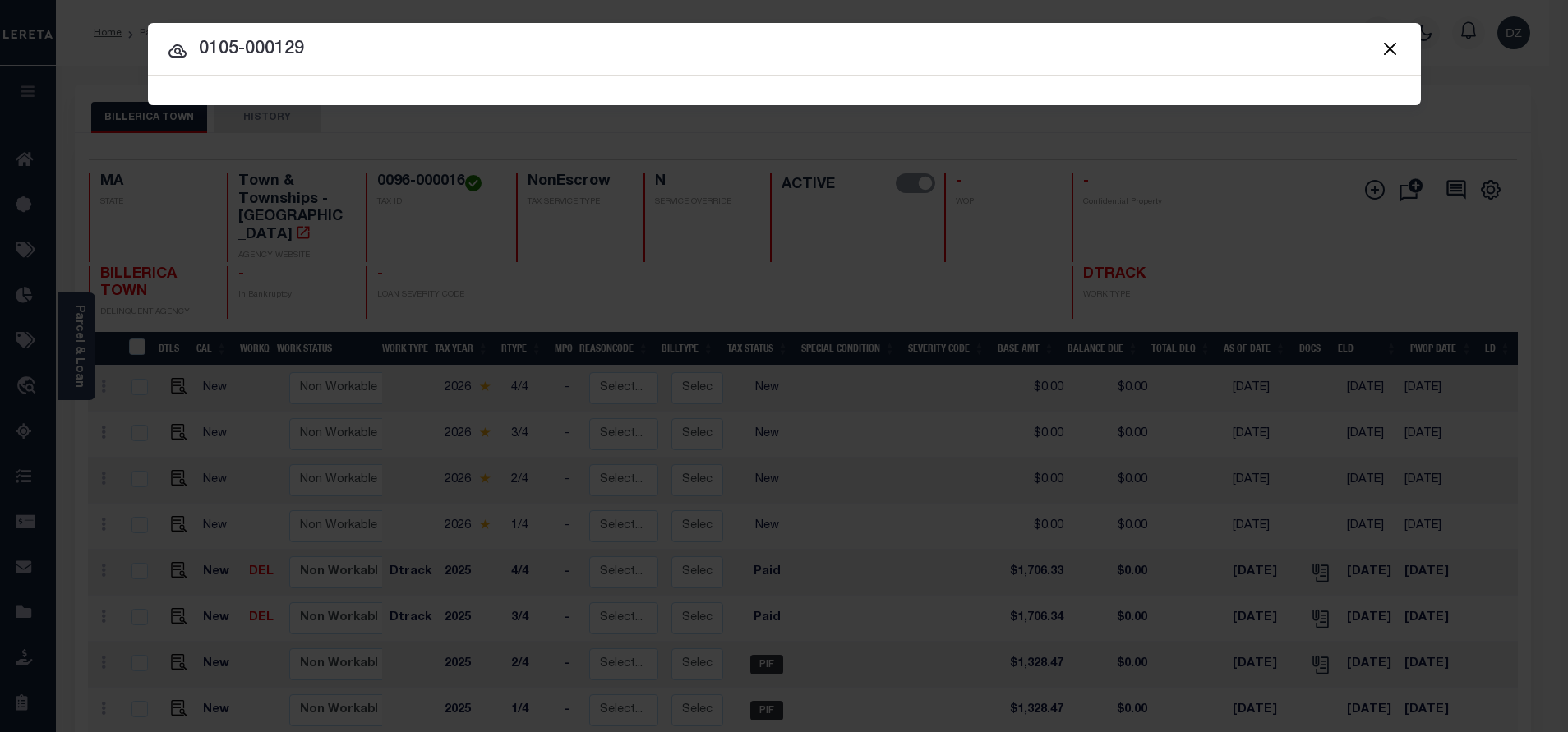
type input "0105-000129"
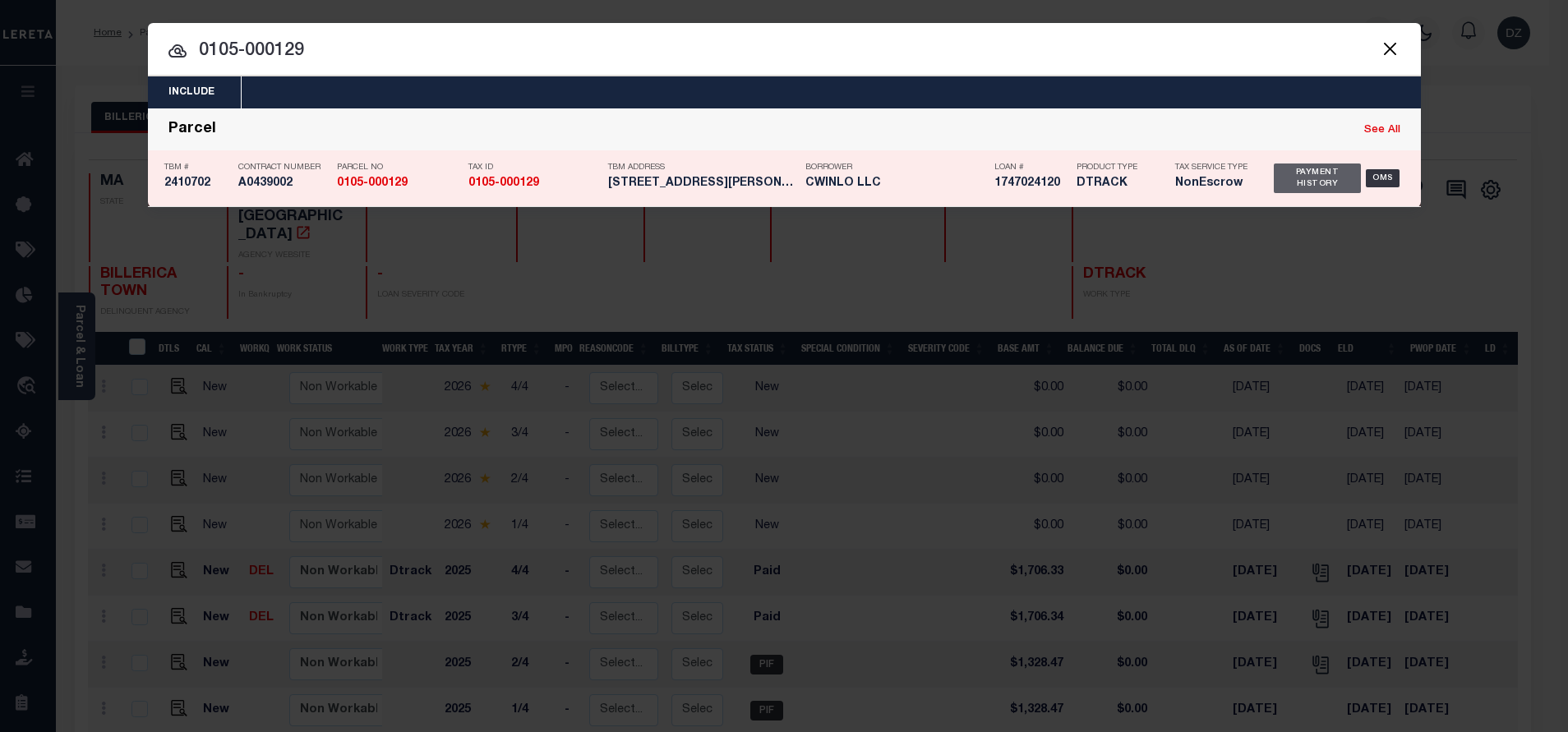
click at [1301, 189] on div "Payment History" at bounding box center [1317, 178] width 88 height 30
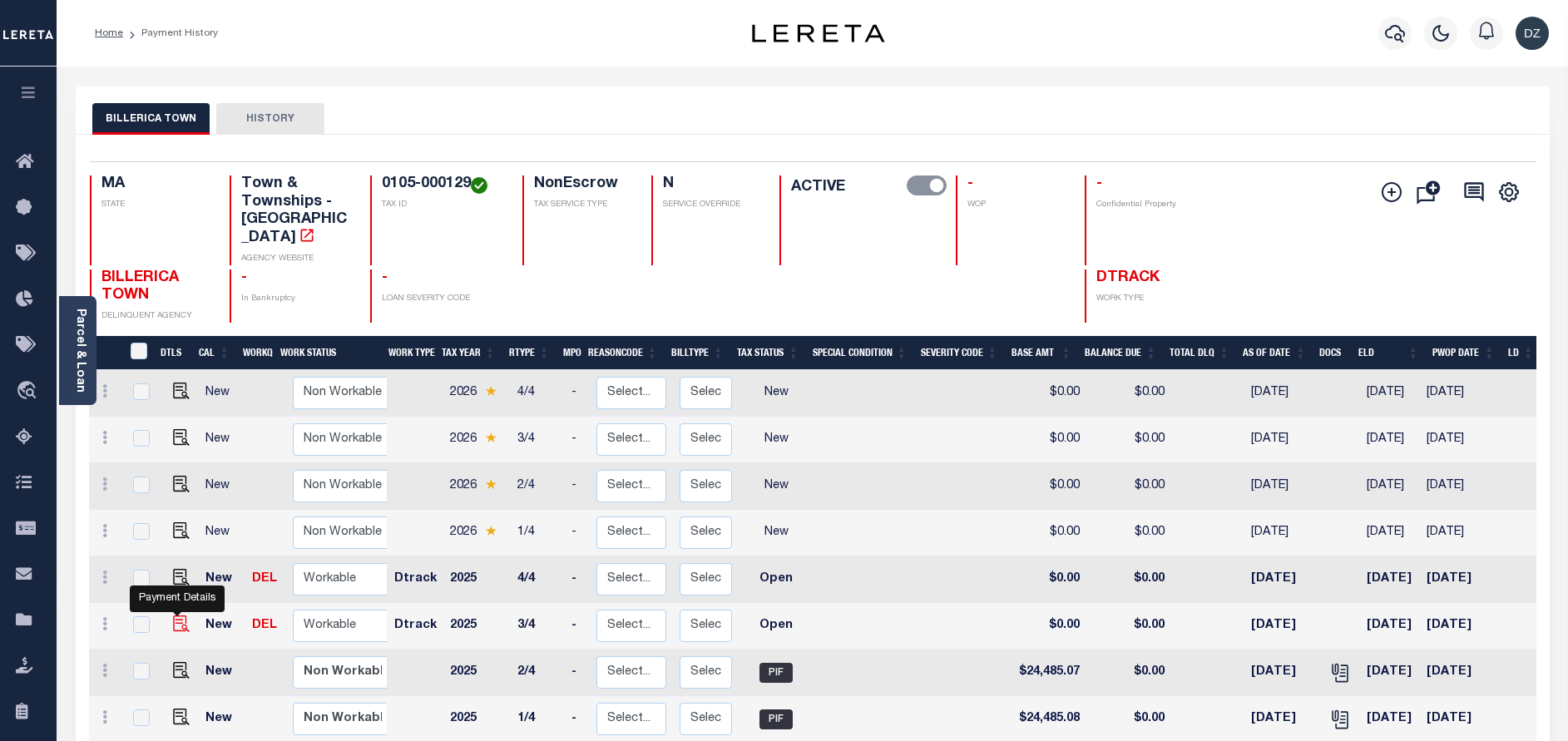
click at [175, 616] on img "" at bounding box center [180, 624] width 16 height 16
checkbox input "true"
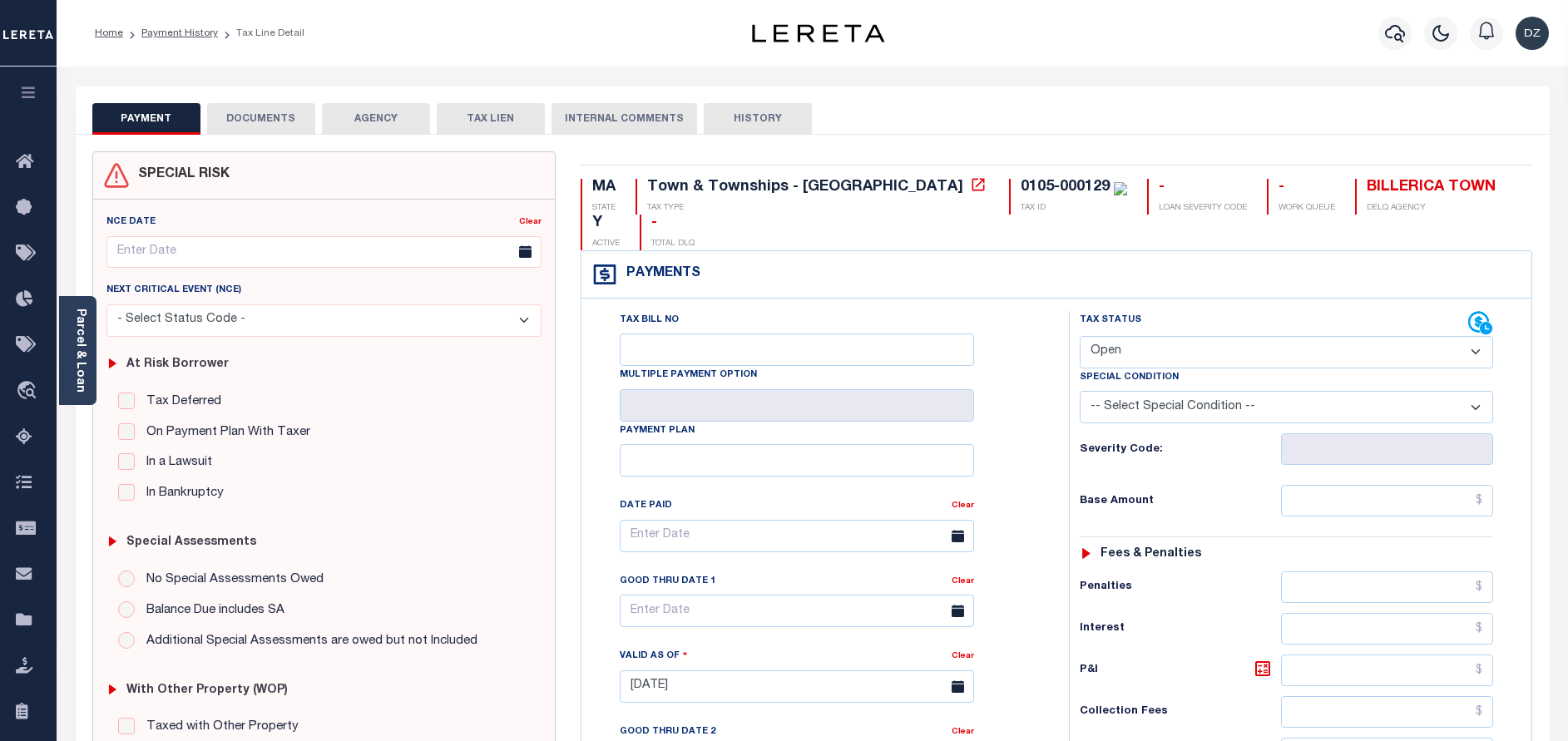
click at [248, 125] on button "DOCUMENTS" at bounding box center [261, 118] width 108 height 32
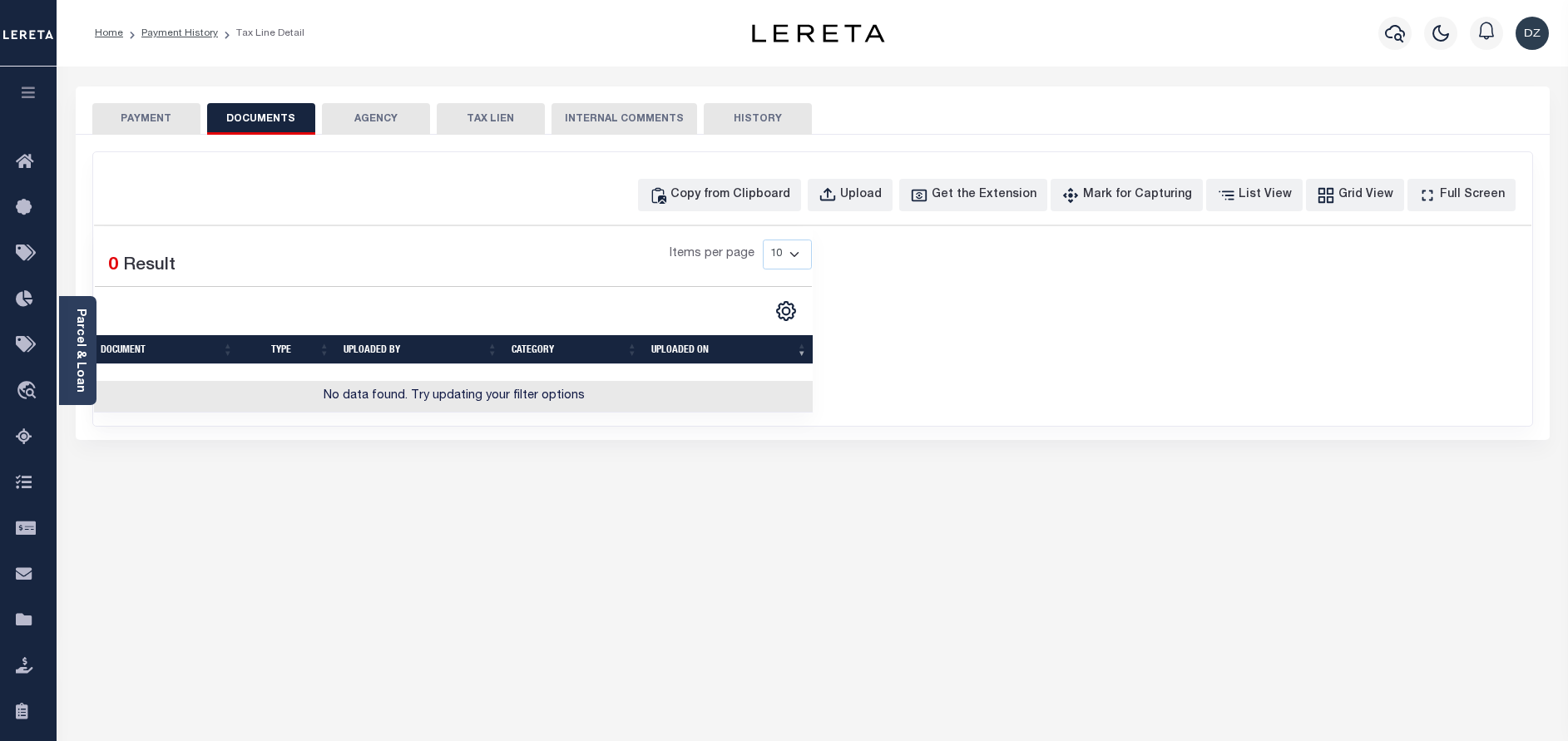
click at [111, 113] on button "PAYMENT" at bounding box center [146, 118] width 108 height 32
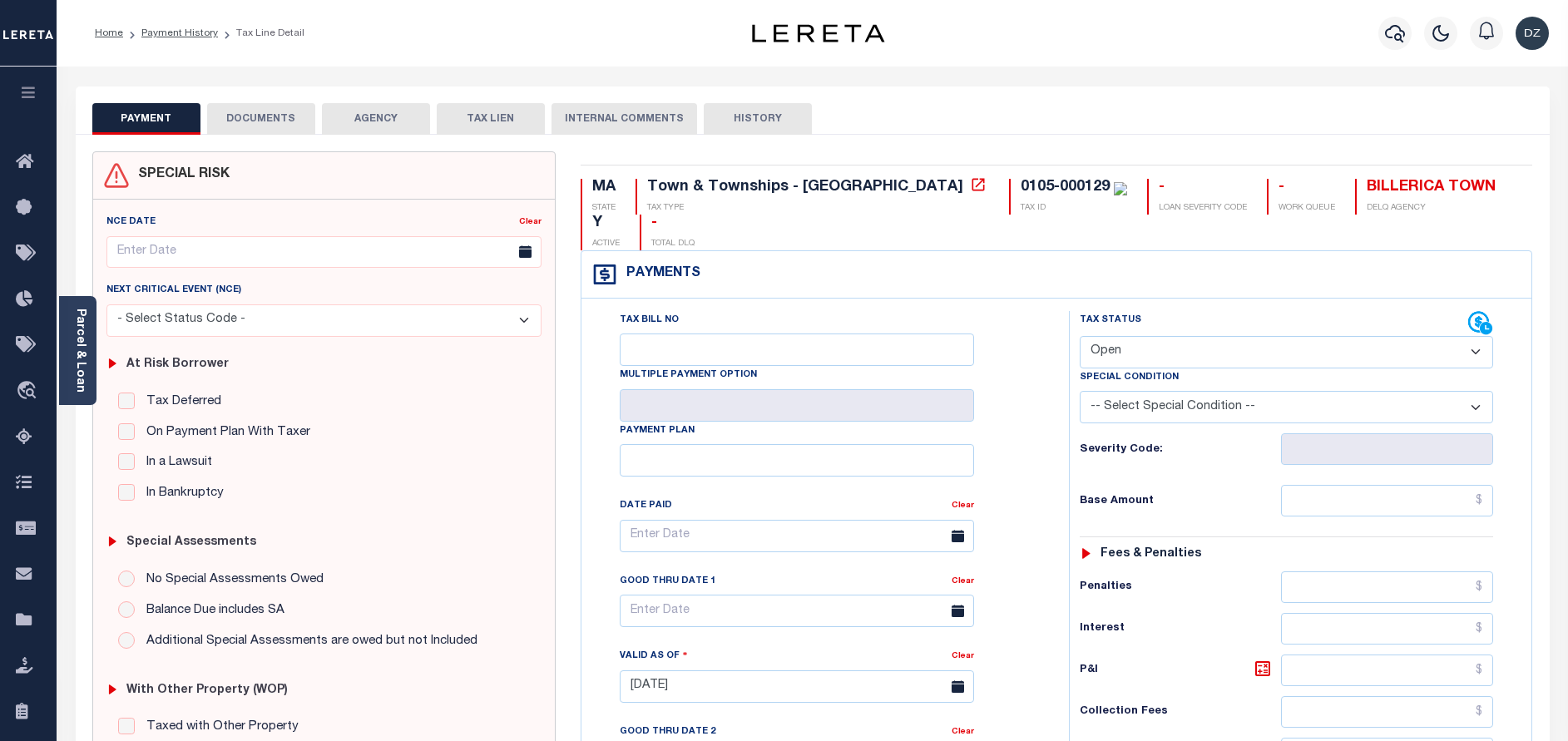
click at [1149, 336] on select "- Select Status Code - Open Due/Unpaid Paid Incomplete No Tax Due Internal Refu…" at bounding box center [1286, 352] width 414 height 33
select select "PYD"
click at [1079, 336] on select "- Select Status Code - Open Due/Unpaid Paid Incomplete No Tax Due Internal Refu…" at bounding box center [1286, 352] width 414 height 33
type input "[DATE]"
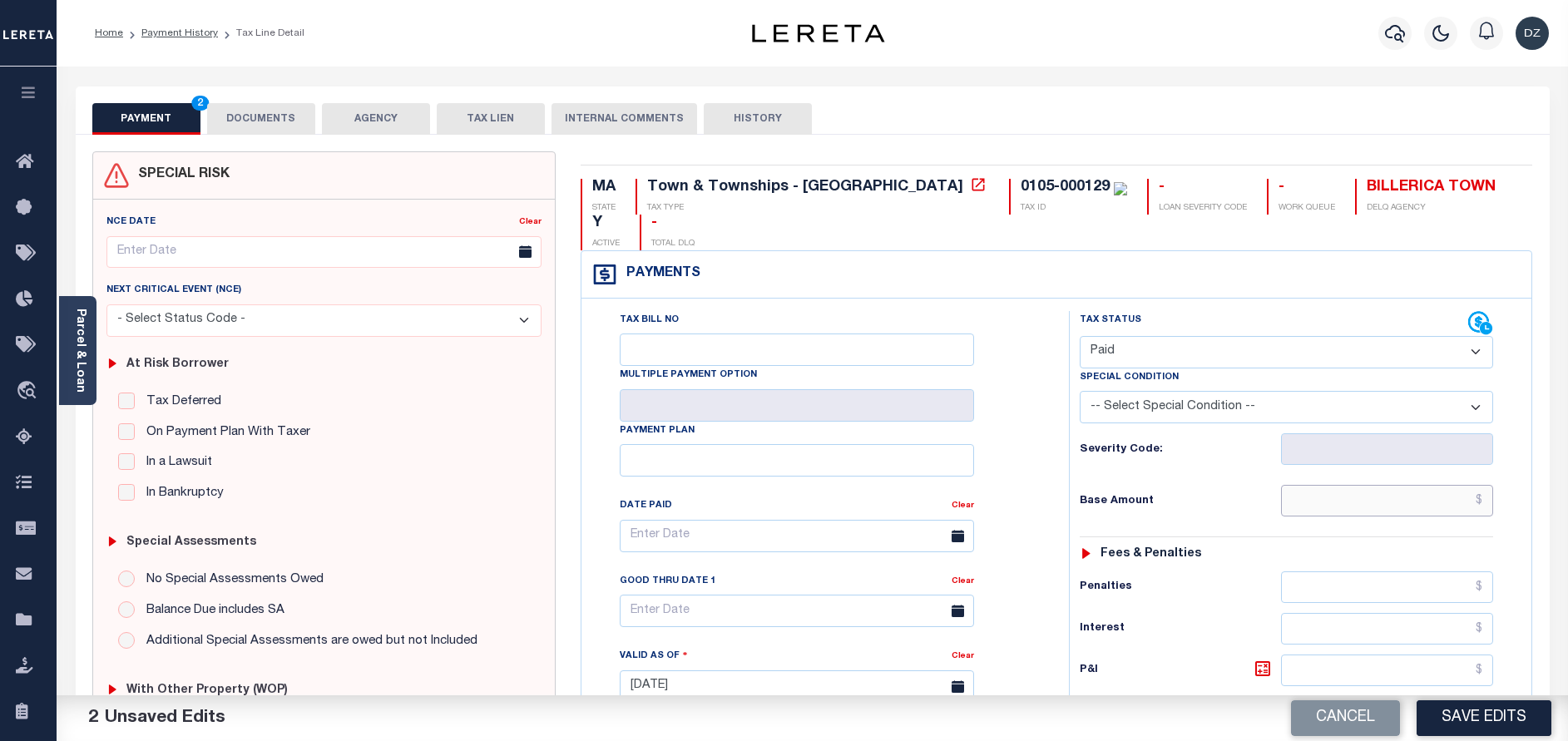
click at [1371, 485] on input "text" at bounding box center [1387, 501] width 212 height 32
paste input "26,339.49"
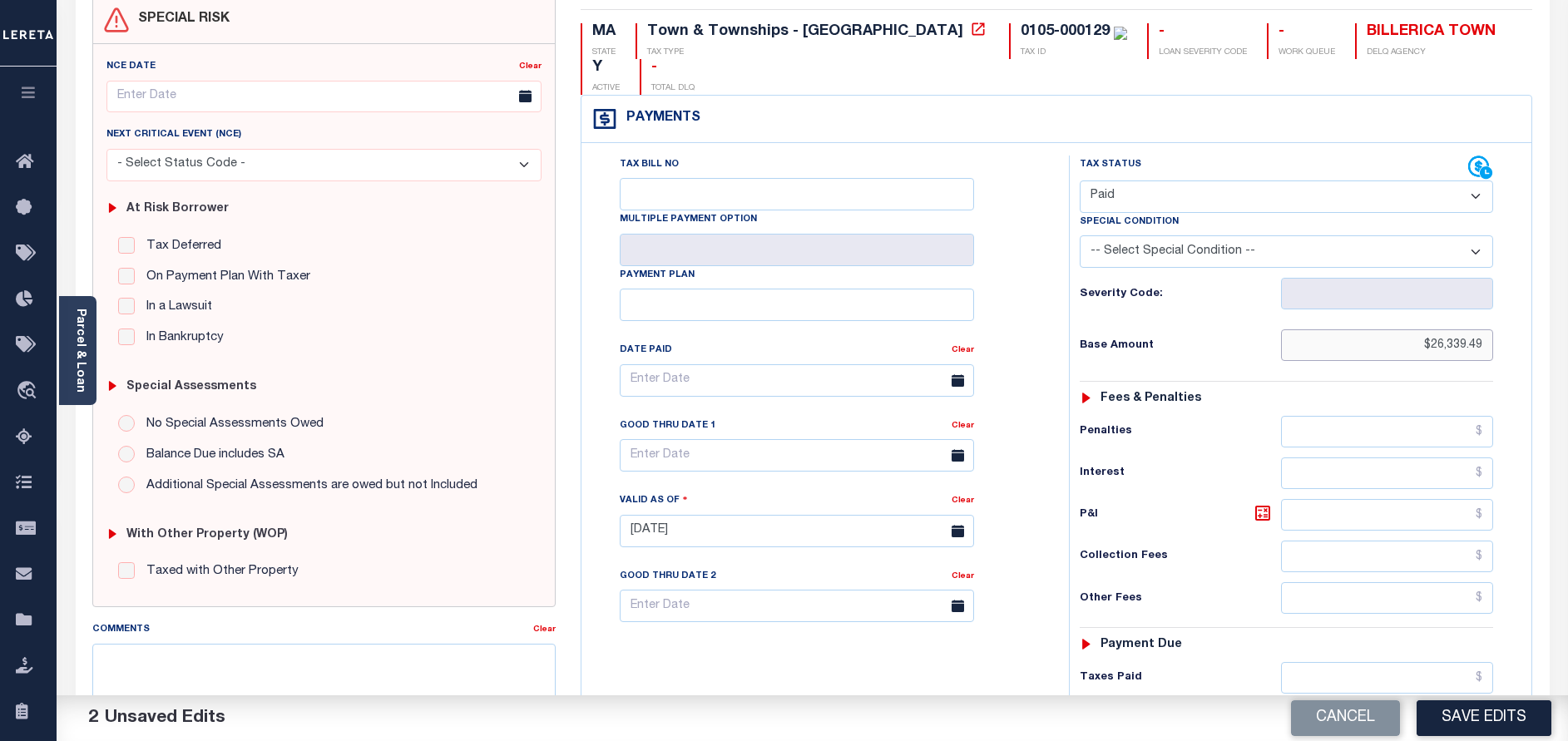
scroll to position [250, 0]
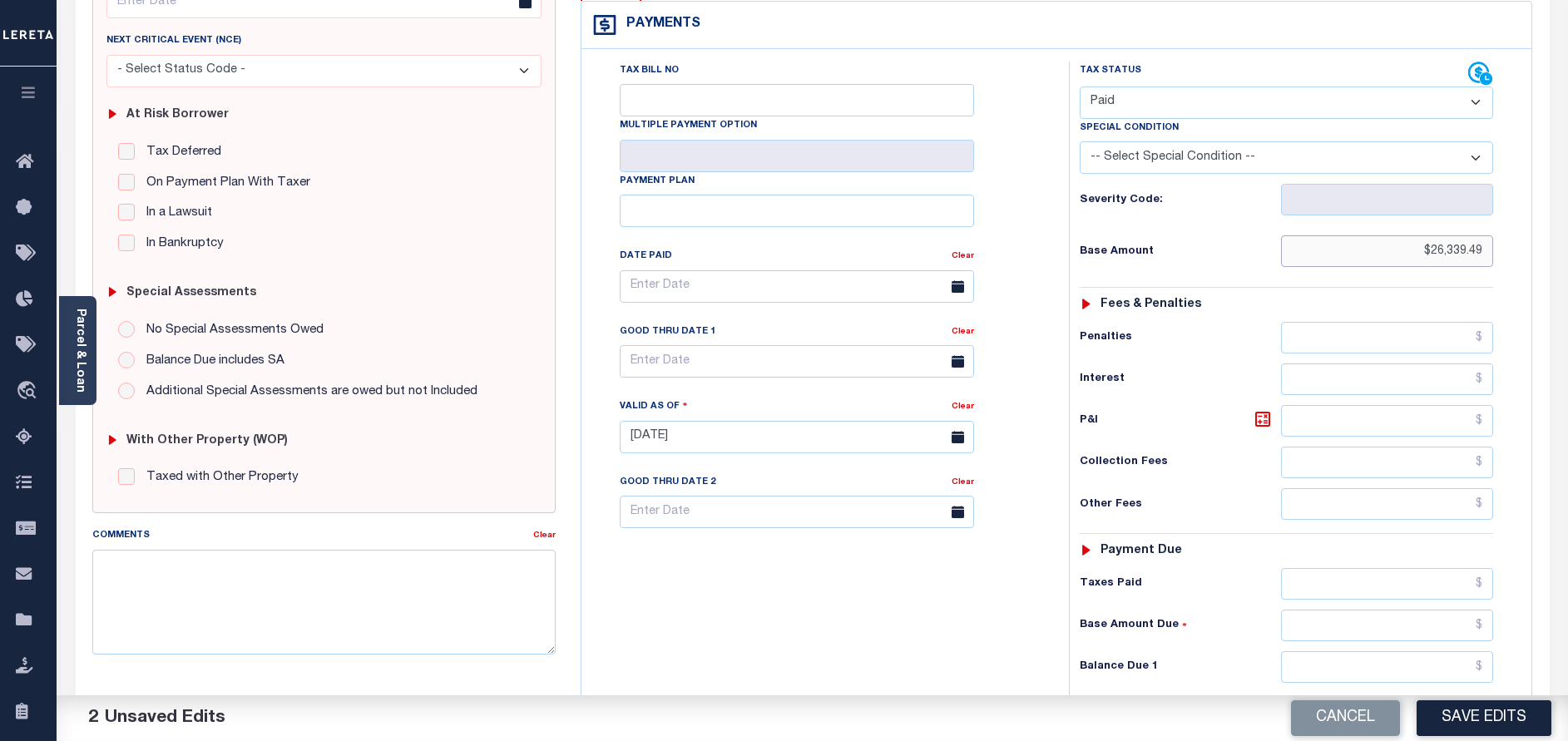
type input "$26,339.49"
click at [1345, 651] on input "text" at bounding box center [1387, 667] width 212 height 32
type input "$0.00"
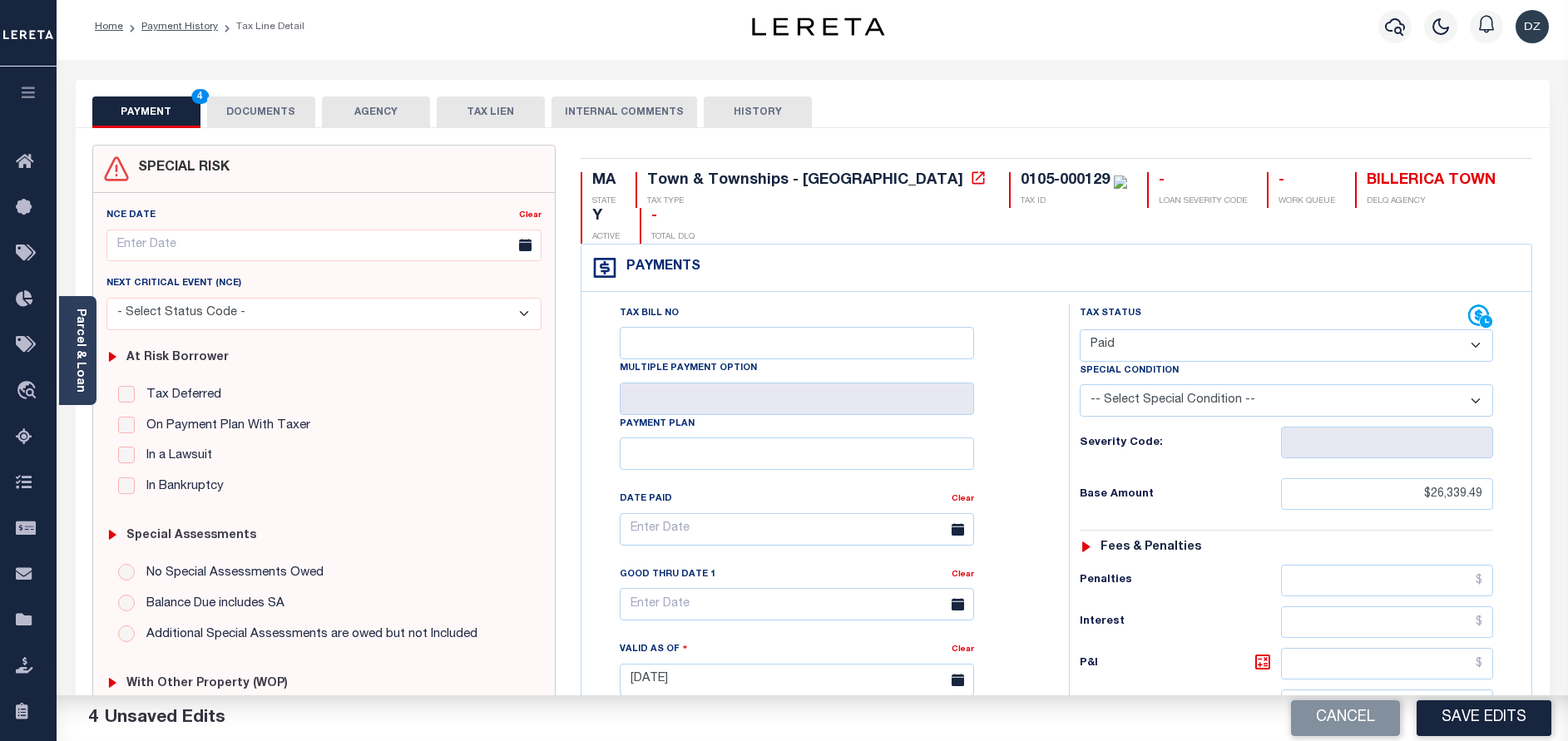
scroll to position [0, 0]
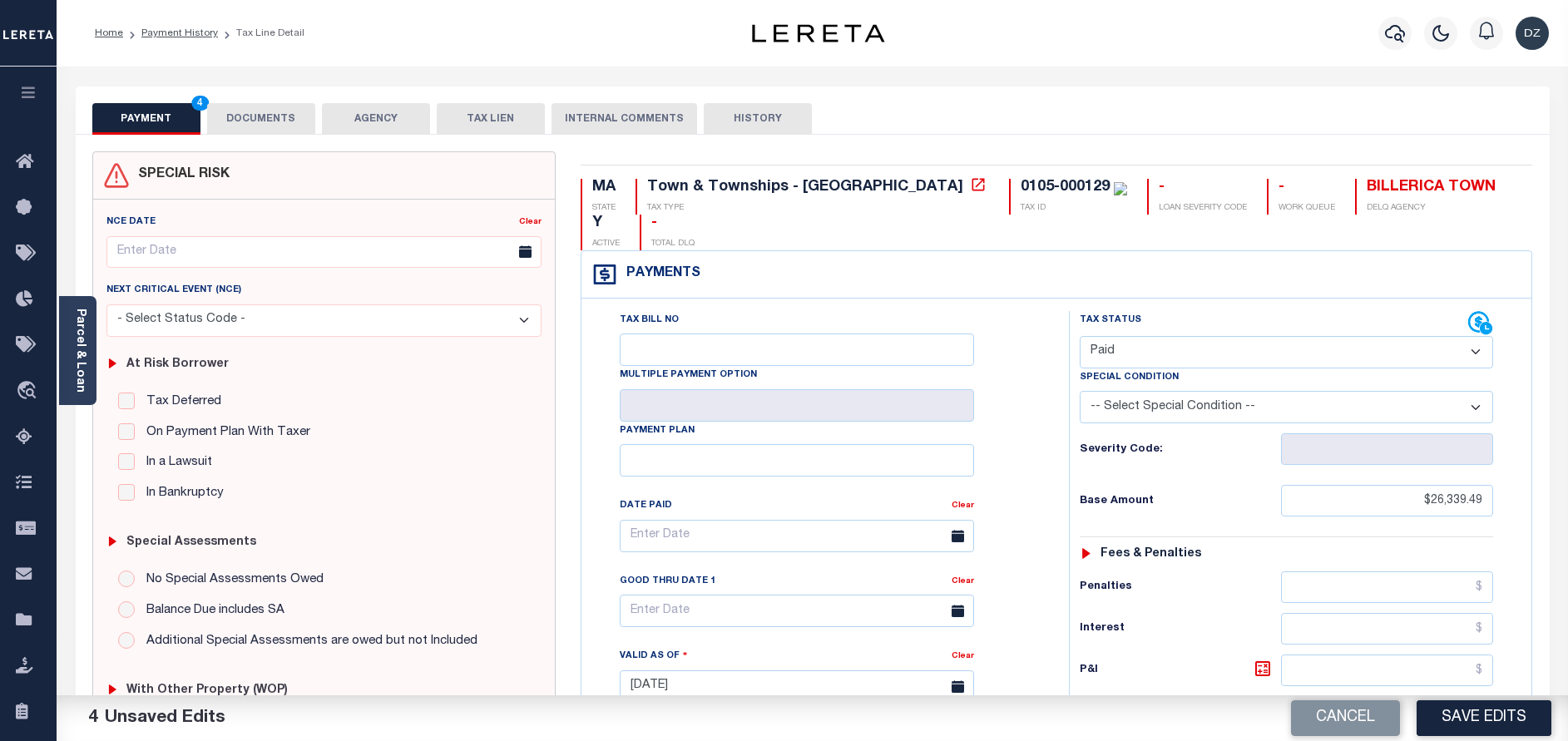
click at [242, 122] on button "DOCUMENTS" at bounding box center [261, 118] width 108 height 32
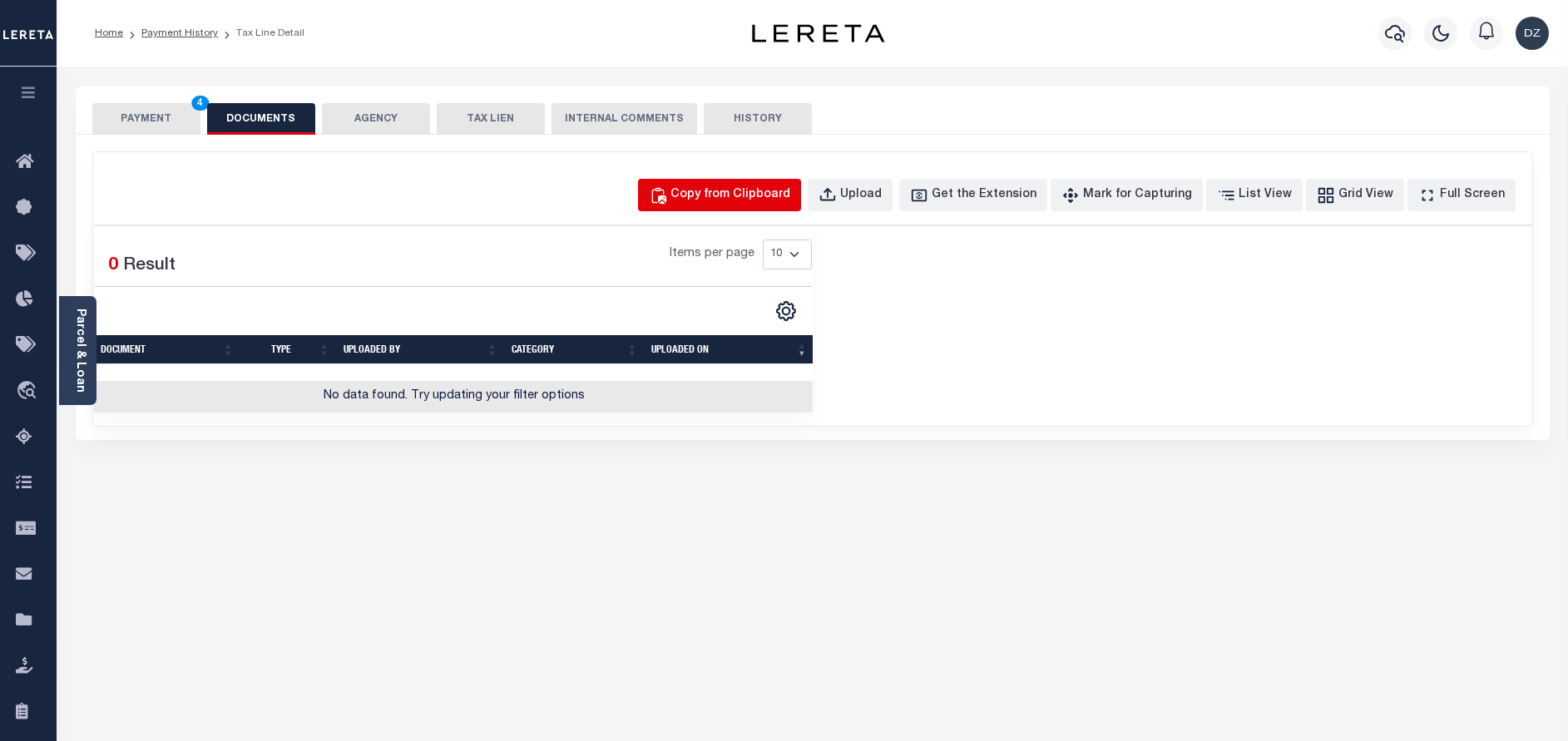
click at [723, 188] on div "Copy from Clipboard" at bounding box center [730, 195] width 120 height 18
select select "POP"
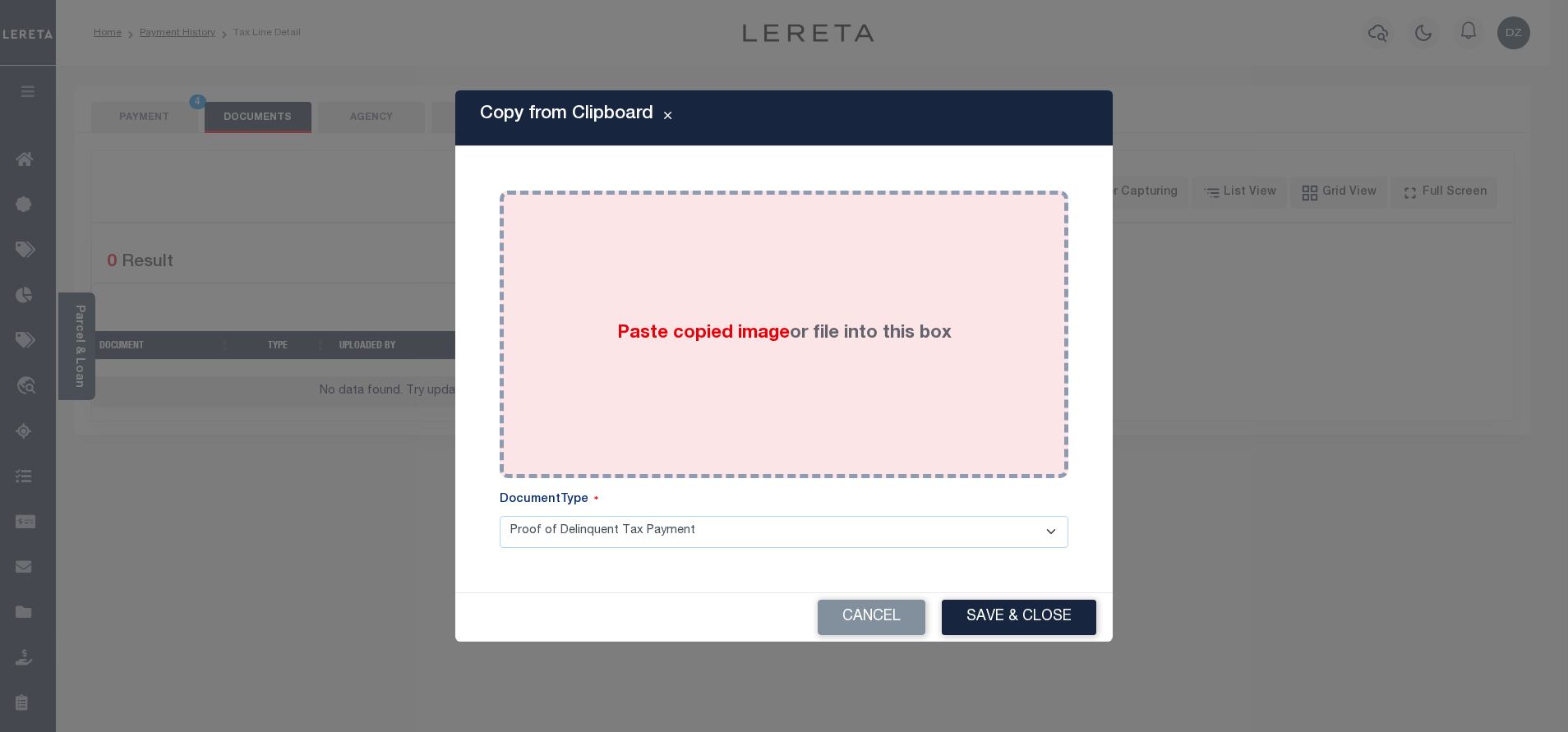
click at [836, 328] on label "Paste copied image or file into this box" at bounding box center [784, 334] width 334 height 27
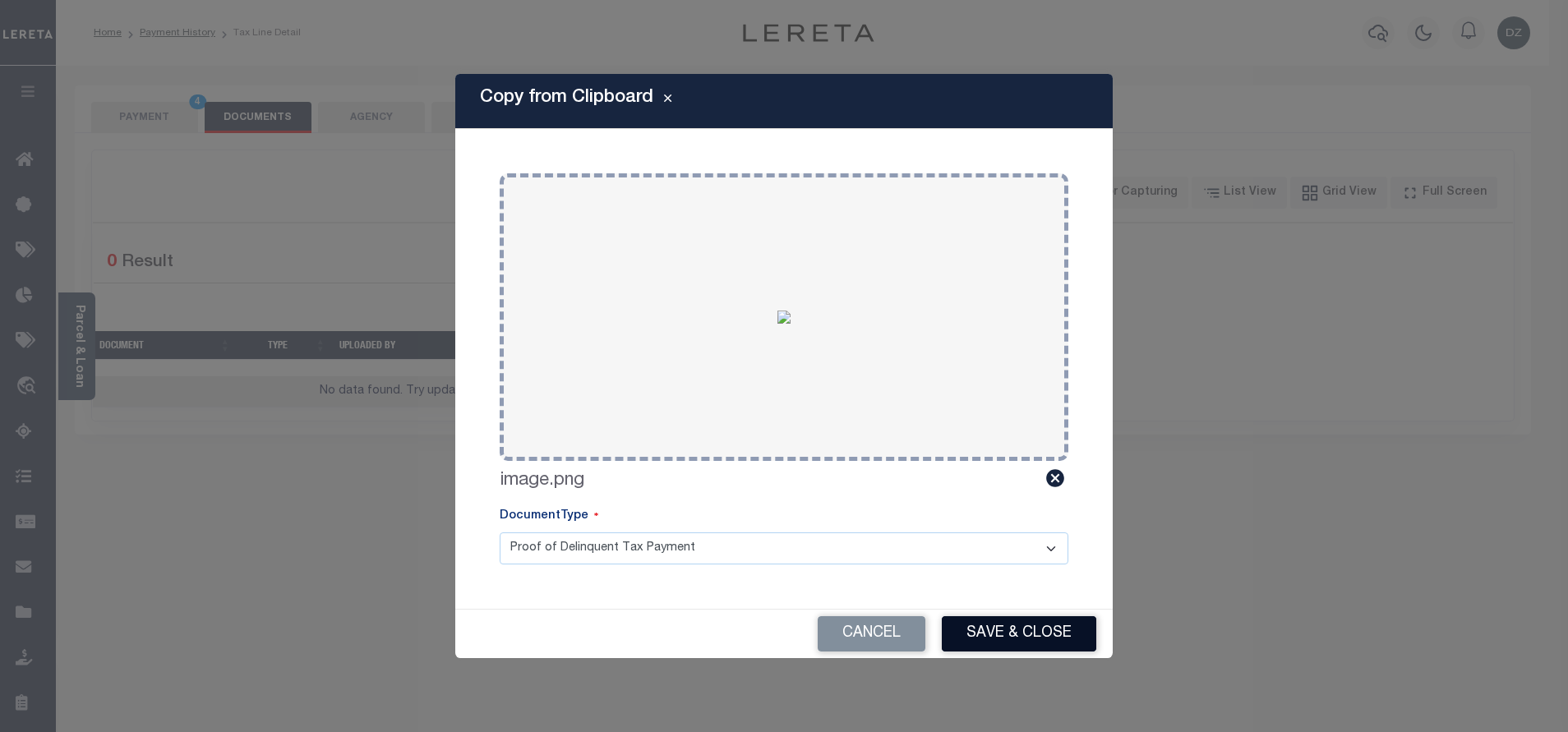
click at [1018, 636] on button "Save & Close" at bounding box center [1019, 633] width 154 height 35
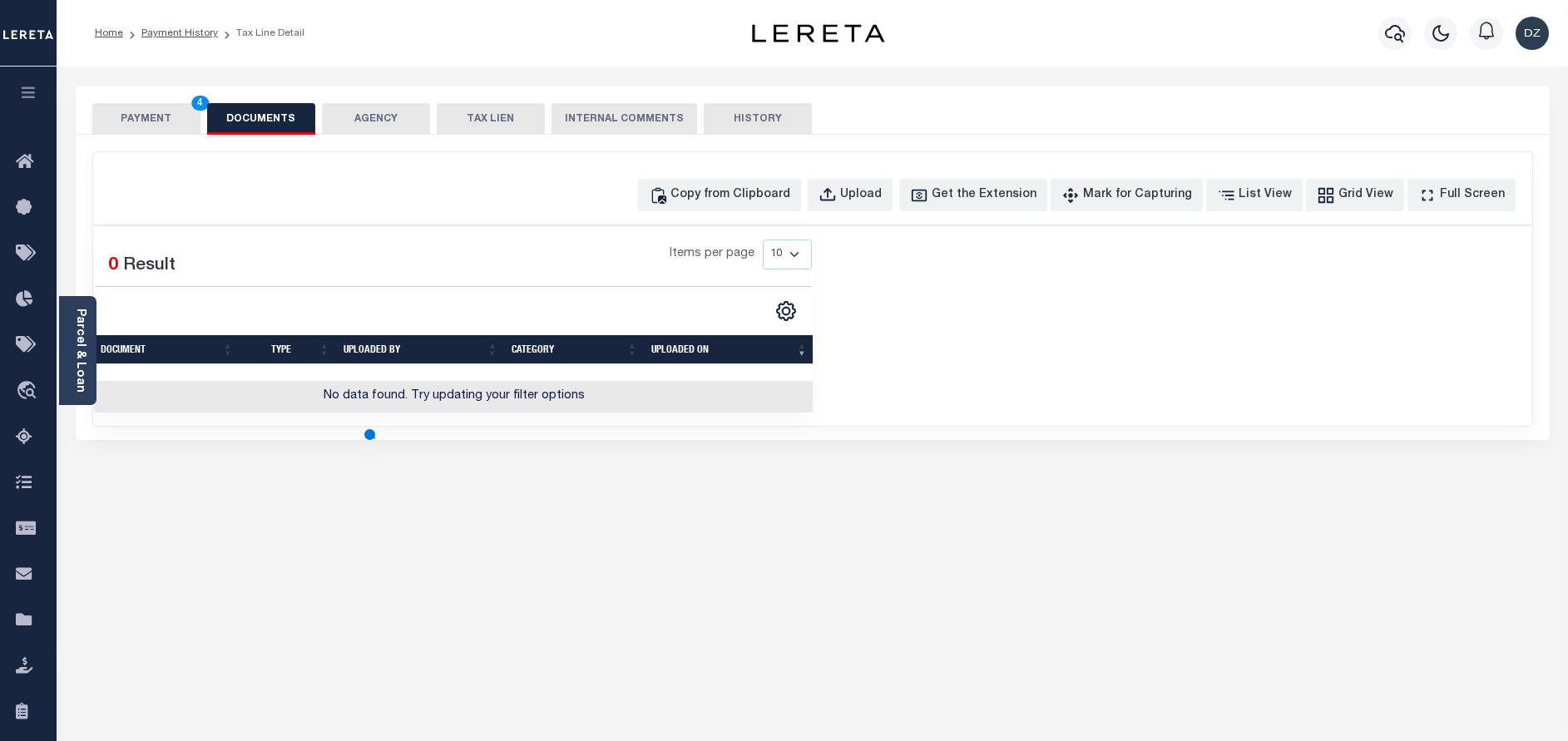
click at [145, 127] on button "PAYMENT 4" at bounding box center [146, 118] width 108 height 32
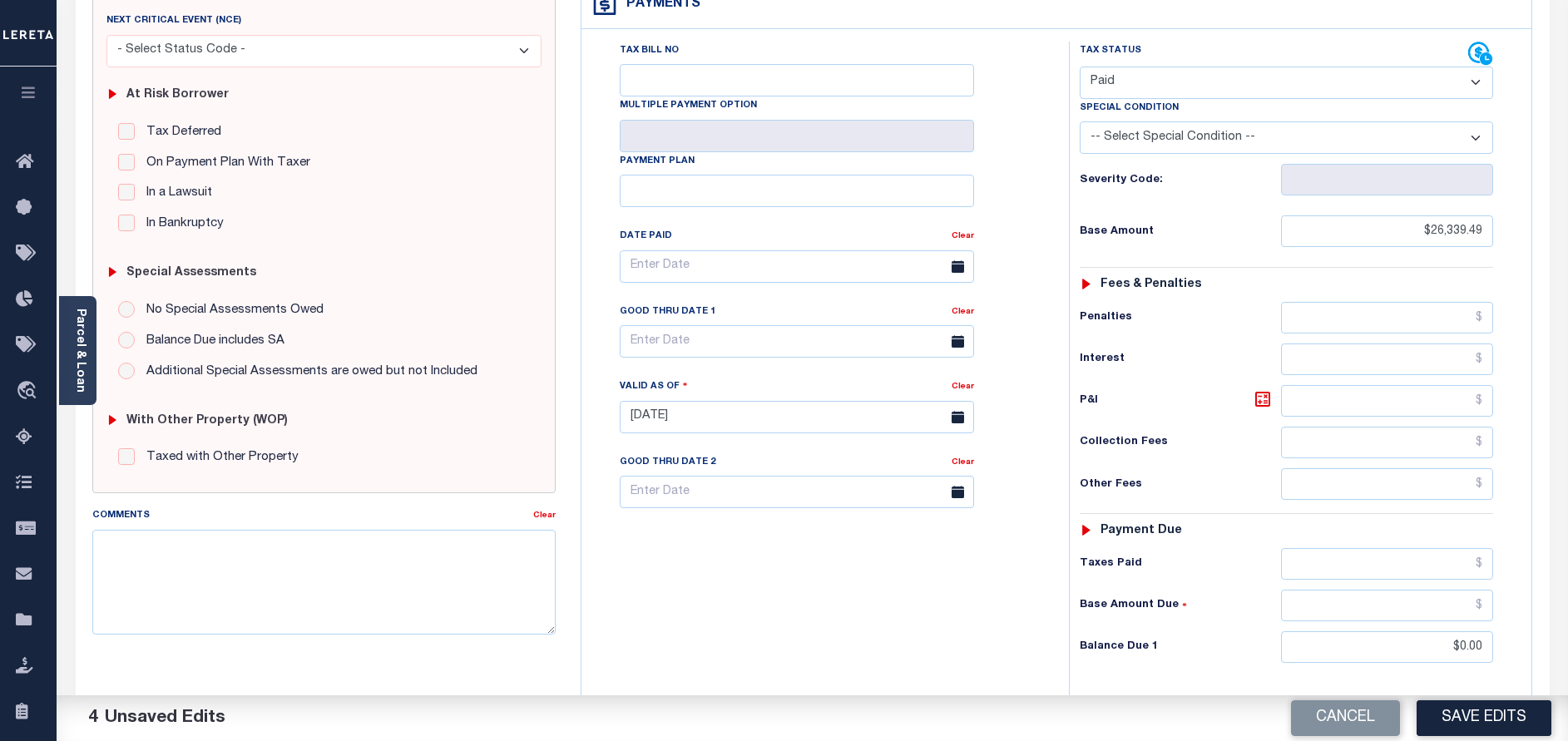
scroll to position [374, 0]
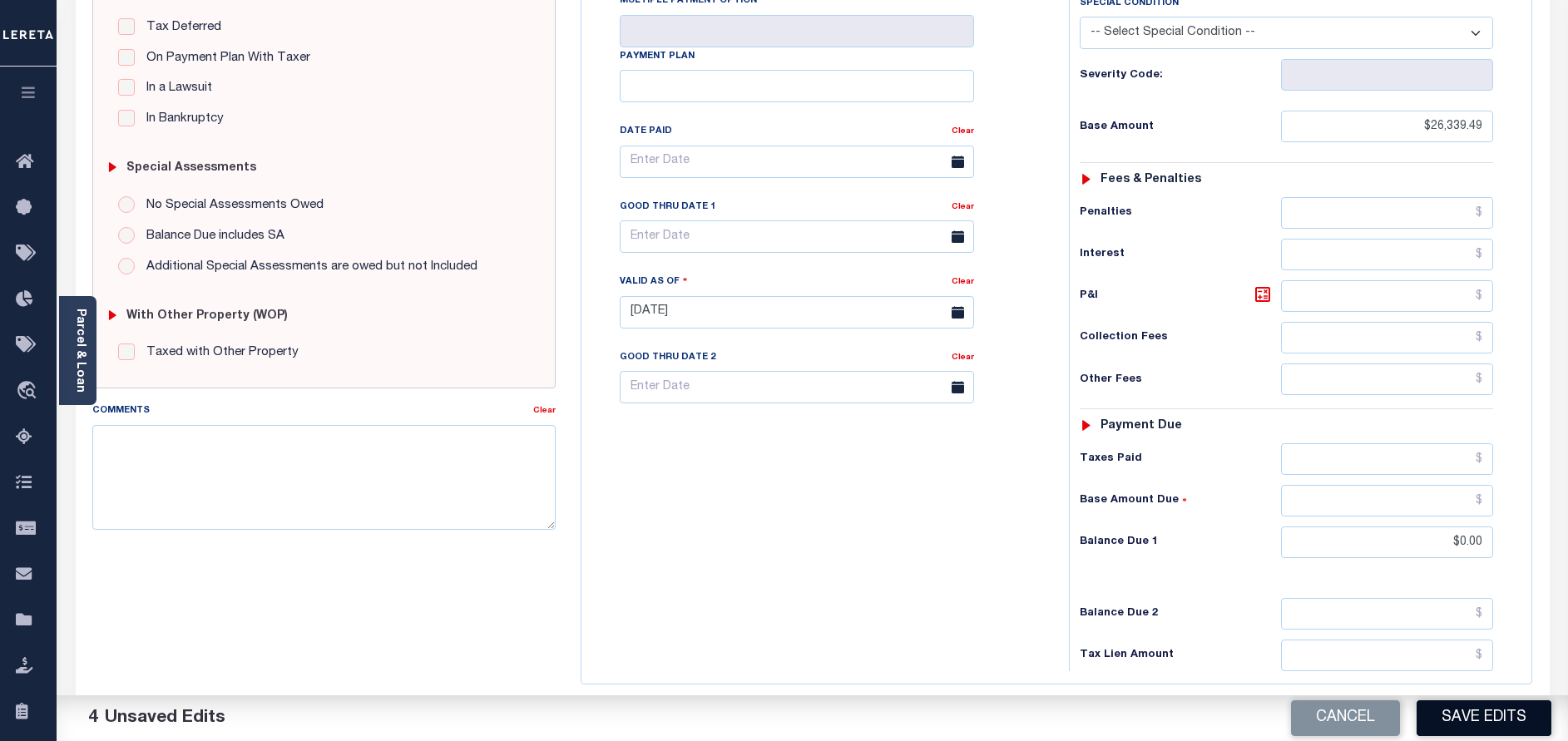
click at [1481, 723] on button "Save Edits" at bounding box center [1483, 718] width 135 height 35
checkbox input "false"
type input "$26,339.49"
type input "$0"
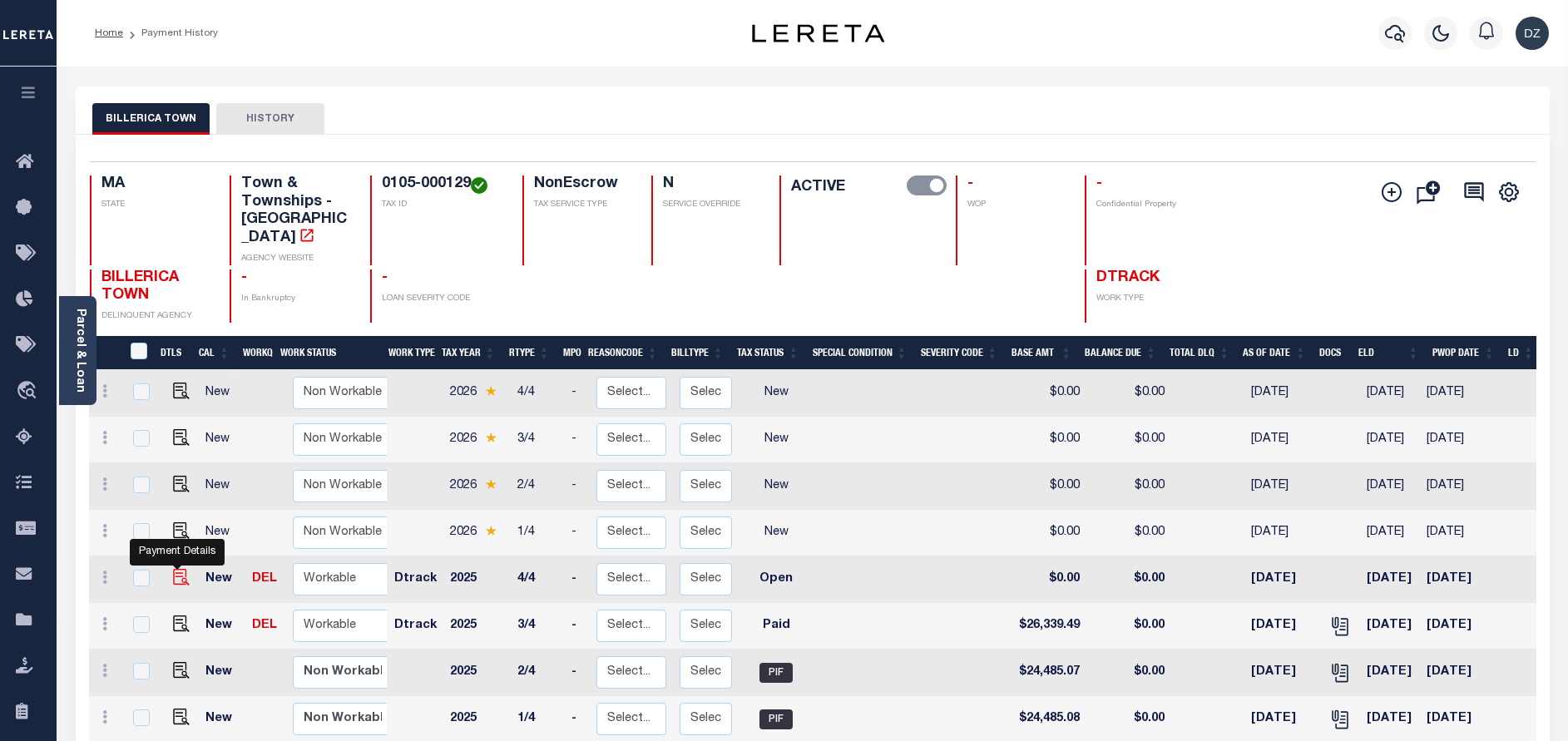
click at [176, 569] on img "" at bounding box center [180, 577] width 16 height 16
checkbox input "true"
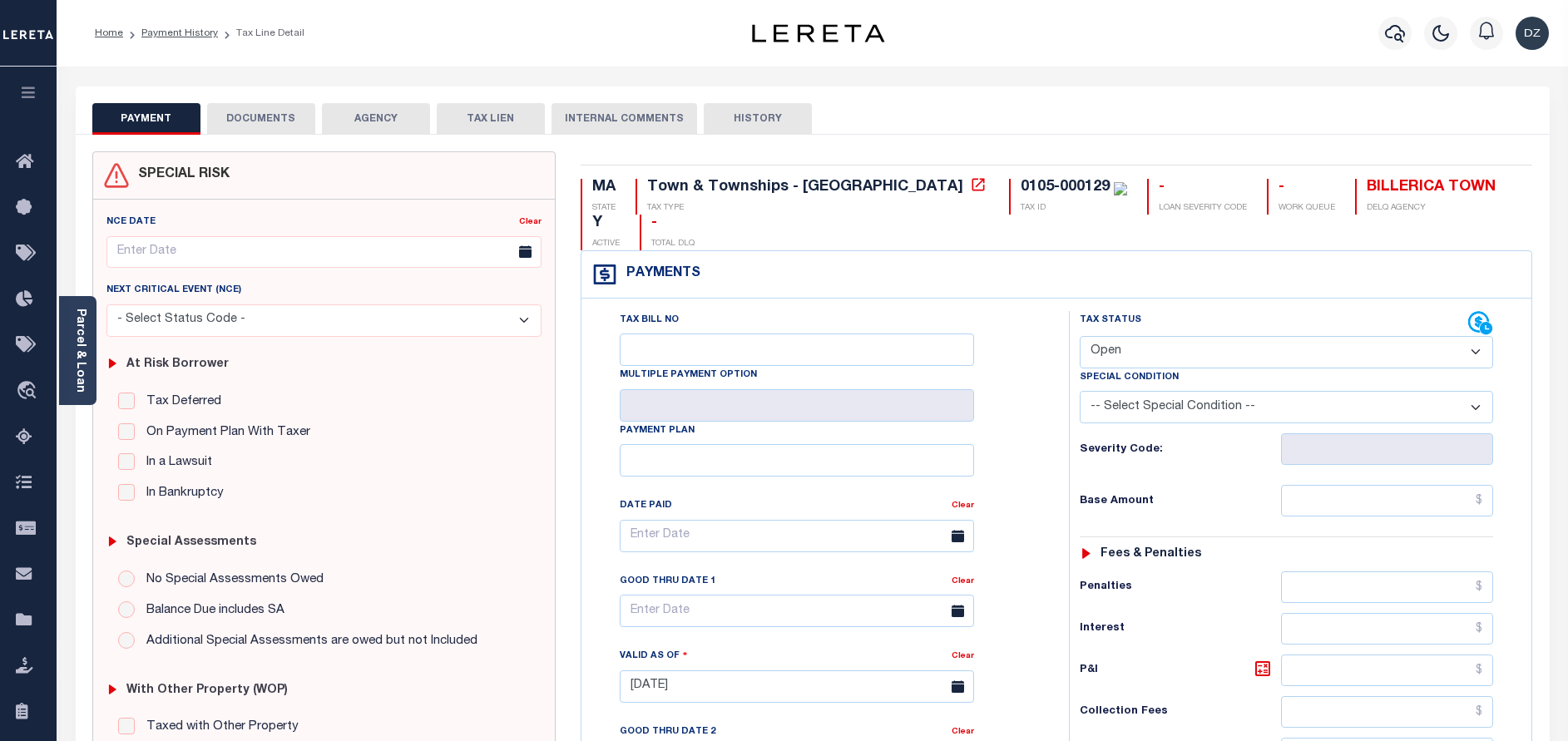
click at [1115, 336] on select "- Select Status Code - Open Due/Unpaid Paid Incomplete No Tax Due Internal Refu…" at bounding box center [1286, 352] width 414 height 33
select select "PYD"
click at [1079, 336] on select "- Select Status Code - Open Due/Unpaid Paid Incomplete No Tax Due Internal Refu…" at bounding box center [1286, 352] width 414 height 33
type input "[DATE]"
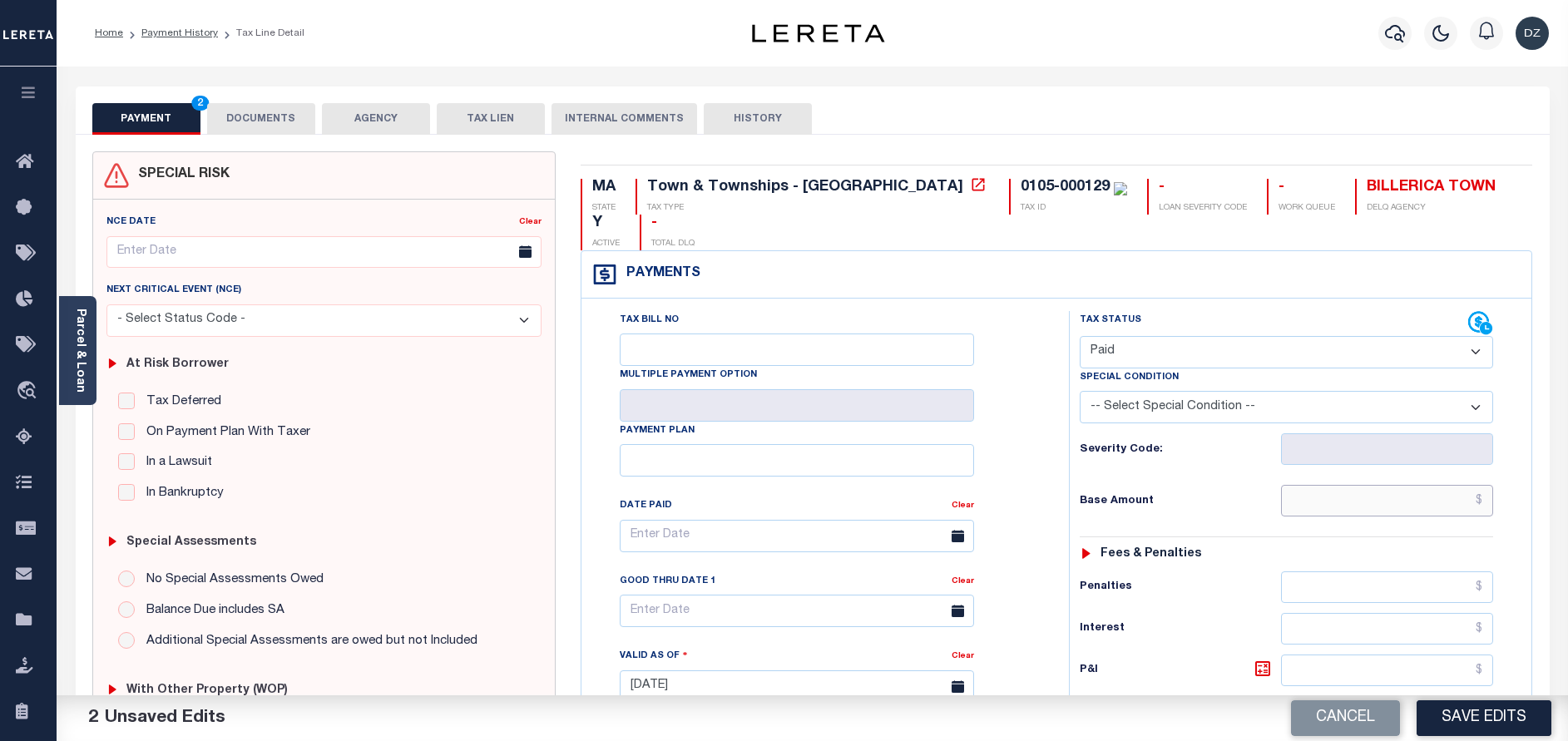
click at [1369, 485] on input "text" at bounding box center [1387, 501] width 212 height 32
click at [281, 123] on button "DOCUMENTS" at bounding box center [261, 118] width 108 height 32
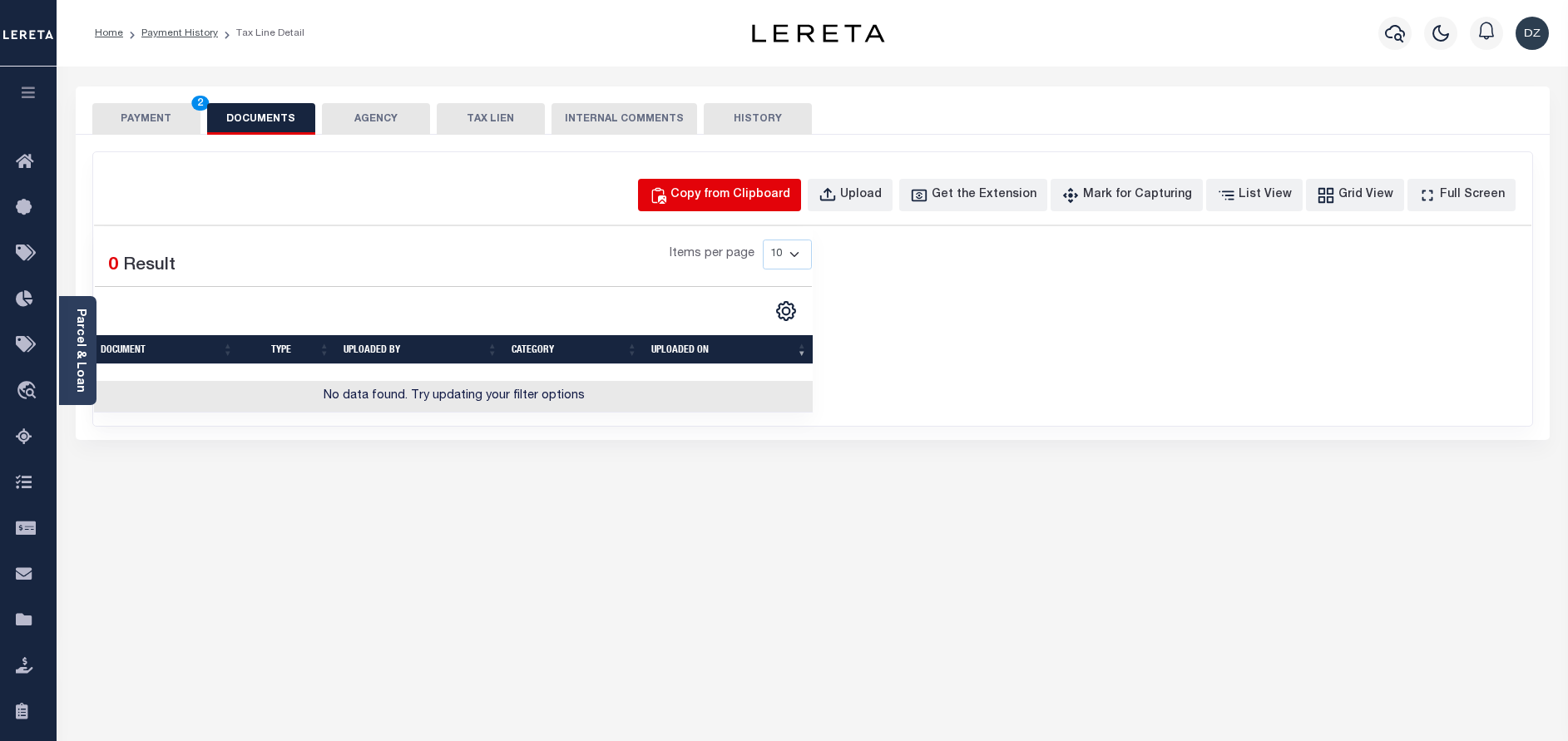
click at [711, 193] on div "Copy from Clipboard" at bounding box center [730, 195] width 120 height 18
select select "POP"
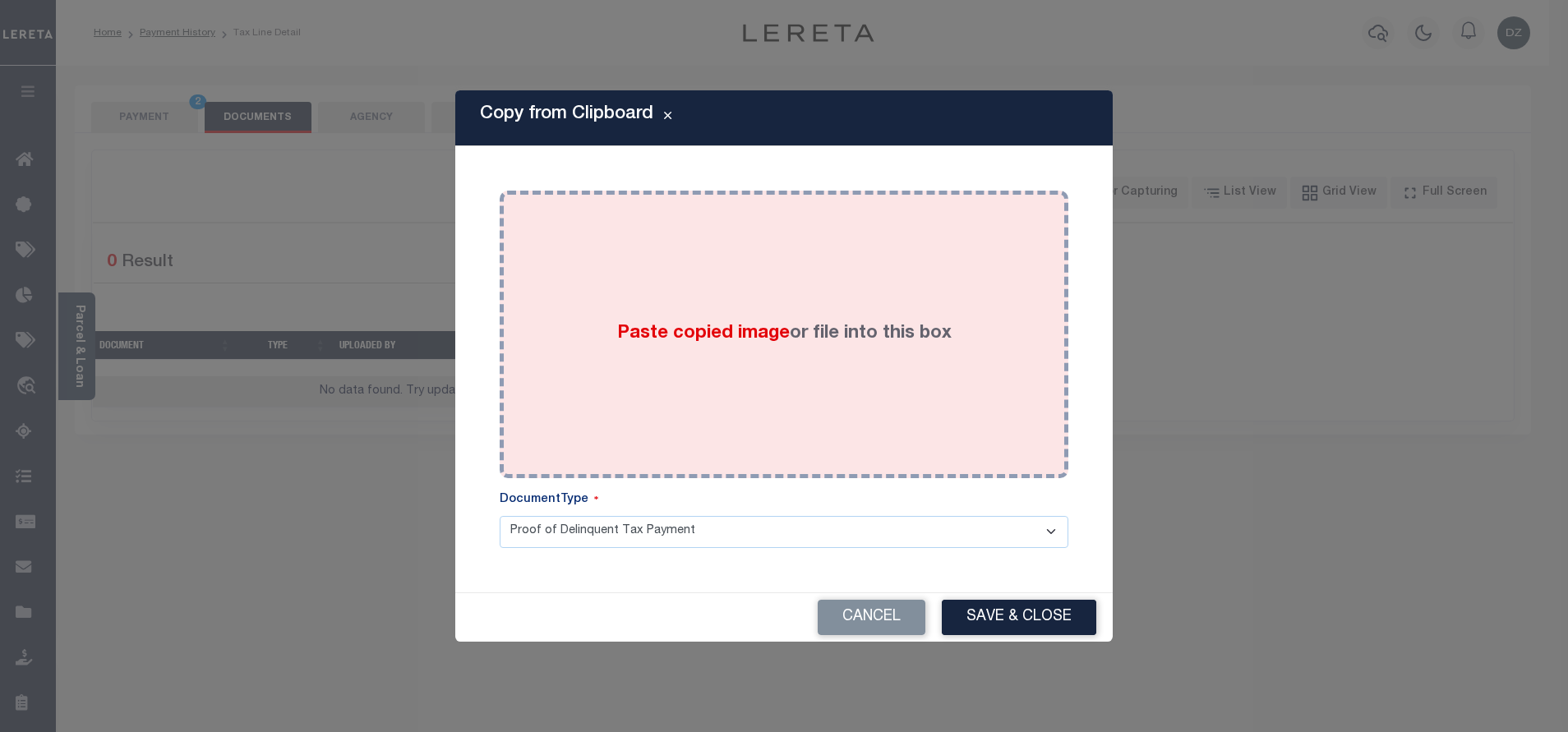
click at [801, 340] on label "Paste copied image or file into this box" at bounding box center [784, 334] width 334 height 27
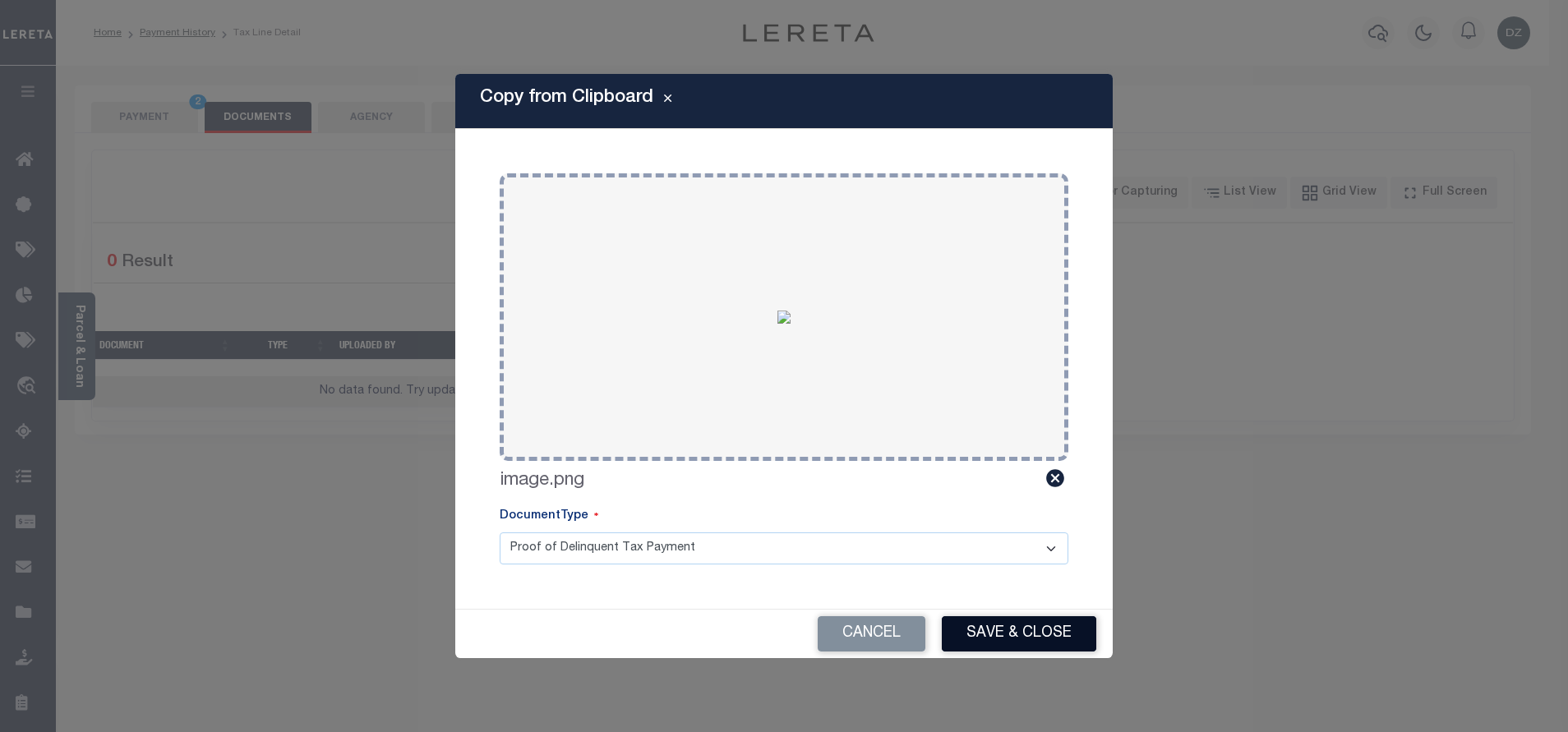
click at [993, 636] on button "Save & Close" at bounding box center [1019, 633] width 154 height 35
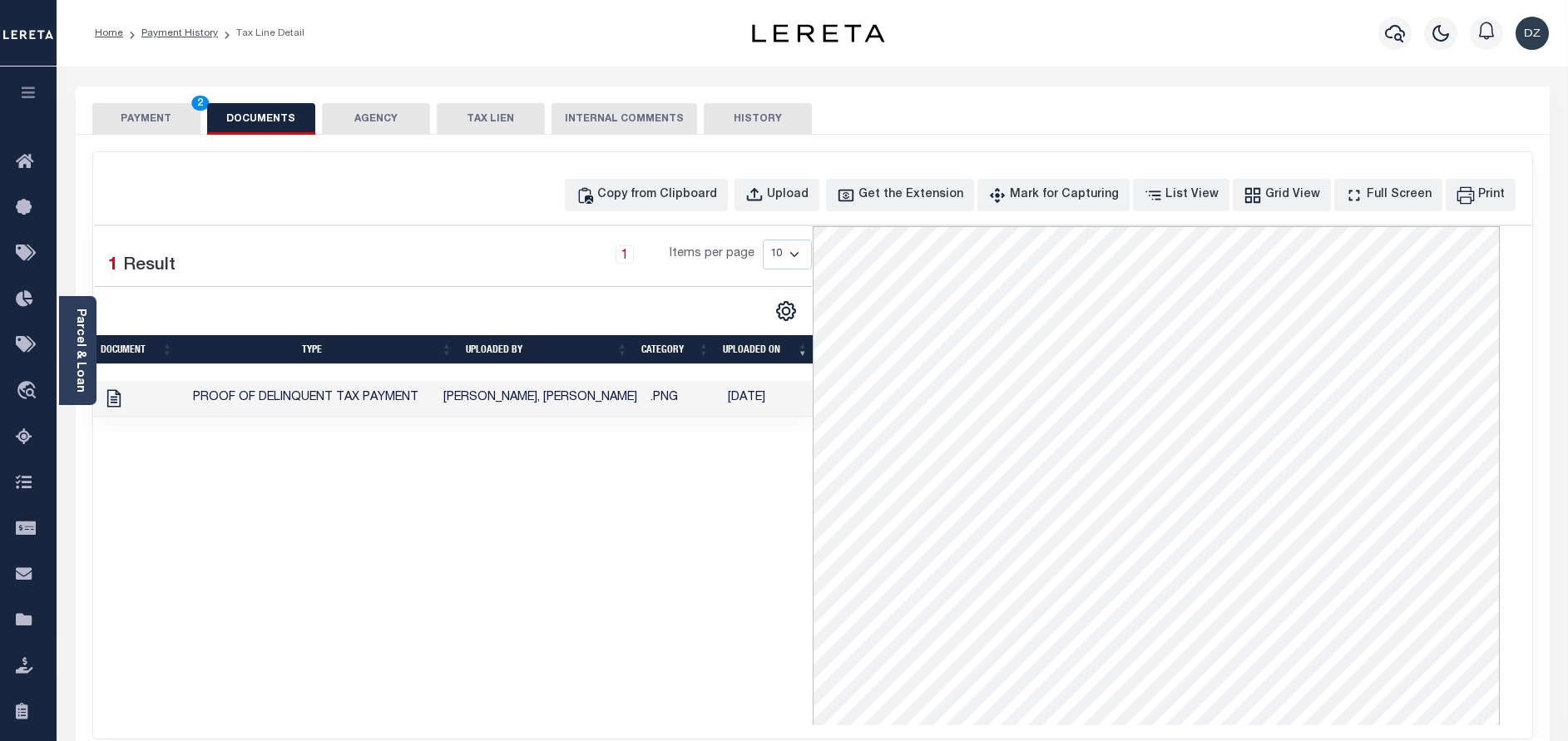
click at [181, 116] on button "PAYMENT 2" at bounding box center [146, 118] width 108 height 32
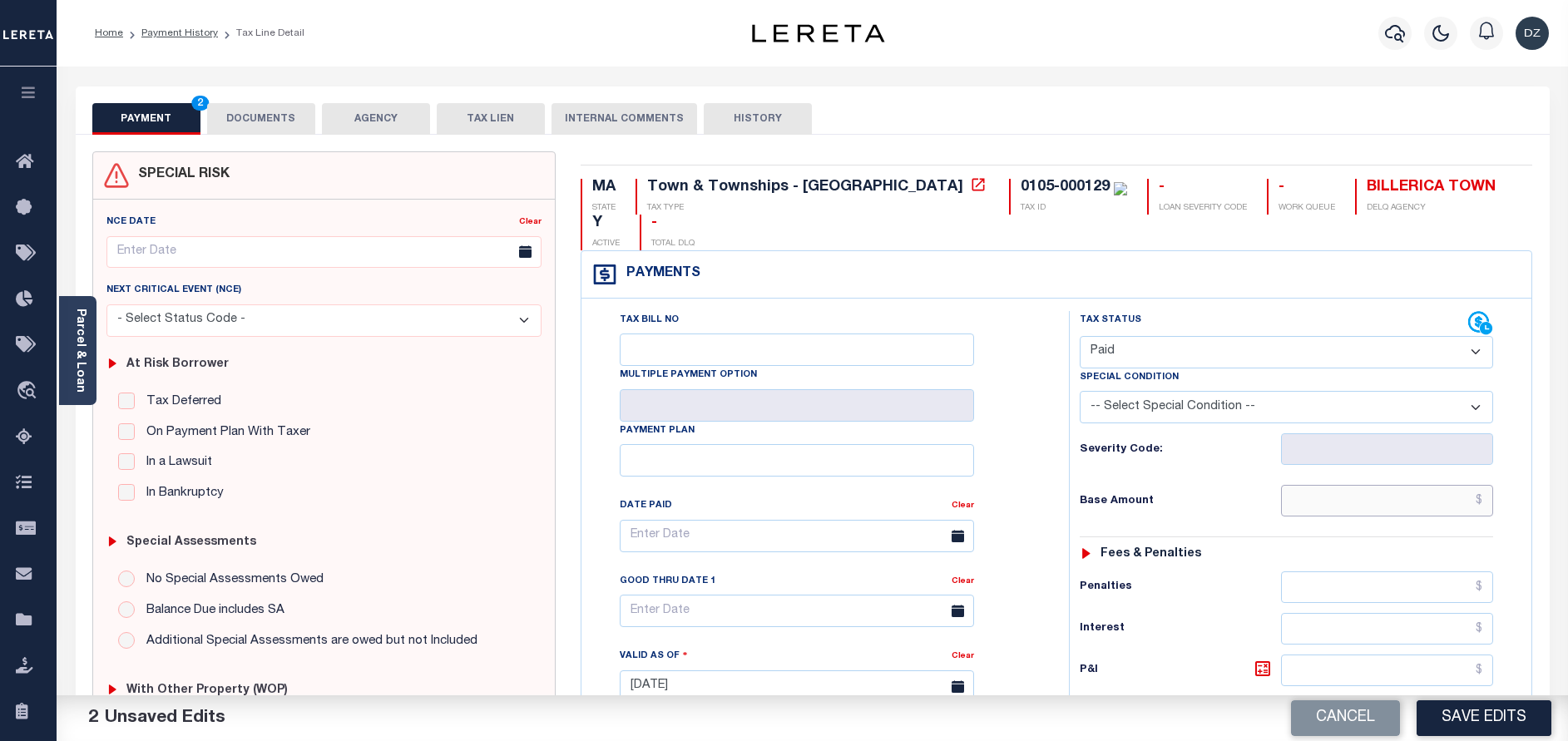
click at [1384, 485] on input "text" at bounding box center [1387, 501] width 212 height 32
paste input "26,339.49"
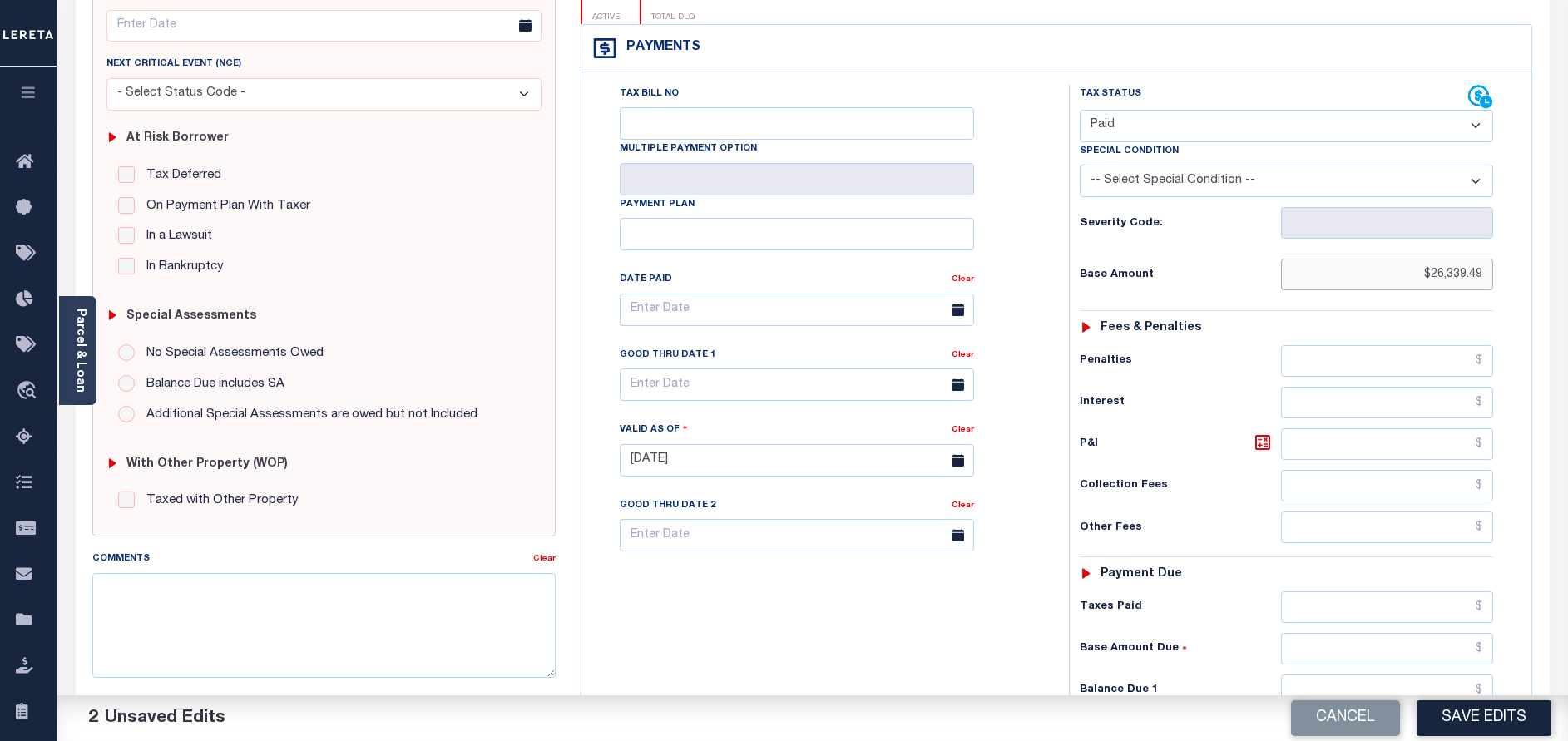
scroll to position [250, 0]
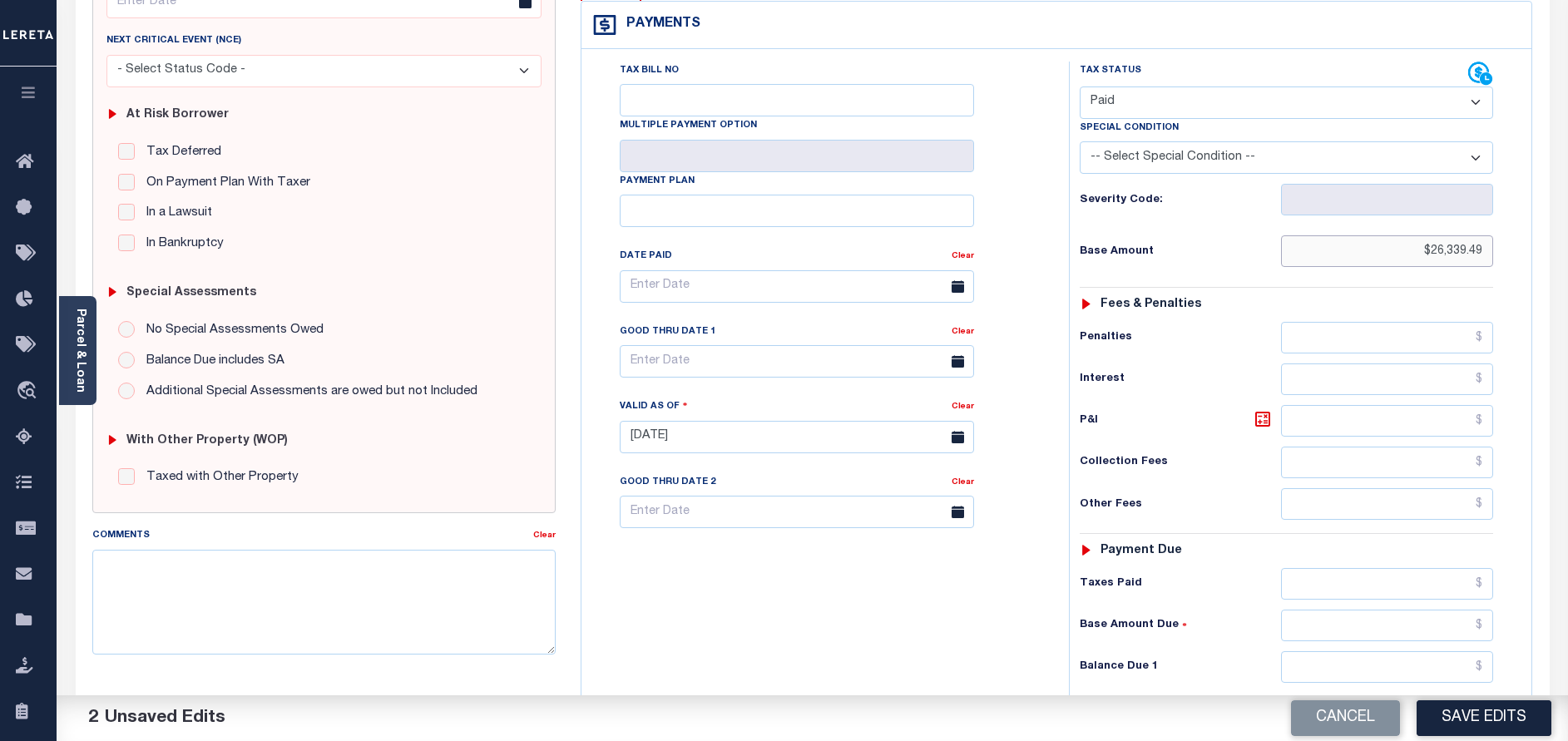
type input "$26,339.49"
click at [1358, 651] on input "text" at bounding box center [1387, 667] width 212 height 32
type input "$0.00"
click at [1478, 719] on button "Save Edits" at bounding box center [1483, 718] width 135 height 35
checkbox input "false"
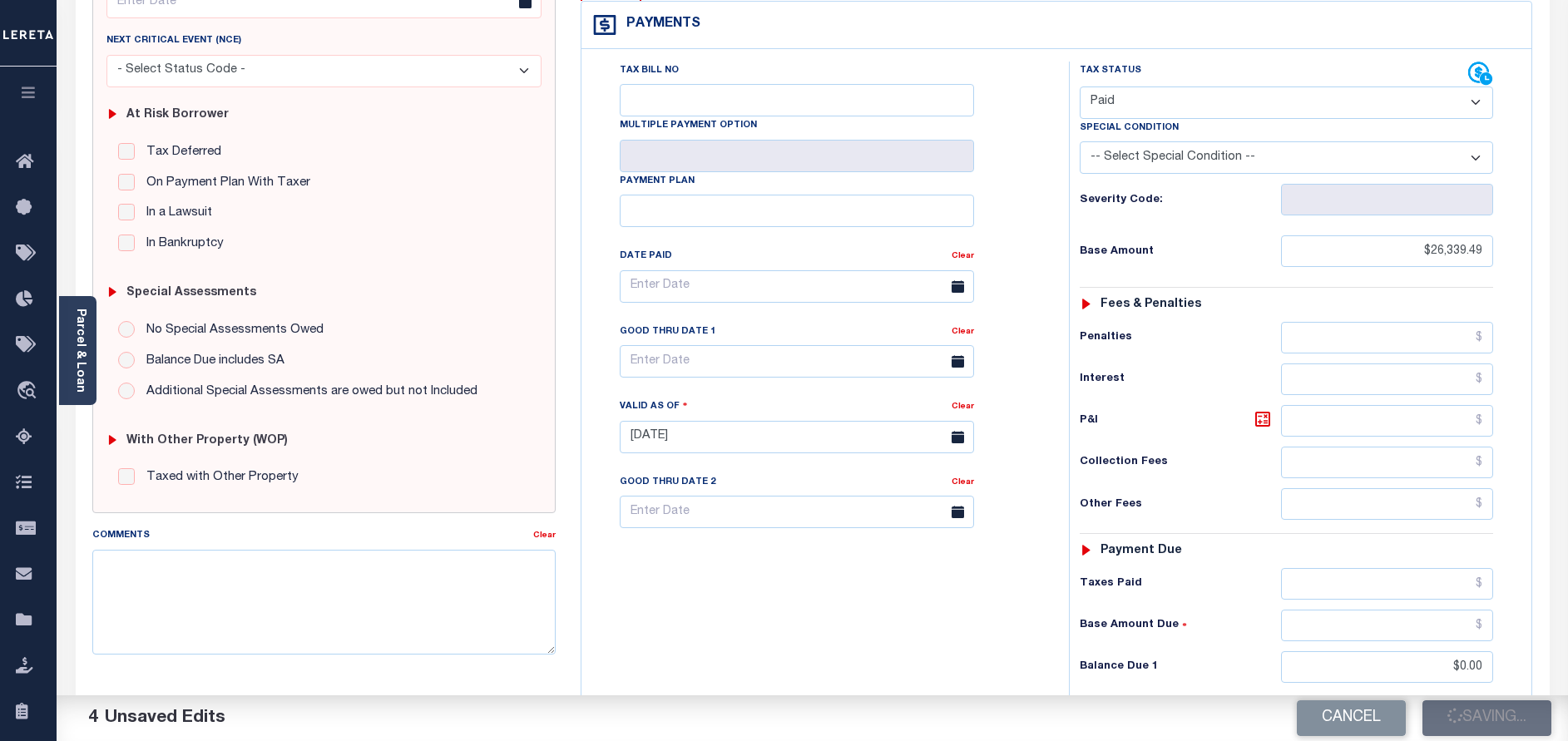
type input "$26,339.49"
type input "$0"
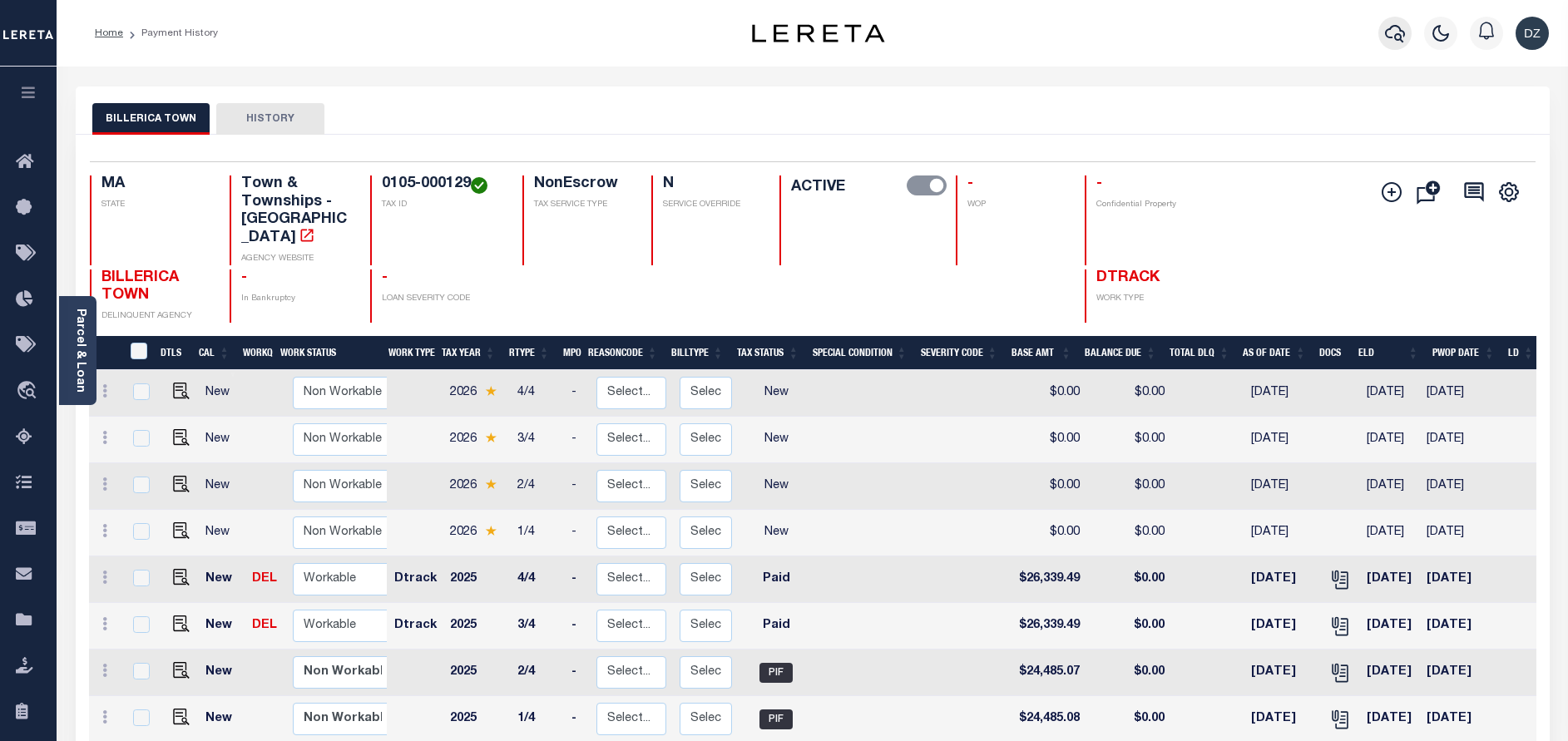
click at [1390, 40] on icon "button" at bounding box center [1394, 33] width 20 height 20
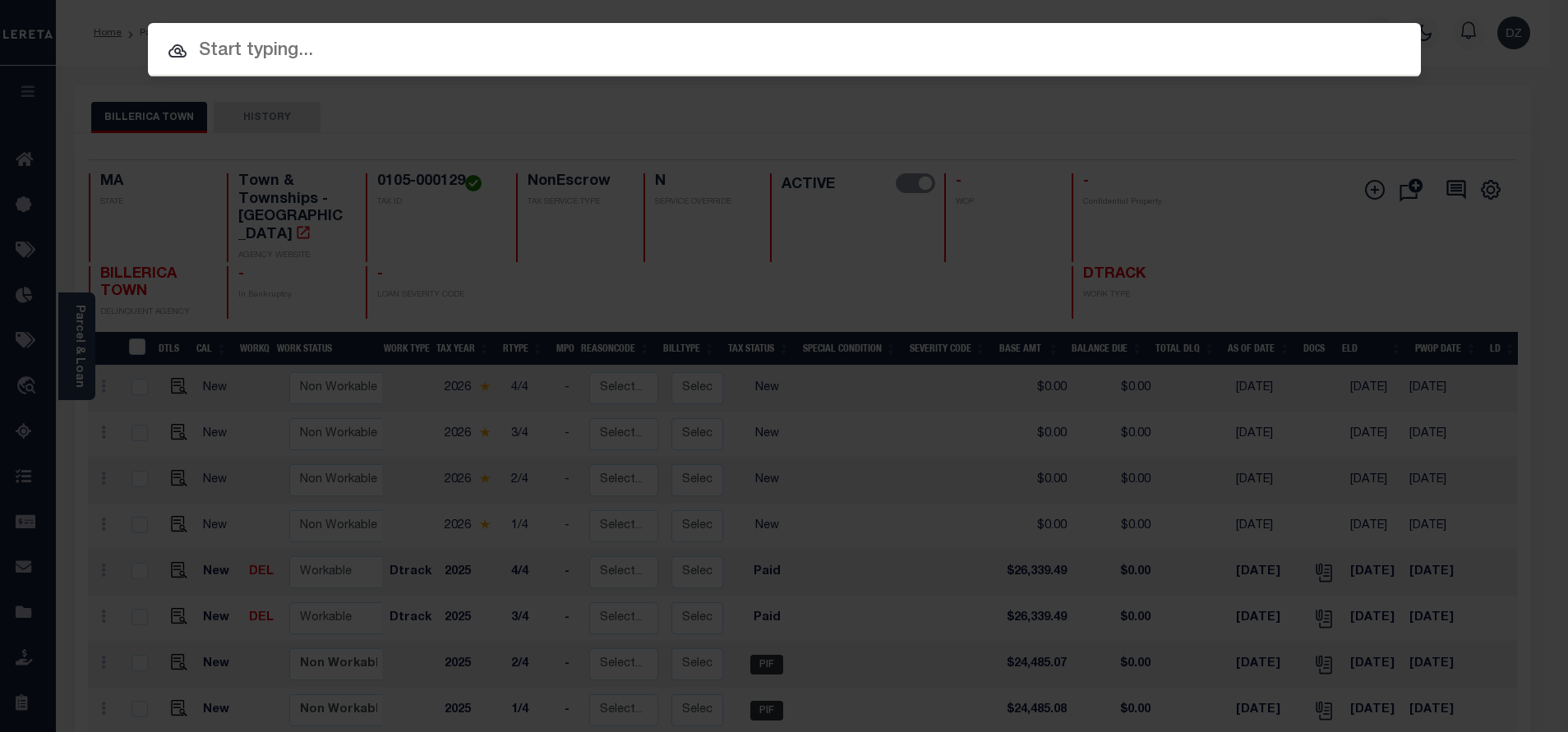
paste input "006.B-0000-0004.0"
type input "006.B-0000-0004.0"
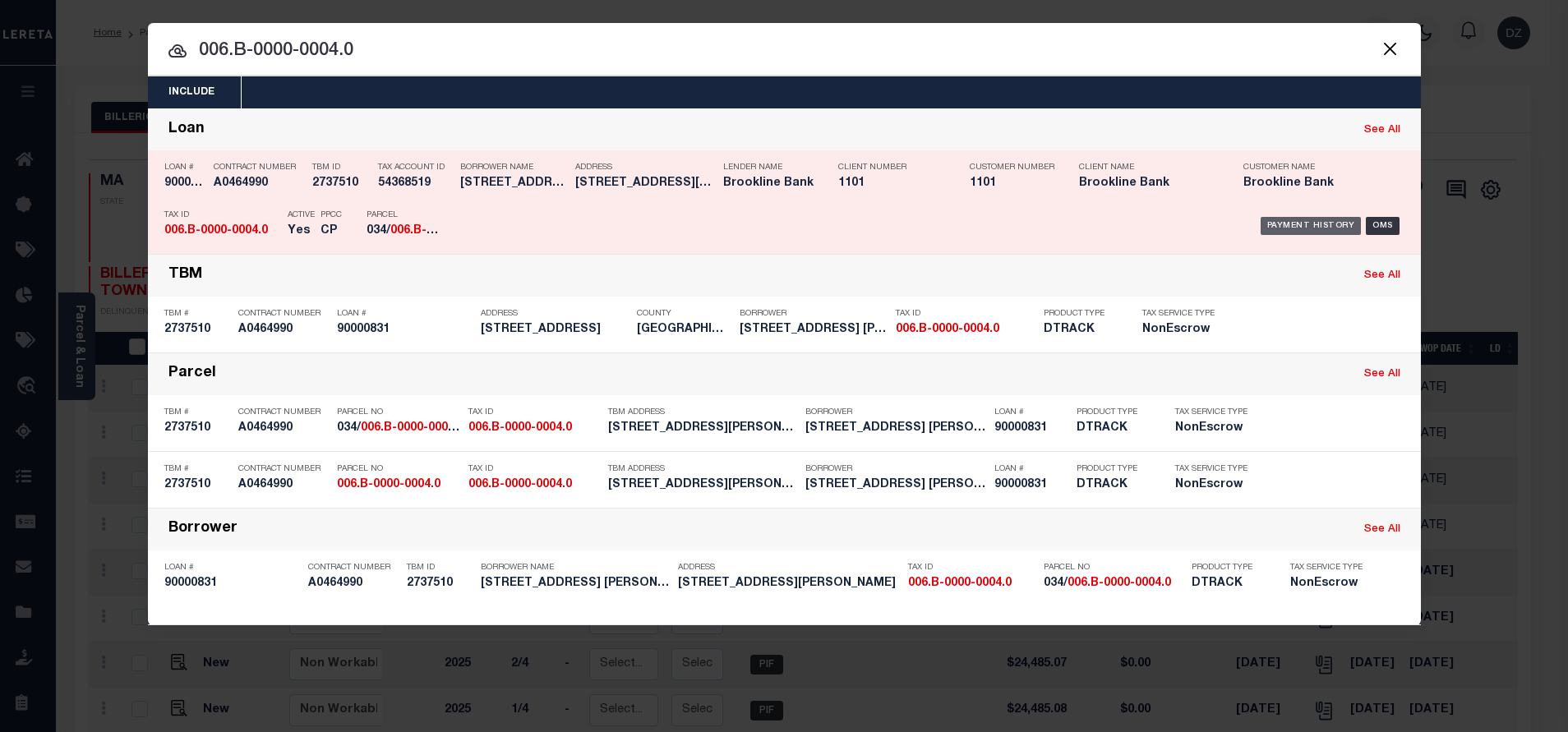
click at [1297, 230] on div "Payment History" at bounding box center [1310, 225] width 101 height 18
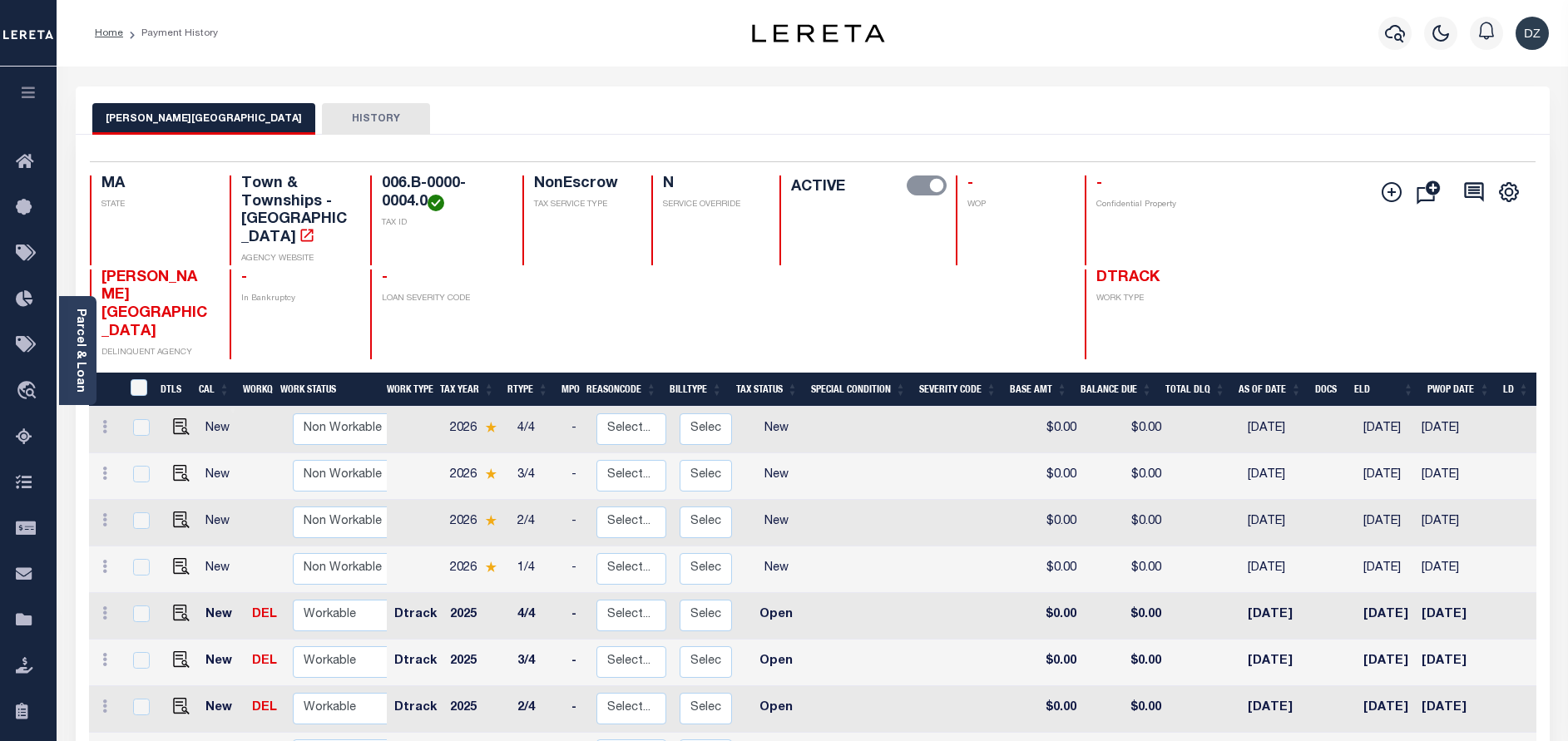
scroll to position [9, 0]
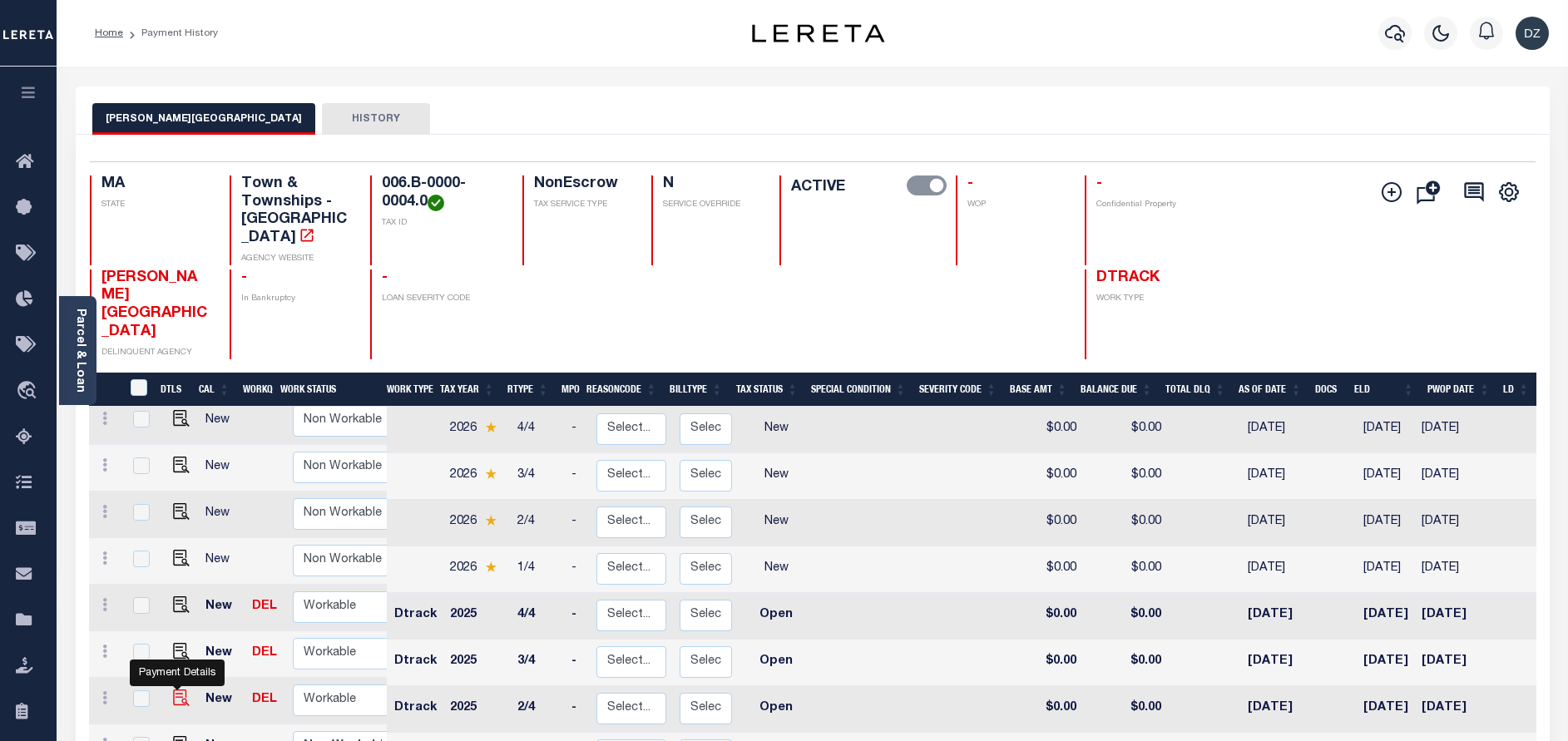
click at [186, 689] on img "" at bounding box center [180, 697] width 16 height 16
checkbox input "true"
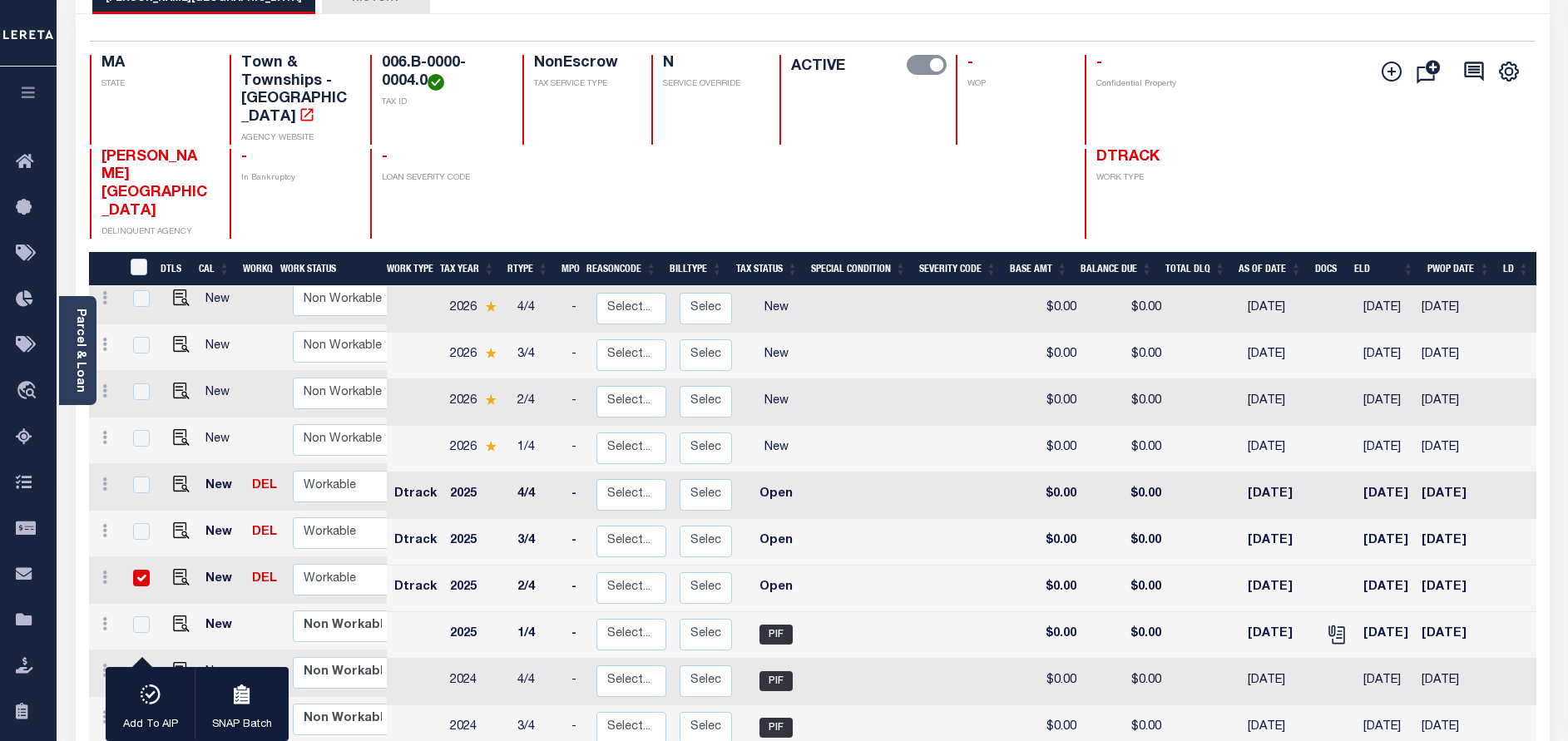
scroll to position [124, 0]
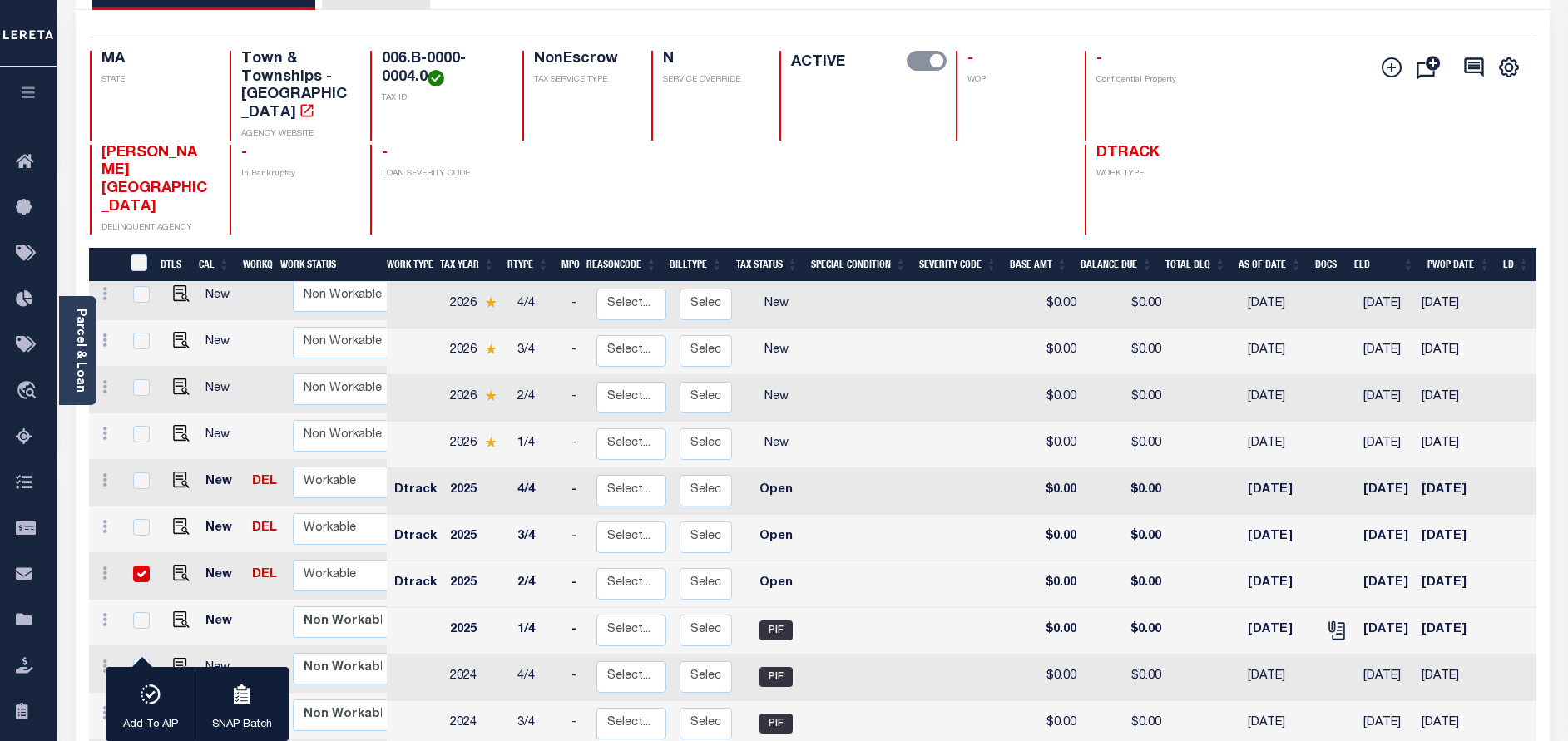
drag, startPoint x: 1218, startPoint y: 525, endPoint x: 1294, endPoint y: 527, distance: 76.0
click at [1294, 561] on tr "New DEL Non Workable Workable Dtrack 2025 2/4 - Select... Payment Reversal Taxa…" at bounding box center [897, 585] width 1617 height 47
drag, startPoint x: 1345, startPoint y: 521, endPoint x: 1400, endPoint y: 530, distance: 55.7
click at [1400, 561] on td "[DATE]" at bounding box center [1385, 585] width 58 height 47
checkbox input "false"
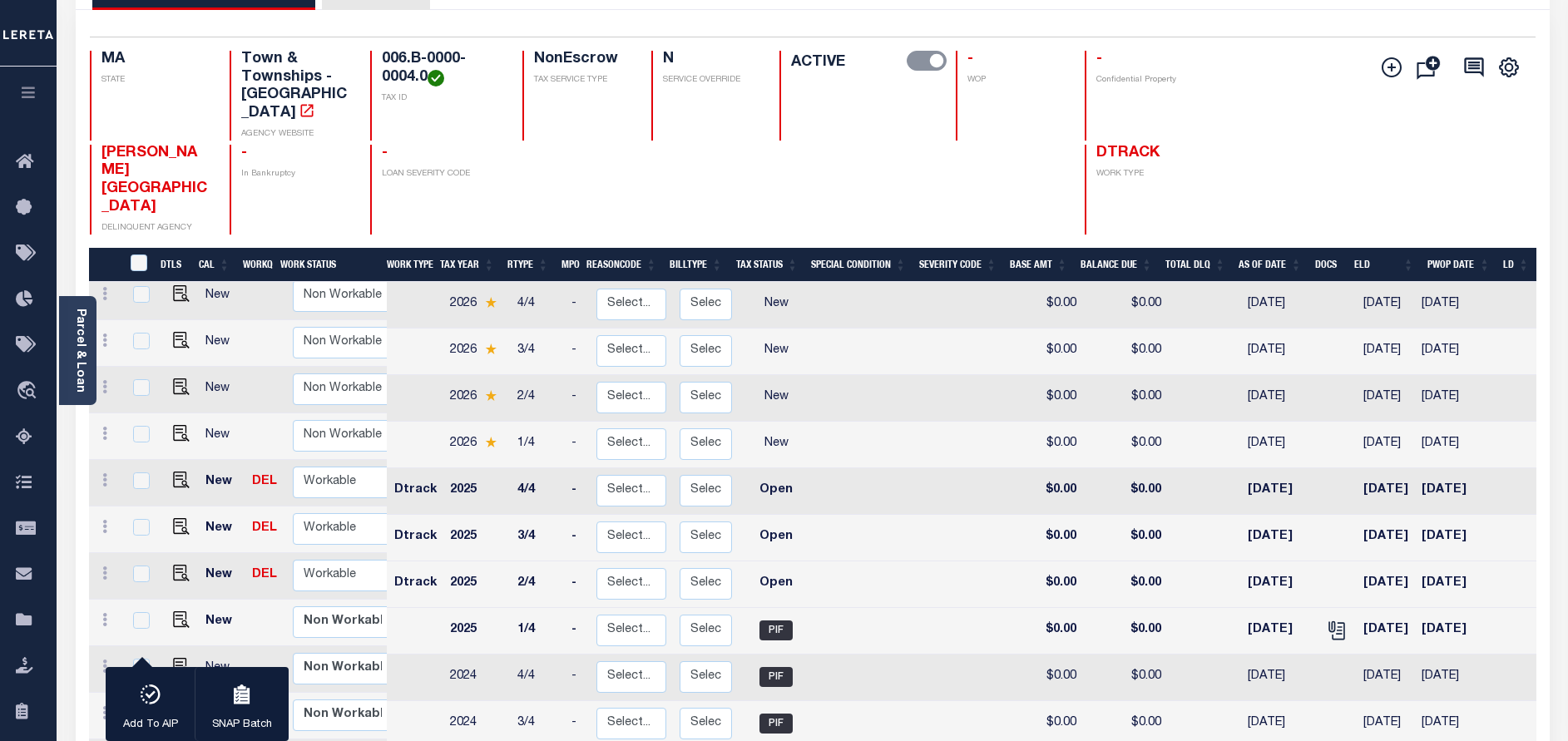
checkbox input "false"
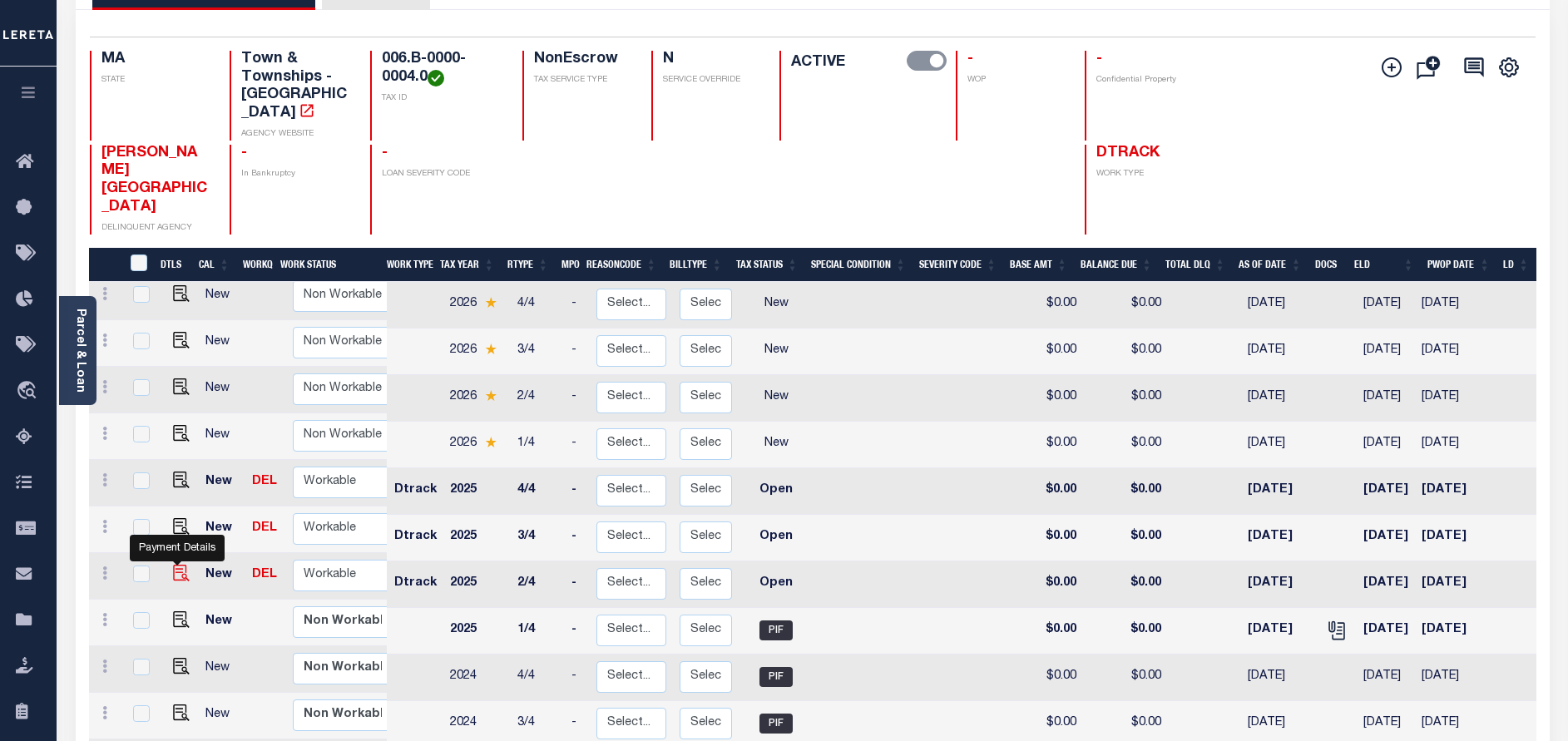
click at [179, 565] on img "" at bounding box center [180, 573] width 16 height 16
checkbox input "true"
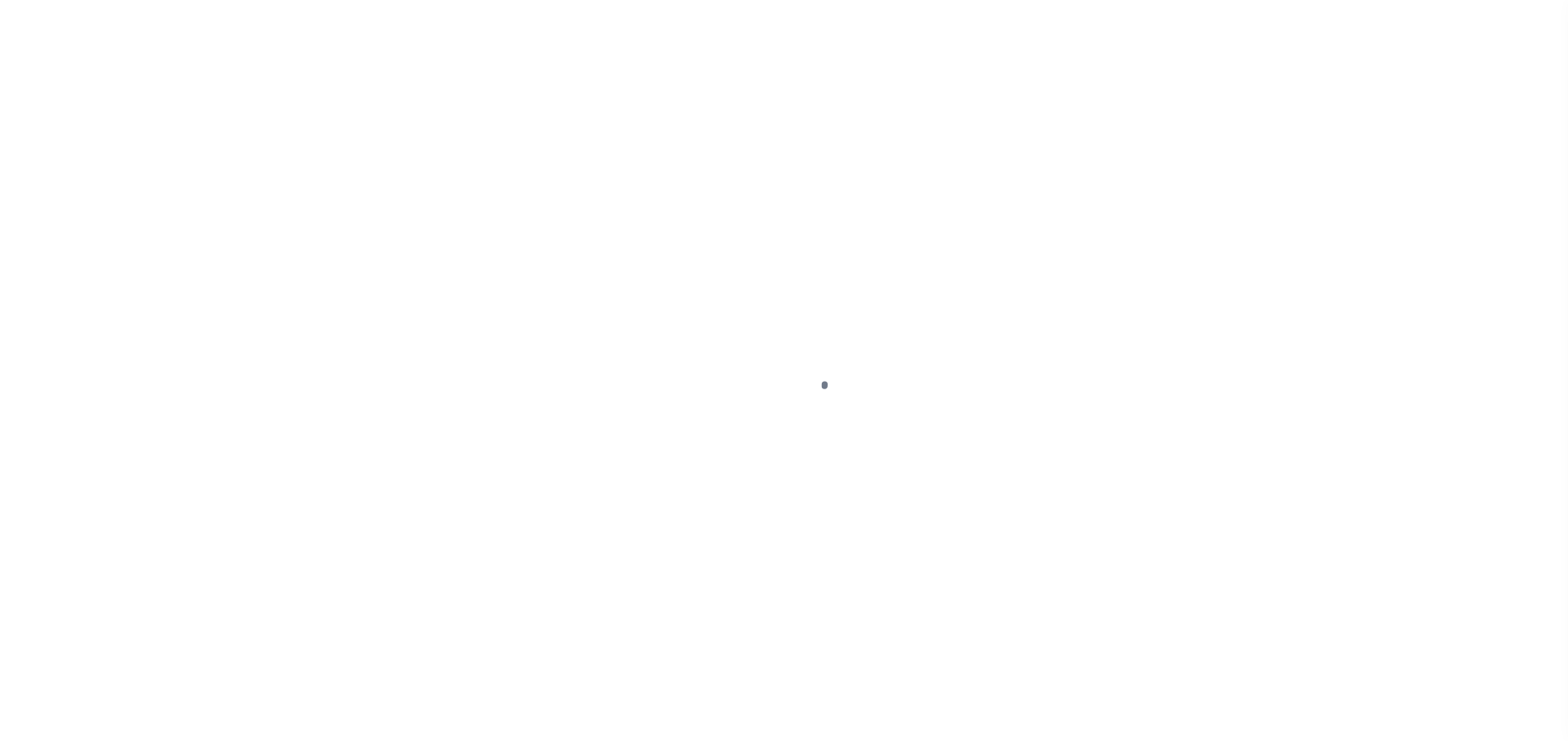
select select "OP2"
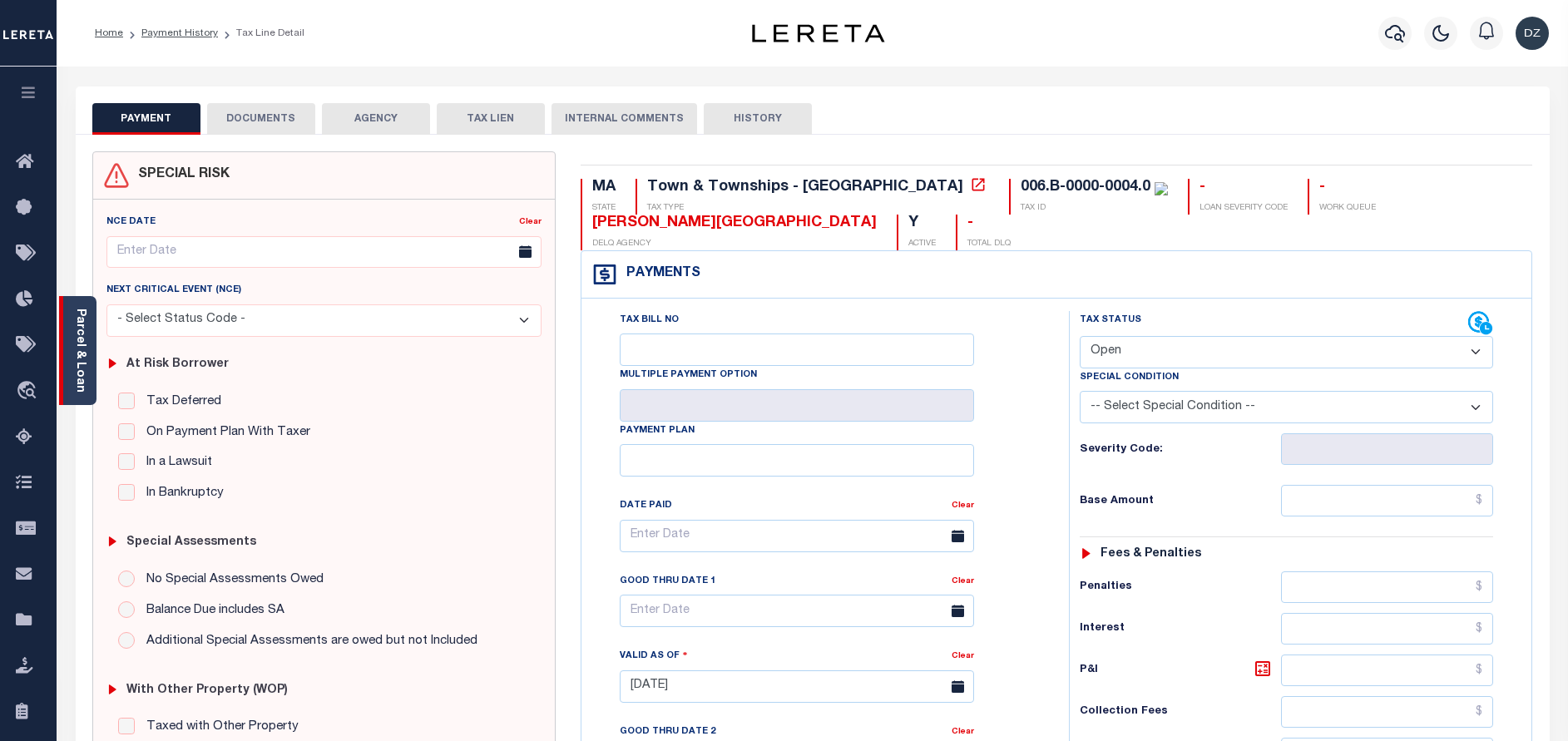
click at [90, 342] on div "Parcel & Loan" at bounding box center [77, 351] width 37 height 109
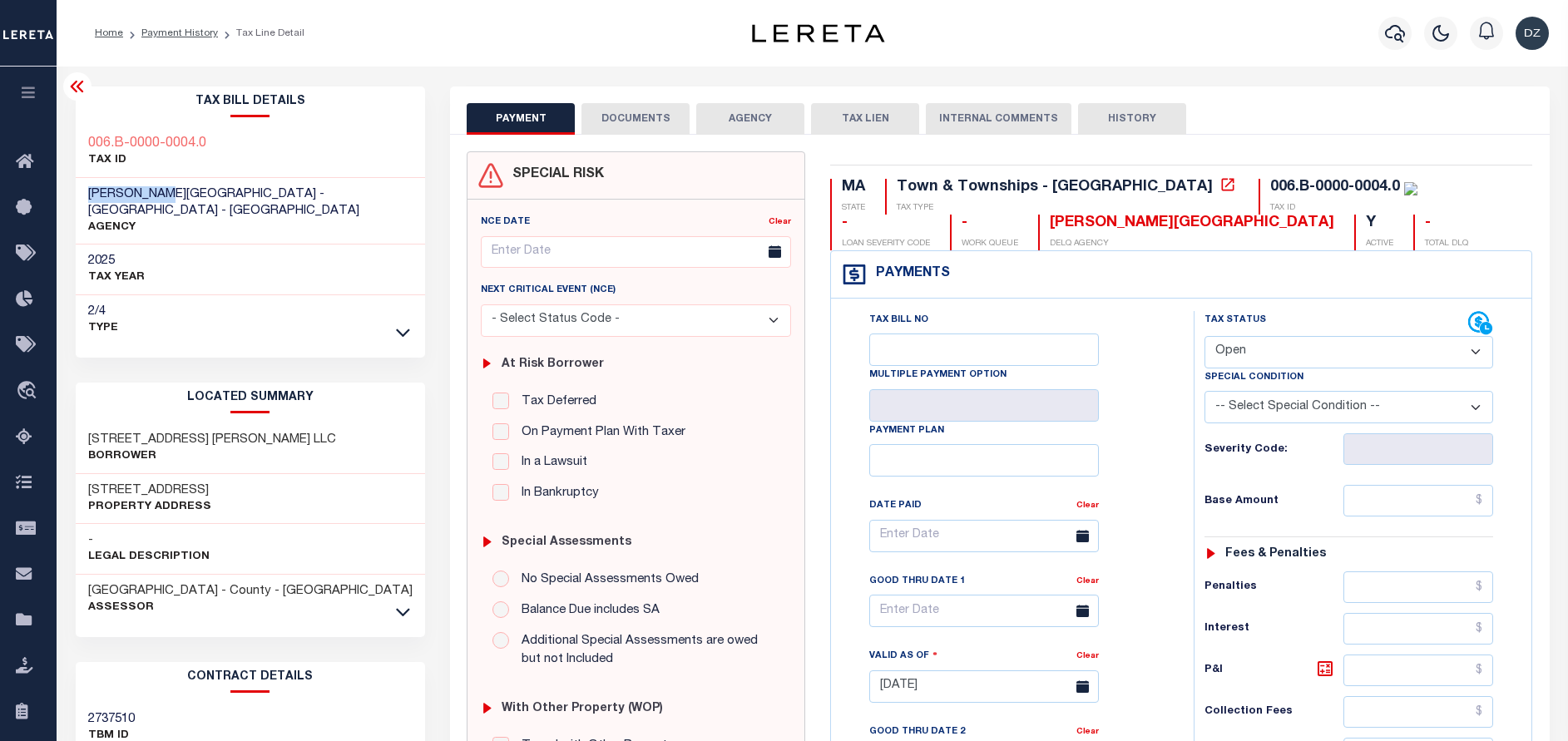
drag, startPoint x: 175, startPoint y: 193, endPoint x: 87, endPoint y: 195, distance: 88.0
click at [88, 195] on h3 "[PERSON_NAME][GEOGRAPHIC_DATA] - [GEOGRAPHIC_DATA] - [GEOGRAPHIC_DATA]" at bounding box center [250, 203] width 326 height 34
copy span "[PERSON_NAME][GEOGRAPHIC_DATA]"
drag, startPoint x: 1261, startPoint y: 186, endPoint x: 1116, endPoint y: 183, distance: 145.0
click at [1116, 183] on div "MA STATE Town & Townships - MA TAX TYPE 006.B-0000-0004.0 TAX ID - LOAN SEVERIT…" at bounding box center [1180, 214] width 702 height 72
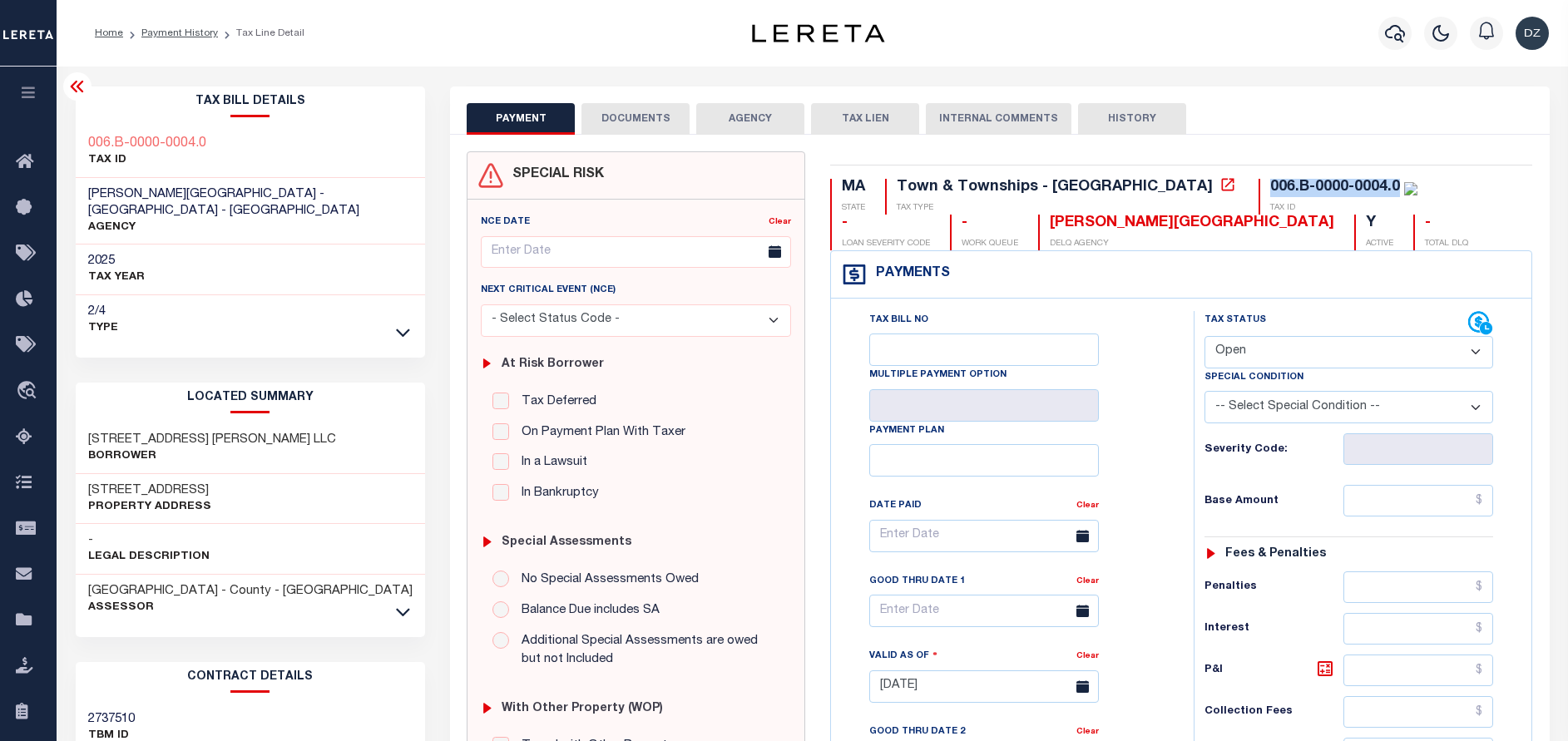
copy div "006.B-0000-0004.0"
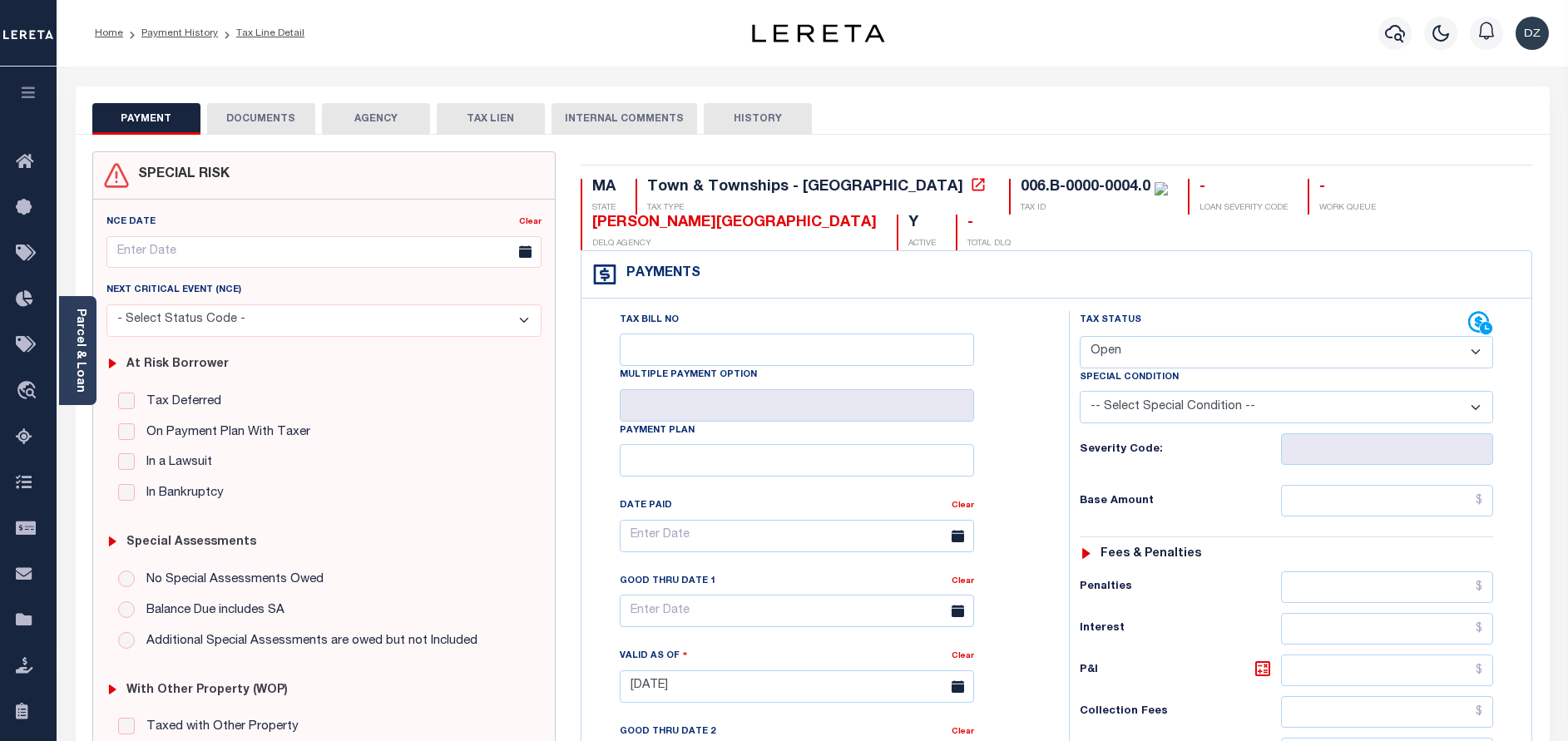
click at [1115, 357] on select "- Select Status Code - Open Due/Unpaid Paid Incomplete No Tax Due Internal Refu…" at bounding box center [1286, 352] width 414 height 33
select select "PYD"
click at [1079, 337] on select "- Select Status Code - Open Due/Unpaid Paid Incomplete No Tax Due Internal Refu…" at bounding box center [1286, 352] width 414 height 33
type input "[DATE]"
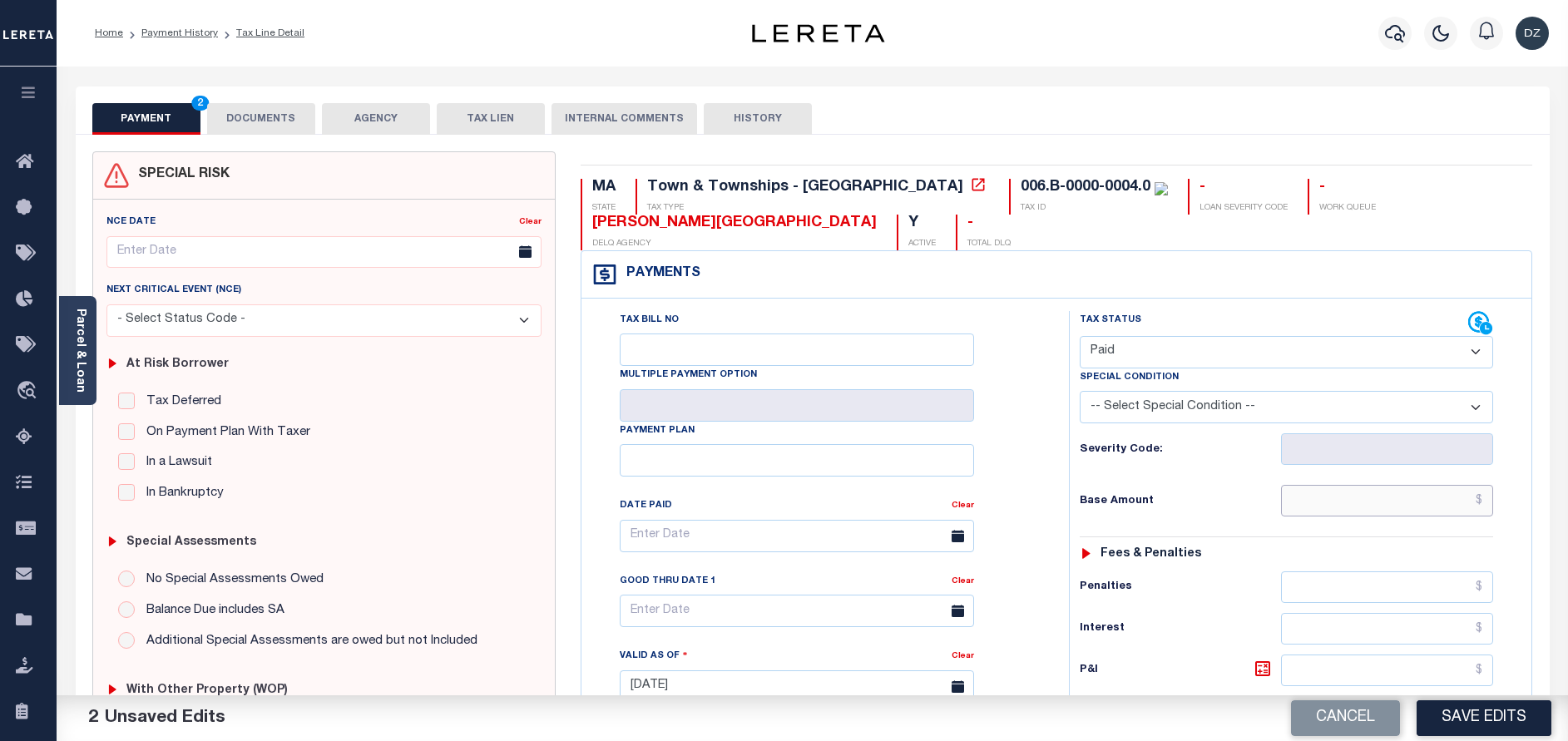
click at [1385, 501] on input "text" at bounding box center [1387, 501] width 212 height 32
type input "$0.00"
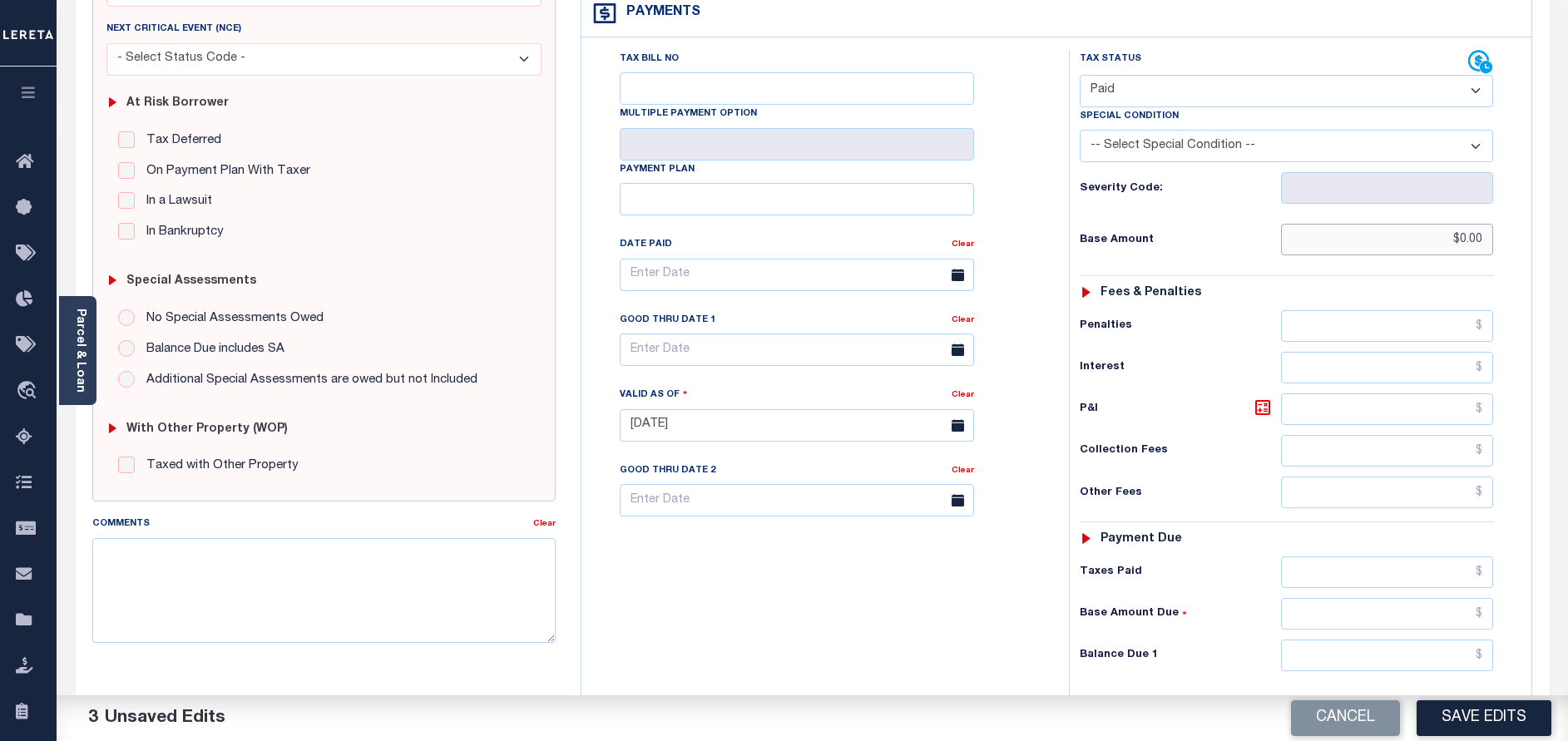
scroll to position [499, 0]
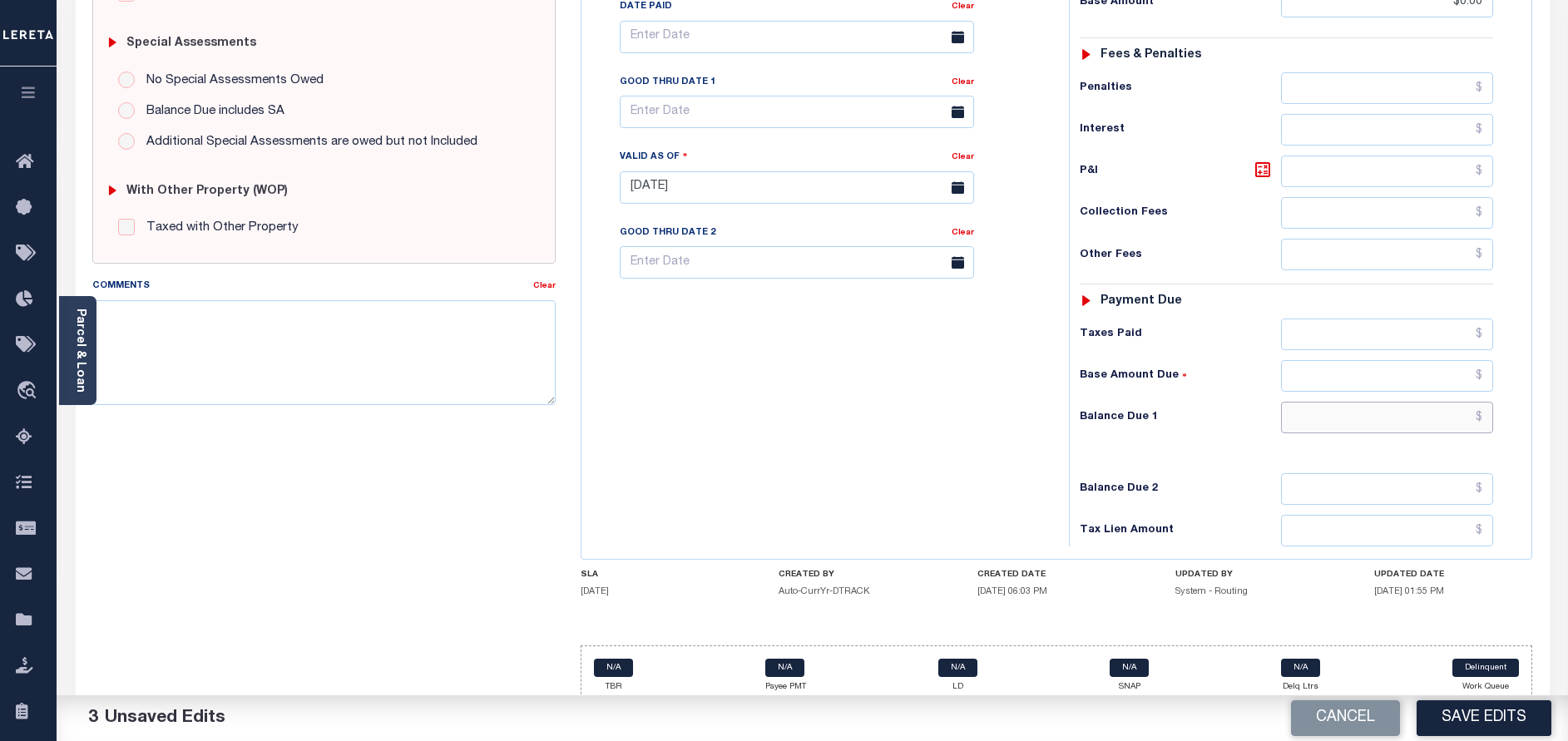
click at [1408, 422] on input "text" at bounding box center [1387, 417] width 212 height 32
type input "$0.00"
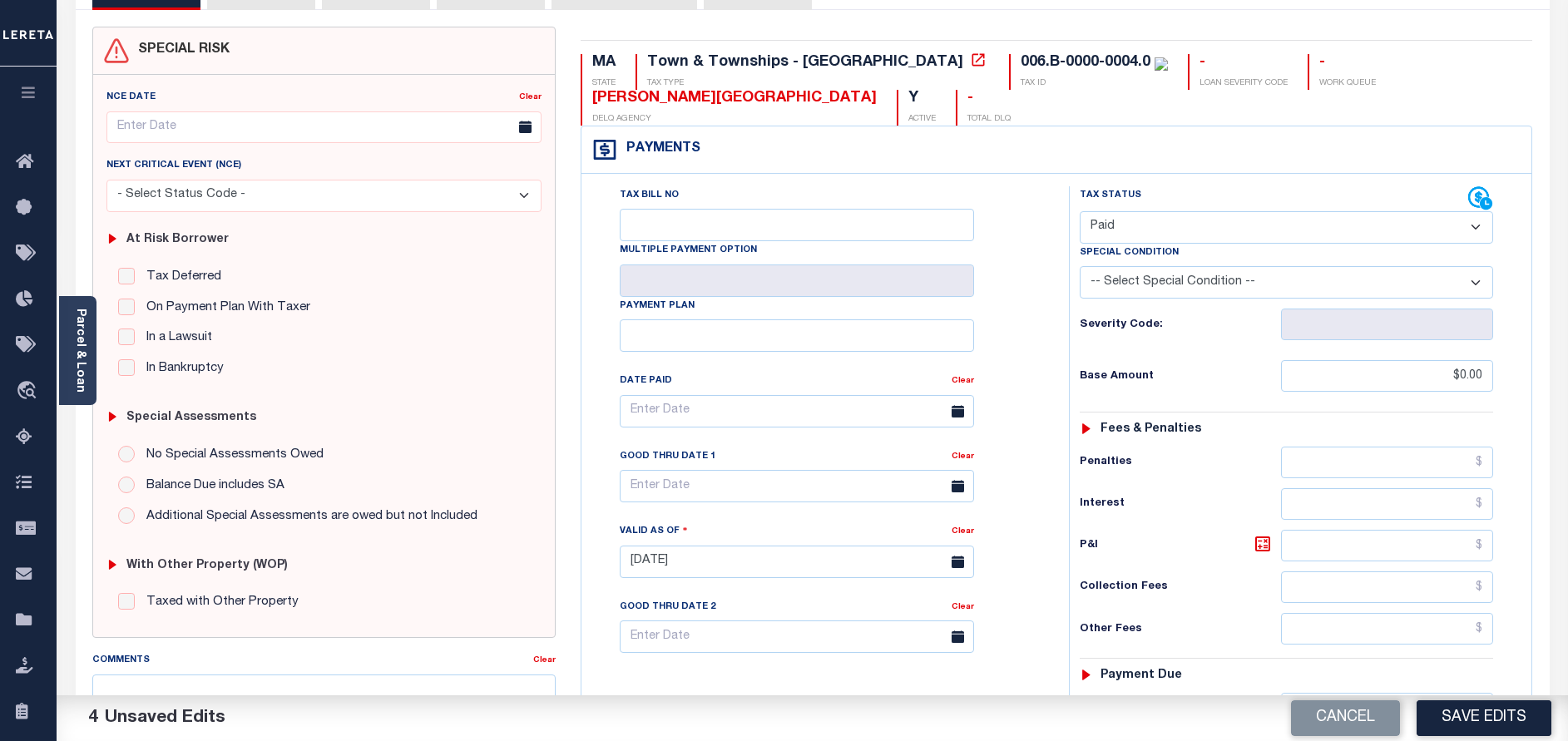
scroll to position [0, 0]
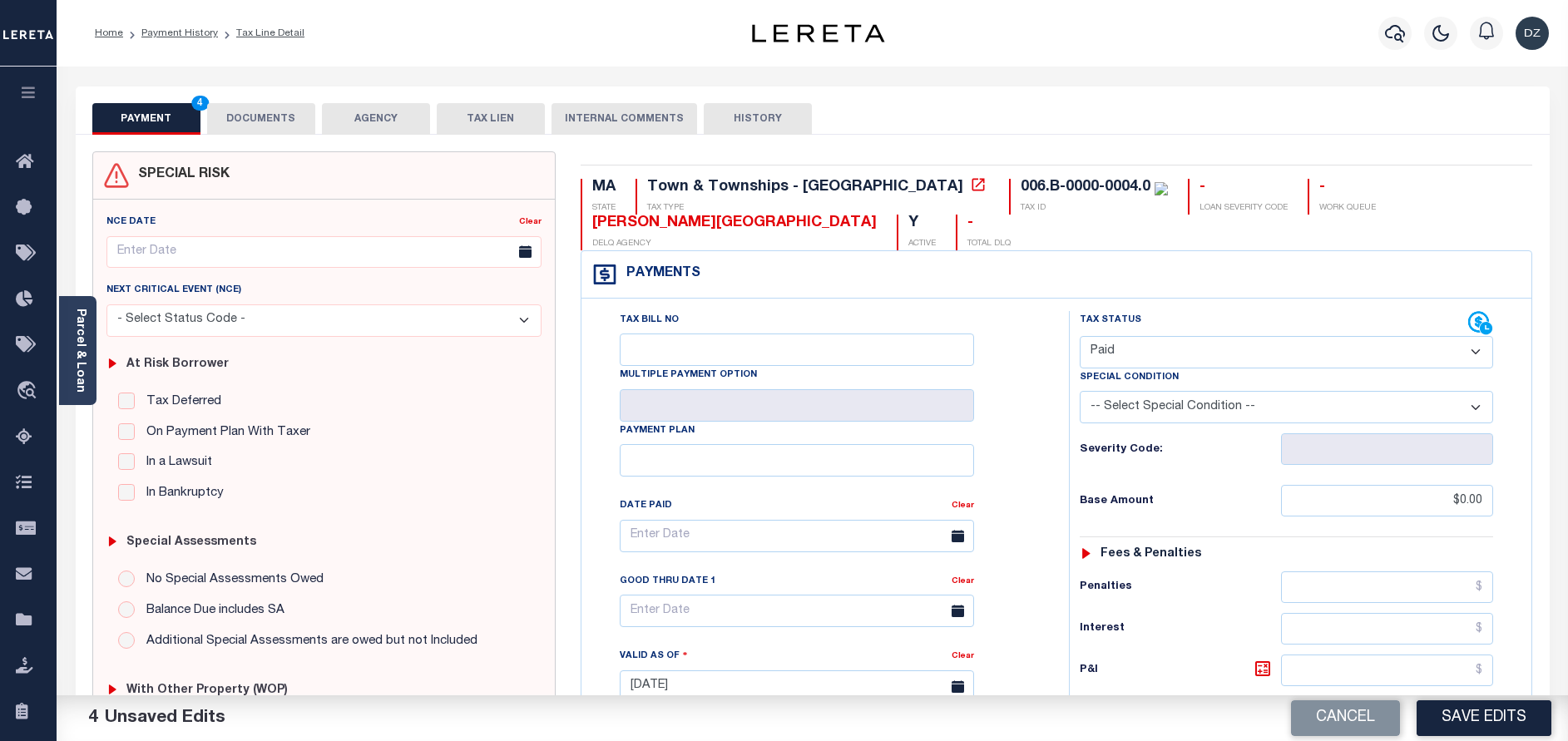
click at [290, 106] on button "DOCUMENTS" at bounding box center [261, 118] width 108 height 32
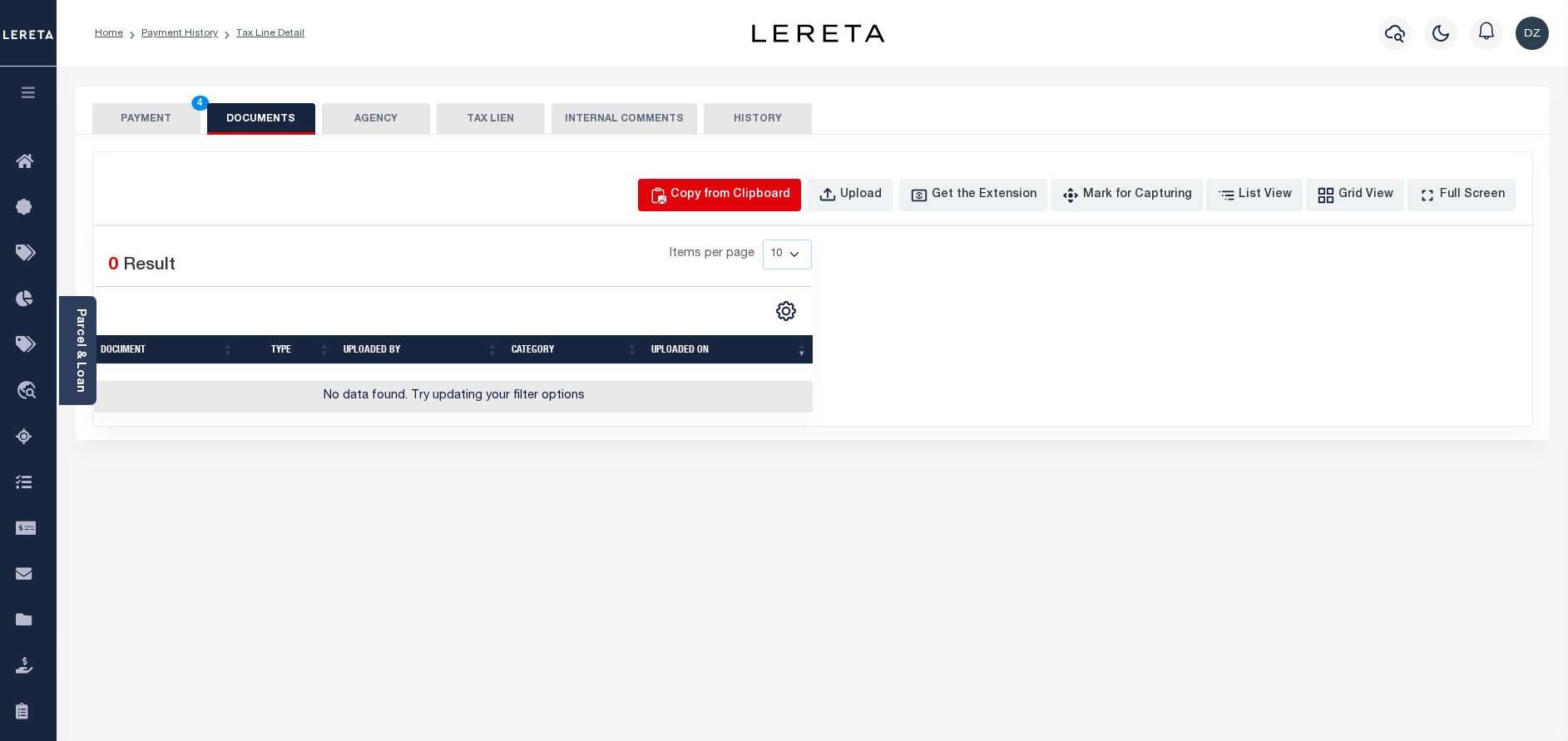
click at [763, 192] on div "Copy from Clipboard" at bounding box center [730, 195] width 120 height 18
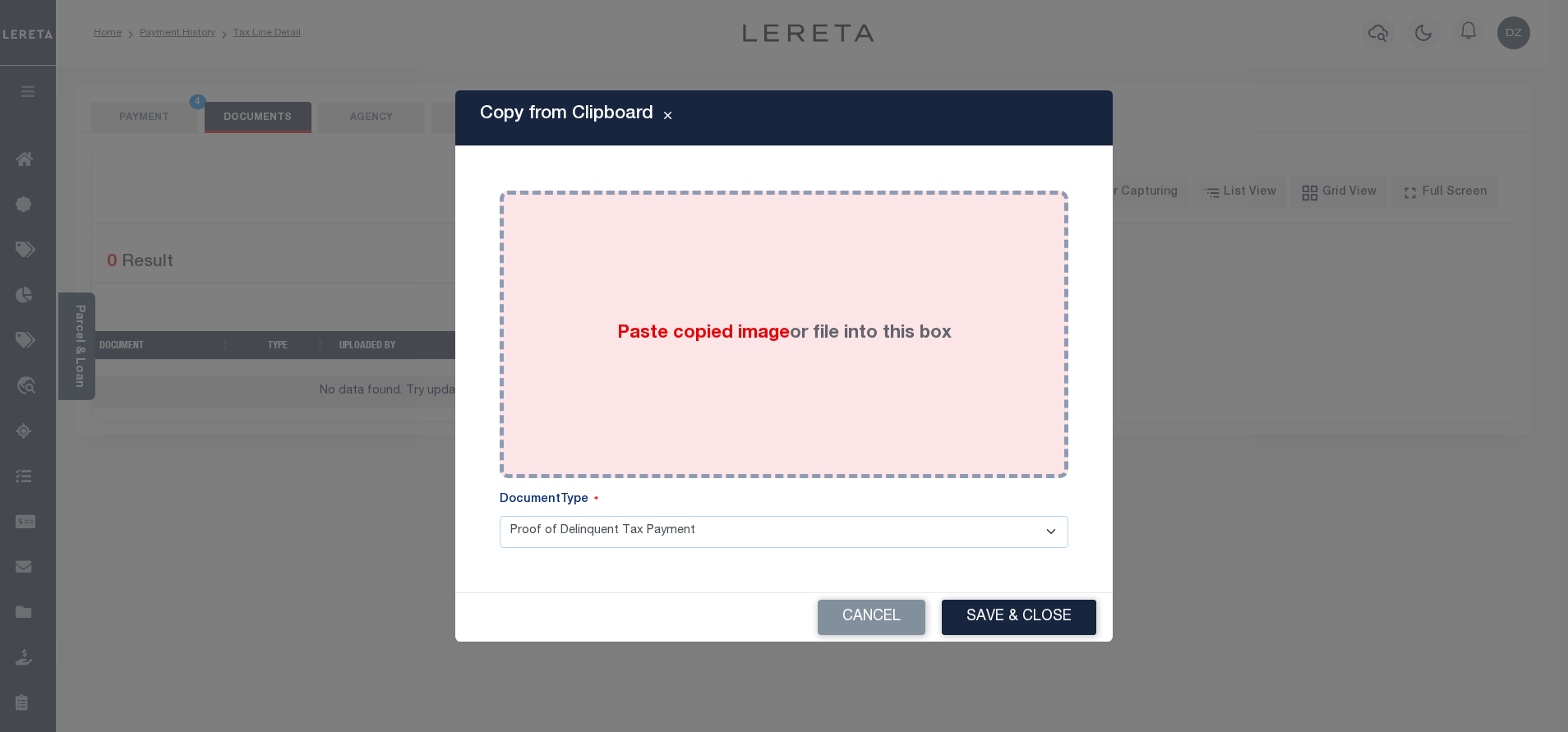
click at [775, 329] on span "Paste copied image" at bounding box center [703, 333] width 172 height 18
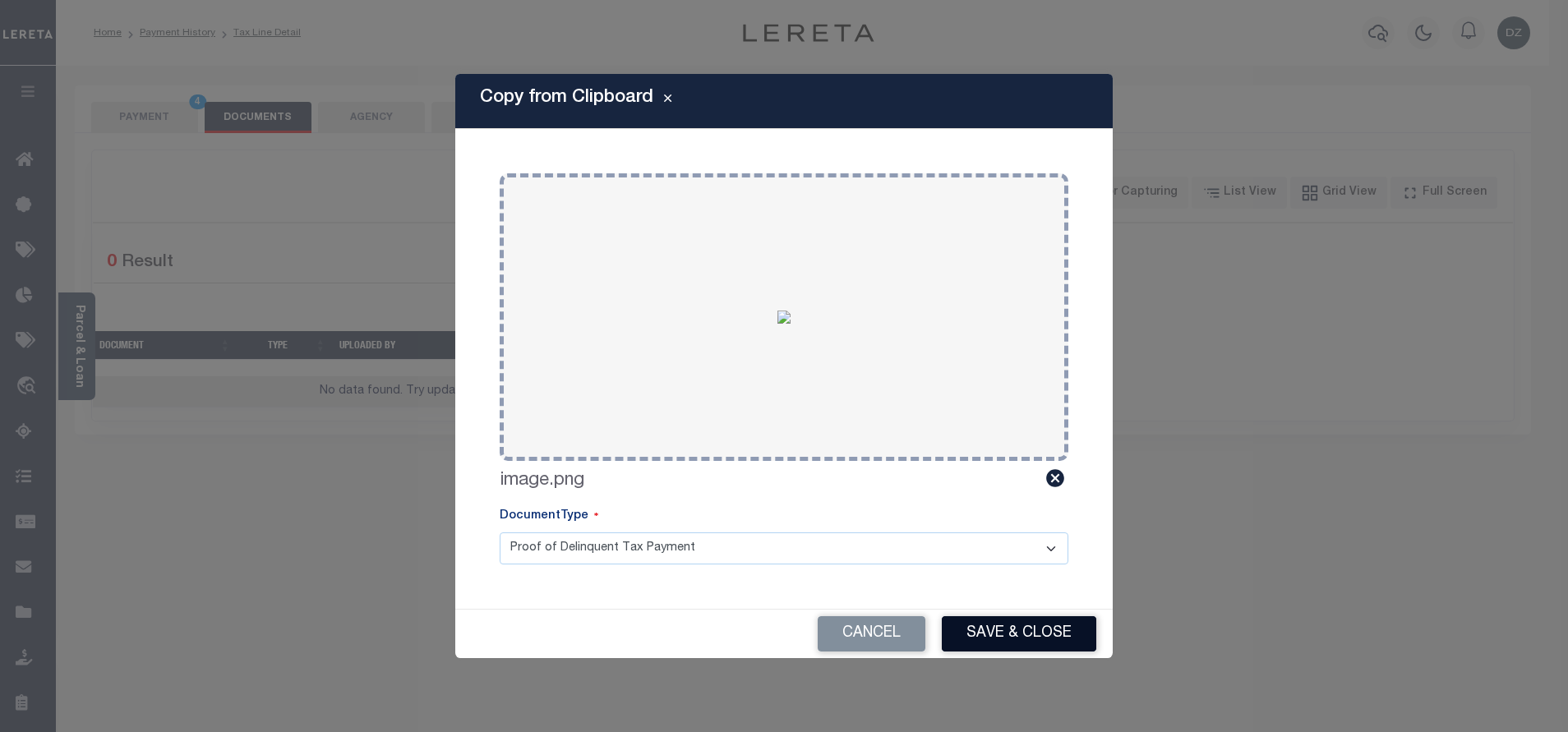
click at [1016, 632] on button "Save & Close" at bounding box center [1019, 633] width 154 height 35
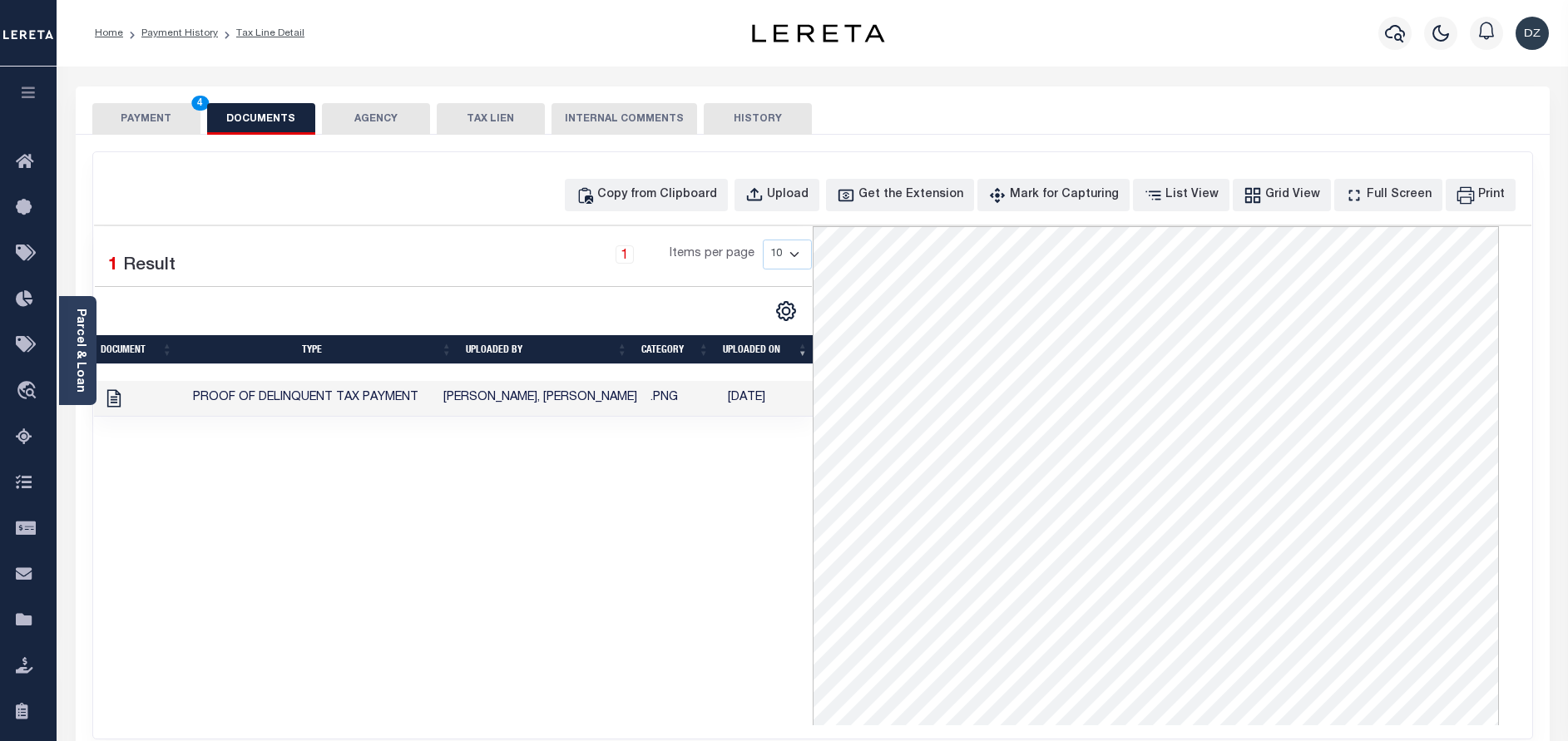
click at [163, 118] on button "PAYMENT 4" at bounding box center [146, 118] width 108 height 32
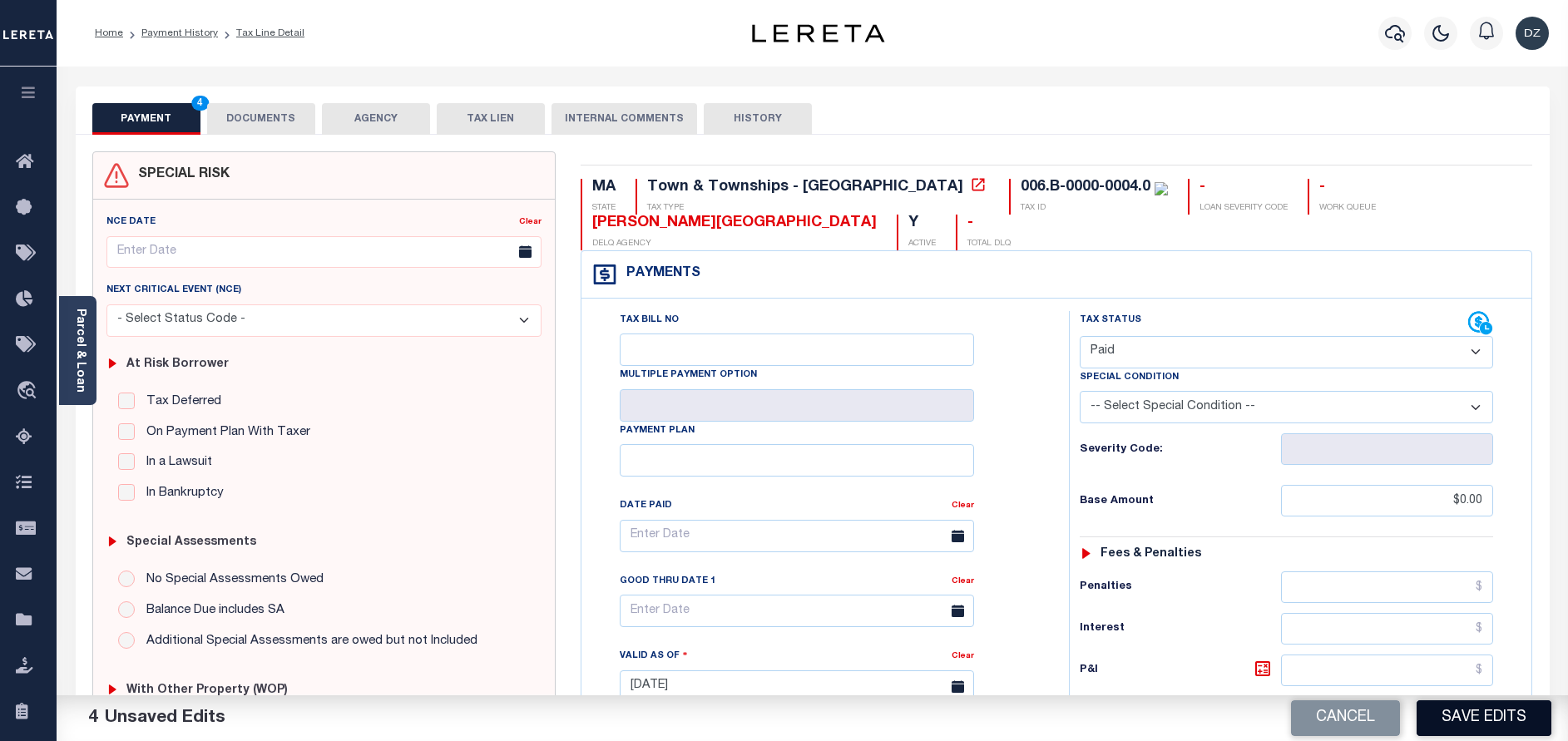
click at [1491, 721] on button "Save Edits" at bounding box center [1483, 718] width 135 height 35
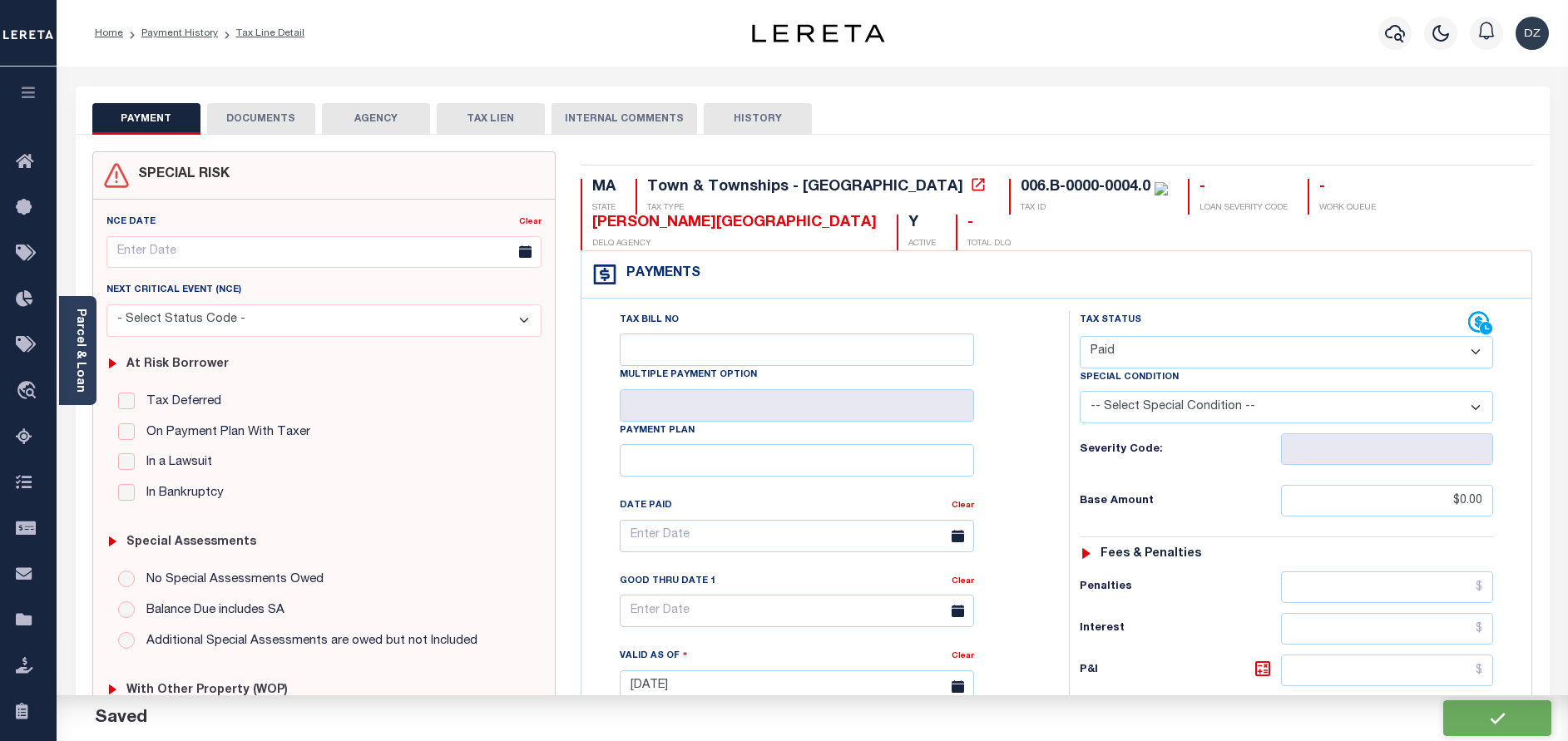
checkbox input "false"
type input "$0"
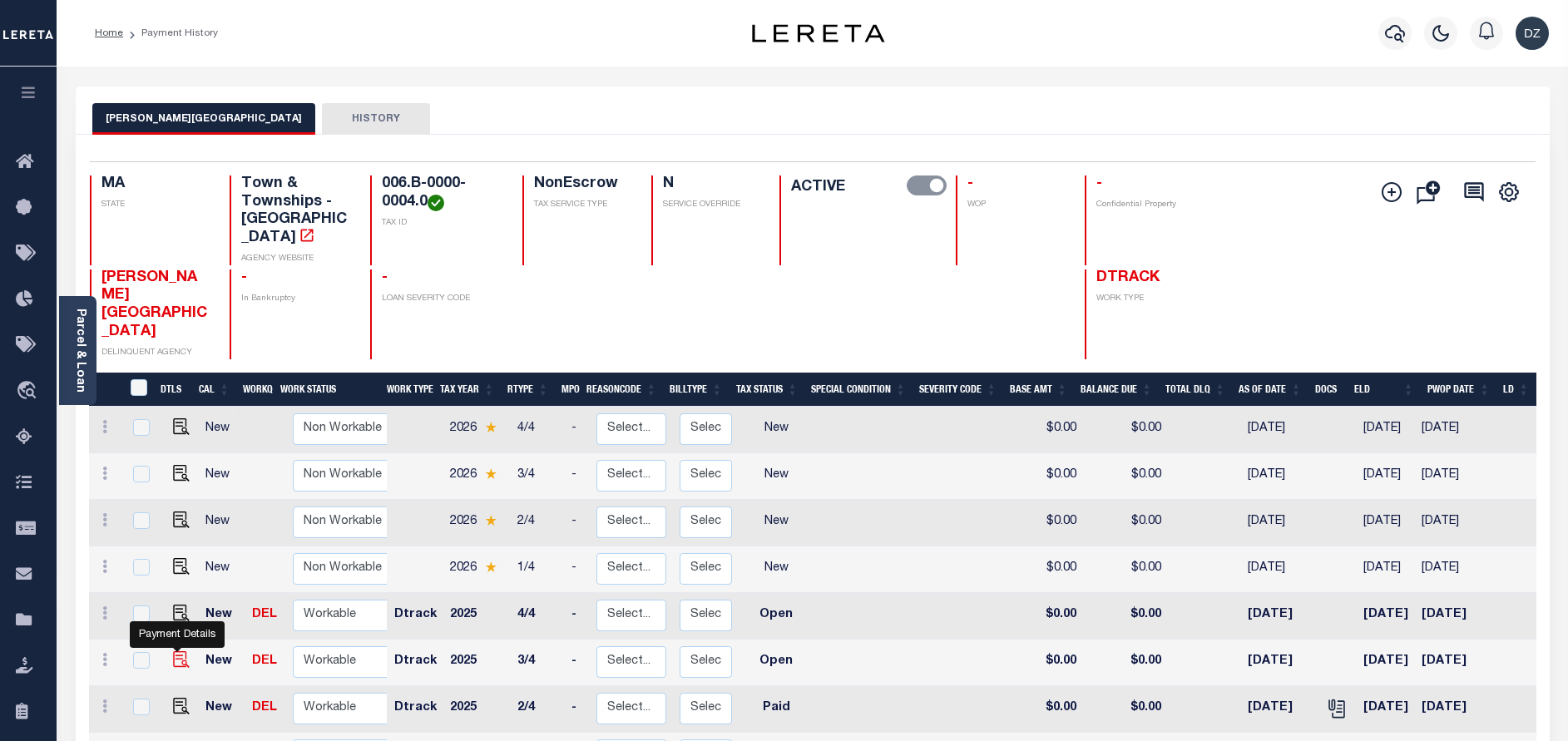
click at [180, 651] on img "" at bounding box center [180, 659] width 16 height 16
checkbox input "true"
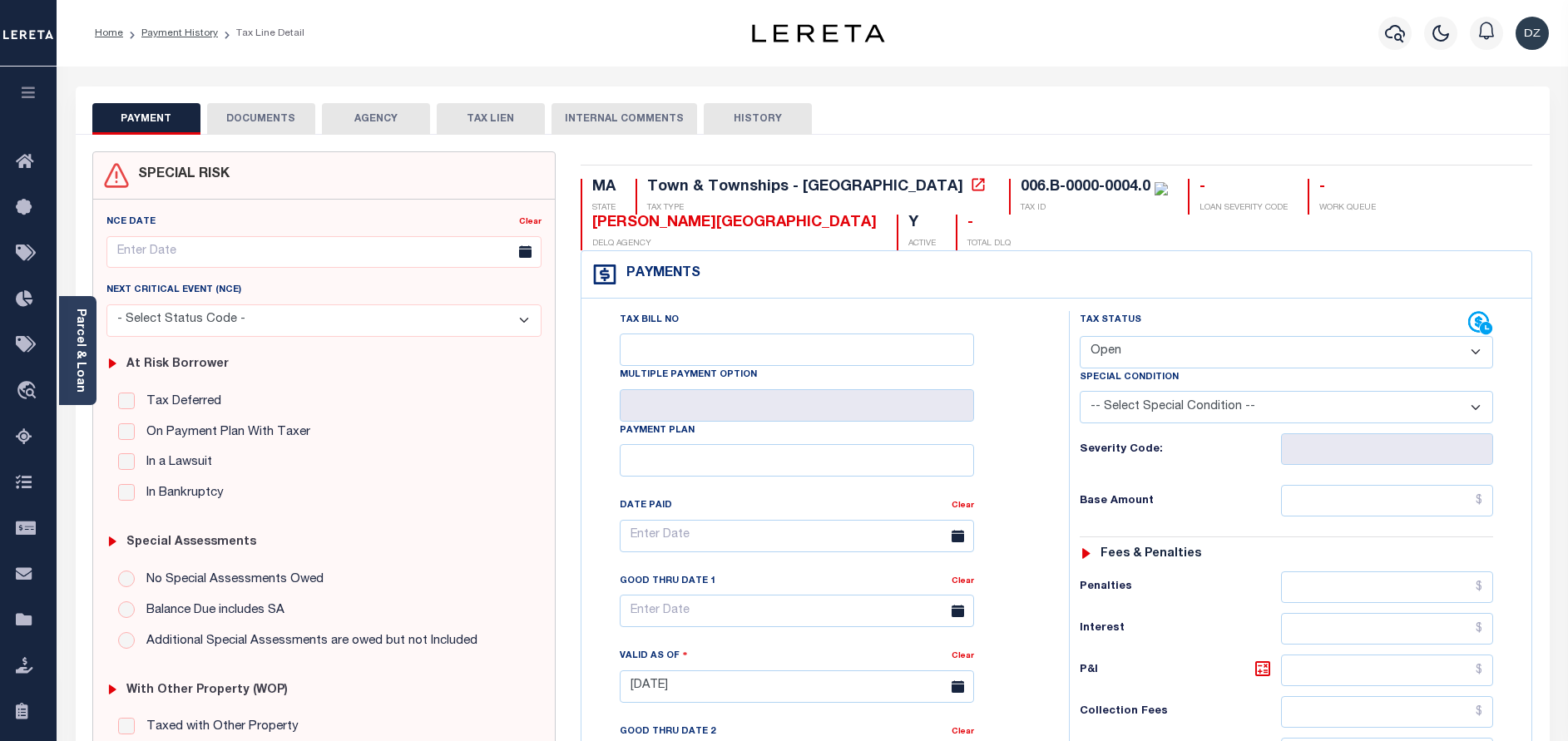
click at [1129, 341] on select "- Select Status Code - Open Due/Unpaid Paid Incomplete No Tax Due Internal Refu…" at bounding box center [1286, 352] width 414 height 33
select select "PYD"
click at [1079, 337] on select "- Select Status Code - Open Due/Unpaid Paid Incomplete No Tax Due Internal Refu…" at bounding box center [1286, 352] width 414 height 33
type input "[DATE]"
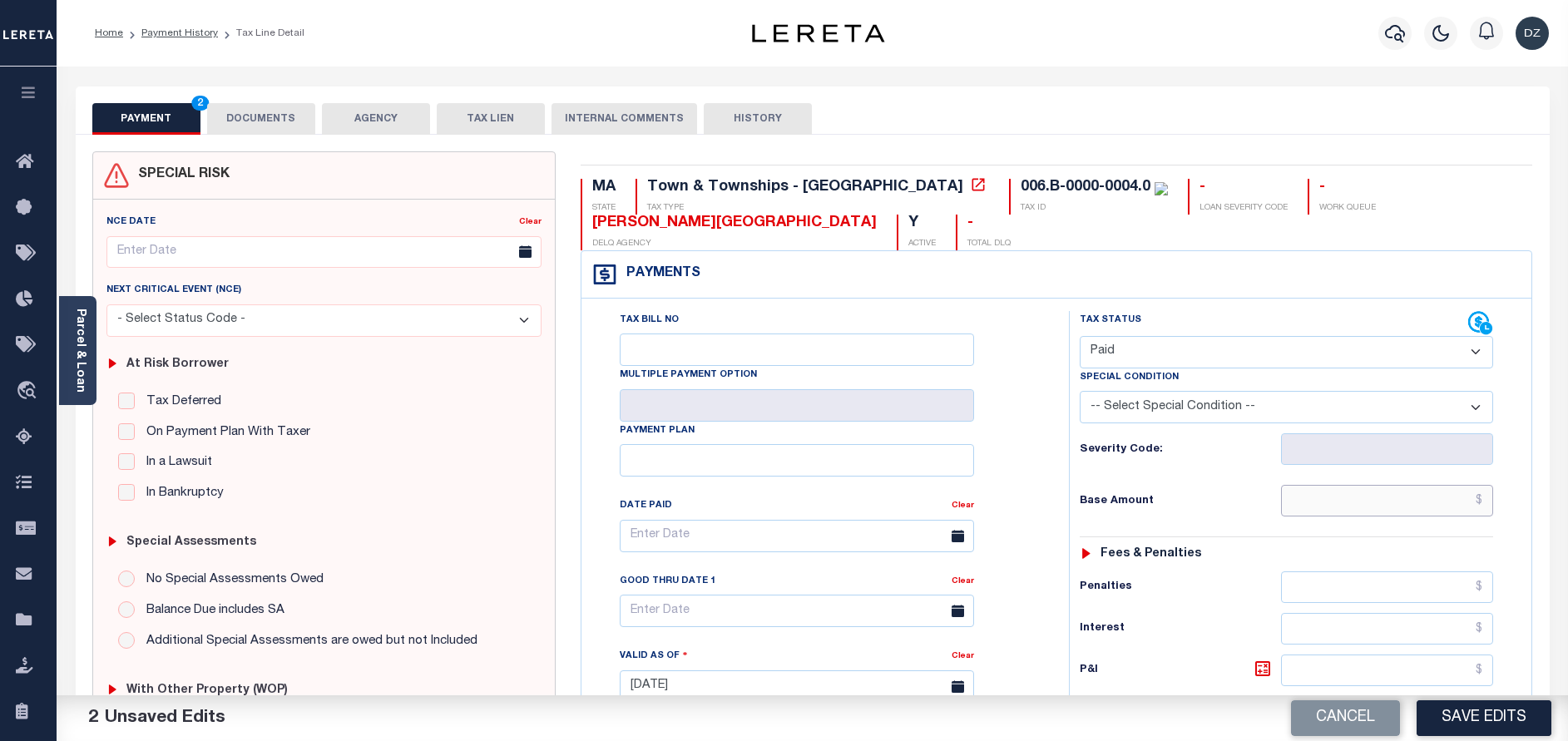
click at [1374, 495] on input "text" at bounding box center [1387, 501] width 212 height 32
type input "$0.00"
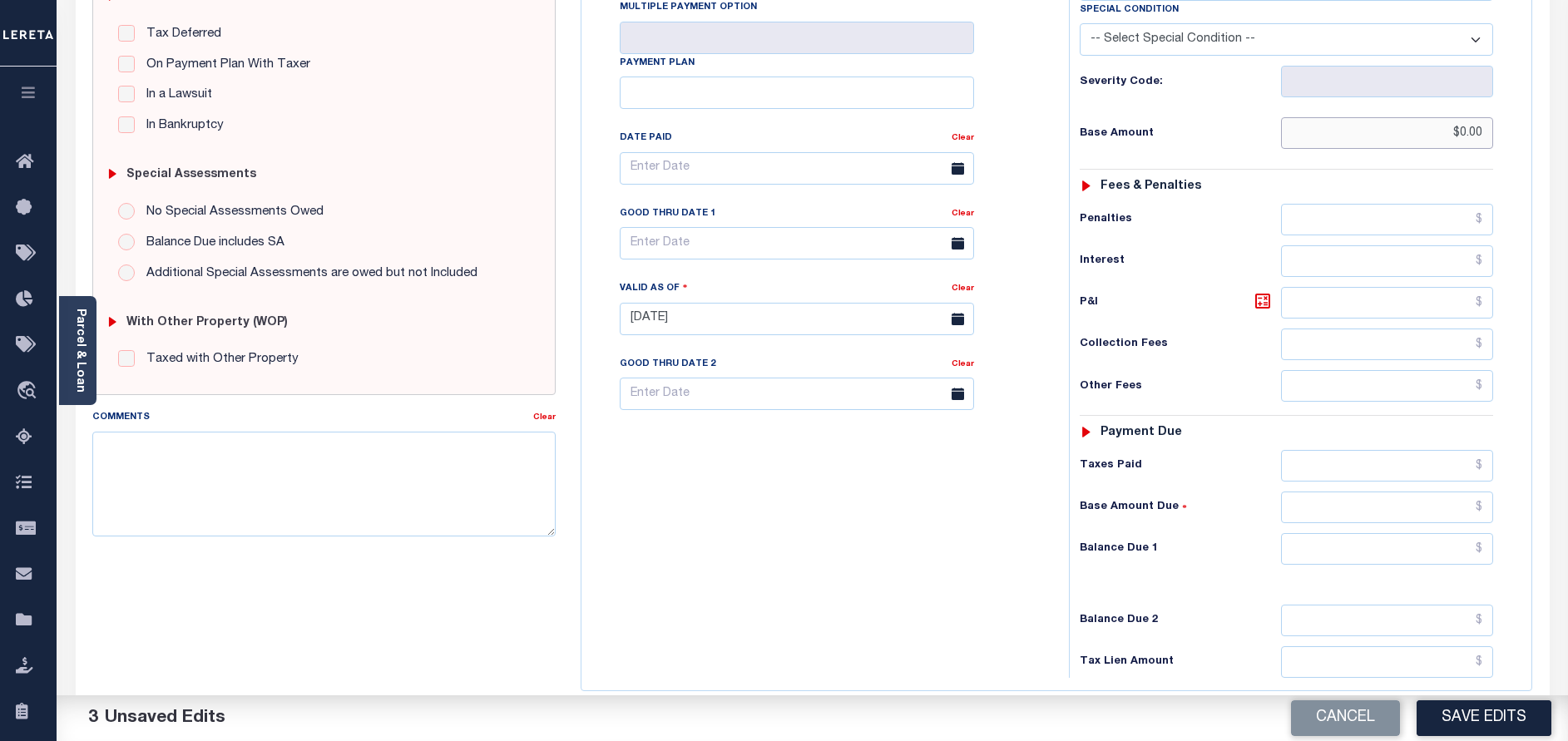
scroll to position [374, 0]
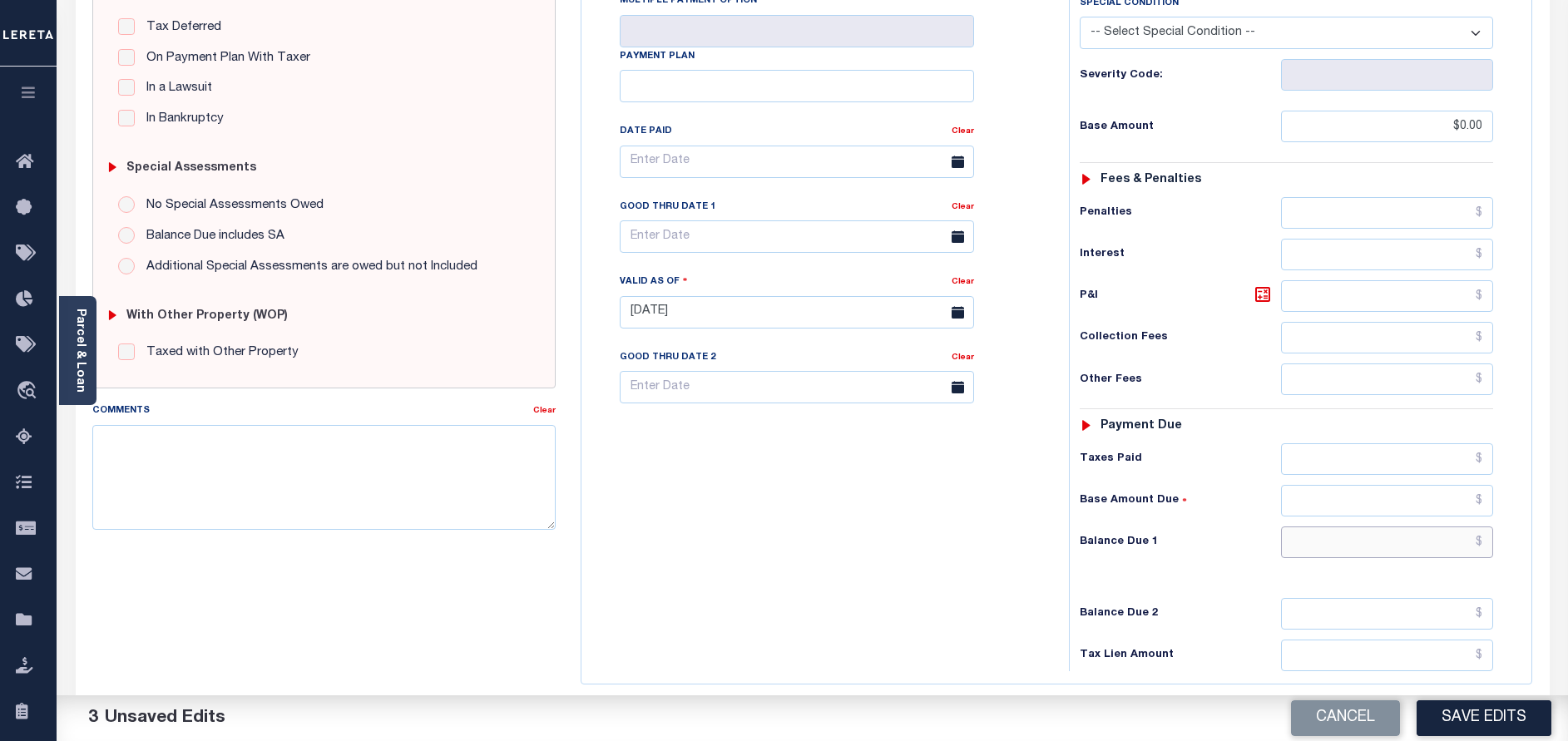
click at [1424, 540] on input "text" at bounding box center [1387, 542] width 212 height 32
type input "$0.00"
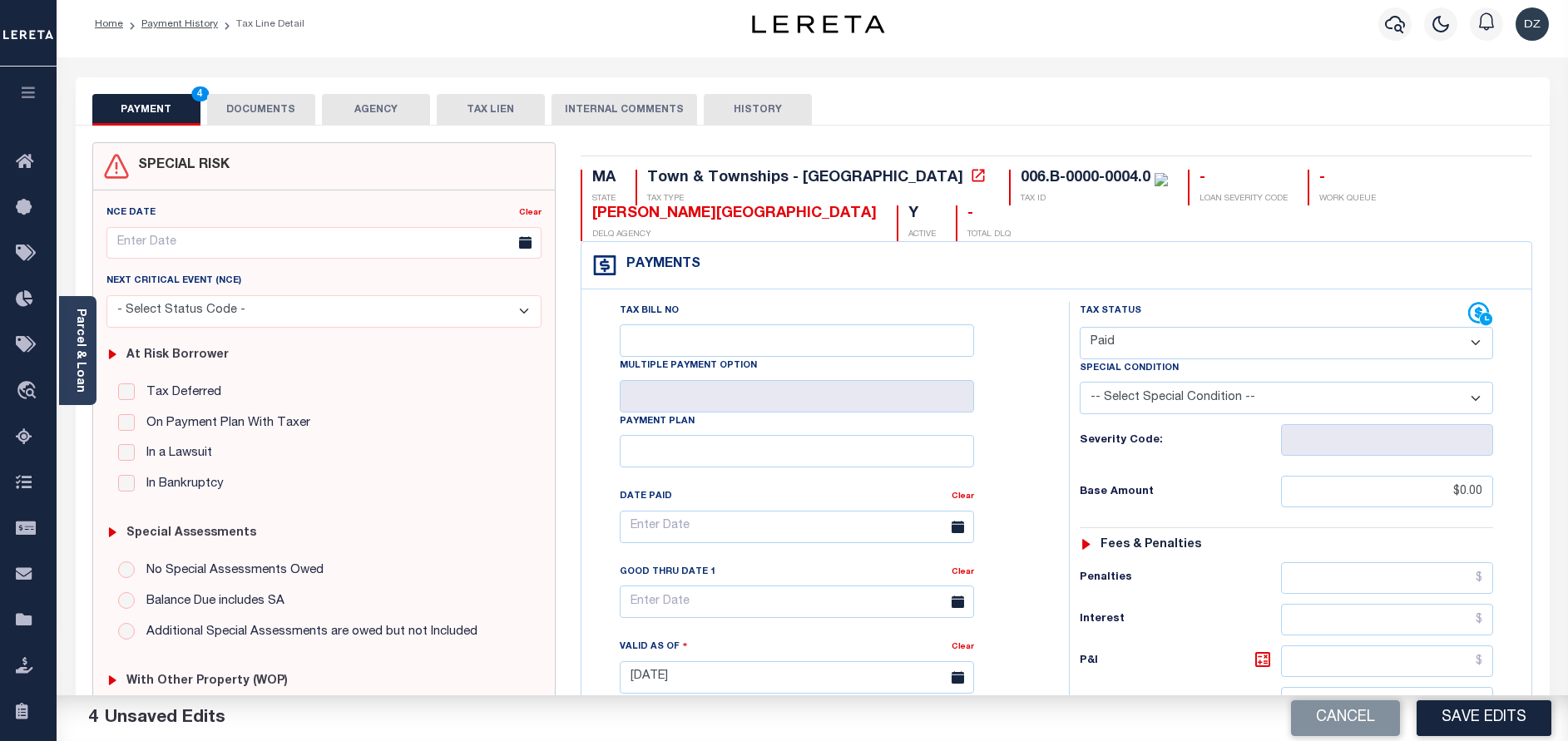
scroll to position [0, 0]
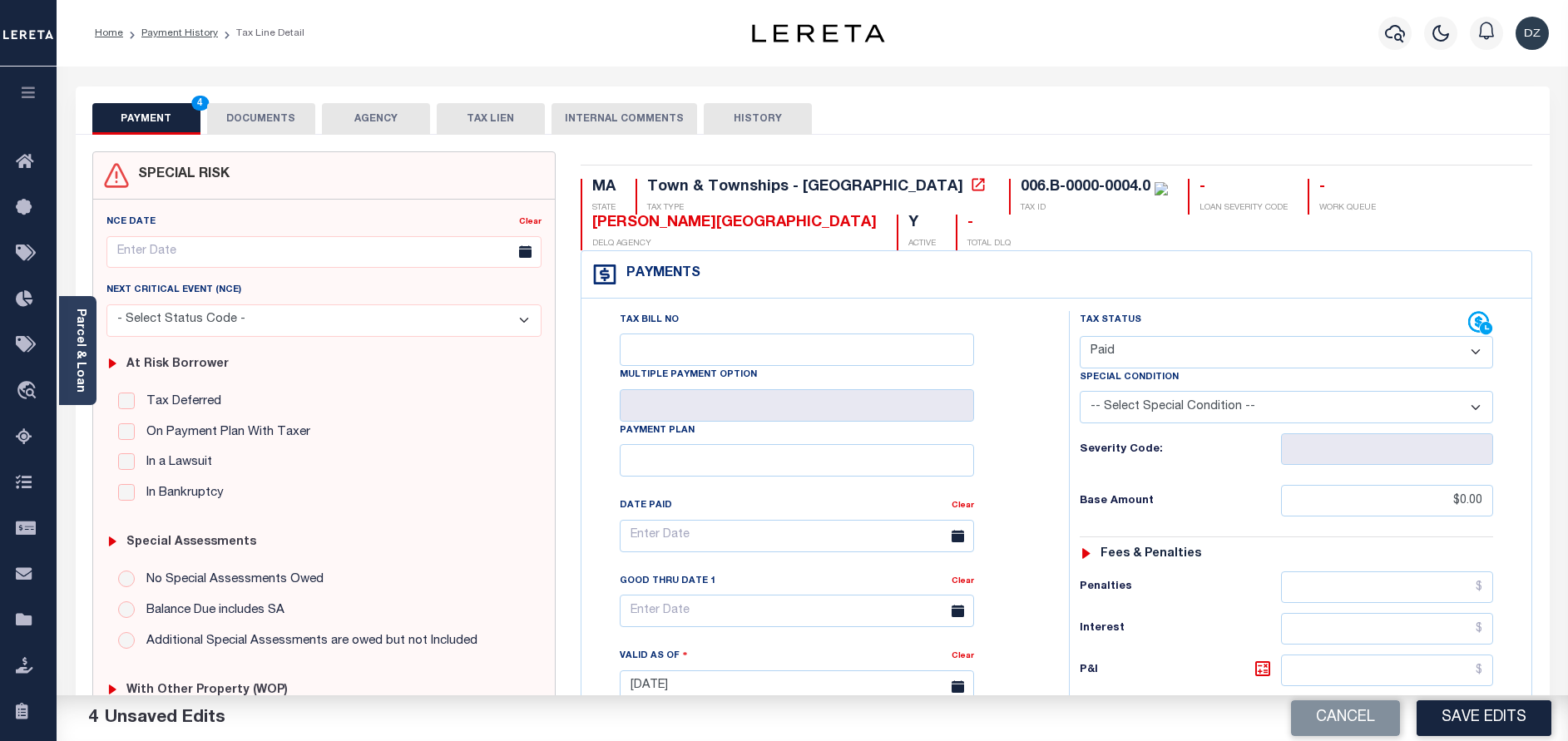
click at [267, 133] on button "DOCUMENTS" at bounding box center [261, 118] width 108 height 32
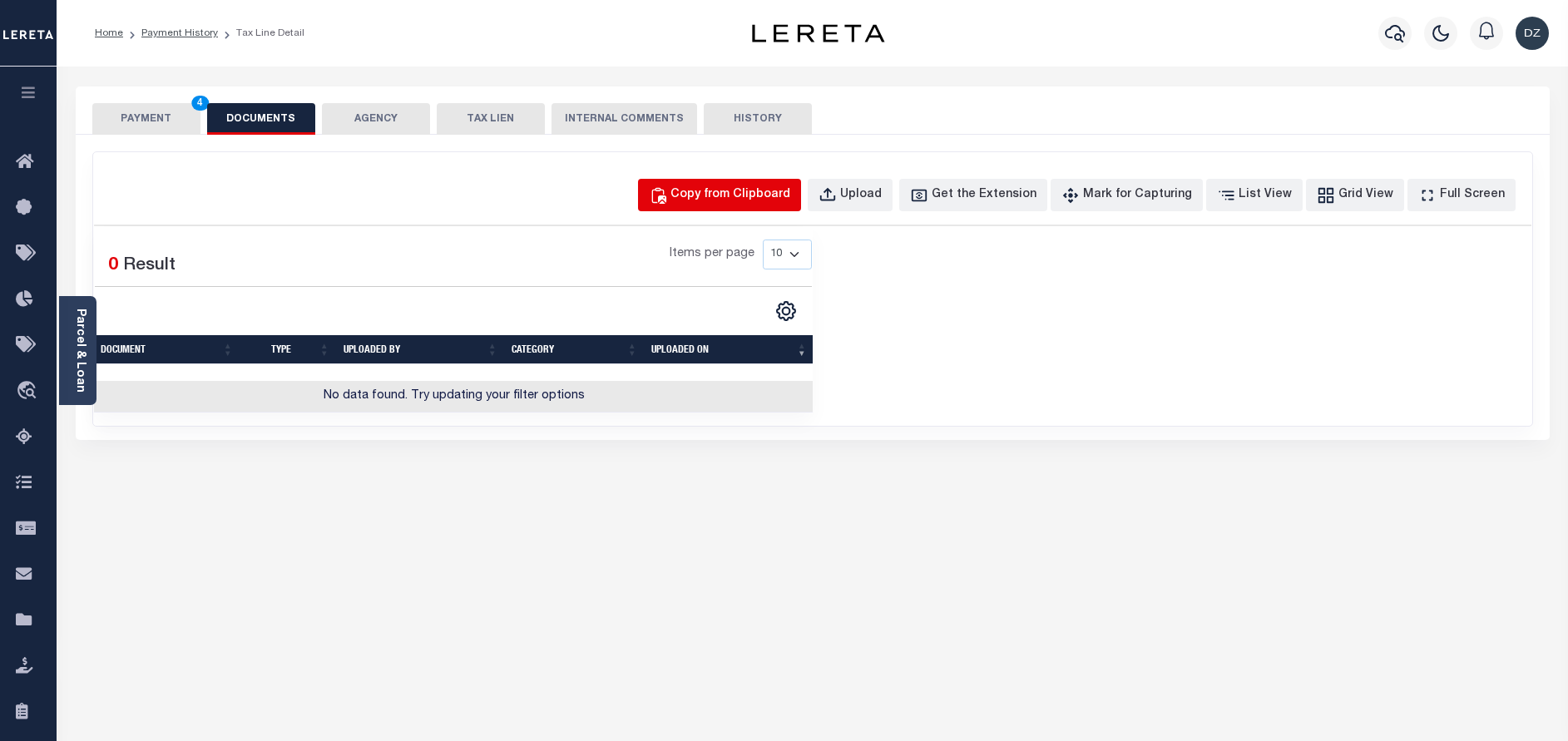
click at [760, 183] on button "Copy from Clipboard" at bounding box center [719, 195] width 163 height 33
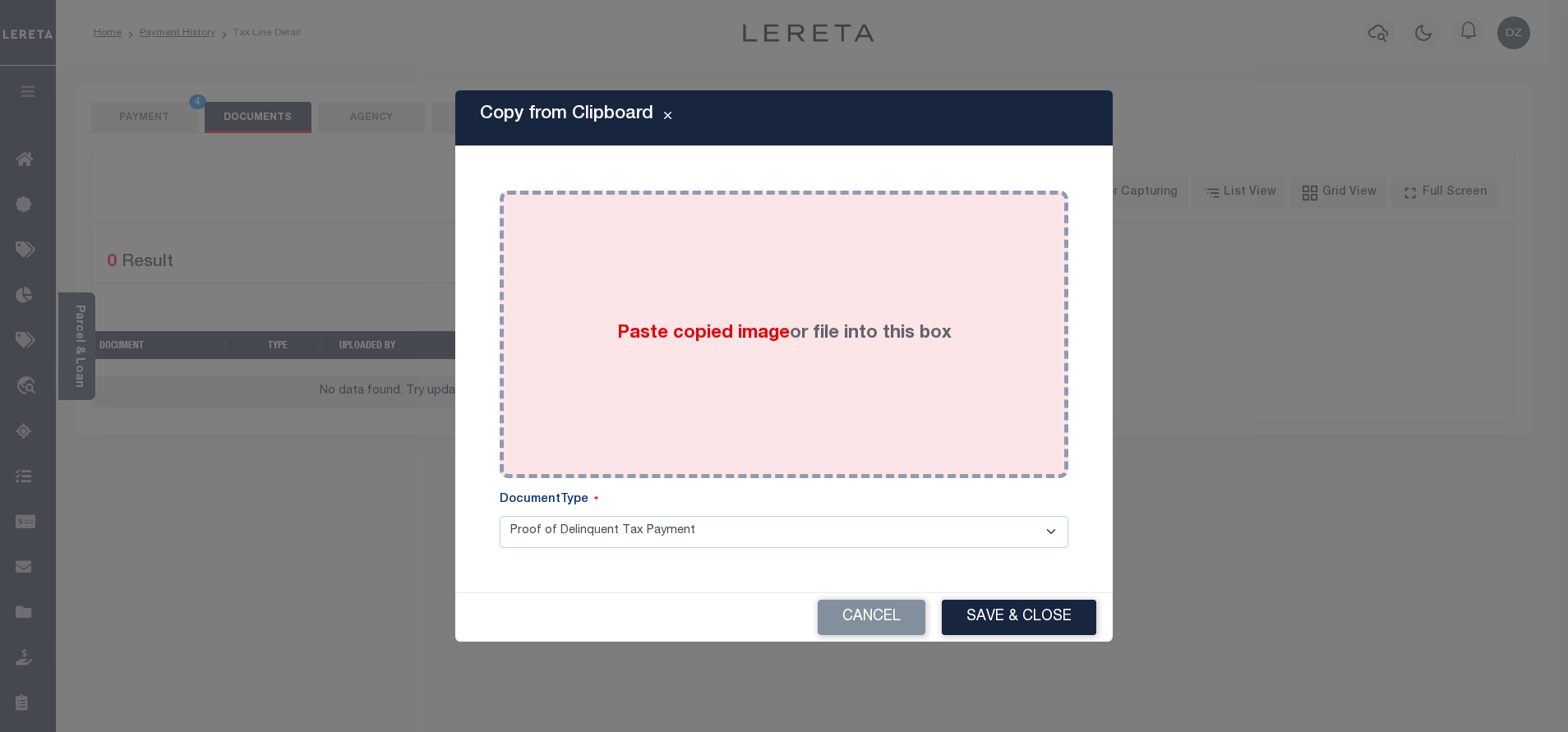
click at [776, 276] on div "Paste copied image or file into this box" at bounding box center [784, 334] width 544 height 263
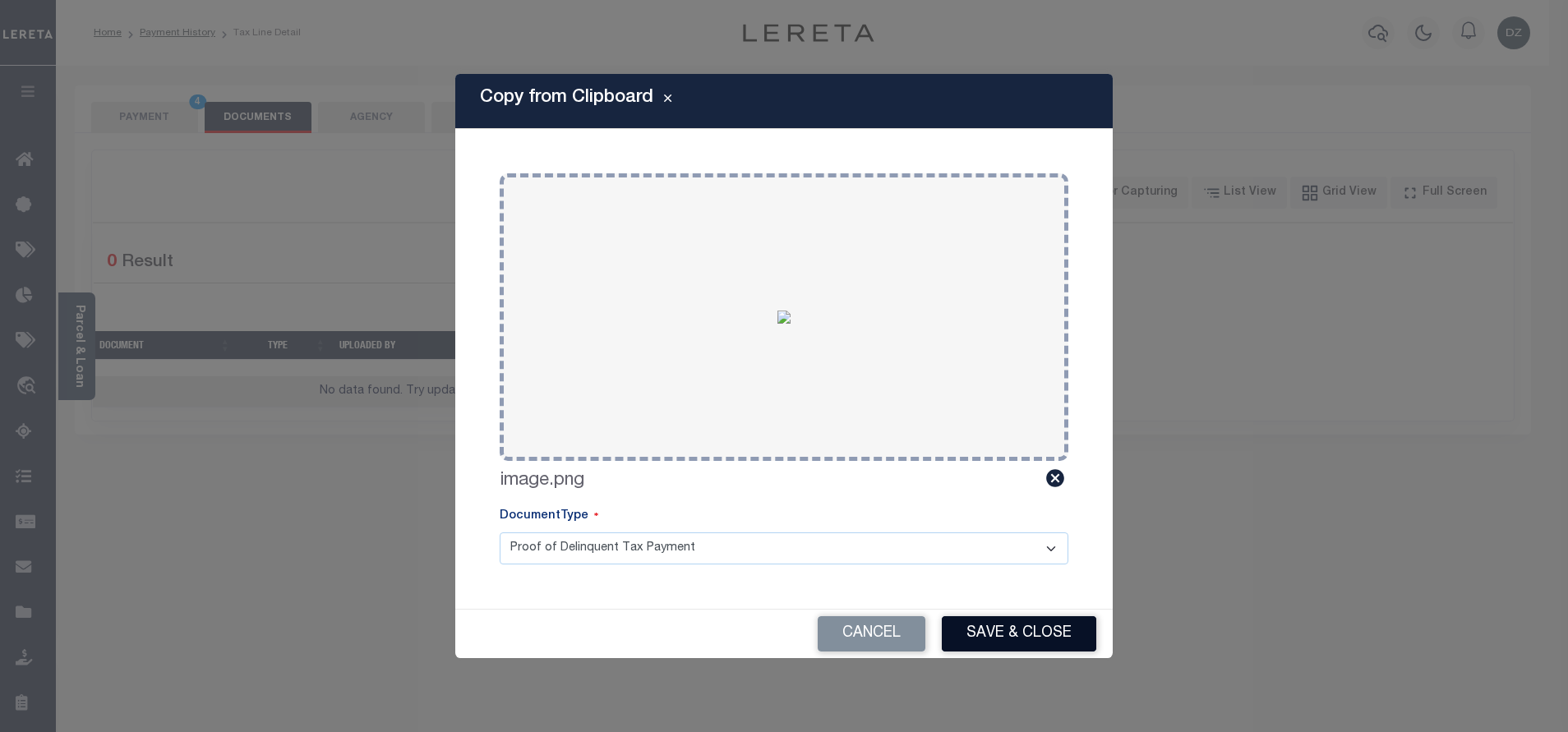
click at [998, 628] on button "Save & Close" at bounding box center [1019, 633] width 154 height 35
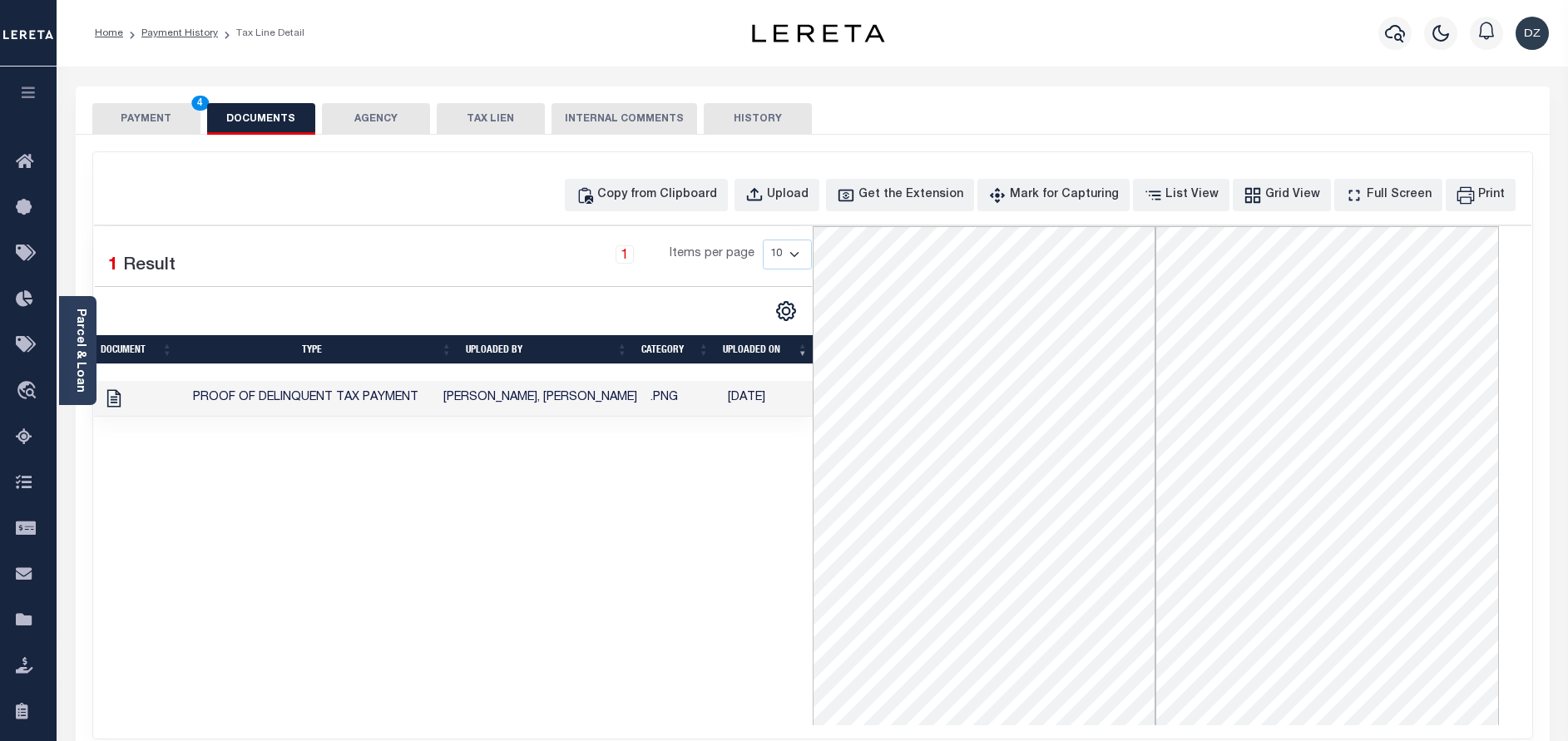
click at [145, 132] on button "PAYMENT 4" at bounding box center [146, 118] width 108 height 32
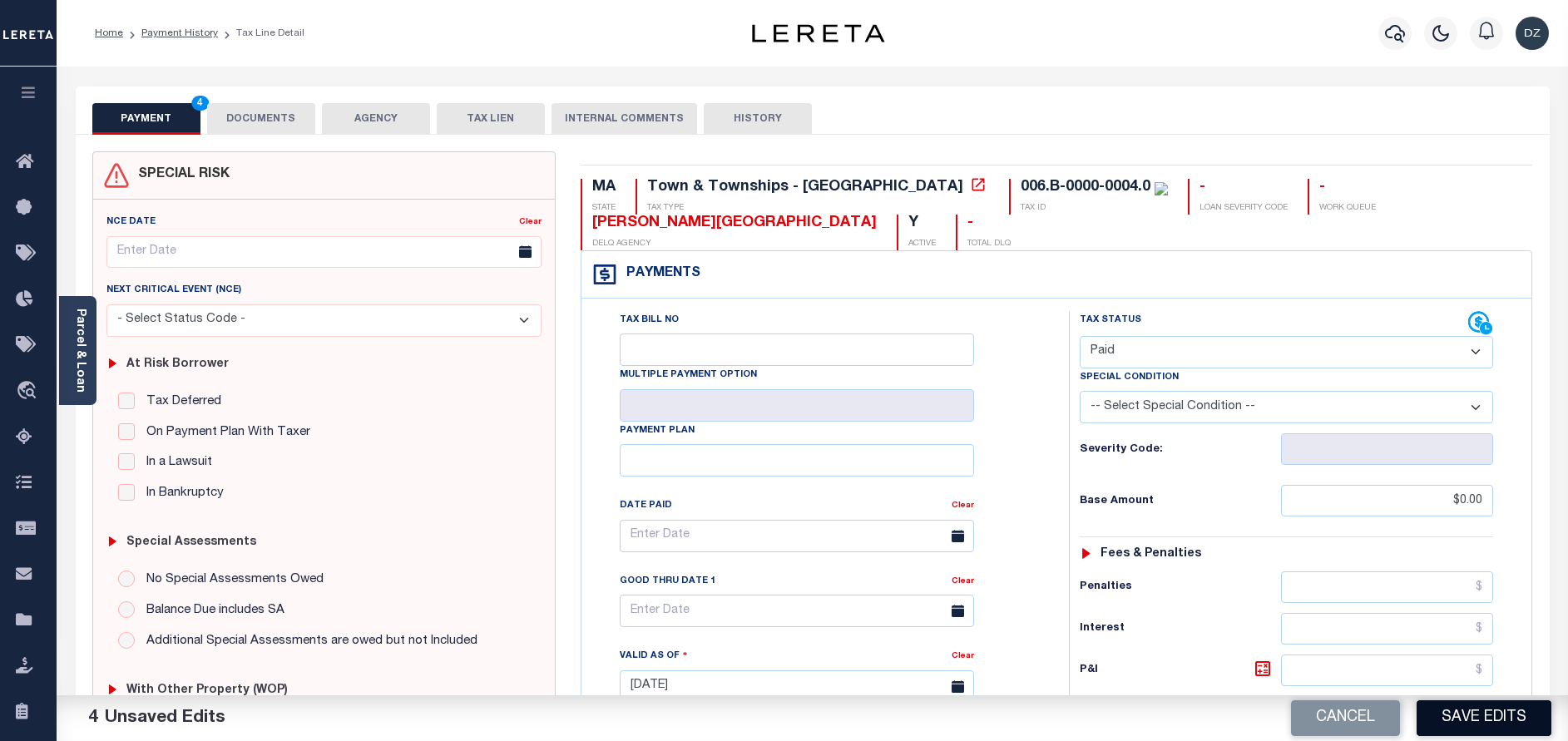
click at [1489, 717] on button "Save Edits" at bounding box center [1483, 718] width 135 height 35
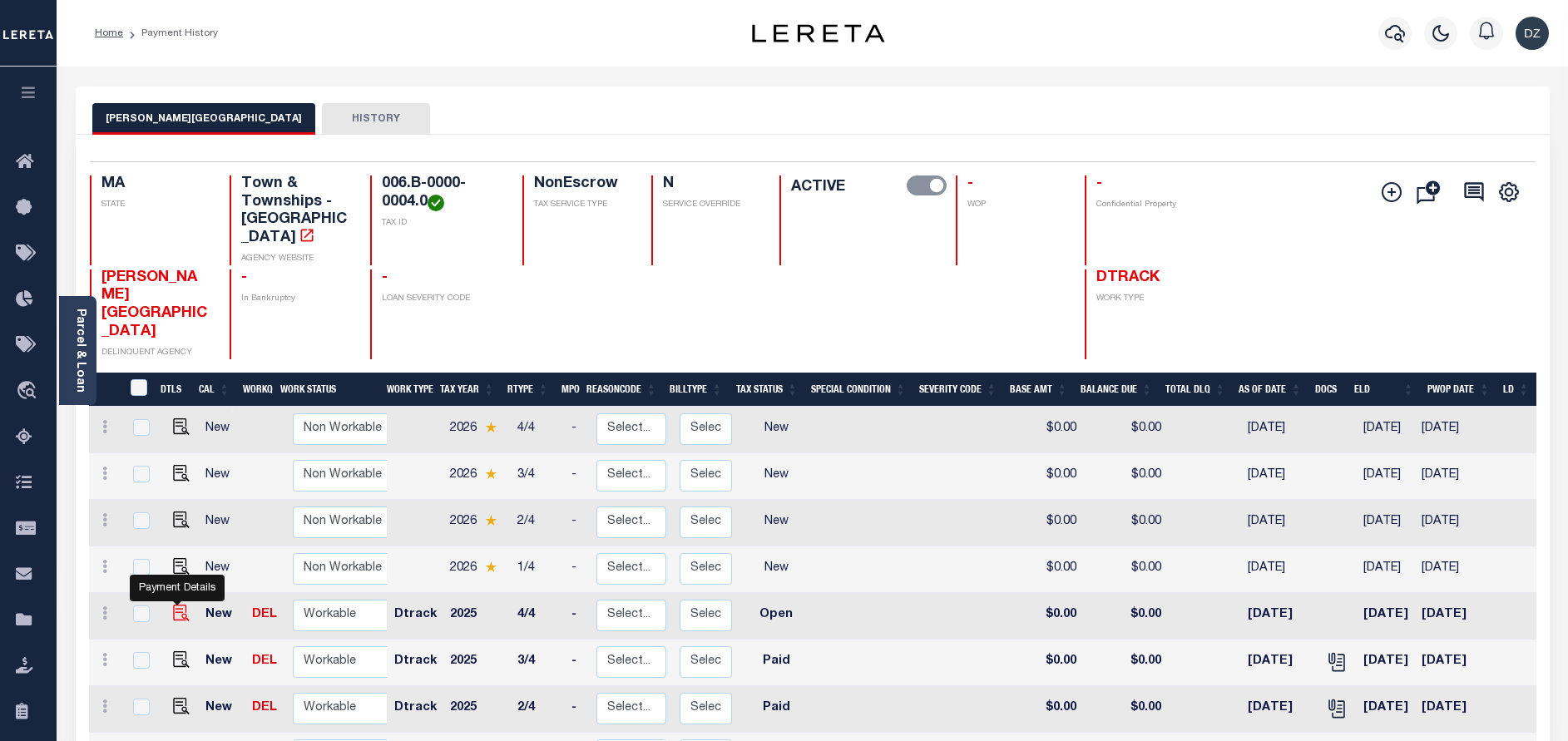
click at [173, 605] on img "" at bounding box center [180, 612] width 16 height 16
checkbox input "true"
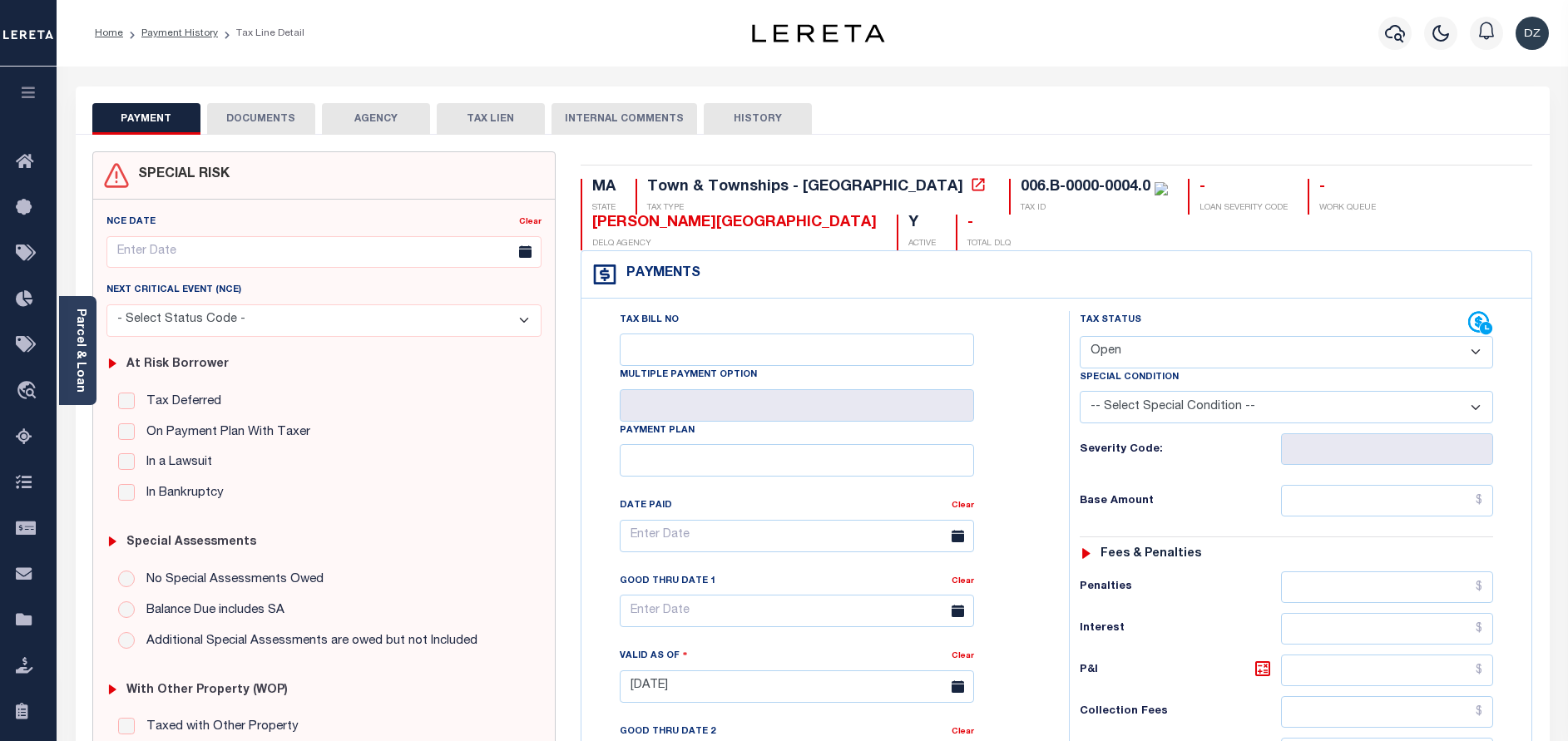
click at [1165, 350] on select "- Select Status Code - Open Due/Unpaid Paid Incomplete No Tax Due Internal Refu…" at bounding box center [1286, 352] width 414 height 33
select select "PYD"
click at [1079, 337] on select "- Select Status Code - Open Due/Unpaid Paid Incomplete No Tax Due Internal Refu…" at bounding box center [1286, 352] width 414 height 33
type input "[DATE]"
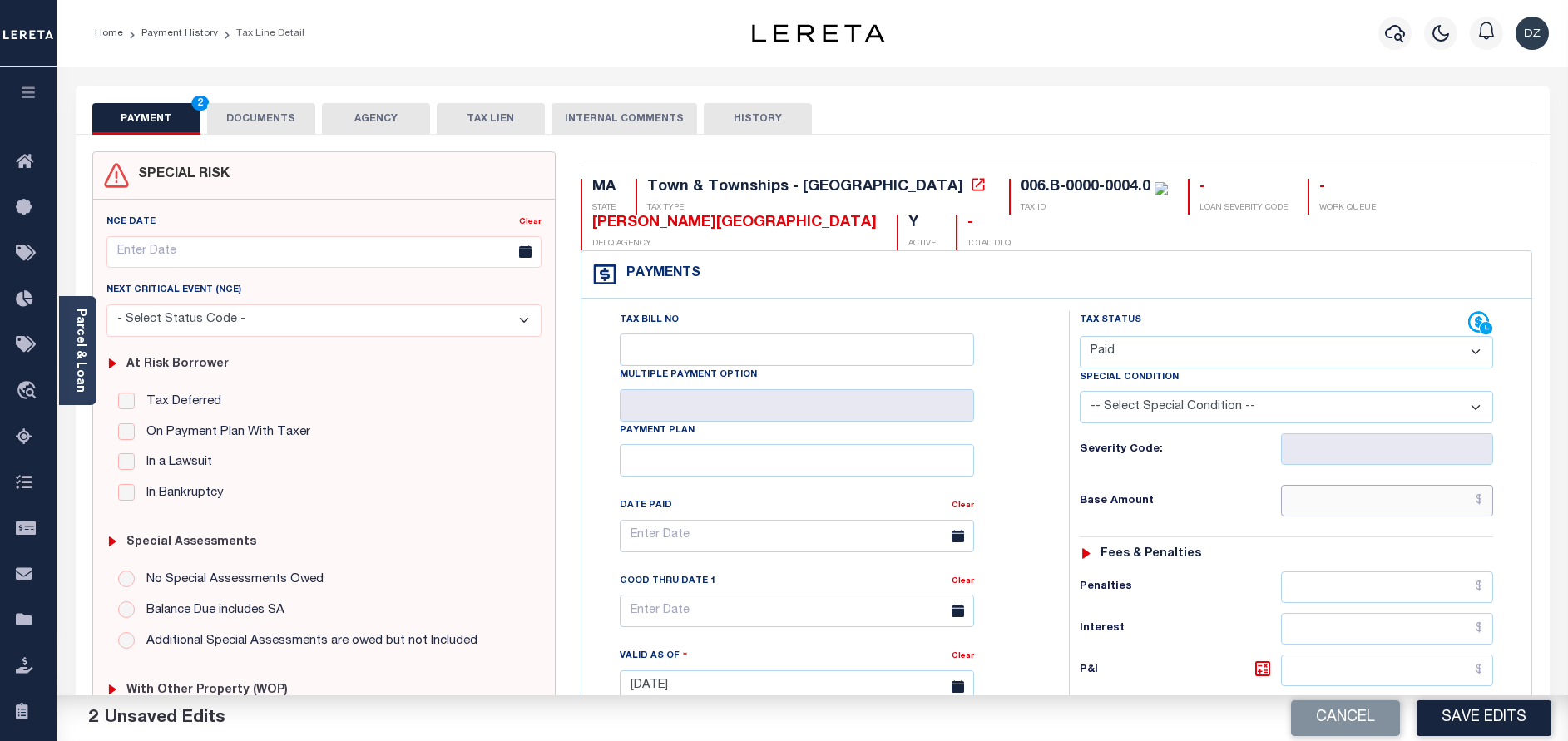
click at [1366, 491] on input "text" at bounding box center [1387, 501] width 212 height 32
type input "$0.00"
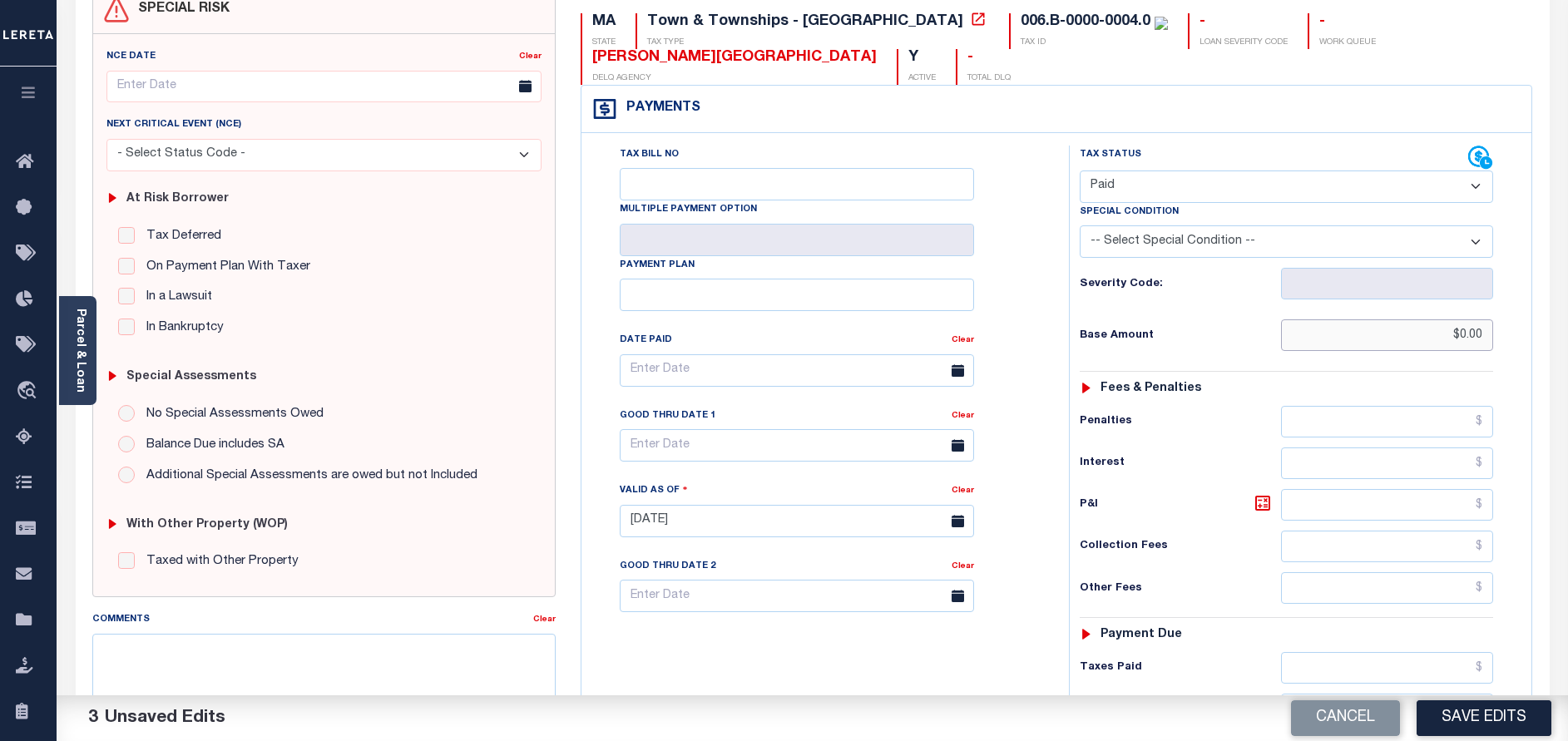
scroll to position [499, 0]
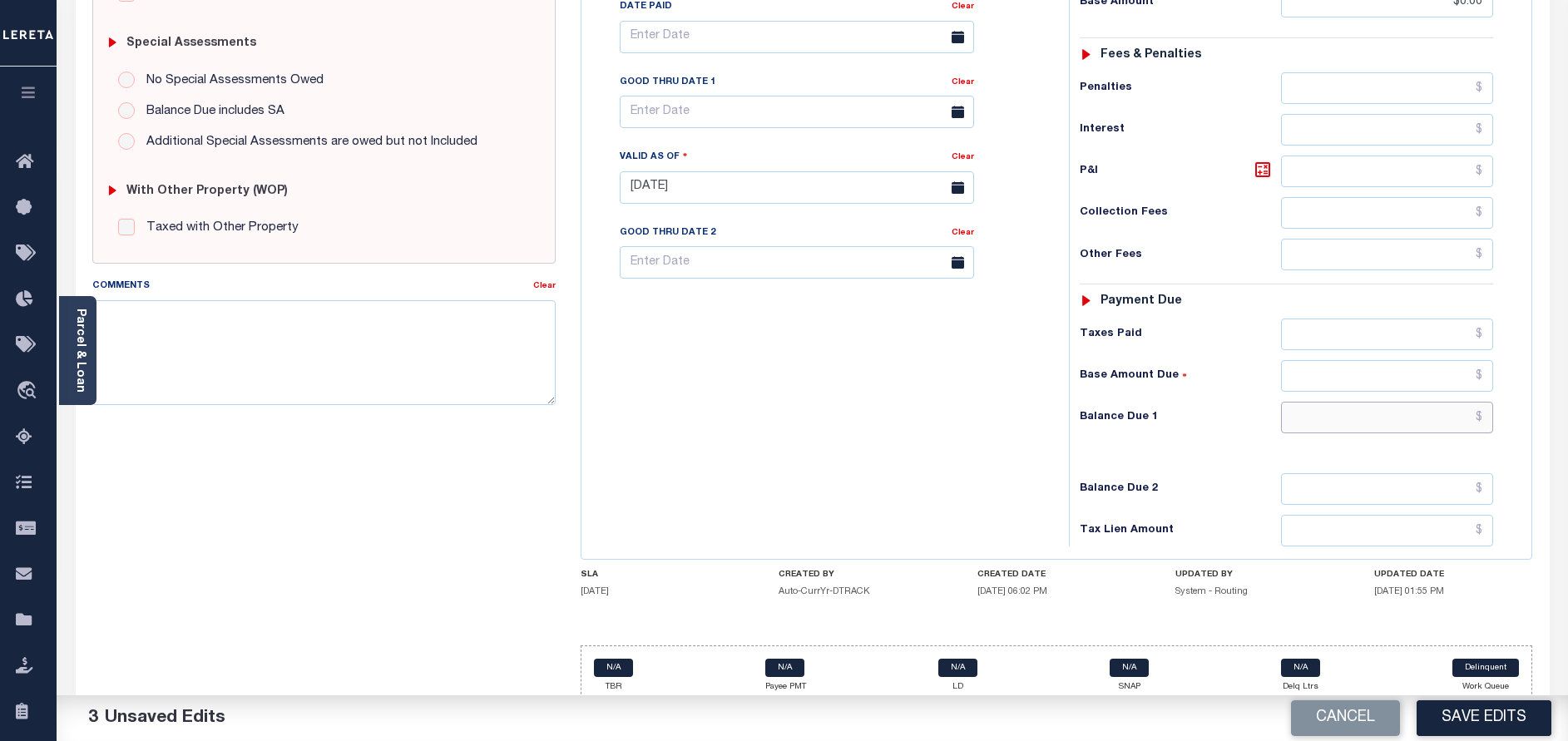
click at [1445, 426] on input "text" at bounding box center [1387, 417] width 212 height 32
type input "$0.00"
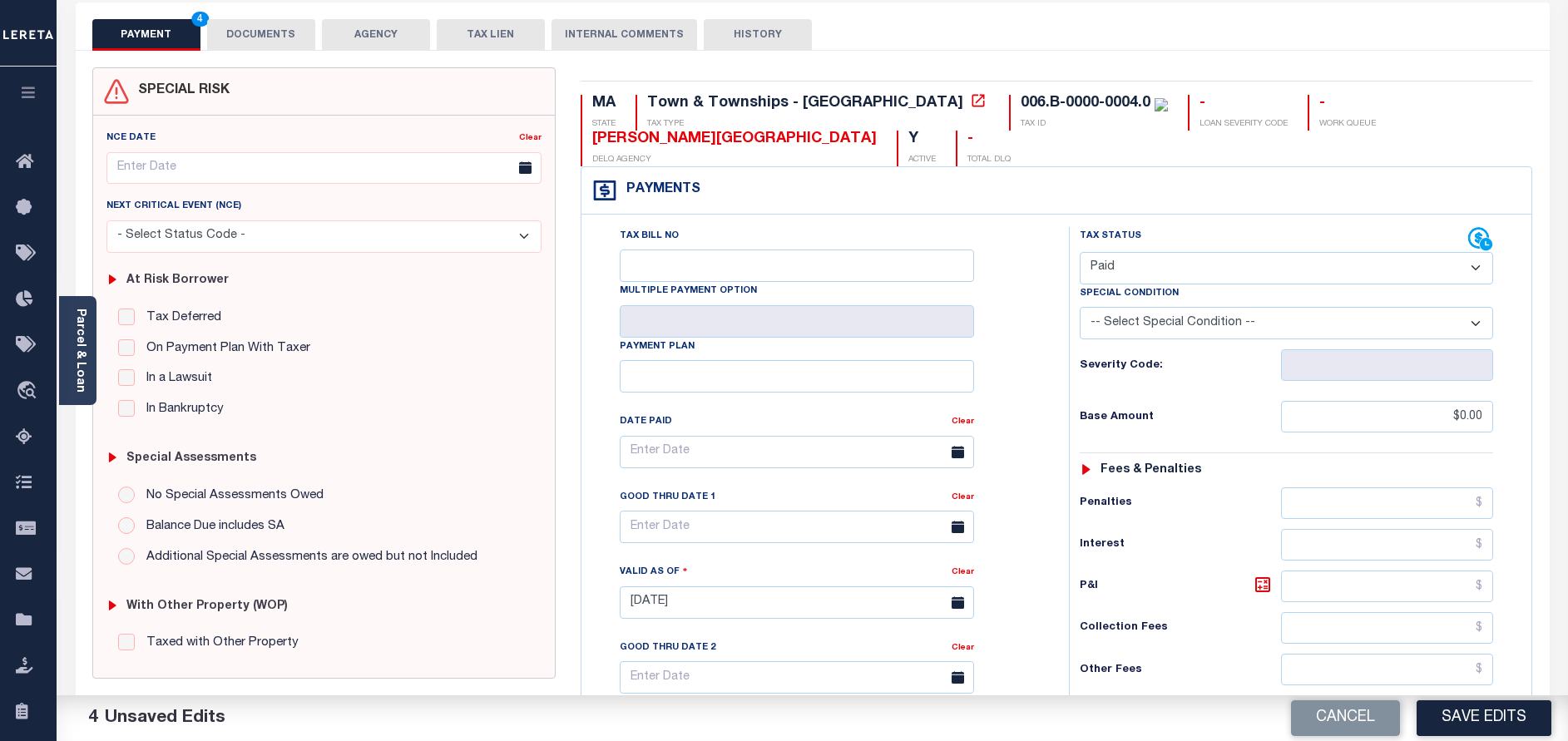
scroll to position [0, 0]
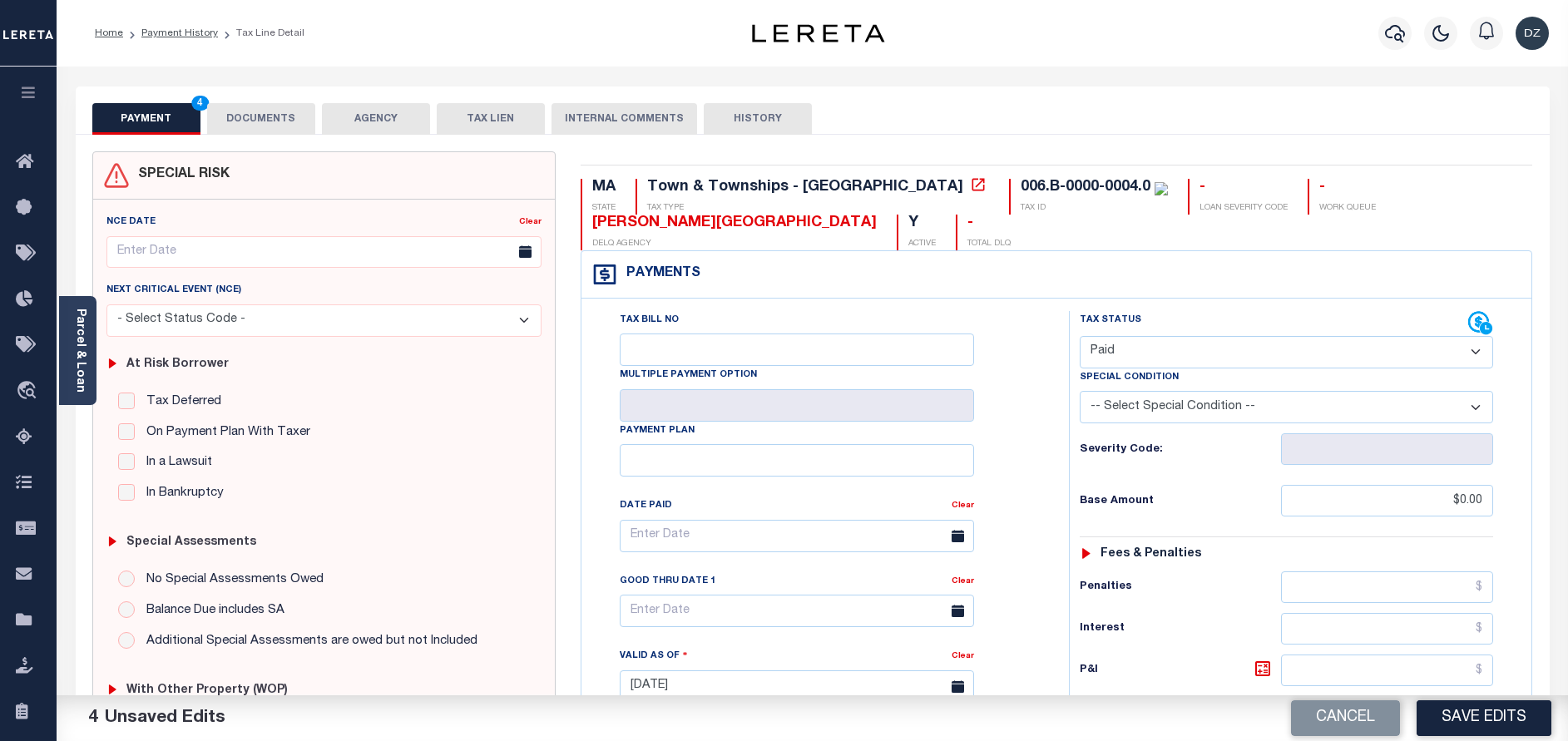
click at [269, 113] on button "DOCUMENTS" at bounding box center [261, 118] width 108 height 32
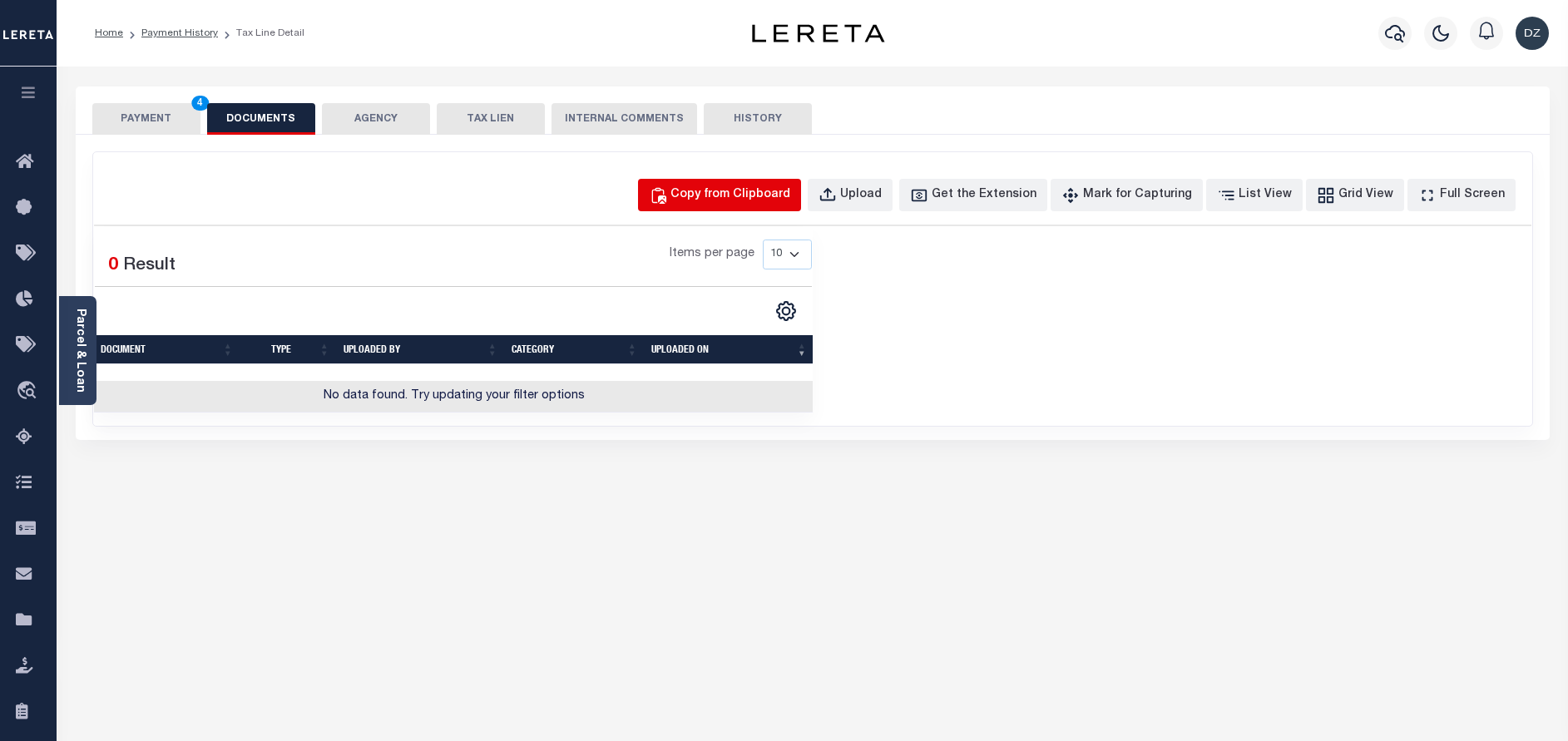
click at [745, 205] on button "Copy from Clipboard" at bounding box center [719, 195] width 163 height 33
select select "POP"
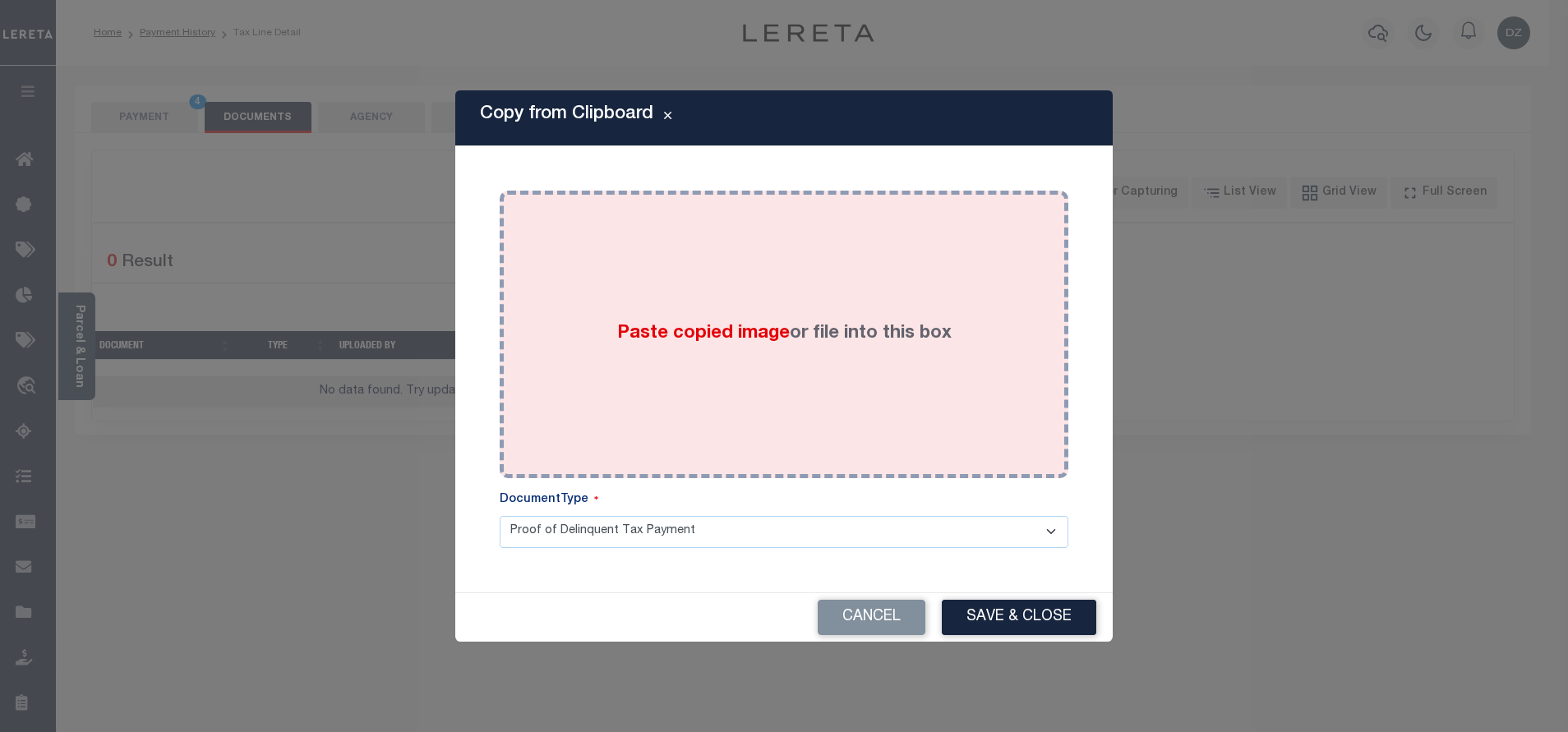
click at [876, 328] on label "Paste copied image or file into this box" at bounding box center [784, 334] width 334 height 27
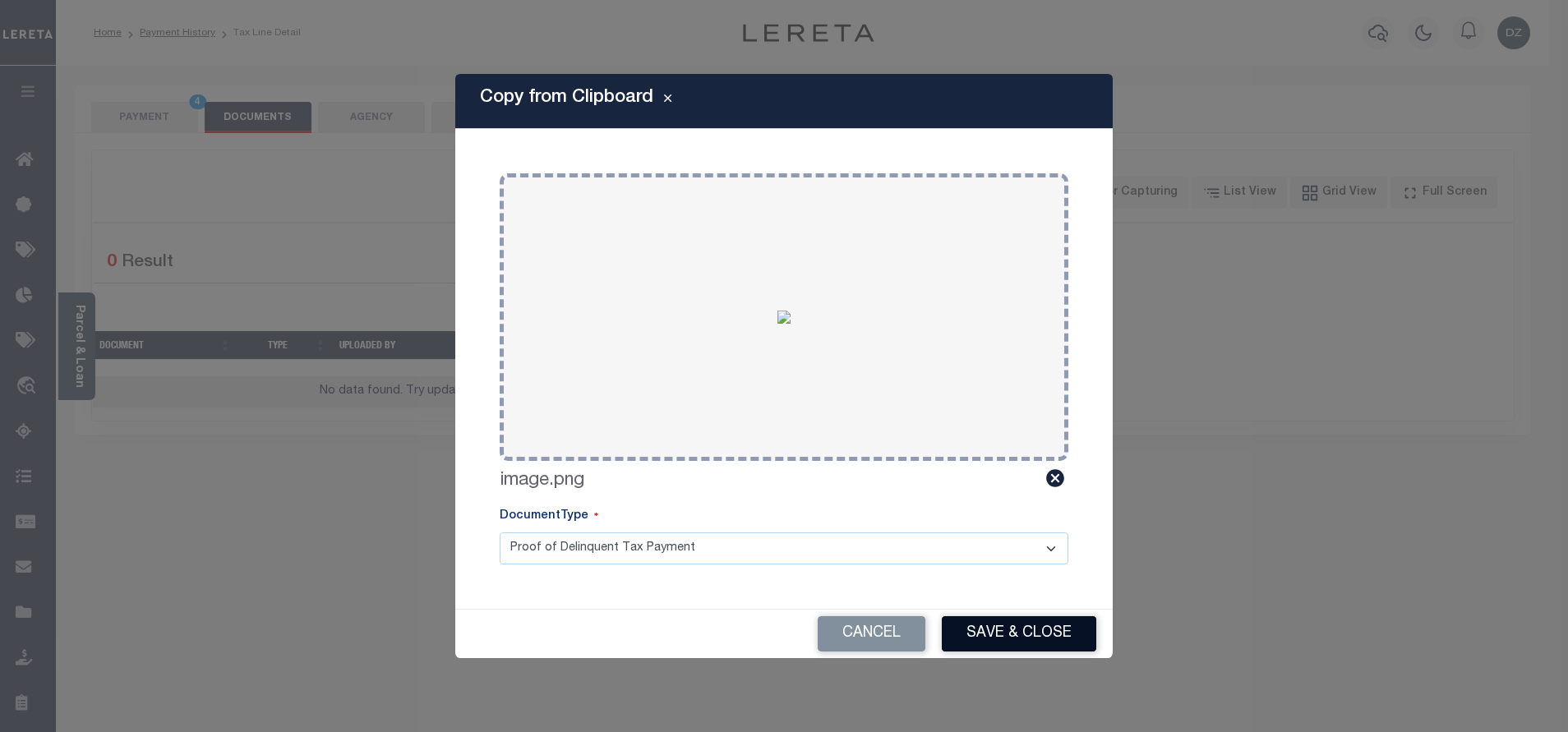
click at [999, 640] on button "Save & Close" at bounding box center [1019, 633] width 154 height 35
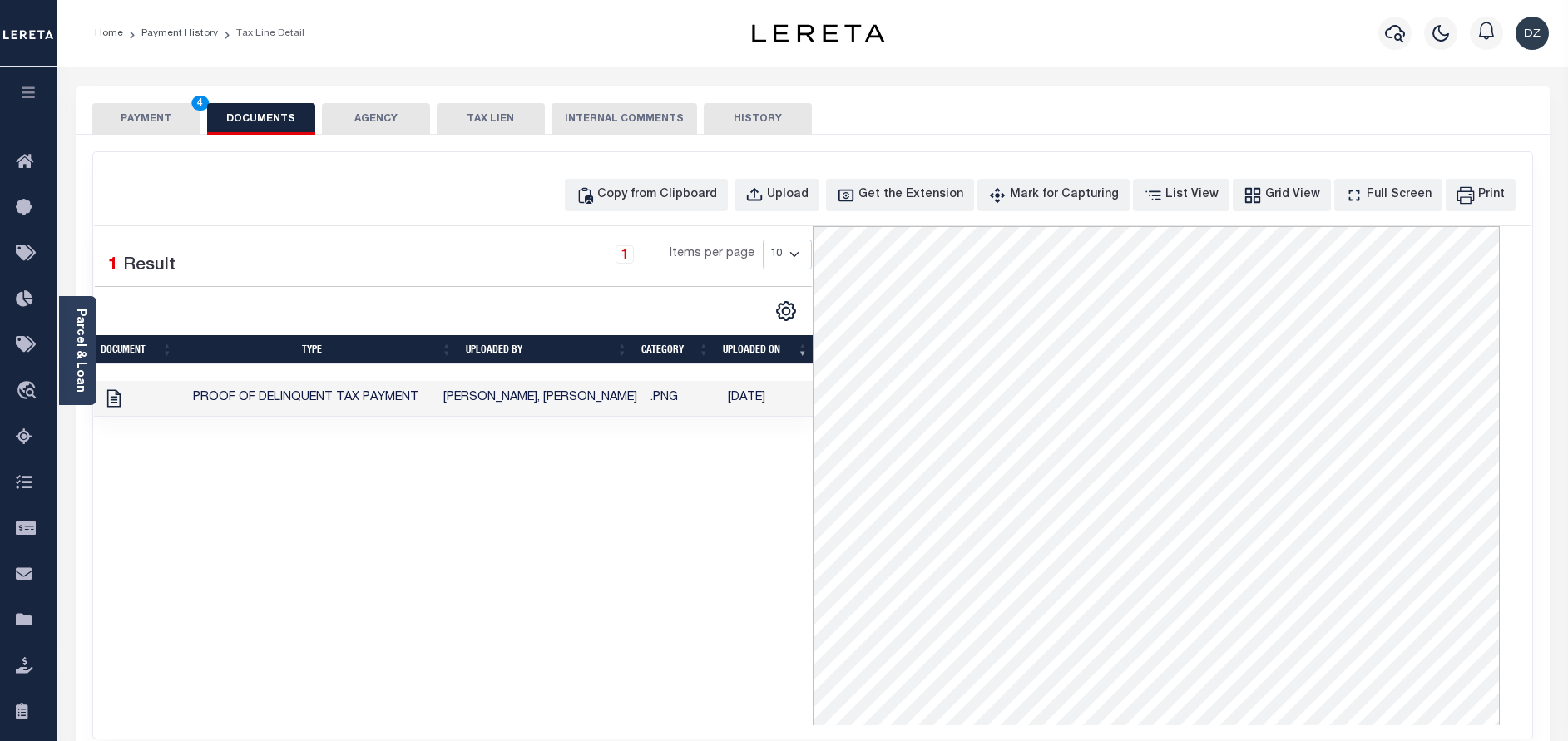
click at [143, 130] on button "PAYMENT 4" at bounding box center [146, 118] width 108 height 32
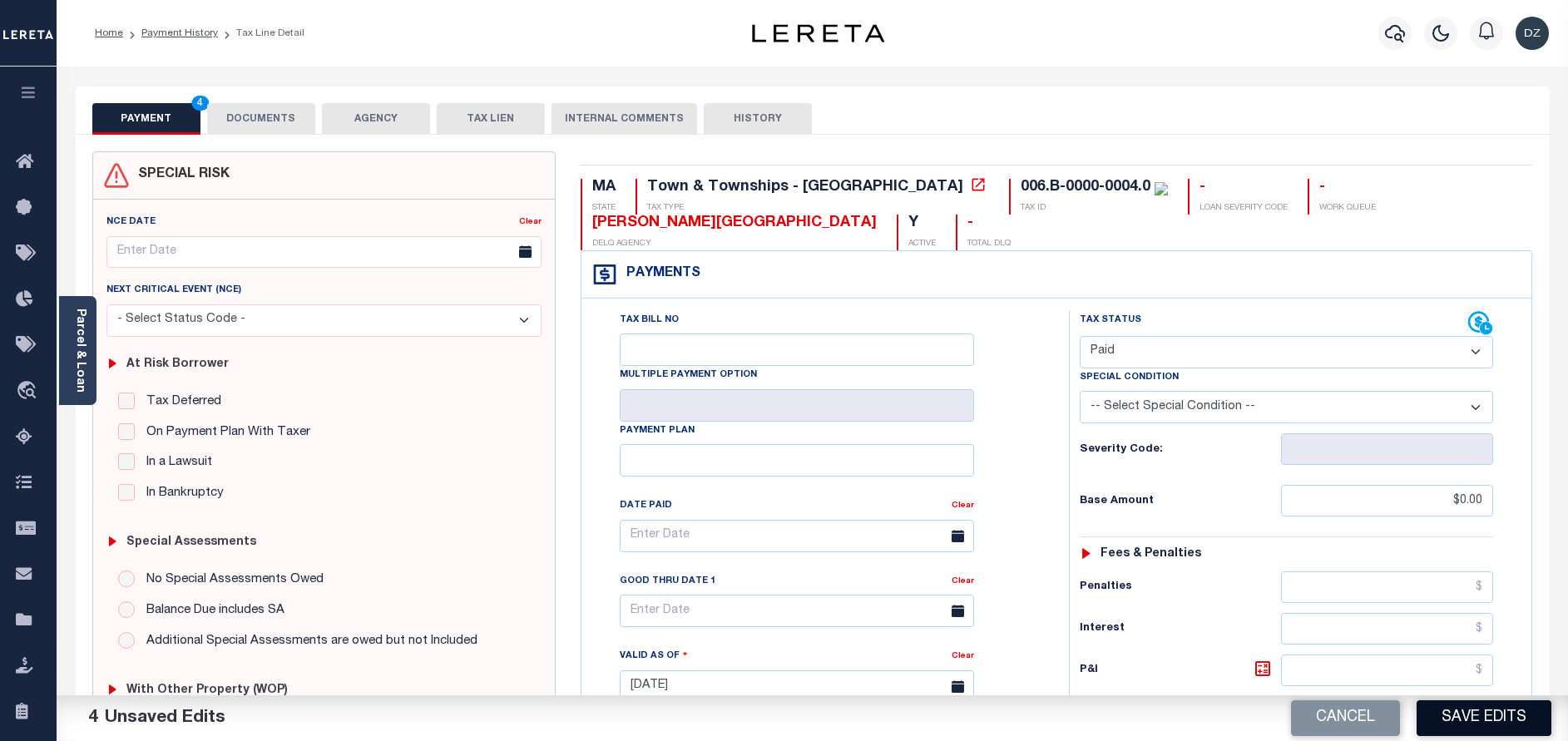
click at [1492, 721] on button "Save Edits" at bounding box center [1483, 718] width 135 height 35
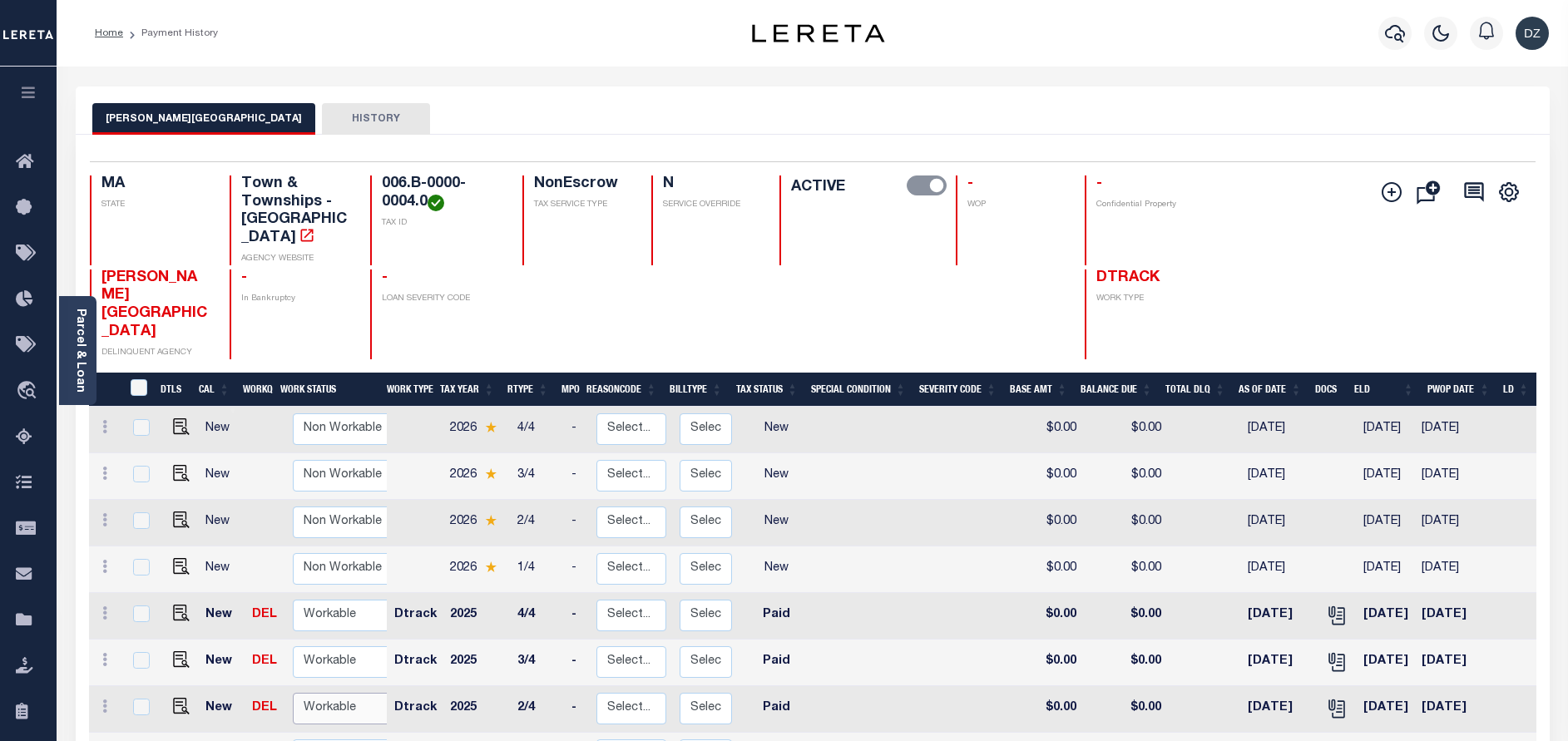
click at [319, 693] on select "Non Workable Workable" at bounding box center [343, 709] width 100 height 33
checkbox input "true"
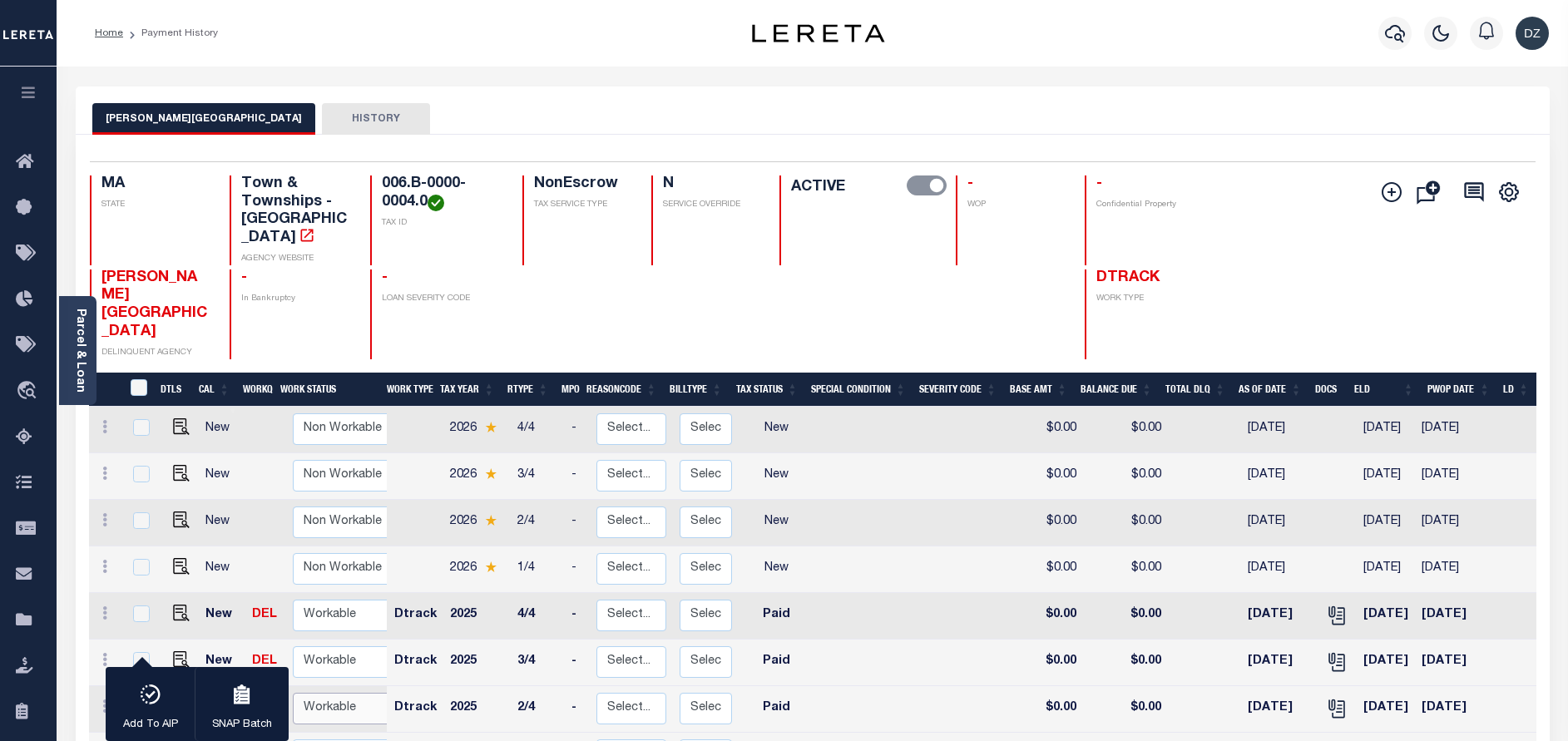
select select "true"
click at [293, 693] on select "Non Workable Workable" at bounding box center [343, 709] width 100 height 33
checkbox input "false"
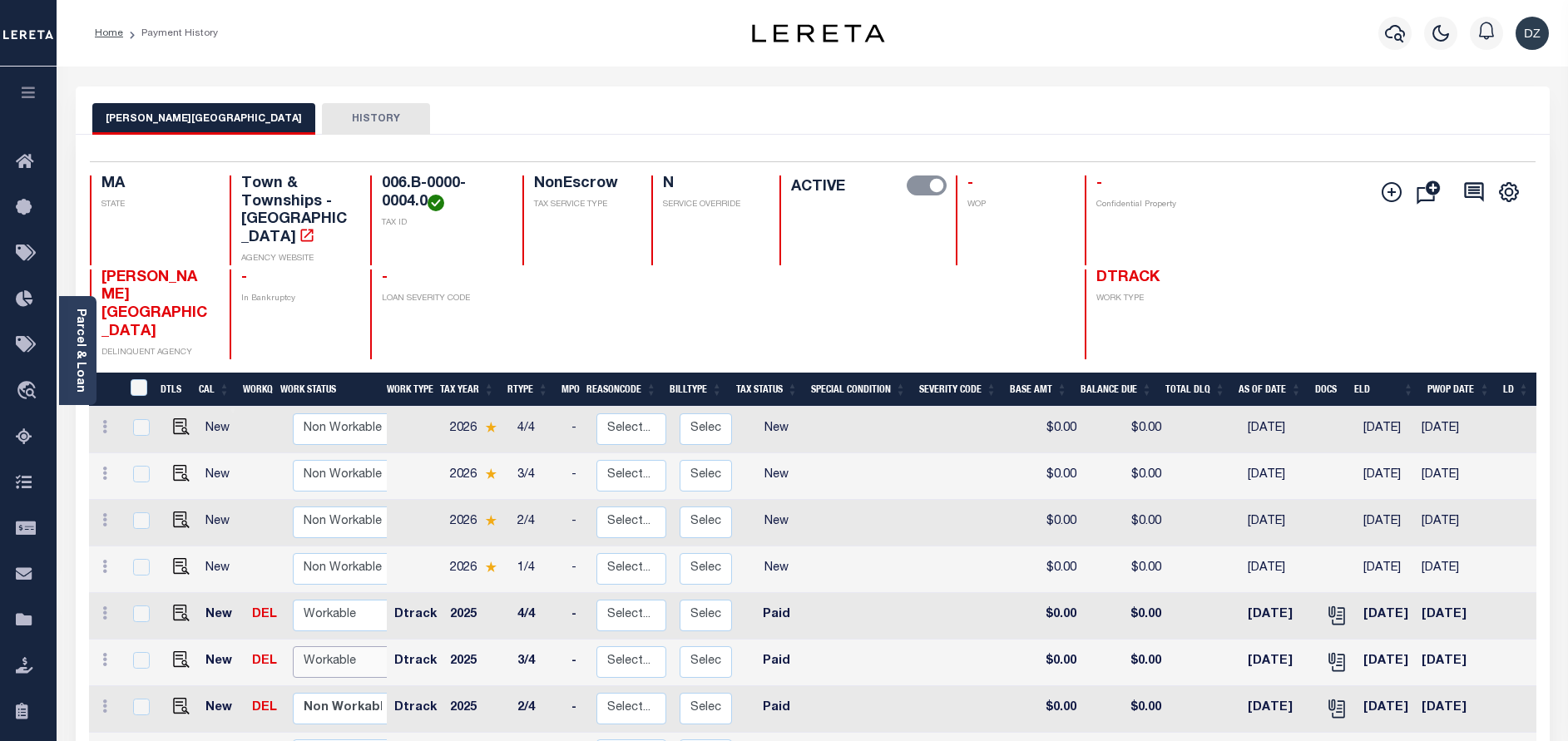
click at [339, 646] on select "Non Workable Workable" at bounding box center [343, 662] width 100 height 33
checkbox input "true"
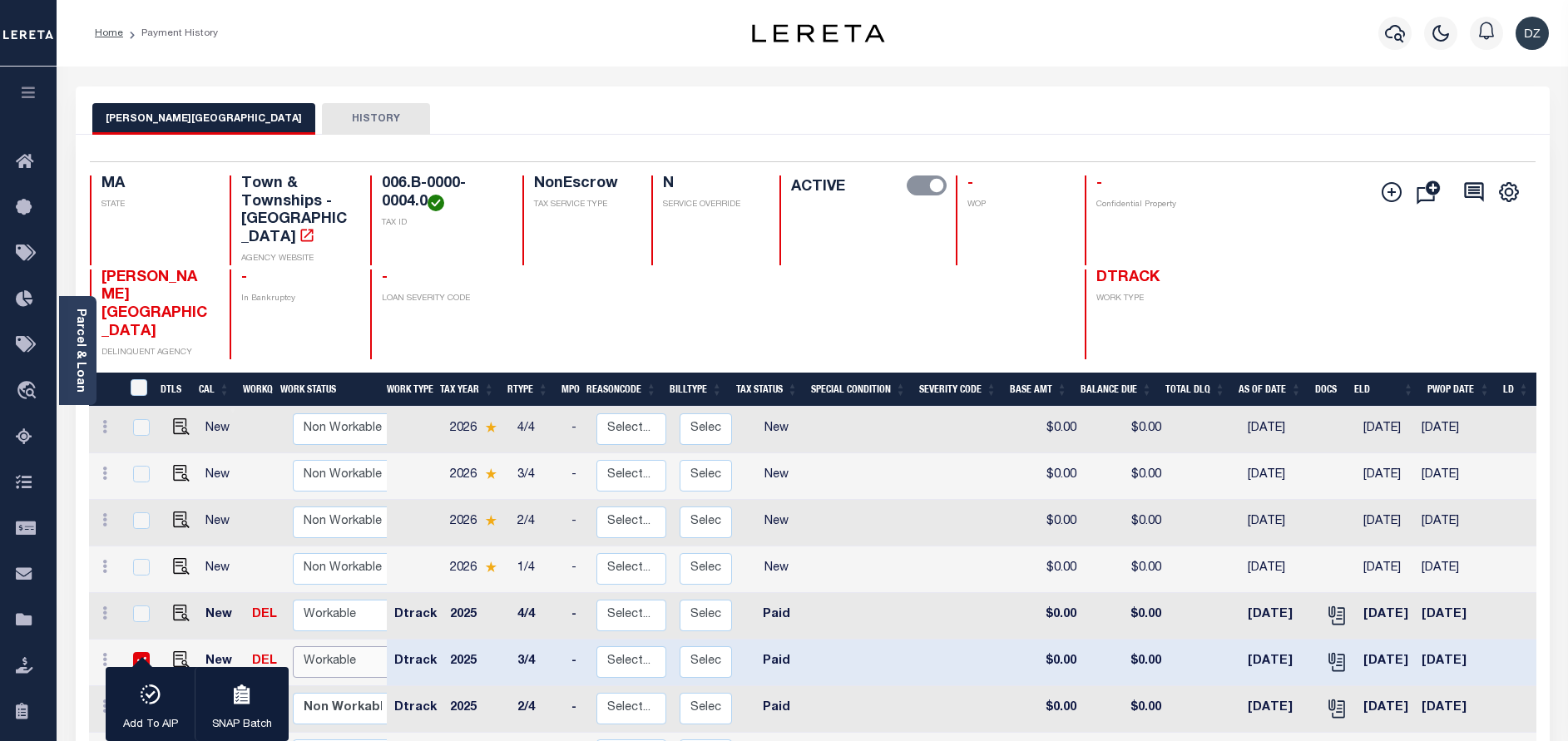
select select "true"
click at [293, 646] on select "Non Workable Workable" at bounding box center [343, 662] width 100 height 33
checkbox input "false"
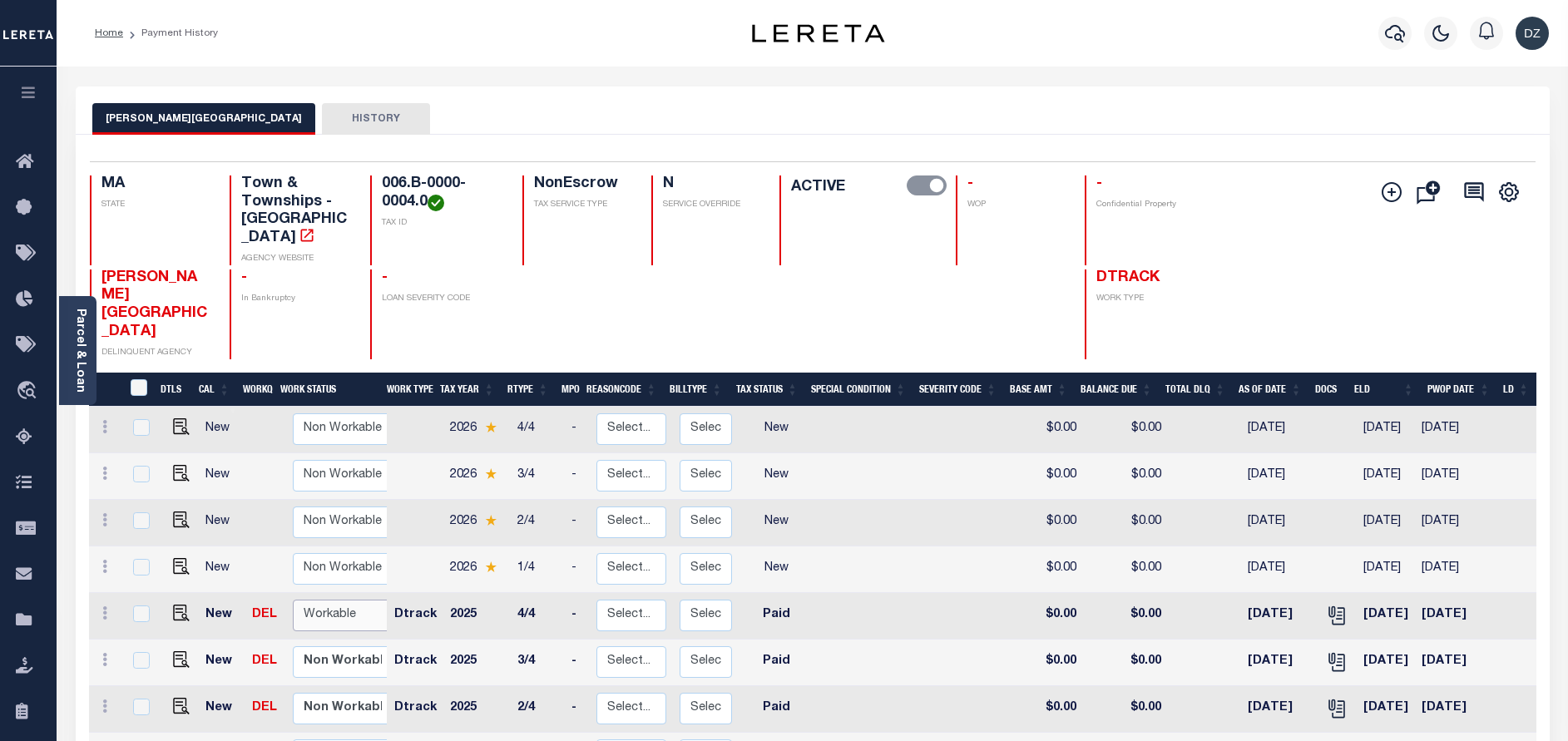
click at [334, 599] on select "Non Workable Workable" at bounding box center [343, 616] width 100 height 33
checkbox input "true"
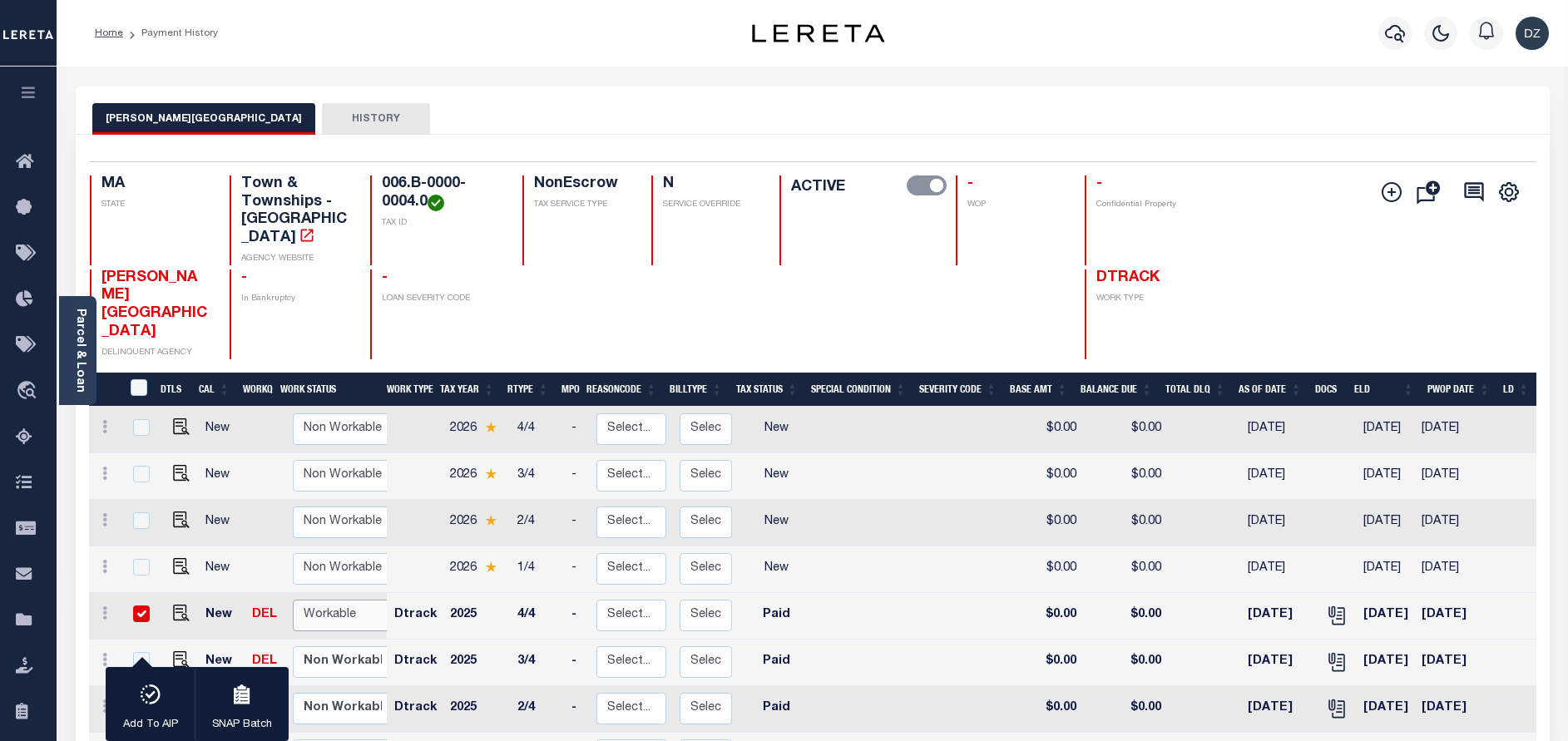
select select "true"
click at [293, 599] on select "Non Workable Workable" at bounding box center [343, 616] width 100 height 33
checkbox input "false"
